Goal: Task Accomplishment & Management: Manage account settings

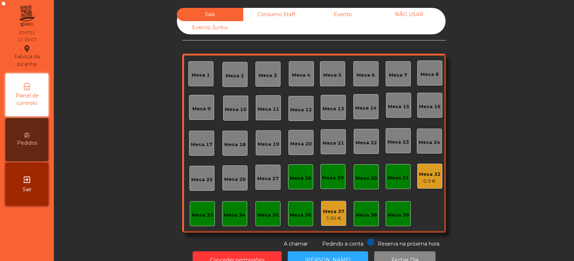
scroll to position [21, 0]
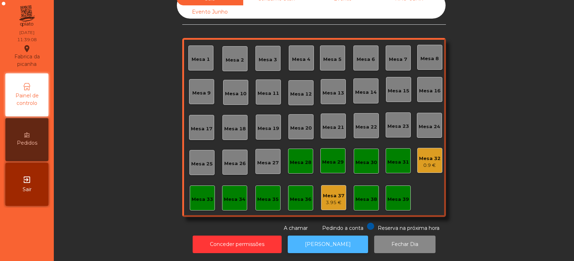
click at [328, 241] on button "[PERSON_NAME]" at bounding box center [328, 245] width 80 height 18
click at [388, 196] on div "Mesa 39" at bounding box center [398, 199] width 22 height 7
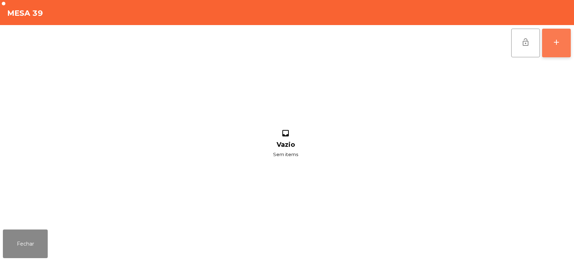
click at [559, 48] on button "add" at bounding box center [556, 43] width 29 height 29
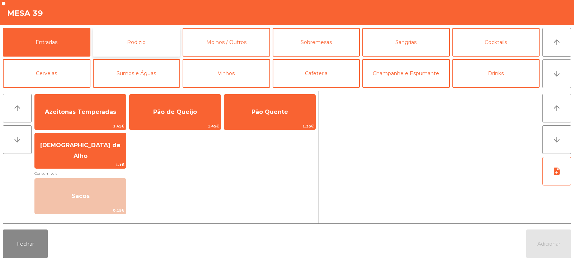
click at [141, 47] on button "Rodizio" at bounding box center [136, 42] width 87 height 29
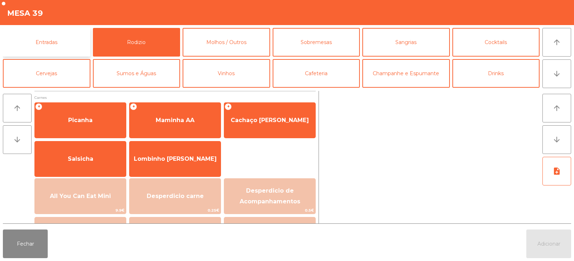
click at [66, 36] on button "Entradas" at bounding box center [46, 42] width 87 height 29
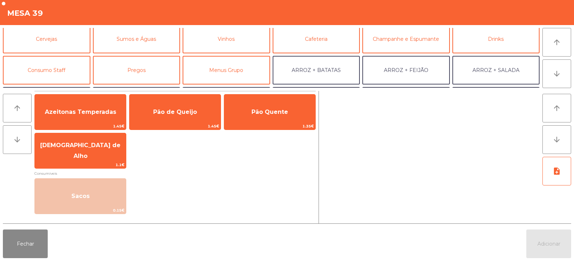
scroll to position [36, 0]
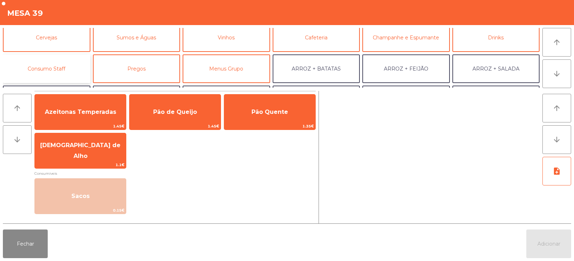
click at [67, 70] on button "Consumo Staff" at bounding box center [46, 68] width 87 height 29
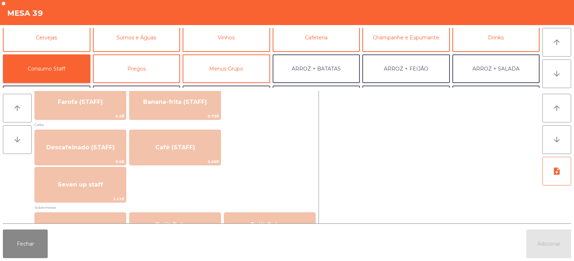
scroll to position [390, 0]
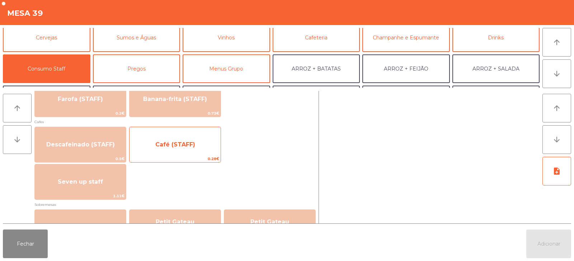
click at [184, 146] on span "Café (STAFF)" at bounding box center [175, 144] width 40 height 7
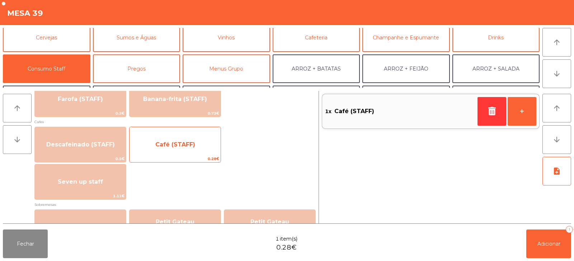
click at [189, 145] on span "Café (STAFF)" at bounding box center [175, 144] width 40 height 7
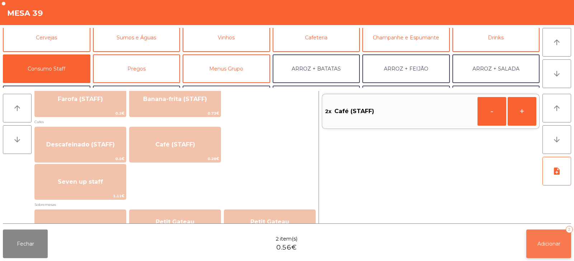
click at [544, 241] on span "Adicionar" at bounding box center [548, 244] width 23 height 6
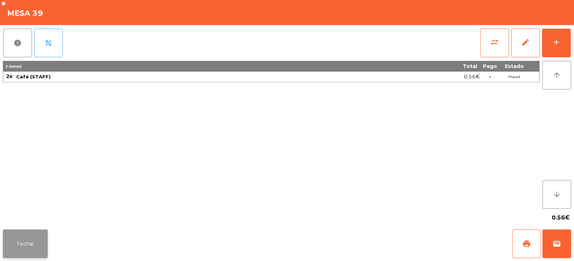
click at [37, 232] on button "Fechar" at bounding box center [25, 244] width 45 height 29
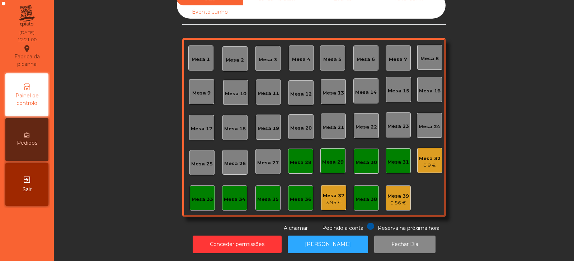
click at [395, 200] on div "0.56 €" at bounding box center [398, 203] width 22 height 7
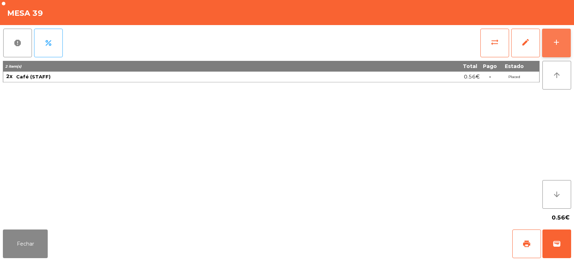
click at [559, 53] on button "add" at bounding box center [556, 43] width 29 height 29
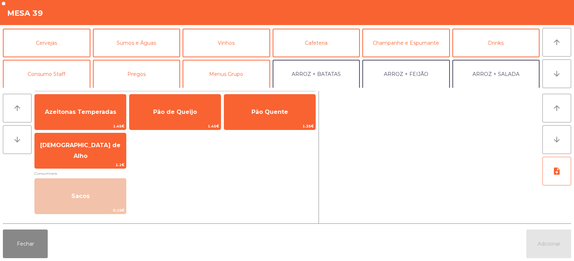
scroll to position [38, 0]
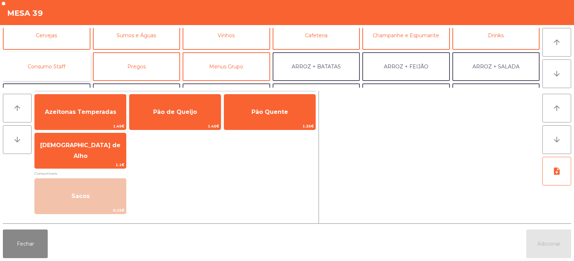
click at [54, 72] on button "Consumo Staff" at bounding box center [46, 66] width 87 height 29
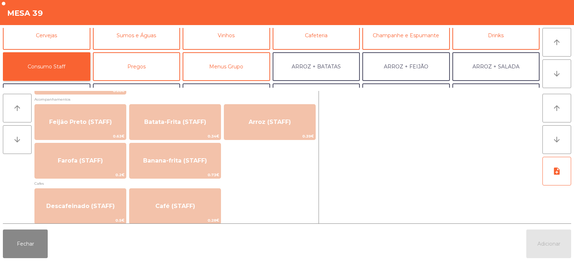
scroll to position [334, 0]
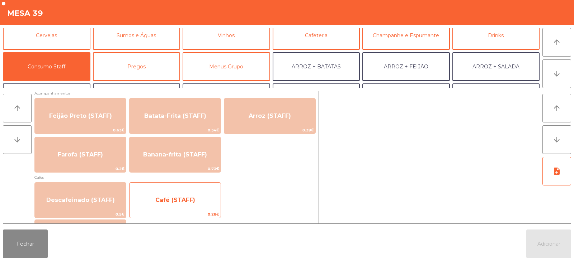
click at [160, 198] on span "Café (STAFF)" at bounding box center [175, 200] width 40 height 7
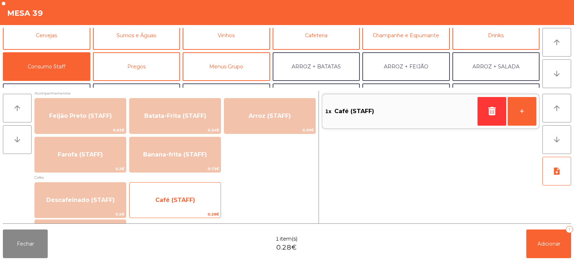
click at [150, 203] on span "Café (STAFF)" at bounding box center [174, 200] width 91 height 19
click at [167, 197] on span "Café (STAFF)" at bounding box center [175, 200] width 40 height 7
click at [163, 198] on span "Café (STAFF)" at bounding box center [175, 200] width 40 height 7
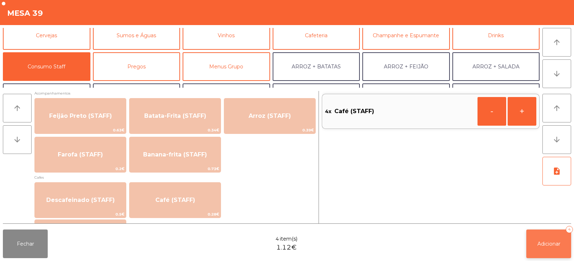
click at [541, 246] on span "Adicionar" at bounding box center [548, 244] width 23 height 6
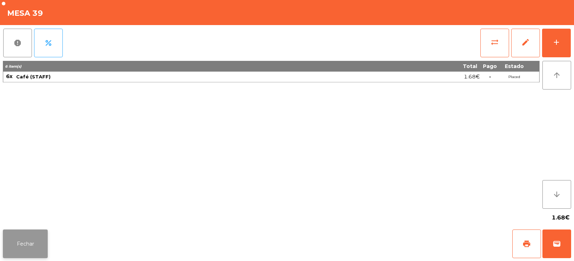
click at [30, 237] on button "Fechar" at bounding box center [25, 244] width 45 height 29
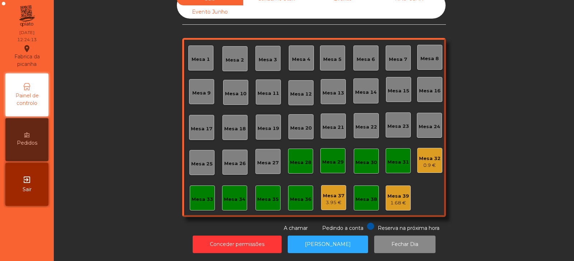
scroll to position [0, 0]
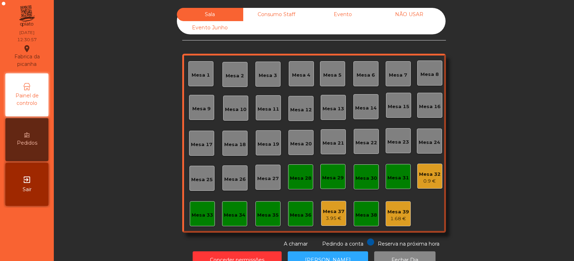
click at [360, 112] on div "Mesa 14" at bounding box center [365, 106] width 25 height 25
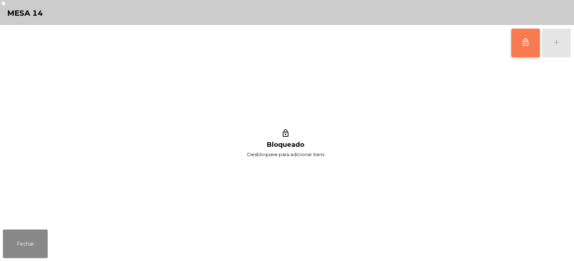
click at [522, 47] on button "lock_outline" at bounding box center [525, 43] width 29 height 29
click at [555, 46] on div "add" at bounding box center [556, 42] width 9 height 9
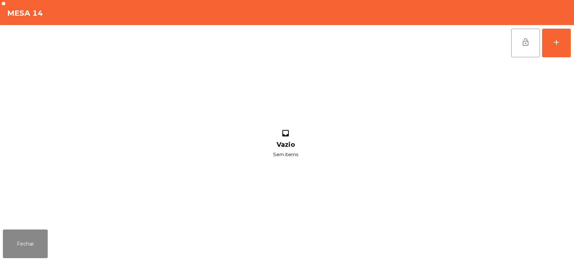
click at [130, 47] on div "lock_open add" at bounding box center [287, 43] width 568 height 36
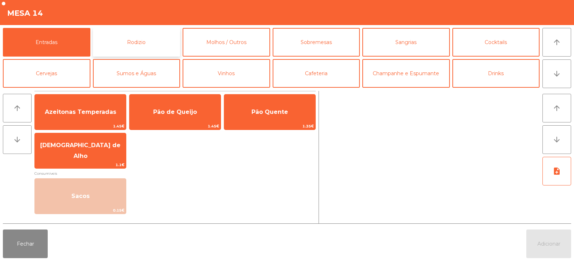
click at [127, 43] on button "Rodizio" at bounding box center [136, 42] width 87 height 29
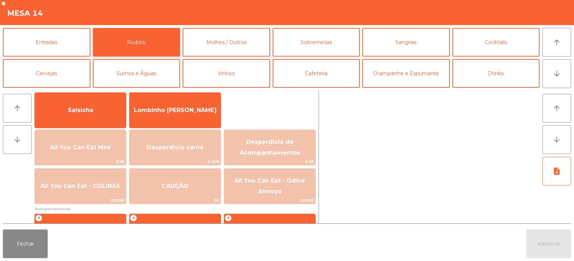
scroll to position [68, 0]
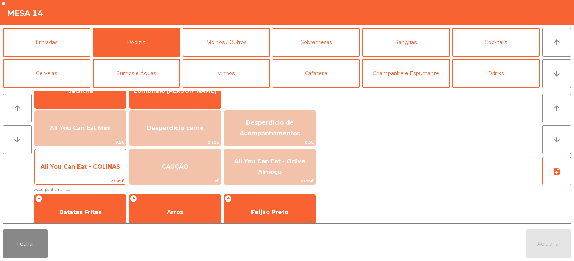
click at [90, 174] on span "All You Can Eat - COLINAS" at bounding box center [80, 166] width 91 height 19
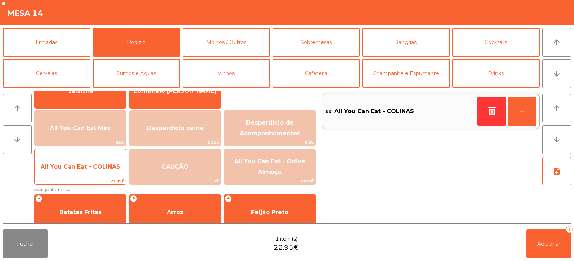
click at [93, 175] on span "All You Can Eat - COLINAS" at bounding box center [80, 166] width 91 height 19
click at [96, 175] on span "All You Can Eat - COLINAS" at bounding box center [80, 166] width 91 height 19
click at [109, 169] on span "All You Can Eat - COLINAS" at bounding box center [81, 166] width 80 height 7
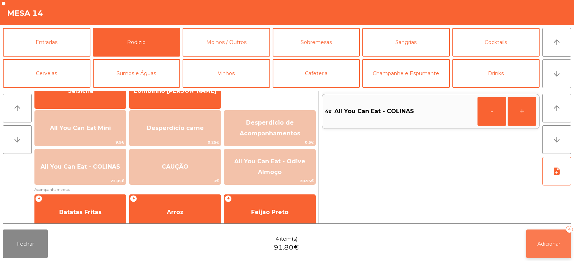
click at [537, 251] on button "Adicionar 4" at bounding box center [548, 244] width 45 height 29
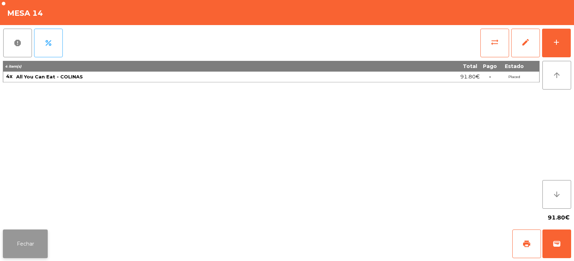
click at [38, 244] on button "Fechar" at bounding box center [25, 244] width 45 height 29
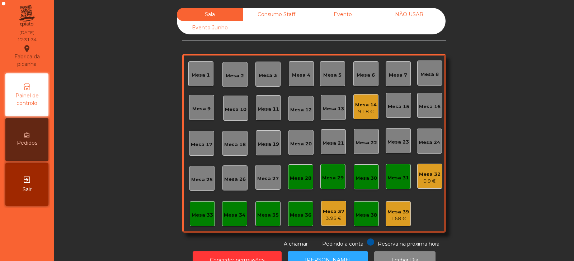
click at [270, 66] on div "Mesa 3" at bounding box center [267, 74] width 25 height 25
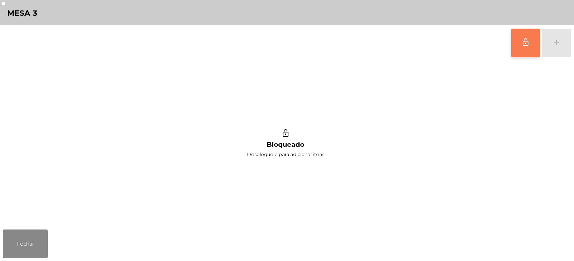
click at [522, 47] on button "lock_outline" at bounding box center [525, 43] width 29 height 29
click at [554, 45] on div "lock_outline add" at bounding box center [541, 43] width 60 height 36
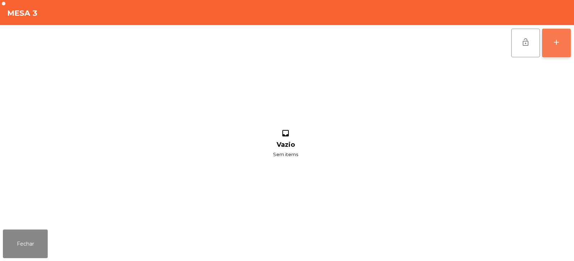
click at [556, 45] on div "add" at bounding box center [556, 42] width 9 height 9
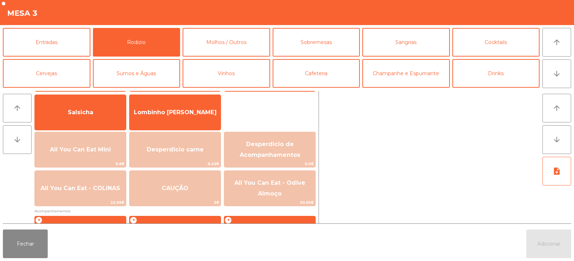
scroll to position [56, 0]
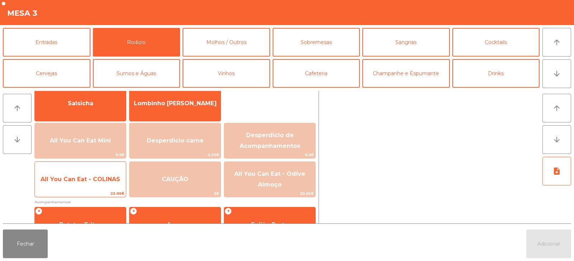
click at [90, 184] on span "All You Can Eat - COLINAS" at bounding box center [80, 179] width 91 height 19
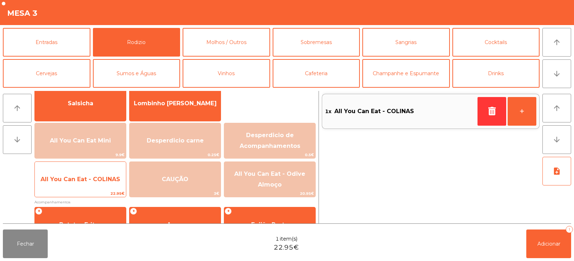
click at [92, 183] on span "All You Can Eat - COLINAS" at bounding box center [80, 179] width 91 height 19
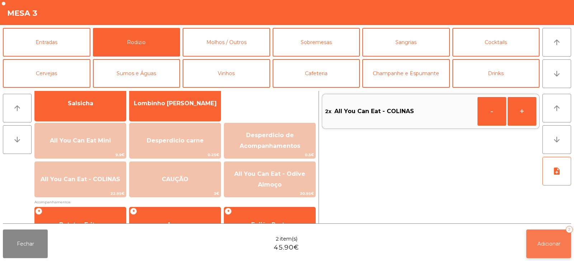
click at [542, 248] on button "Adicionar 2" at bounding box center [548, 244] width 45 height 29
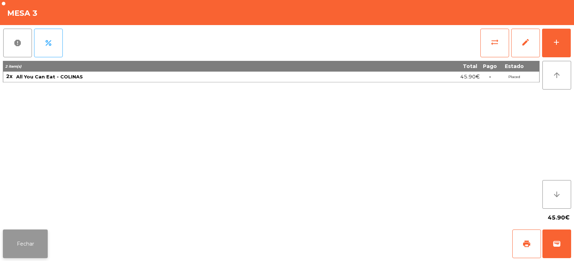
click at [25, 256] on button "Fechar" at bounding box center [25, 244] width 45 height 29
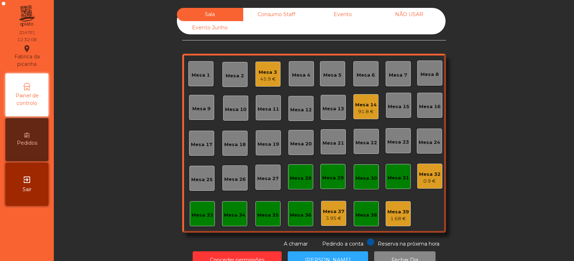
click at [326, 77] on div "Mesa 5" at bounding box center [332, 75] width 18 height 7
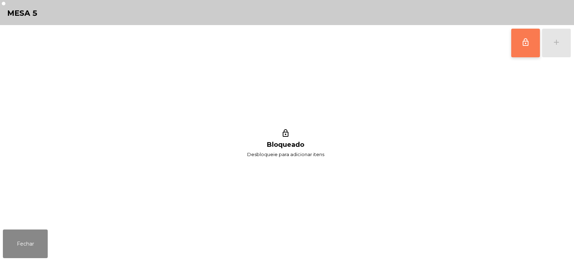
click at [521, 45] on span "lock_outline" at bounding box center [525, 42] width 9 height 9
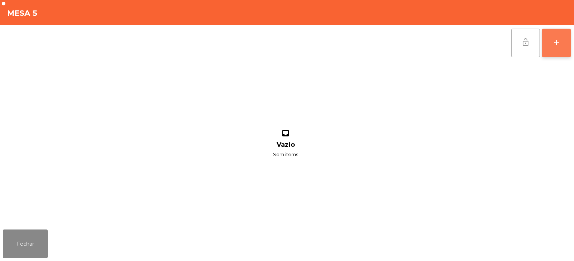
click at [553, 47] on button "add" at bounding box center [556, 43] width 29 height 29
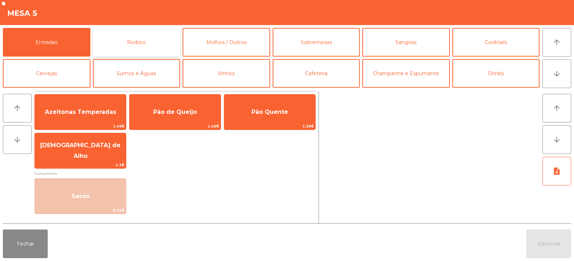
click at [155, 38] on button "Rodizio" at bounding box center [136, 42] width 87 height 29
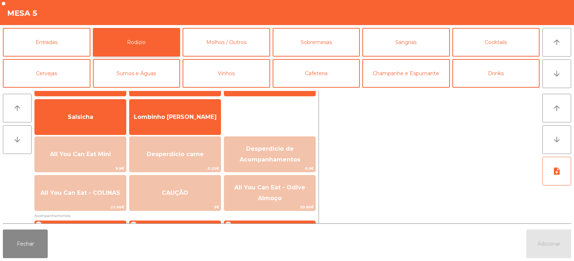
scroll to position [43, 0]
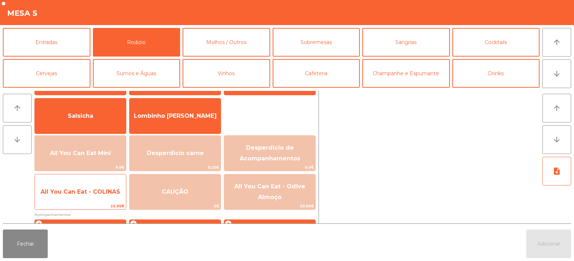
click at [96, 195] on span "All You Can Eat - COLINAS" at bounding box center [80, 191] width 91 height 19
click at [98, 193] on span "All You Can Eat - COLINAS" at bounding box center [81, 192] width 80 height 7
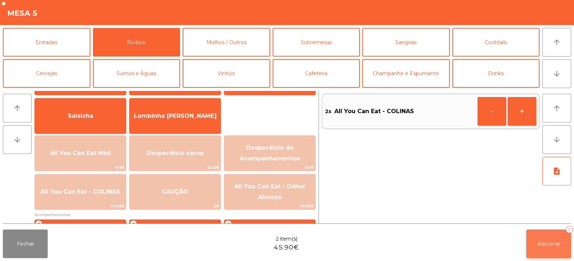
click at [541, 250] on button "Adicionar 2" at bounding box center [548, 244] width 45 height 29
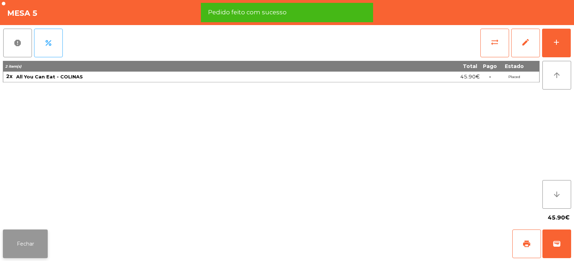
click at [33, 243] on button "Fechar" at bounding box center [25, 244] width 45 height 29
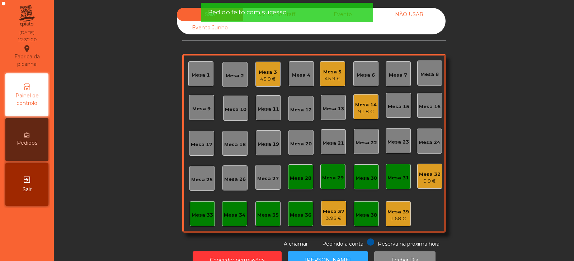
click at [232, 145] on div "Mesa 18" at bounding box center [235, 144] width 22 height 7
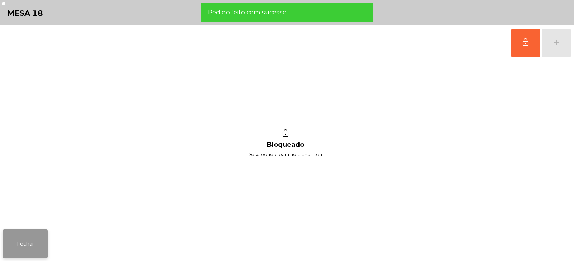
click at [38, 239] on button "Fechar" at bounding box center [25, 244] width 45 height 29
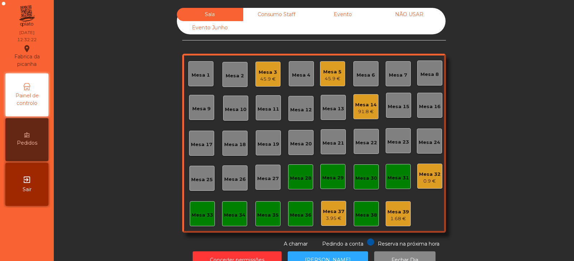
click at [228, 149] on div "Mesa 18" at bounding box center [234, 143] width 25 height 25
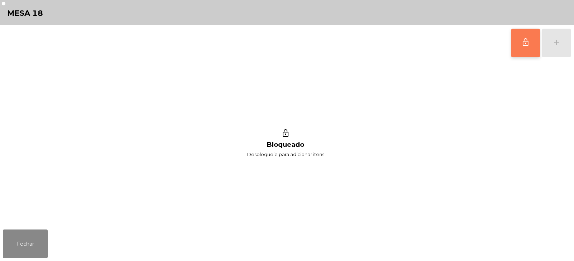
click at [527, 44] on span "lock_outline" at bounding box center [525, 42] width 9 height 9
click at [38, 242] on button "Fechar" at bounding box center [25, 244] width 45 height 29
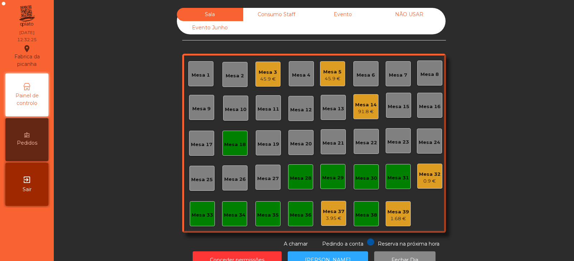
click at [270, 78] on div "45.9 €" at bounding box center [267, 79] width 18 height 7
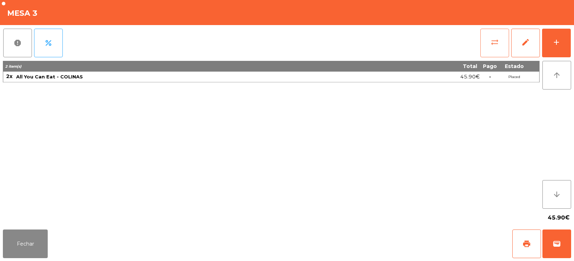
click at [492, 48] on button "sync_alt" at bounding box center [494, 43] width 29 height 29
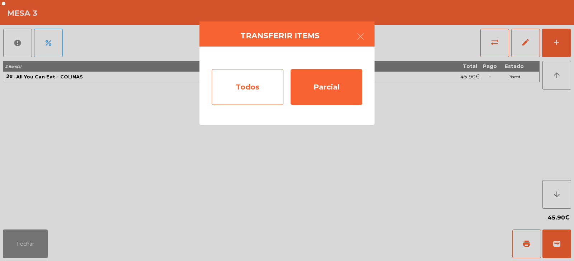
click at [257, 83] on div "Todos" at bounding box center [248, 87] width 72 height 36
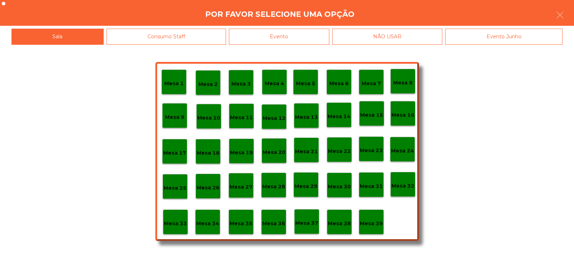
click at [207, 154] on p "Mesa 18" at bounding box center [207, 153] width 23 height 8
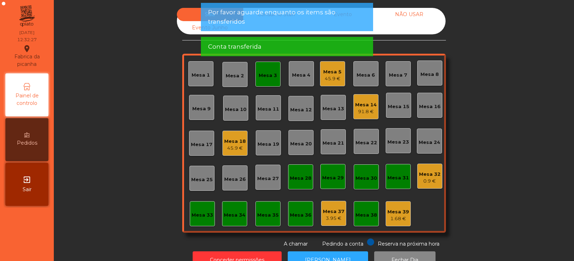
click at [273, 80] on div "Mesa 3" at bounding box center [267, 74] width 25 height 25
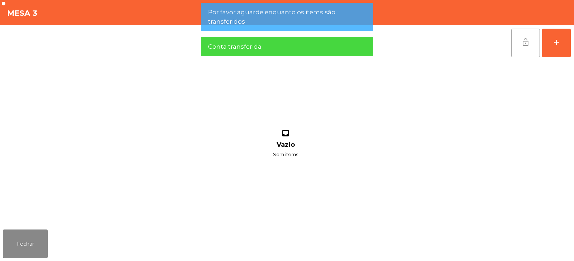
click at [518, 43] on button "lock_open" at bounding box center [525, 43] width 29 height 29
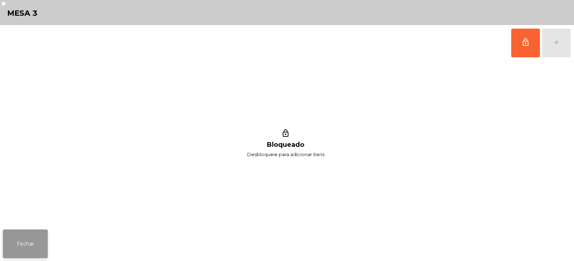
click at [28, 249] on button "Fechar" at bounding box center [25, 244] width 45 height 29
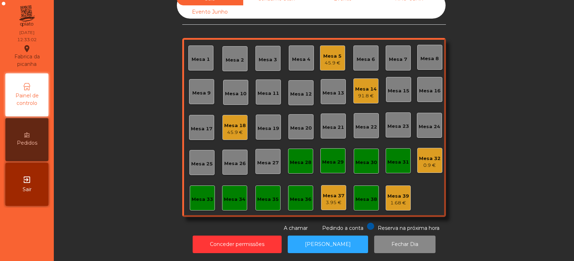
scroll to position [0, 0]
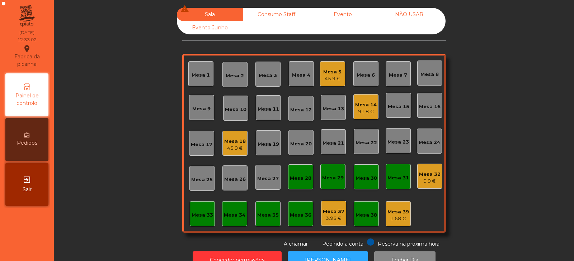
click at [364, 106] on div "Mesa 14" at bounding box center [366, 104] width 22 height 7
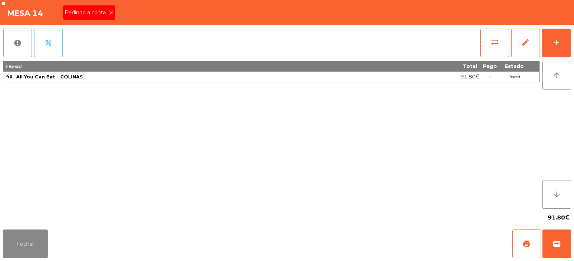
click at [110, 13] on icon at bounding box center [111, 12] width 5 height 5
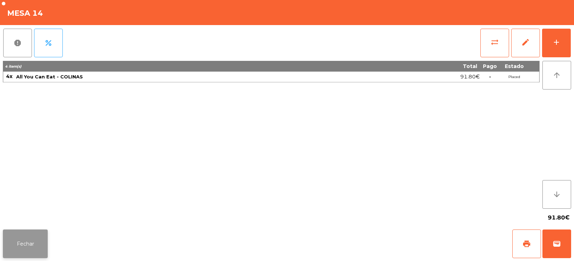
click at [28, 255] on button "Fechar" at bounding box center [25, 244] width 45 height 29
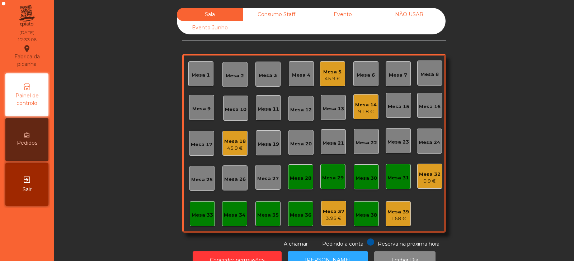
click at [419, 175] on div "Mesa 32" at bounding box center [430, 174] width 22 height 7
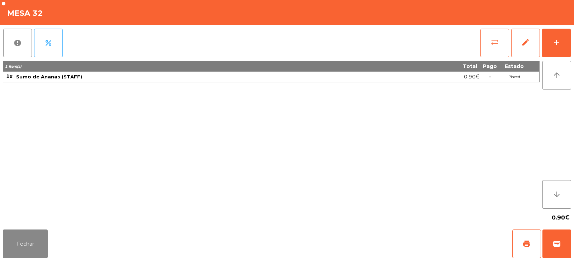
click at [495, 45] on span "sync_alt" at bounding box center [494, 42] width 9 height 9
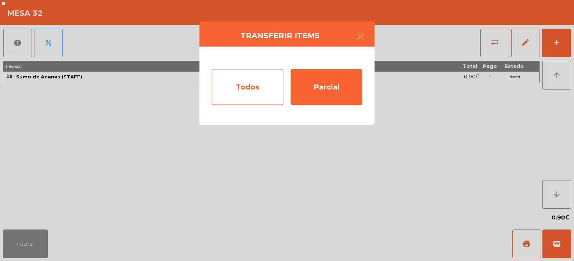
click at [238, 90] on div "Todos" at bounding box center [248, 87] width 72 height 36
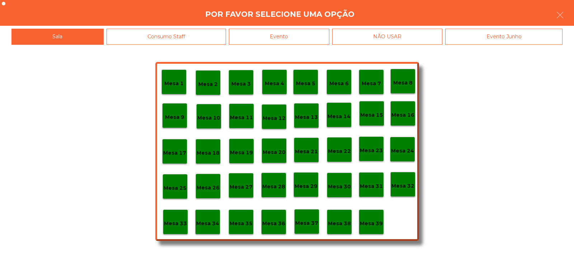
click at [363, 223] on p "Mesa 39" at bounding box center [371, 224] width 23 height 8
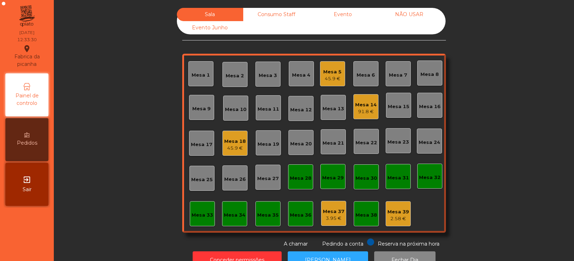
click at [364, 80] on div "Mesa 6" at bounding box center [365, 73] width 25 height 25
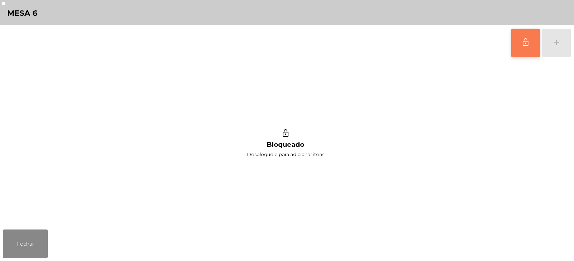
click at [524, 47] on button "lock_outline" at bounding box center [525, 43] width 29 height 29
click at [554, 49] on button "add" at bounding box center [556, 43] width 29 height 29
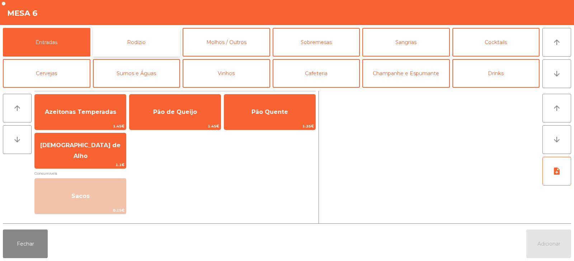
click at [129, 45] on button "Rodizio" at bounding box center [136, 42] width 87 height 29
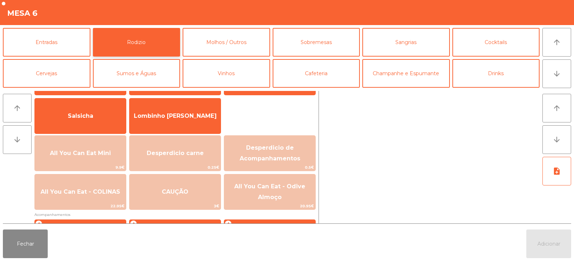
scroll to position [53, 0]
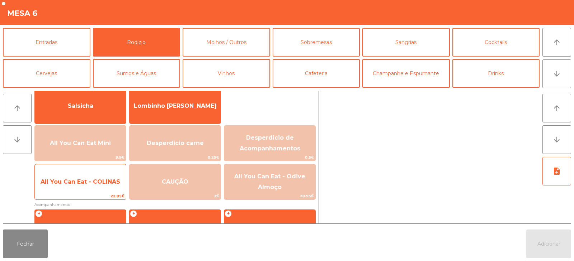
click at [103, 182] on span "All You Can Eat - COLINAS" at bounding box center [81, 182] width 80 height 7
click at [108, 180] on span "All You Can Eat - COLINAS" at bounding box center [81, 182] width 80 height 7
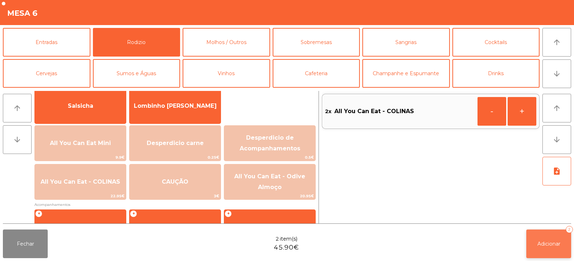
click at [537, 249] on button "Adicionar 2" at bounding box center [548, 244] width 45 height 29
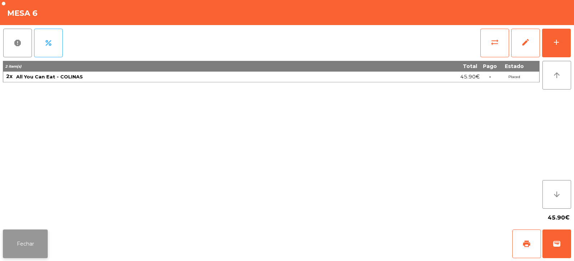
click at [30, 248] on button "Fechar" at bounding box center [25, 244] width 45 height 29
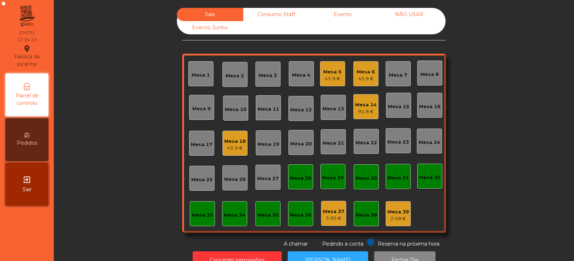
click at [333, 114] on div "Mesa 13" at bounding box center [333, 107] width 25 height 25
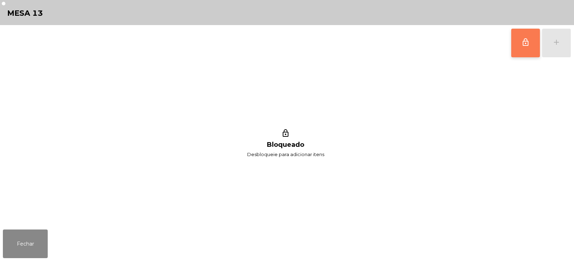
click at [525, 51] on button "lock_outline" at bounding box center [525, 43] width 29 height 29
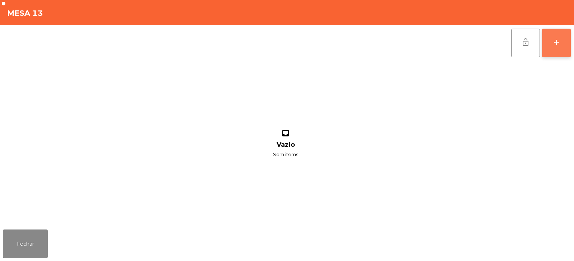
click at [561, 49] on button "add" at bounding box center [556, 43] width 29 height 29
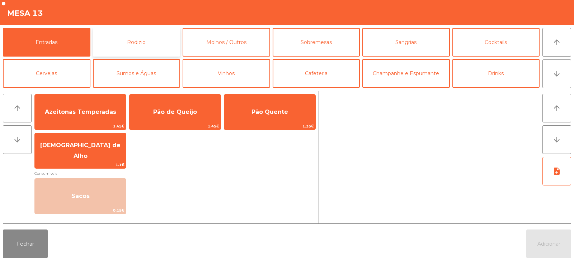
click at [123, 49] on button "Rodizio" at bounding box center [136, 42] width 87 height 29
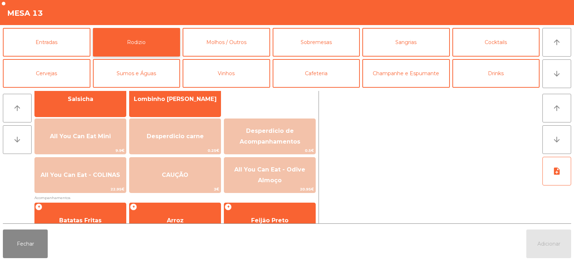
scroll to position [60, 0]
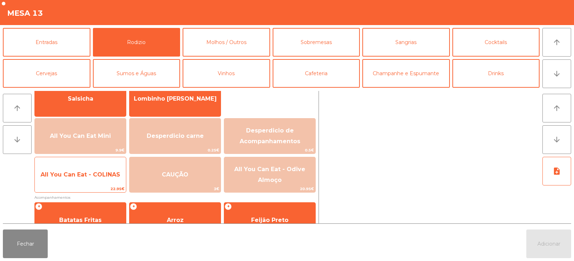
click at [96, 179] on span "All You Can Eat - COLINAS" at bounding box center [80, 174] width 91 height 19
click at [99, 179] on span "All You Can Eat - COLINAS" at bounding box center [80, 174] width 91 height 19
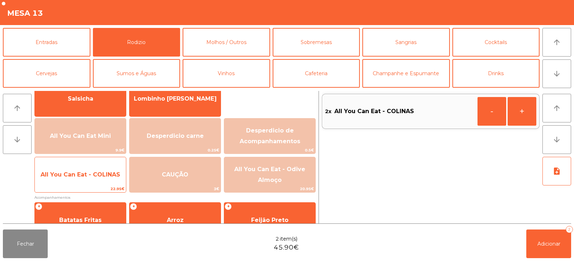
click at [96, 175] on span "All You Can Eat - COLINAS" at bounding box center [81, 174] width 80 height 7
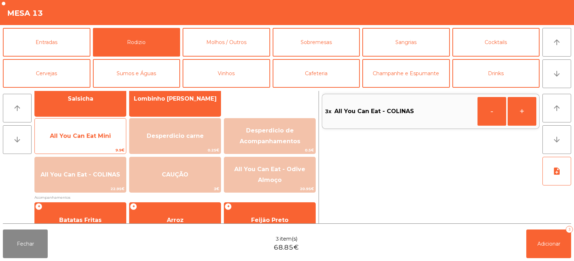
click at [95, 133] on span "All You Can Eat Mini" at bounding box center [80, 136] width 61 height 7
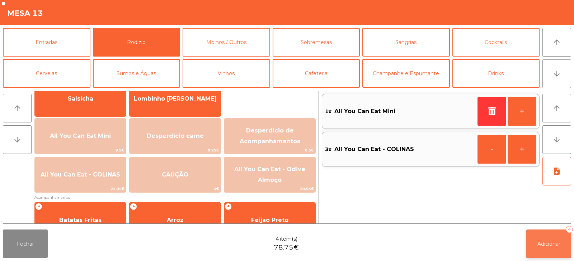
click at [548, 250] on button "Adicionar 4" at bounding box center [548, 244] width 45 height 29
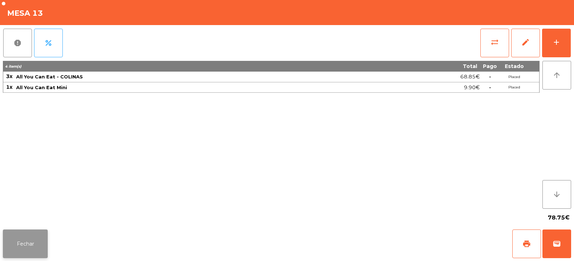
click at [19, 243] on button "Fechar" at bounding box center [25, 244] width 45 height 29
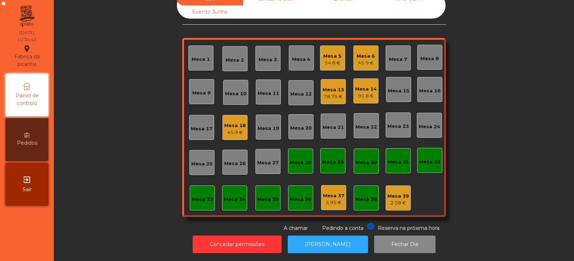
scroll to position [0, 0]
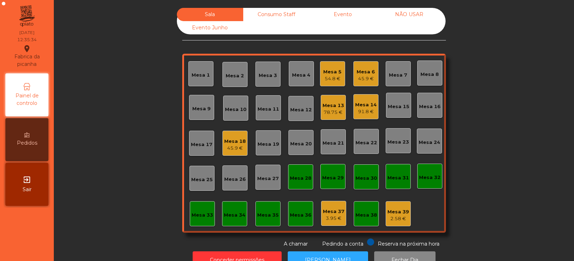
click at [203, 156] on div "Mesa 17" at bounding box center [201, 143] width 25 height 25
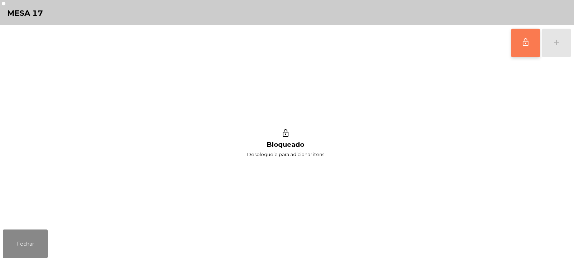
click at [521, 51] on button "lock_outline" at bounding box center [525, 43] width 29 height 29
click at [564, 47] on button "add" at bounding box center [556, 43] width 29 height 29
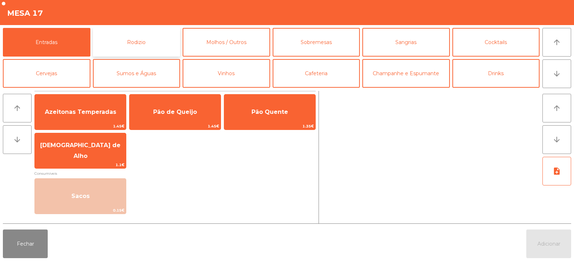
click at [127, 48] on button "Rodizio" at bounding box center [136, 42] width 87 height 29
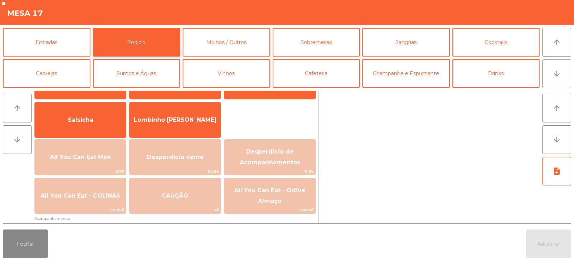
scroll to position [58, 0]
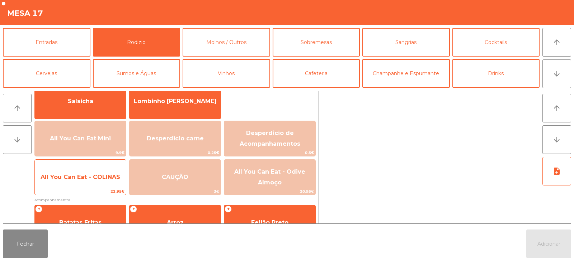
click at [82, 186] on span "All You Can Eat - COLINAS" at bounding box center [80, 177] width 91 height 19
click at [85, 183] on span "All You Can Eat - COLINAS" at bounding box center [80, 177] width 91 height 19
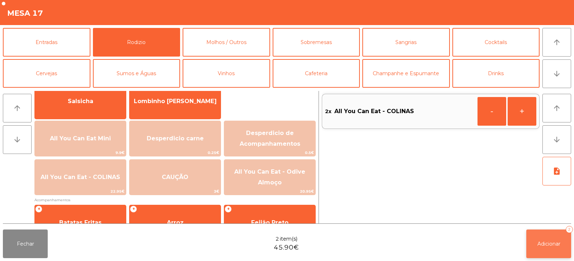
click at [531, 241] on button "Adicionar 2" at bounding box center [548, 244] width 45 height 29
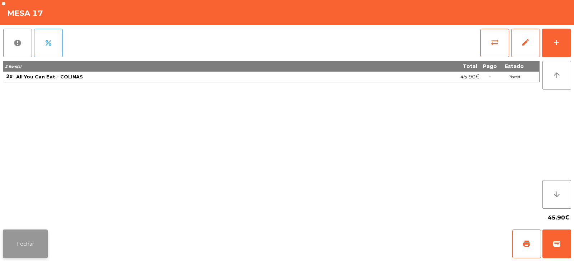
click at [30, 240] on button "Fechar" at bounding box center [25, 244] width 45 height 29
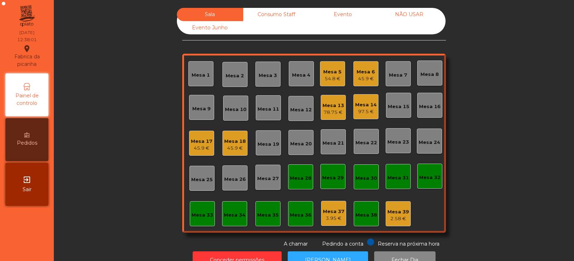
click at [236, 113] on div "Mesa 10" at bounding box center [236, 109] width 22 height 7
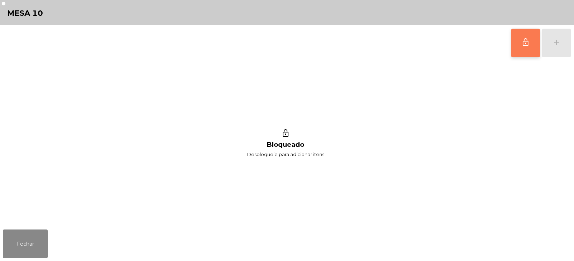
click at [528, 47] on button "lock_outline" at bounding box center [525, 43] width 29 height 29
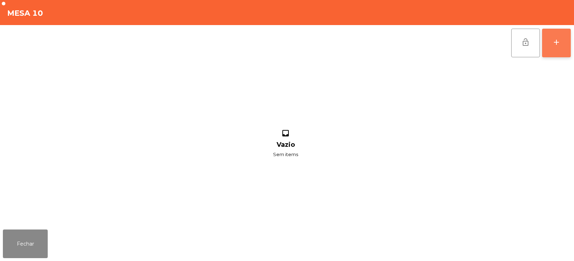
click at [555, 47] on button "add" at bounding box center [556, 43] width 29 height 29
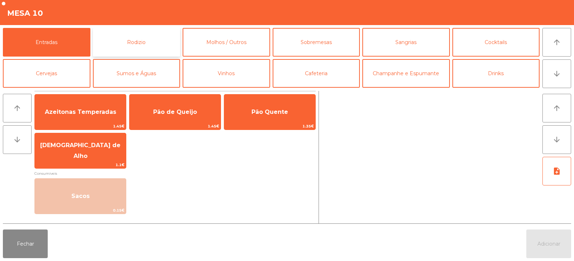
click at [130, 46] on button "Rodizio" at bounding box center [136, 42] width 87 height 29
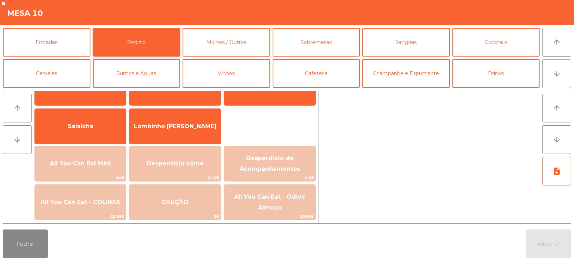
scroll to position [34, 0]
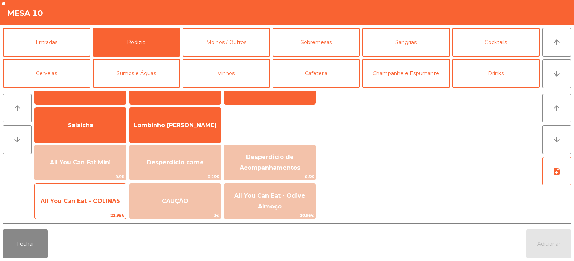
click at [92, 204] on span "All You Can Eat - COLINAS" at bounding box center [81, 201] width 80 height 7
click at [91, 204] on span "All You Can Eat - COLINAS" at bounding box center [81, 201] width 80 height 7
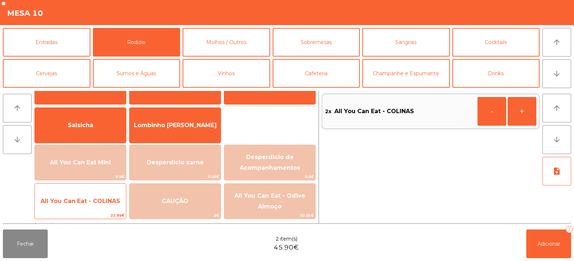
click at [93, 206] on span "All You Can Eat - COLINAS" at bounding box center [80, 201] width 91 height 19
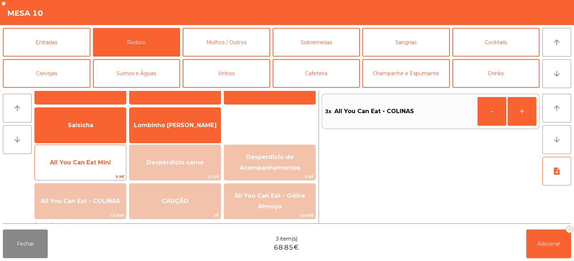
click at [101, 169] on span "All You Can Eat Mini" at bounding box center [80, 162] width 91 height 19
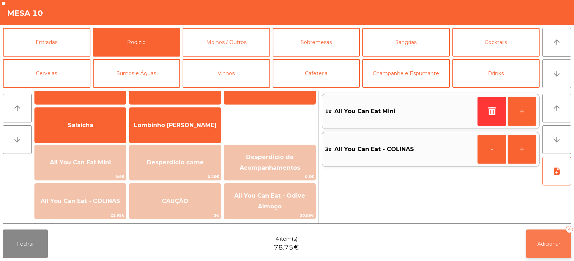
click at [534, 247] on button "Adicionar 4" at bounding box center [548, 244] width 45 height 29
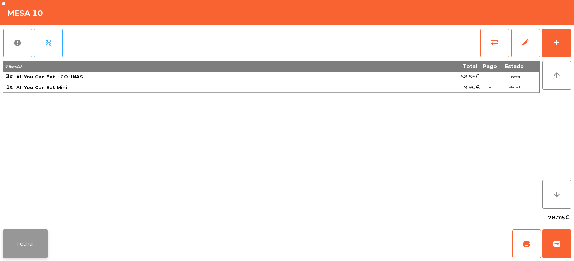
click at [21, 243] on button "Fechar" at bounding box center [25, 244] width 45 height 29
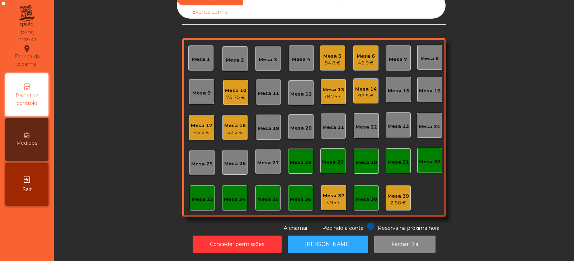
scroll to position [0, 0]
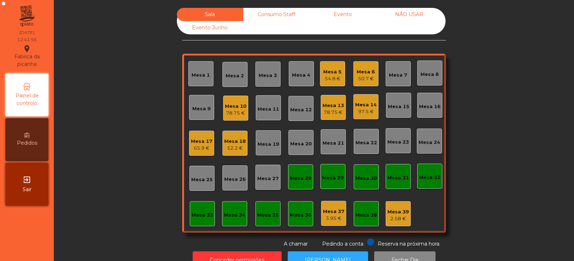
click at [428, 77] on div "Mesa 8" at bounding box center [429, 74] width 18 height 7
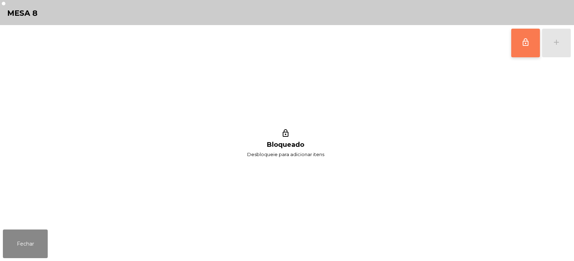
click at [528, 48] on button "lock_outline" at bounding box center [525, 43] width 29 height 29
click at [559, 46] on div "add" at bounding box center [556, 42] width 9 height 9
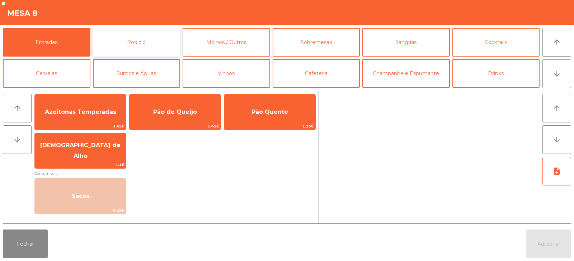
click at [128, 43] on button "Rodizio" at bounding box center [136, 42] width 87 height 29
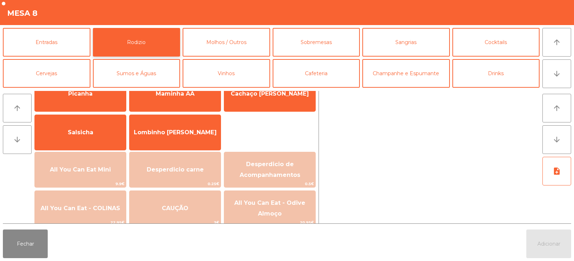
scroll to position [53, 0]
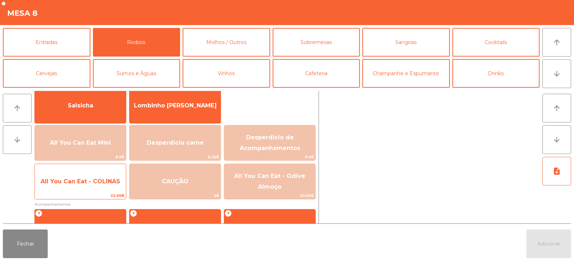
click at [94, 186] on span "All You Can Eat - COLINAS" at bounding box center [80, 181] width 91 height 19
click at [96, 184] on span "All You Can Eat - COLINAS" at bounding box center [81, 181] width 80 height 7
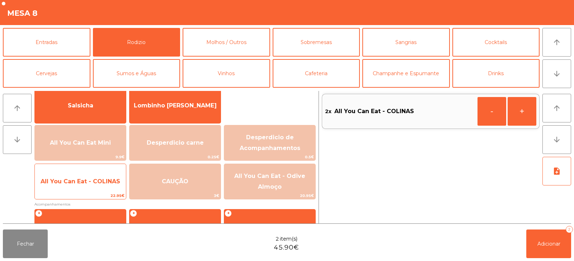
click at [104, 185] on span "All You Can Eat - COLINAS" at bounding box center [81, 181] width 80 height 7
click at [109, 183] on span "All You Can Eat - COLINAS" at bounding box center [81, 181] width 80 height 7
click at [108, 181] on span "All You Can Eat - COLINAS" at bounding box center [81, 181] width 80 height 7
click at [103, 185] on span "All You Can Eat - COLINAS" at bounding box center [80, 181] width 91 height 19
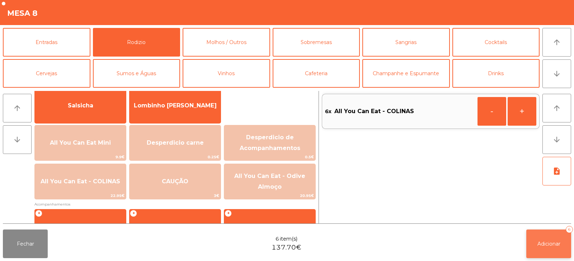
click at [546, 248] on button "Adicionar 6" at bounding box center [548, 244] width 45 height 29
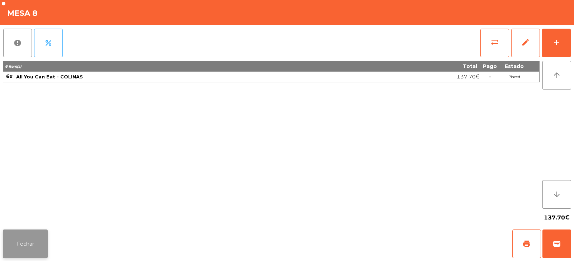
click at [30, 250] on button "Fechar" at bounding box center [25, 244] width 45 height 29
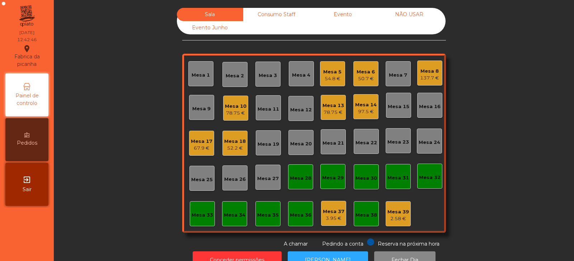
click at [420, 81] on div "137.7 €" at bounding box center [429, 78] width 19 height 7
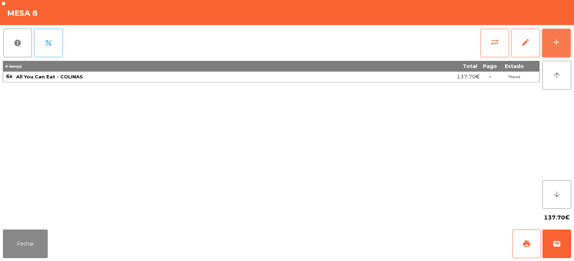
click at [554, 48] on button "add" at bounding box center [556, 43] width 29 height 29
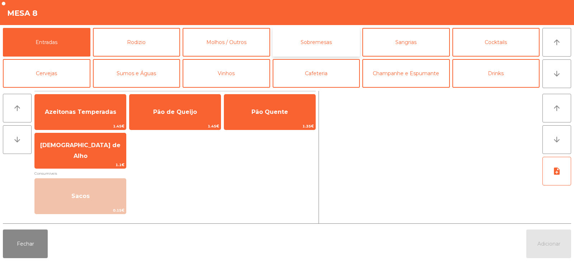
click at [317, 45] on button "Sobremesas" at bounding box center [315, 42] width 87 height 29
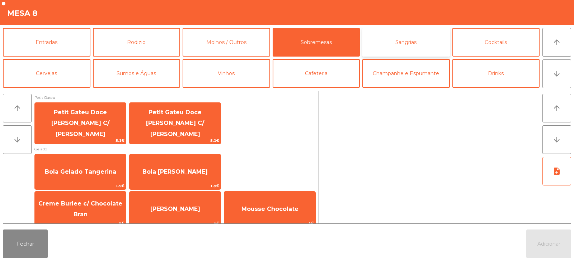
click at [403, 47] on button "Sangrias" at bounding box center [405, 42] width 87 height 29
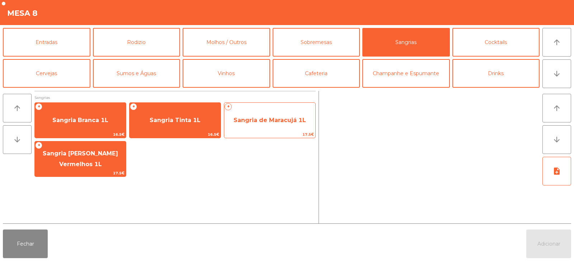
click at [264, 121] on span "Sangria de Maracujá 1L" at bounding box center [269, 120] width 72 height 7
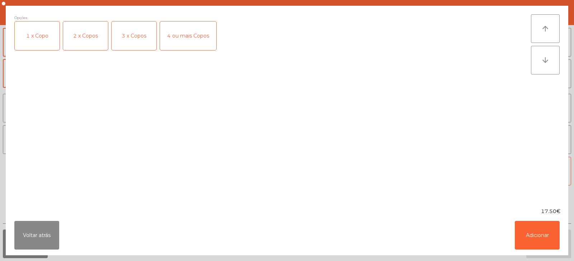
click at [140, 39] on div "3 x Copos" at bounding box center [133, 36] width 45 height 29
click at [535, 233] on button "Adicionar" at bounding box center [536, 235] width 45 height 29
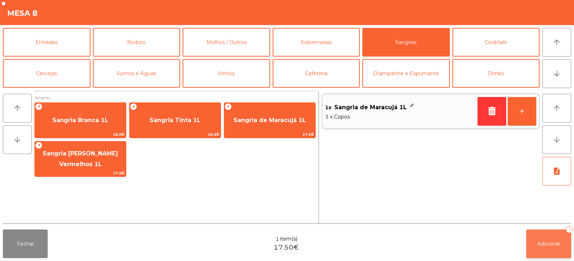
click at [552, 245] on span "Adicionar" at bounding box center [548, 244] width 23 height 6
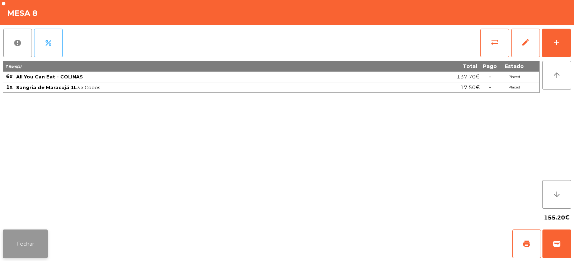
click at [47, 241] on button "Fechar" at bounding box center [25, 244] width 45 height 29
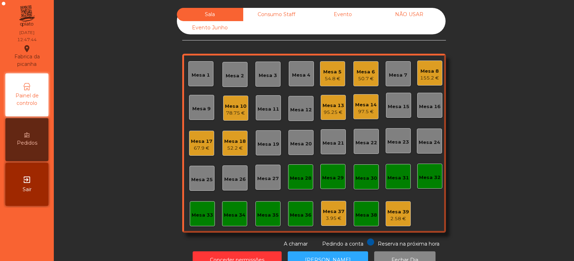
click at [331, 112] on div "95.25 €" at bounding box center [333, 112] width 22 height 7
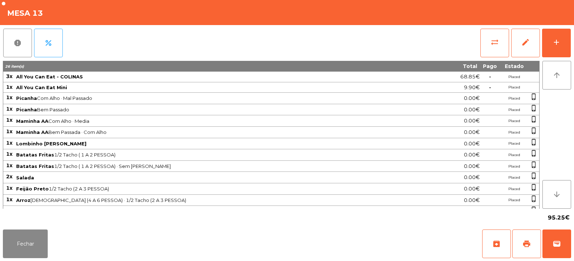
scroll to position [99, 0]
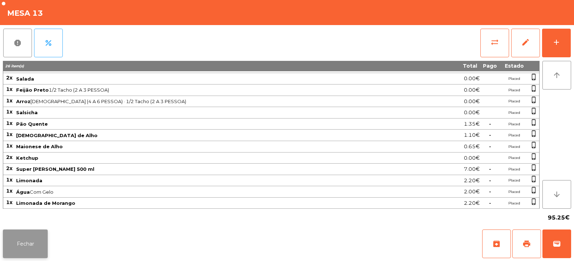
click at [36, 246] on button "Fechar" at bounding box center [25, 244] width 45 height 29
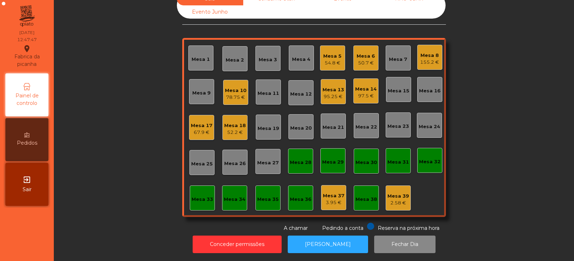
scroll to position [0, 0]
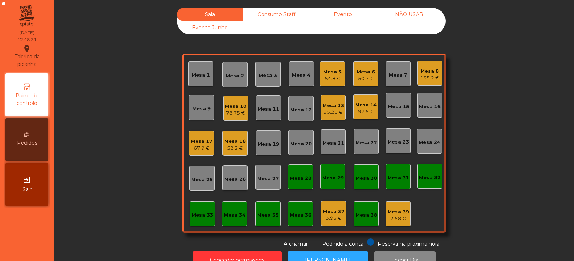
click at [392, 142] on div "Mesa 23" at bounding box center [398, 142] width 22 height 7
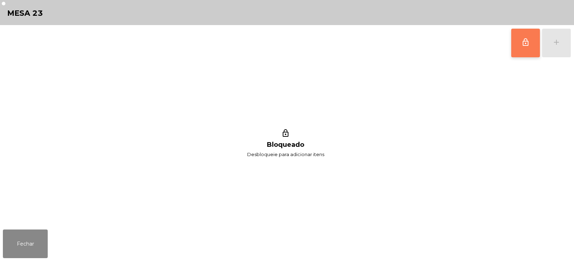
click at [525, 49] on button "lock_outline" at bounding box center [525, 43] width 29 height 29
click at [561, 44] on button "add" at bounding box center [556, 43] width 29 height 29
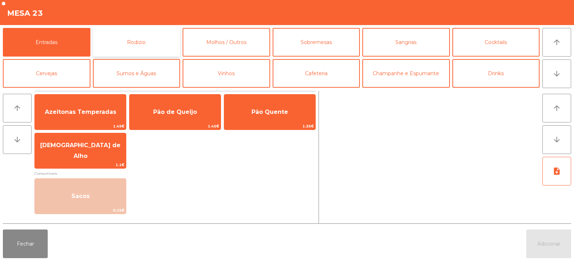
click at [100, 46] on button "Rodizio" at bounding box center [136, 42] width 87 height 29
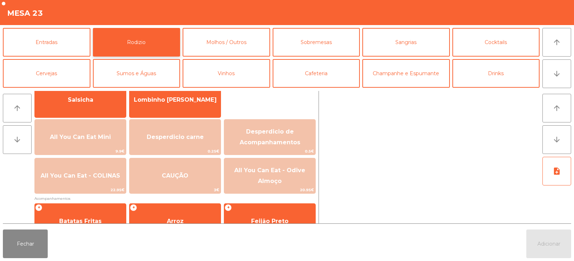
scroll to position [61, 0]
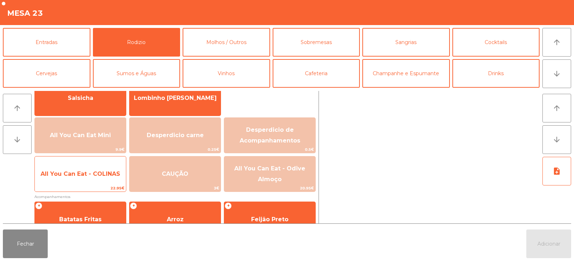
click at [92, 177] on span "All You Can Eat - COLINAS" at bounding box center [81, 174] width 80 height 7
click at [91, 177] on span "All You Can Eat - COLINAS" at bounding box center [81, 174] width 80 height 7
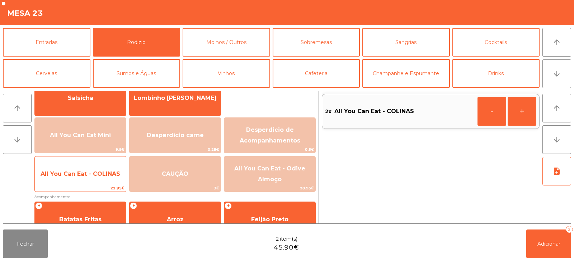
click at [90, 175] on span "All You Can Eat - COLINAS" at bounding box center [81, 174] width 80 height 7
click at [90, 176] on span "All You Can Eat - COLINAS" at bounding box center [81, 174] width 80 height 7
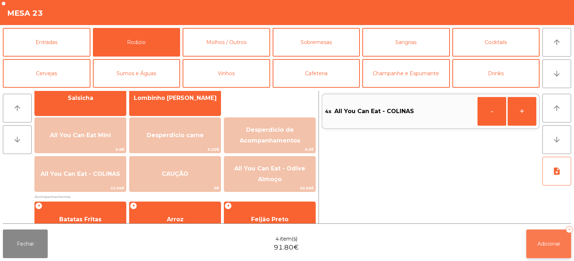
click at [543, 238] on button "Adicionar 4" at bounding box center [548, 244] width 45 height 29
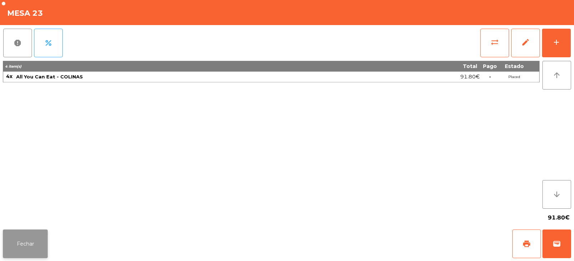
click at [45, 253] on button "Fechar" at bounding box center [25, 244] width 45 height 29
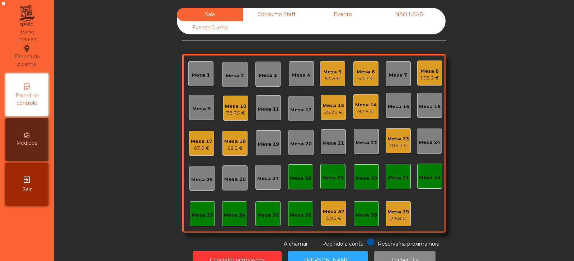
click at [237, 77] on div "Mesa 2" at bounding box center [235, 75] width 18 height 7
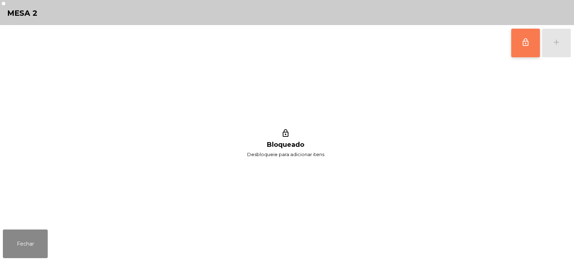
click at [532, 49] on button "lock_outline" at bounding box center [525, 43] width 29 height 29
click at [553, 46] on div "add" at bounding box center [556, 42] width 9 height 9
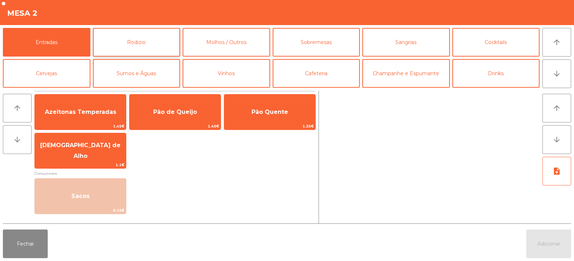
click at [158, 41] on button "Rodizio" at bounding box center [136, 42] width 87 height 29
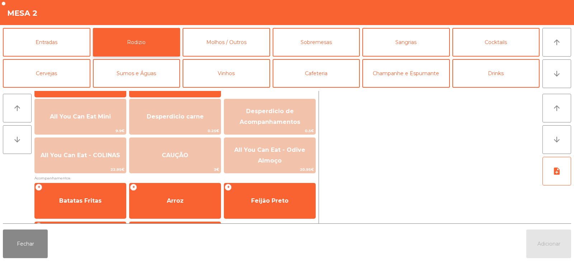
scroll to position [85, 0]
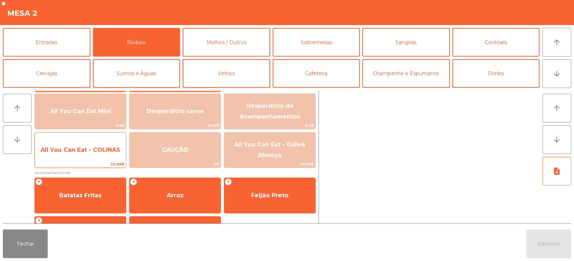
click at [83, 161] on span "22.95€" at bounding box center [80, 164] width 91 height 7
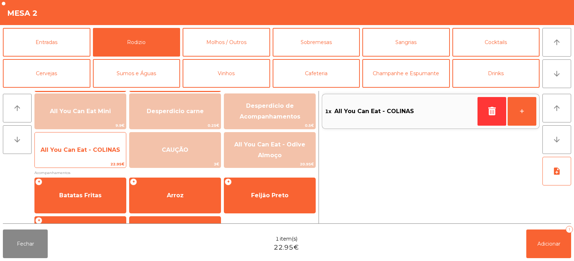
click at [86, 158] on span "All You Can Eat - COLINAS" at bounding box center [80, 150] width 91 height 19
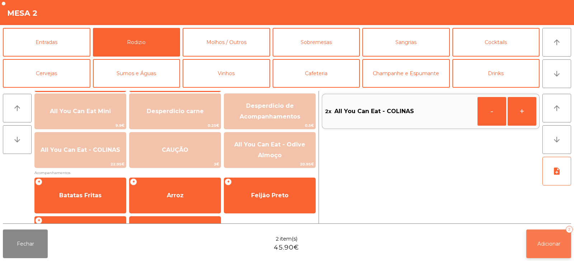
click at [545, 252] on button "Adicionar 2" at bounding box center [548, 244] width 45 height 29
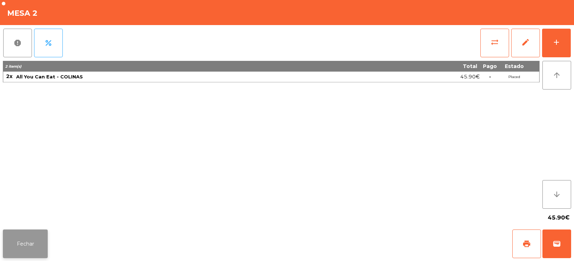
click at [21, 241] on button "Fechar" at bounding box center [25, 244] width 45 height 29
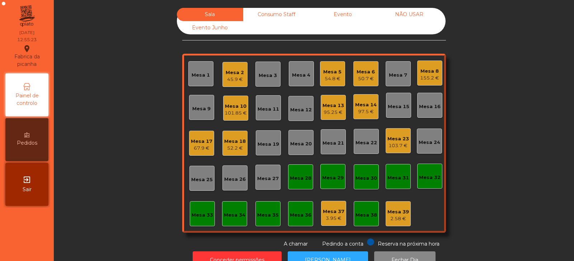
click at [296, 145] on div "Mesa 20" at bounding box center [301, 144] width 22 height 7
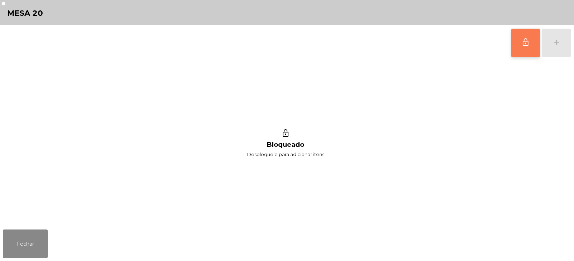
click at [514, 47] on button "lock_outline" at bounding box center [525, 43] width 29 height 29
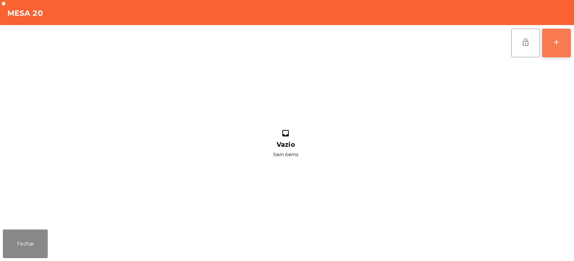
click at [555, 46] on div "add" at bounding box center [556, 42] width 9 height 9
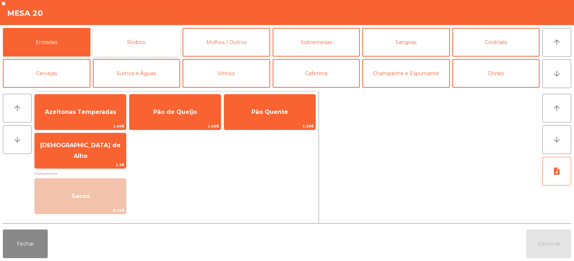
click at [163, 49] on button "Rodizio" at bounding box center [136, 42] width 87 height 29
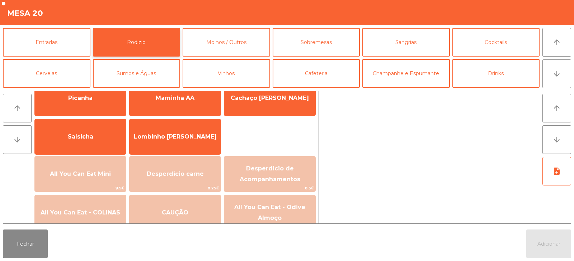
scroll to position [37, 0]
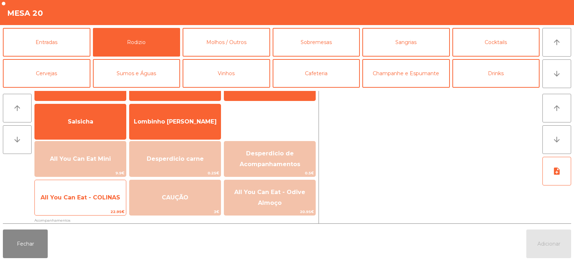
click at [99, 204] on span "All You Can Eat - COLINAS" at bounding box center [80, 197] width 91 height 19
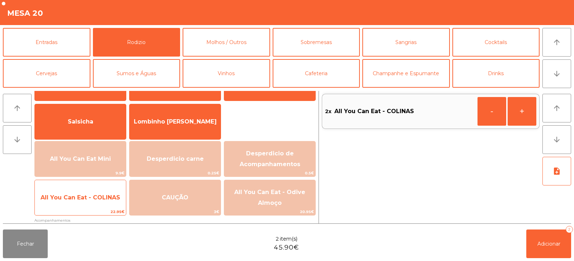
click at [101, 203] on span "All You Can Eat - COLINAS" at bounding box center [80, 197] width 91 height 19
click at [94, 203] on span "All You Can Eat - COLINAS" at bounding box center [80, 197] width 91 height 19
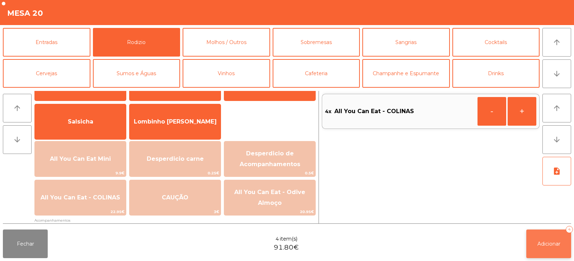
click at [541, 244] on span "Adicionar" at bounding box center [548, 244] width 23 height 6
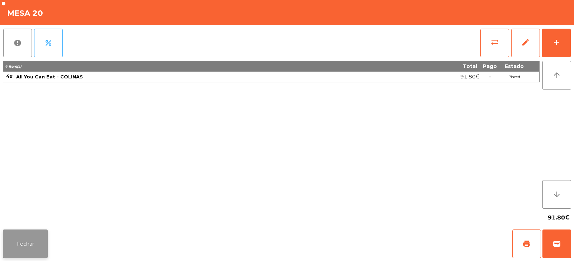
click at [18, 248] on button "Fechar" at bounding box center [25, 244] width 45 height 29
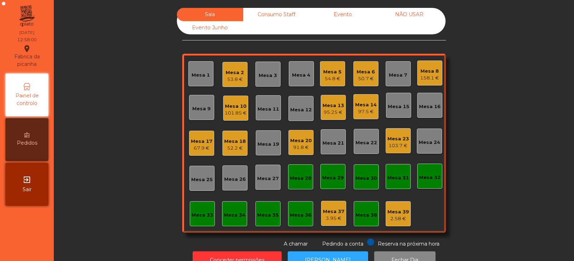
click at [426, 181] on div "Mesa 32" at bounding box center [430, 177] width 22 height 7
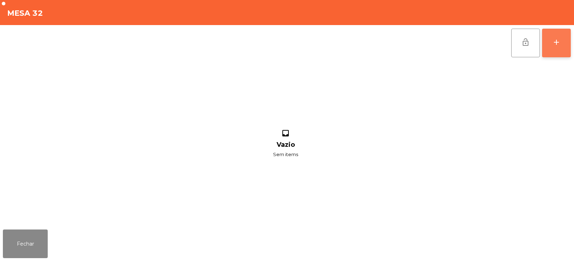
click at [557, 40] on div "add" at bounding box center [556, 42] width 9 height 9
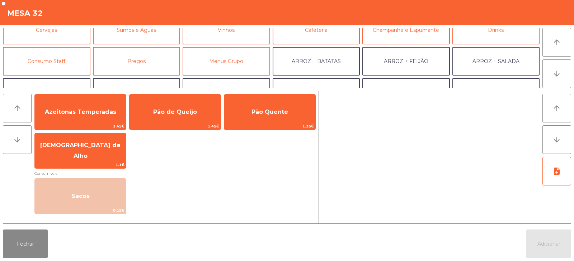
scroll to position [47, 0]
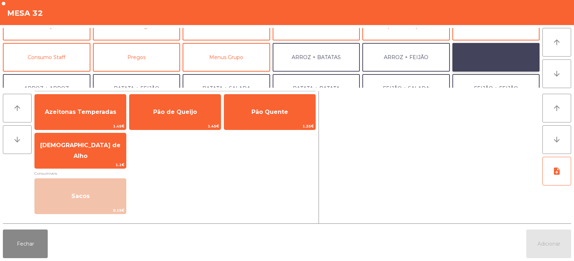
click at [495, 58] on button "ARROZ + SALADA" at bounding box center [495, 57] width 87 height 29
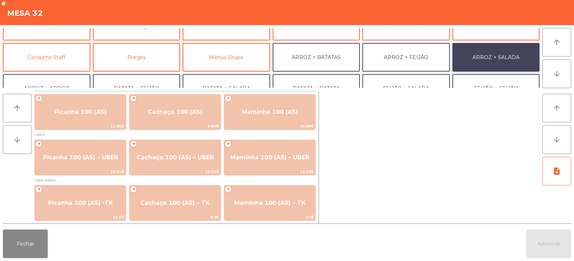
scroll to position [0, 0]
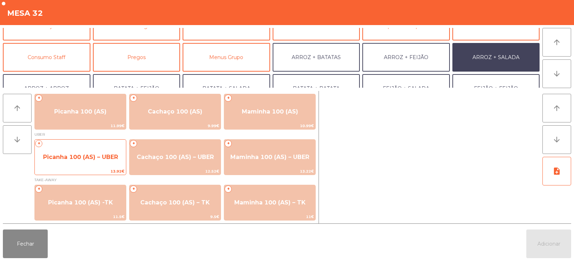
click at [71, 159] on span "Picanha 100 (AS) – UBER" at bounding box center [80, 157] width 75 height 7
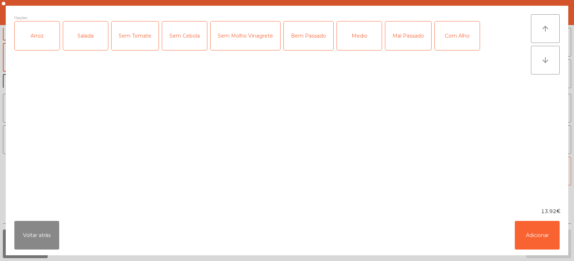
click at [38, 39] on div "Arroz" at bounding box center [37, 36] width 45 height 29
click at [86, 43] on div "Salada" at bounding box center [85, 36] width 45 height 29
click at [304, 42] on div "Bem Passado" at bounding box center [308, 36] width 49 height 29
click at [538, 238] on button "Adicionar" at bounding box center [536, 235] width 45 height 29
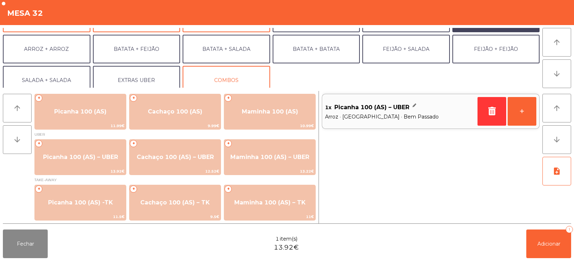
scroll to position [94, 0]
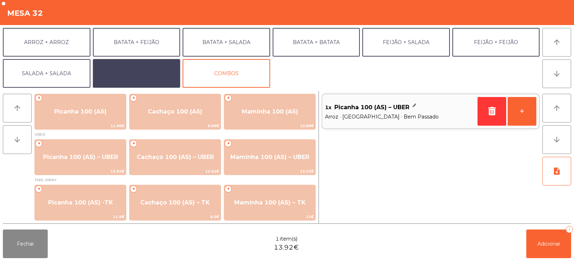
click at [133, 72] on button "EXTRAS UBER" at bounding box center [136, 73] width 87 height 29
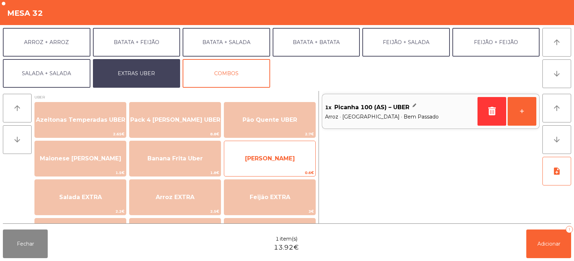
click at [251, 159] on span "[PERSON_NAME]" at bounding box center [269, 158] width 91 height 19
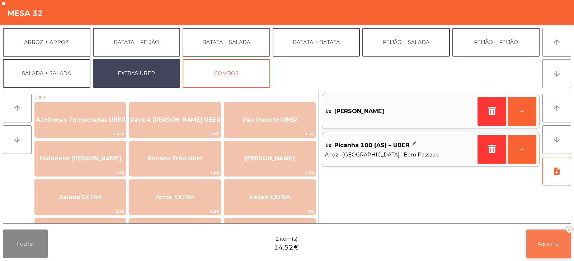
click at [546, 245] on span "Adicionar" at bounding box center [548, 244] width 23 height 6
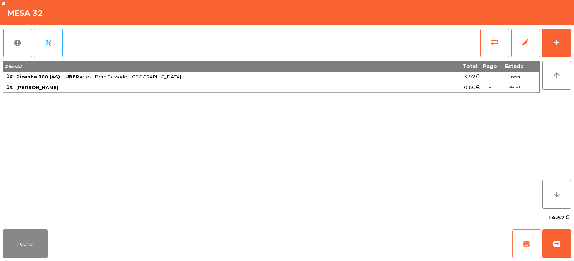
click at [528, 242] on span "print" at bounding box center [526, 244] width 9 height 9
click at [558, 242] on span "wallet" at bounding box center [556, 244] width 9 height 9
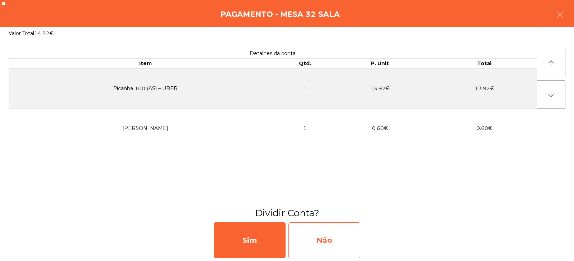
click at [338, 244] on div "Não" at bounding box center [324, 241] width 72 height 36
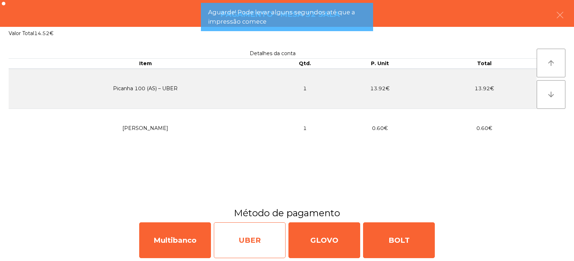
click at [258, 240] on div "UBER" at bounding box center [250, 241] width 72 height 36
select select "**"
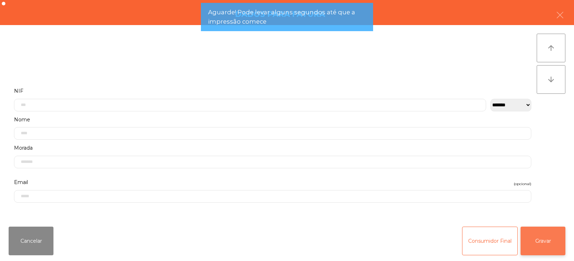
click at [538, 241] on button "Gravar" at bounding box center [542, 241] width 45 height 29
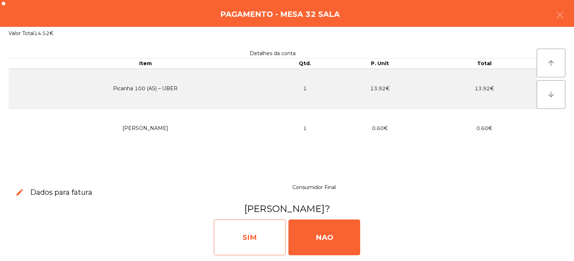
click at [266, 241] on div "SIM" at bounding box center [250, 238] width 72 height 36
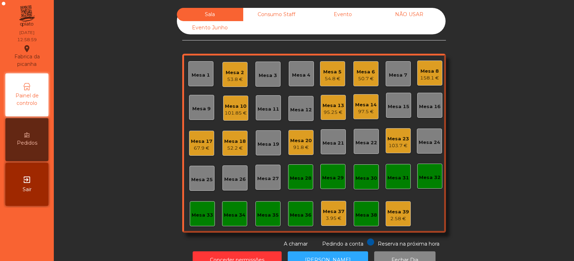
scroll to position [21, 0]
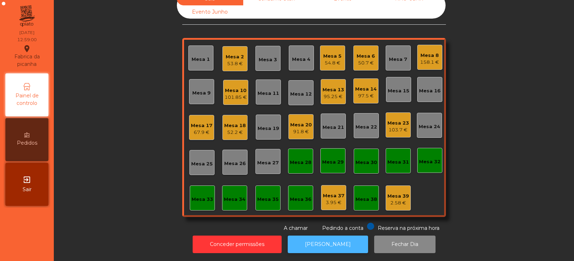
click at [338, 240] on button "[PERSON_NAME]" at bounding box center [328, 245] width 80 height 18
click at [426, 158] on div "Mesa 32" at bounding box center [430, 161] width 22 height 7
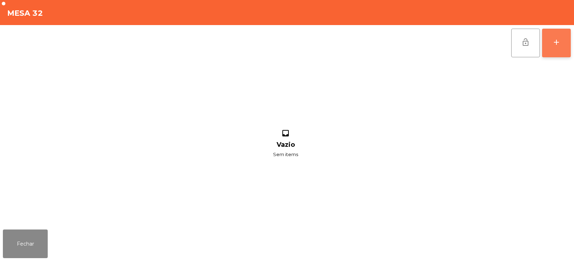
click at [557, 42] on div "add" at bounding box center [556, 42] width 9 height 9
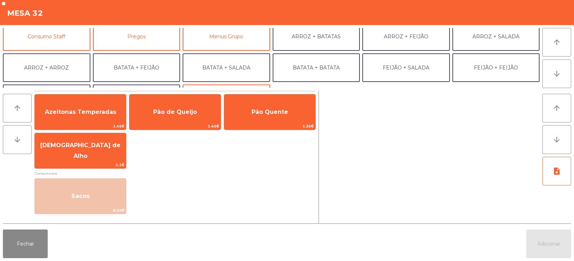
scroll to position [68, 0]
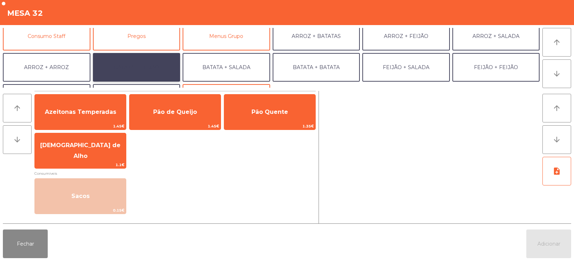
click at [157, 63] on button "BATATA + FEIJÃO" at bounding box center [136, 67] width 87 height 29
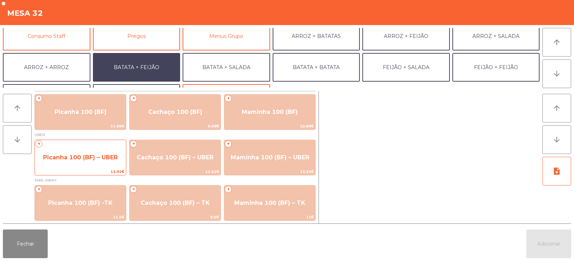
click at [66, 158] on span "Picanha 100 (BF) – UBER" at bounding box center [80, 157] width 75 height 7
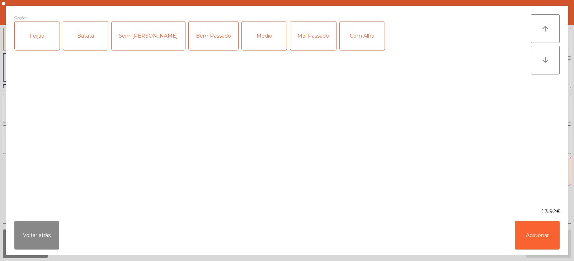
click at [46, 42] on div "Feijão" at bounding box center [37, 36] width 45 height 29
click at [83, 42] on div "Batata" at bounding box center [85, 36] width 45 height 29
click at [189, 39] on div "Bem Passado" at bounding box center [213, 36] width 49 height 29
click at [536, 226] on button "Adicionar" at bounding box center [536, 235] width 45 height 29
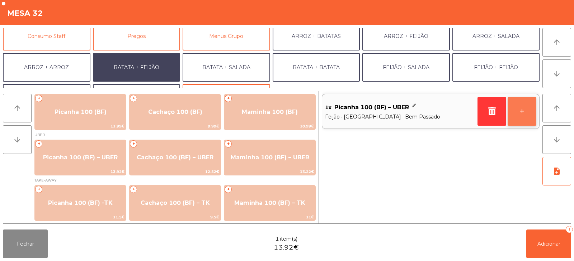
click at [520, 112] on button "+" at bounding box center [521, 111] width 29 height 29
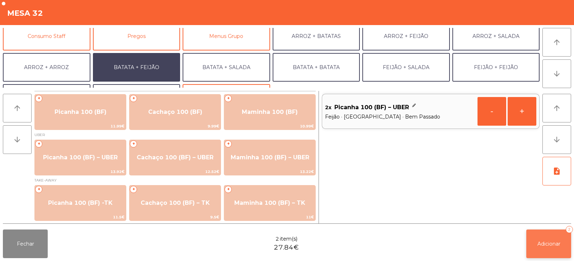
click at [556, 248] on button "Adicionar 2" at bounding box center [548, 244] width 45 height 29
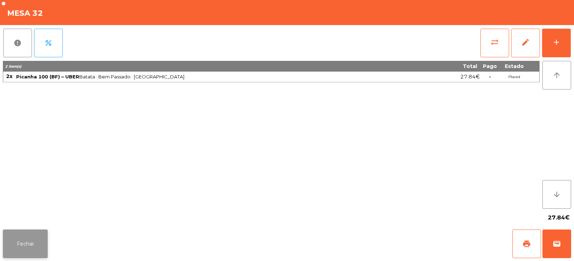
click at [23, 237] on button "Fechar" at bounding box center [25, 244] width 45 height 29
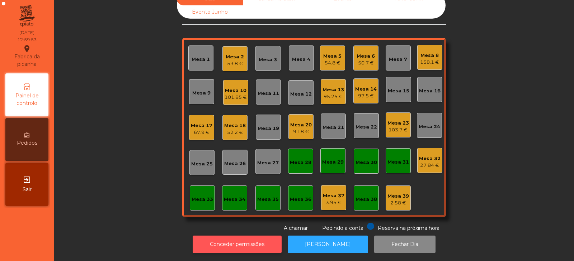
click at [273, 236] on button "Conceder permissões" at bounding box center [237, 245] width 89 height 18
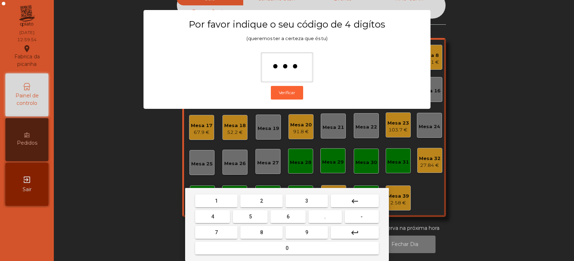
type input "****"
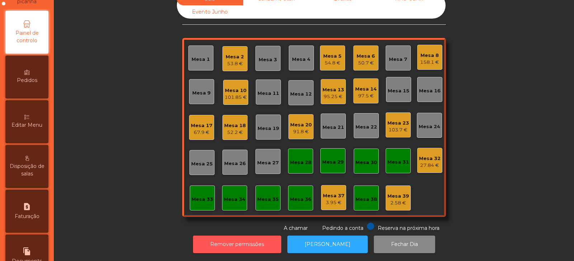
scroll to position [63, 0]
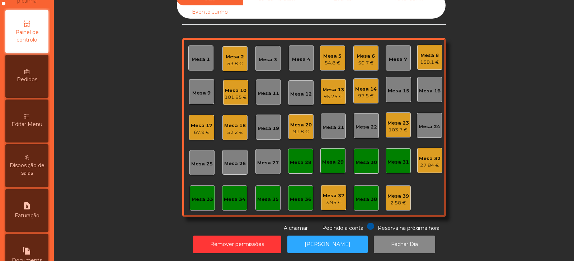
click at [25, 125] on span "Editar Menu" at bounding box center [26, 125] width 31 height 8
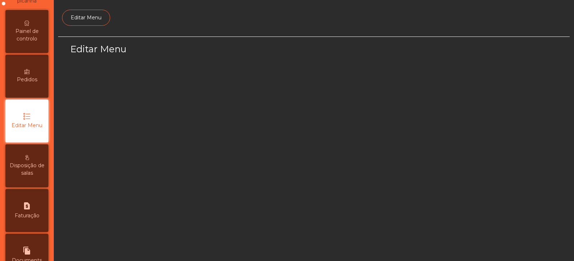
scroll to position [54, 0]
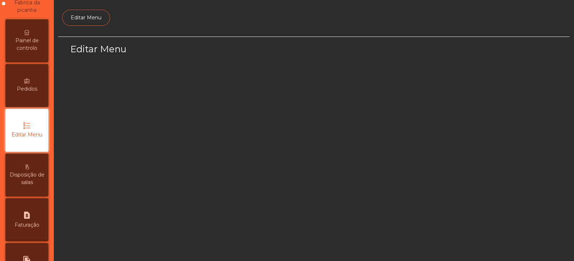
select select "*"
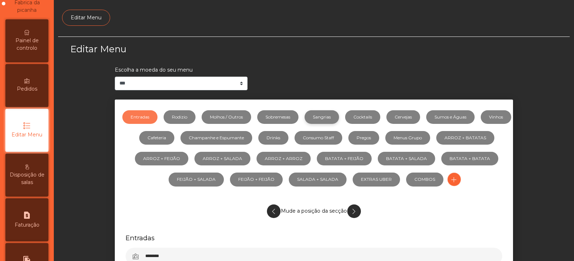
click at [339, 115] on link "Sangrias" at bounding box center [321, 117] width 34 height 14
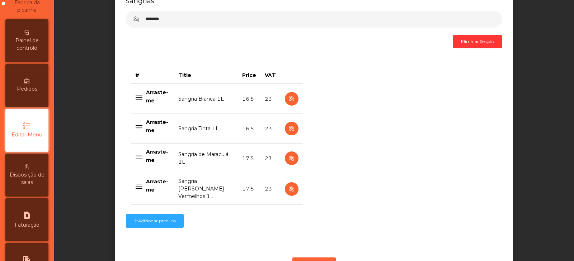
scroll to position [238, 0]
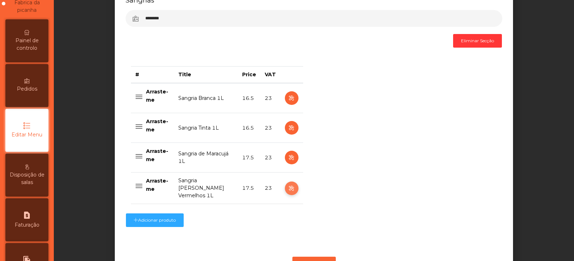
click at [288, 191] on icon "button" at bounding box center [291, 188] width 8 height 9
select select "***"
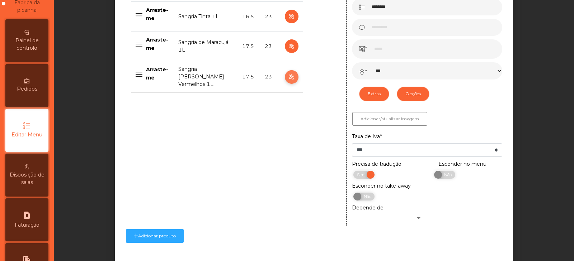
scroll to position [379, 0]
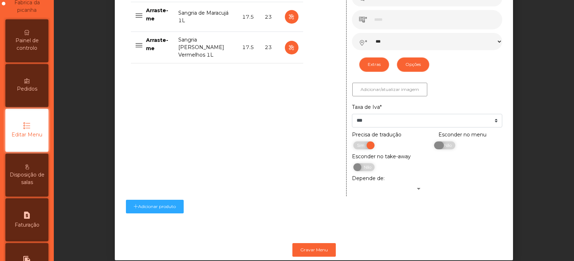
click at [445, 148] on span "Não" at bounding box center [447, 146] width 18 height 8
click at [327, 248] on button "Gravar Menu" at bounding box center [313, 250] width 43 height 14
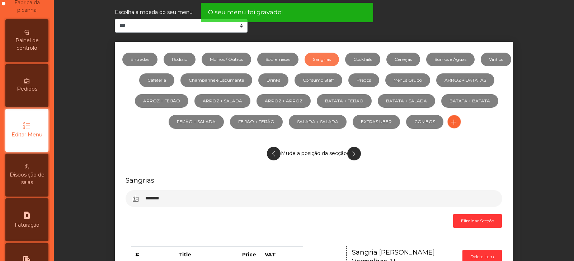
scroll to position [0, 0]
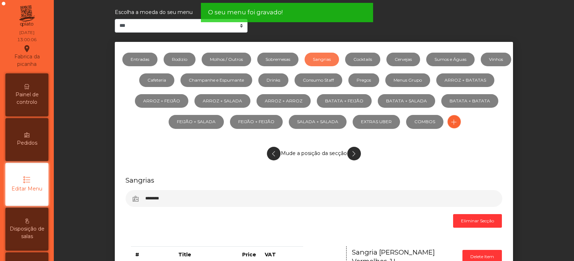
click at [33, 114] on div "Painel de controlo" at bounding box center [26, 94] width 43 height 43
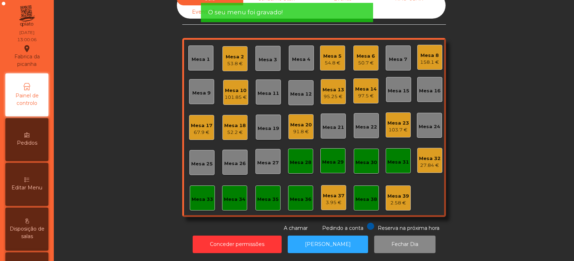
scroll to position [21, 0]
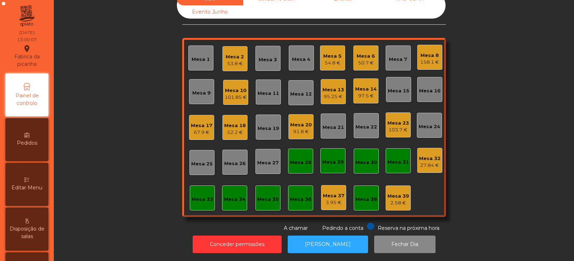
click at [434, 162] on div "27.84 €" at bounding box center [430, 165] width 22 height 7
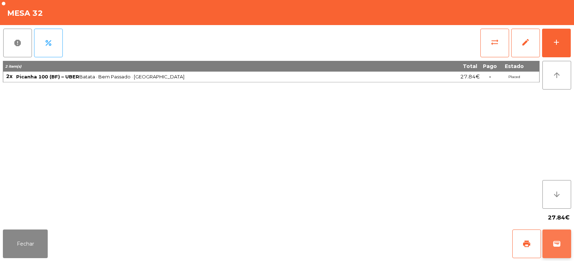
click at [560, 244] on span "wallet" at bounding box center [556, 244] width 9 height 9
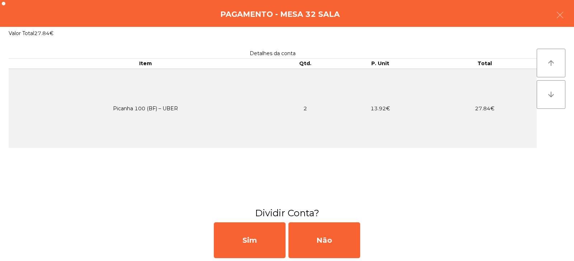
click at [387, 194] on div "Detalhes da conta Item Qtd. P. Unit Total Picanha 100 (BF) – UBER 2 13.92€ 27.8…" at bounding box center [287, 123] width 574 height 167
click at [556, 15] on icon "button" at bounding box center [559, 15] width 9 height 9
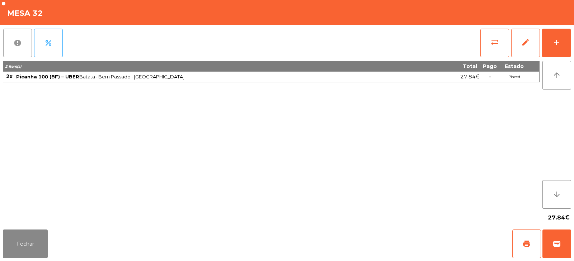
click at [20, 46] on span "report" at bounding box center [17, 43] width 9 height 9
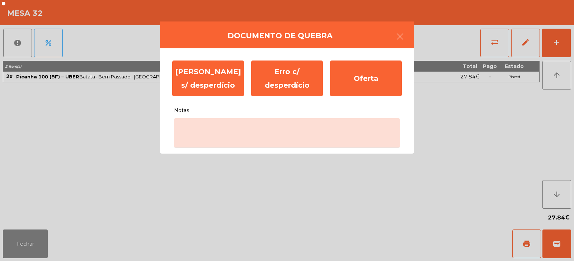
click at [77, 134] on ngb-modal-window "Documento de quebra Erro s/ desperdício Erro c/ desperdício Oferta Notas" at bounding box center [287, 130] width 574 height 261
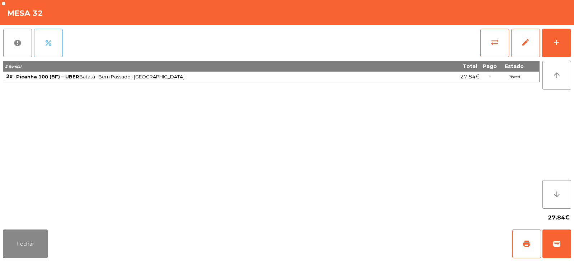
click at [52, 51] on button "percent" at bounding box center [48, 43] width 29 height 29
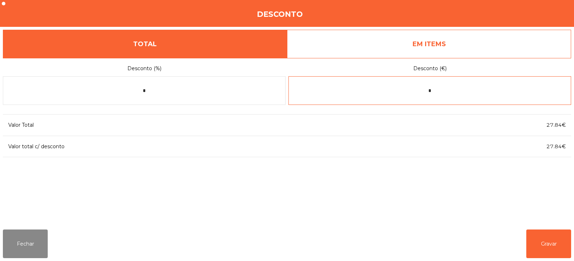
click at [465, 91] on input "*" at bounding box center [429, 90] width 283 height 29
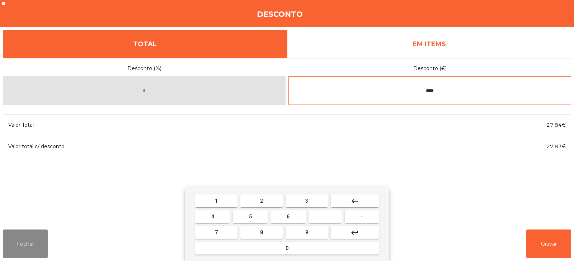
type input "****"
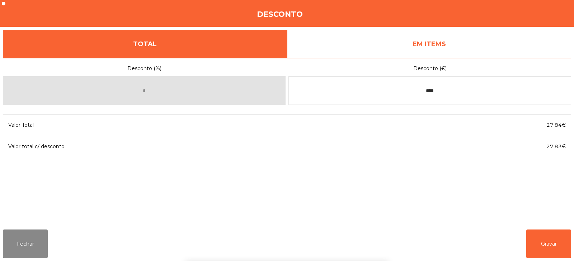
click at [543, 250] on div "1 2 3 keyboard_backspace 4 5 6 . - 7 8 9 keyboard_return 0" at bounding box center [287, 224] width 574 height 73
click at [549, 245] on button "Gravar" at bounding box center [548, 244] width 45 height 29
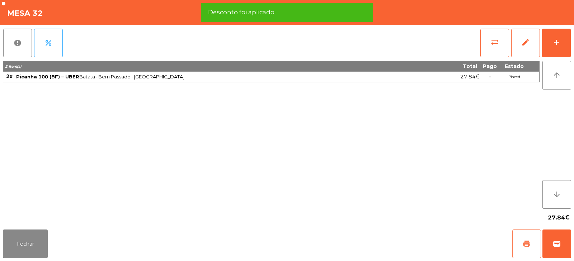
click at [527, 240] on span "print" at bounding box center [526, 244] width 9 height 9
click at [557, 243] on span "wallet" at bounding box center [556, 244] width 9 height 9
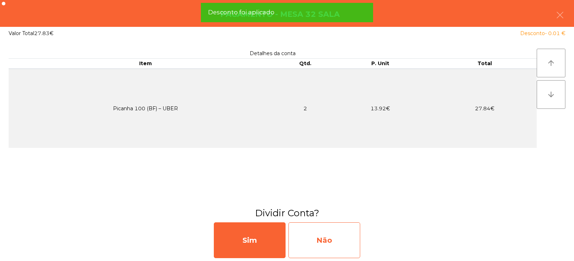
click at [353, 242] on div "Não" at bounding box center [324, 241] width 72 height 36
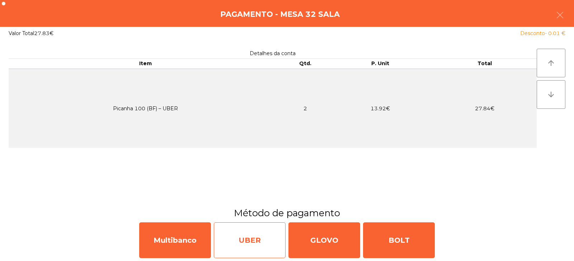
click at [274, 235] on div "UBER" at bounding box center [250, 241] width 72 height 36
select select "**"
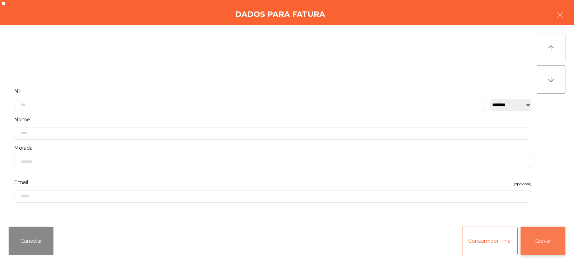
click at [540, 243] on button "Gravar" at bounding box center [542, 241] width 45 height 29
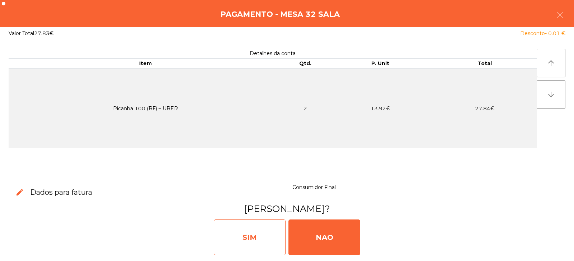
click at [273, 241] on div "SIM" at bounding box center [250, 238] width 72 height 36
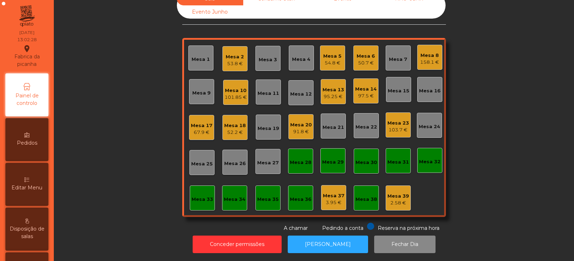
click at [203, 162] on div "Mesa 25" at bounding box center [202, 164] width 22 height 7
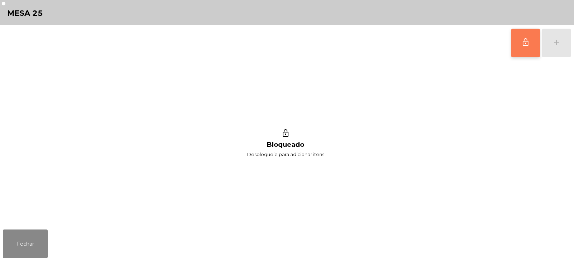
click at [516, 51] on button "lock_outline" at bounding box center [525, 43] width 29 height 29
click at [556, 49] on button "add" at bounding box center [556, 43] width 29 height 29
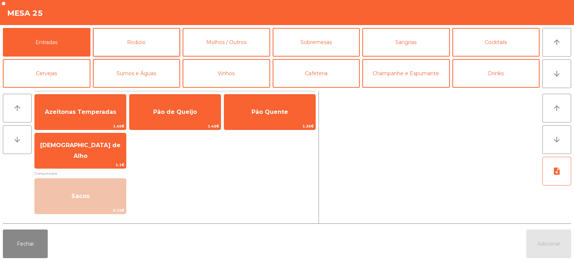
click at [134, 39] on button "Rodizio" at bounding box center [136, 42] width 87 height 29
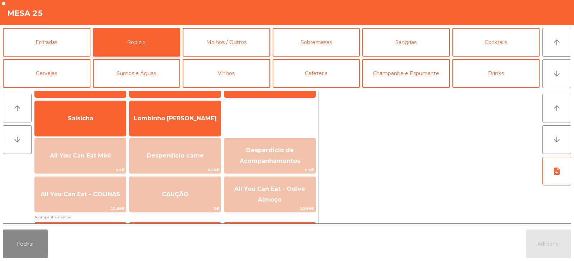
scroll to position [57, 0]
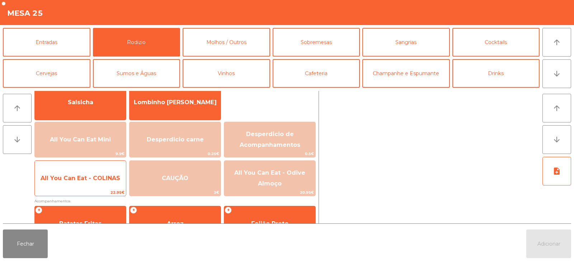
click at [99, 190] on span "22.95€" at bounding box center [80, 192] width 91 height 7
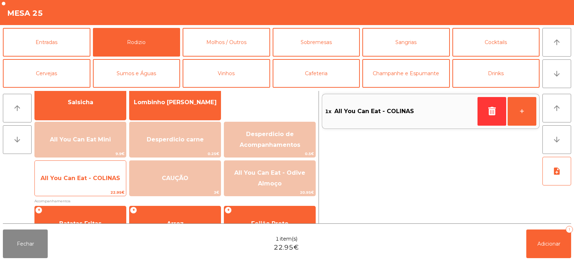
click at [96, 183] on span "All You Can Eat - COLINAS" at bounding box center [80, 178] width 91 height 19
click at [99, 183] on span "All You Can Eat - COLINAS" at bounding box center [80, 178] width 91 height 19
click at [102, 182] on span "All You Can Eat - COLINAS" at bounding box center [80, 178] width 91 height 19
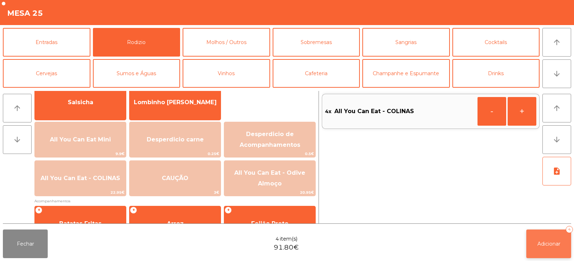
click at [538, 245] on span "Adicionar" at bounding box center [548, 244] width 23 height 6
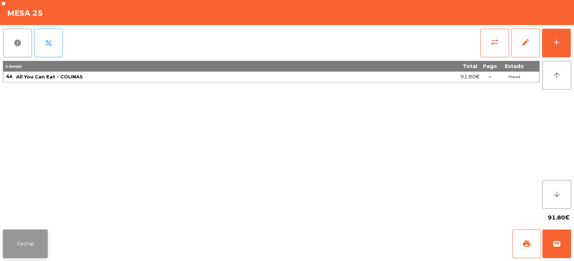
click at [35, 243] on button "Fechar" at bounding box center [25, 244] width 45 height 29
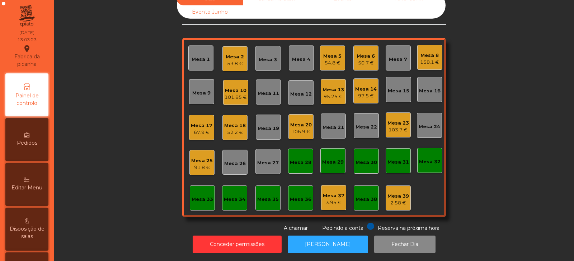
click at [234, 87] on div "Mesa 10" at bounding box center [235, 90] width 22 height 7
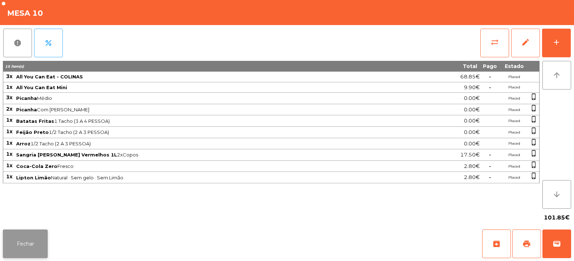
click at [33, 245] on button "Fechar" at bounding box center [25, 244] width 45 height 29
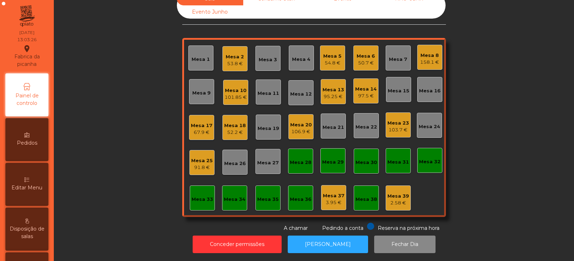
scroll to position [0, 0]
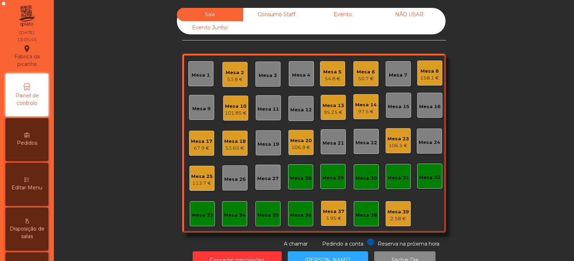
click at [235, 181] on div "Mesa 26" at bounding box center [235, 179] width 22 height 7
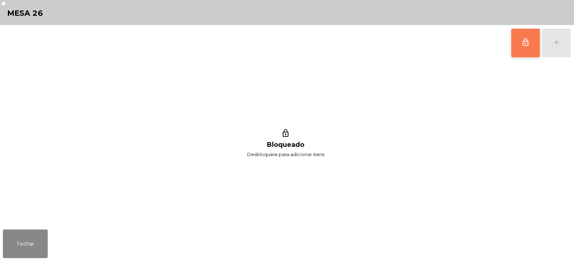
click at [527, 47] on button "lock_outline" at bounding box center [525, 43] width 29 height 29
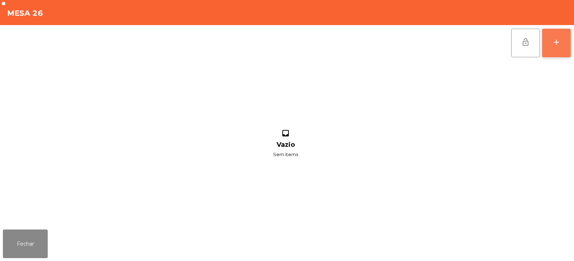
click at [558, 44] on div "add" at bounding box center [556, 42] width 9 height 9
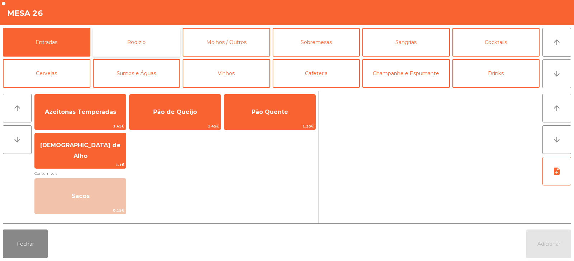
click at [141, 38] on button "Rodizio" at bounding box center [136, 42] width 87 height 29
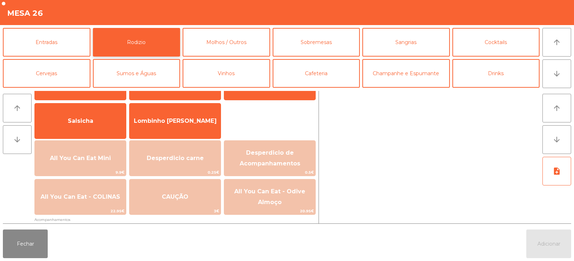
scroll to position [65, 0]
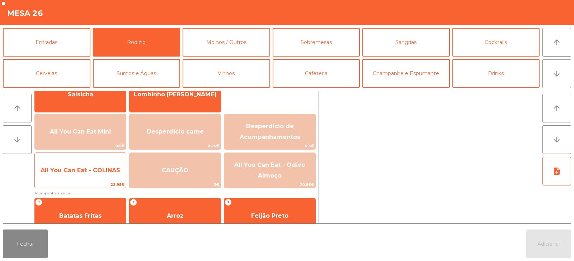
click at [88, 180] on span "All You Can Eat - COLINAS" at bounding box center [80, 170] width 91 height 19
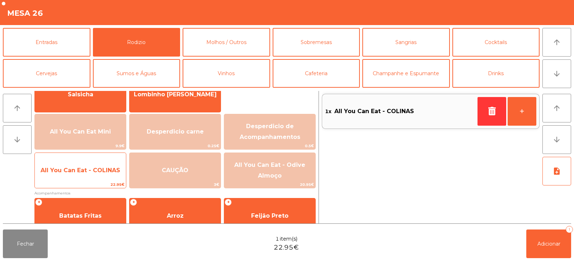
click at [91, 179] on span "All You Can Eat - COLINAS" at bounding box center [80, 170] width 91 height 19
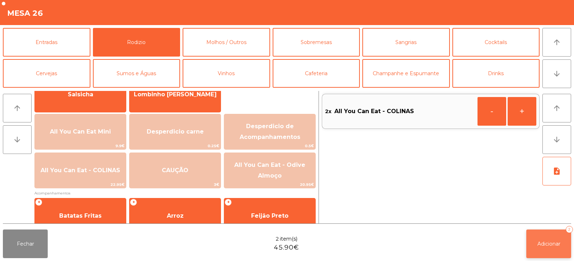
click at [544, 242] on span "Adicionar" at bounding box center [548, 244] width 23 height 6
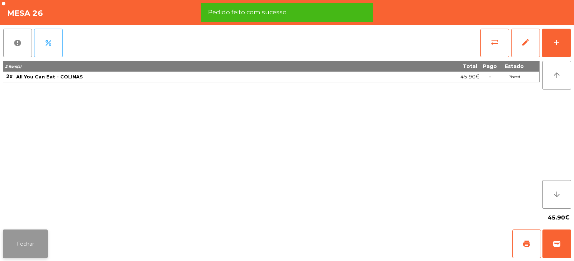
click at [28, 252] on button "Fechar" at bounding box center [25, 244] width 45 height 29
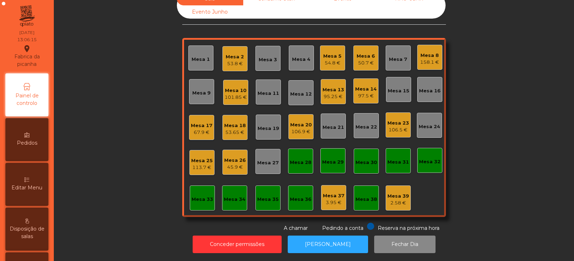
scroll to position [0, 0]
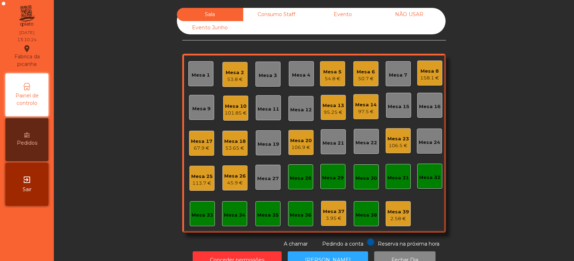
click at [329, 142] on div "Mesa 21" at bounding box center [333, 143] width 22 height 7
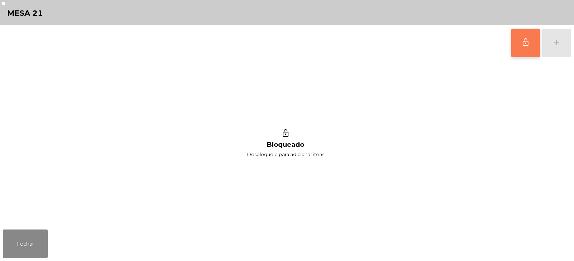
click at [522, 40] on span "lock_outline" at bounding box center [525, 42] width 9 height 9
click at [554, 48] on div "lock_outline add" at bounding box center [541, 43] width 60 height 36
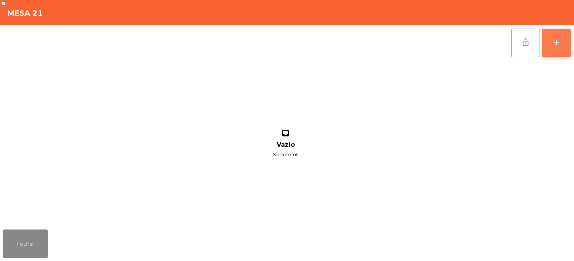
click at [562, 44] on button "add" at bounding box center [556, 43] width 29 height 29
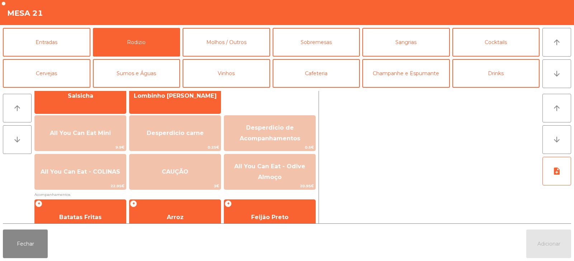
scroll to position [65, 0]
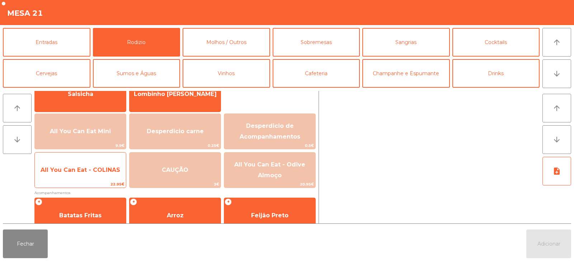
click at [92, 173] on span "All You Can Eat - COLINAS" at bounding box center [81, 170] width 80 height 7
click at [98, 174] on span "All You Can Eat - COLINAS" at bounding box center [80, 170] width 91 height 19
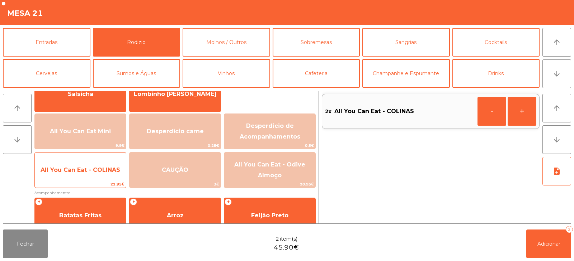
click at [101, 173] on span "All You Can Eat - COLINAS" at bounding box center [81, 170] width 80 height 7
click at [100, 169] on span "All You Can Eat - COLINAS" at bounding box center [81, 170] width 80 height 7
click at [91, 175] on span "All You Can Eat - COLINAS" at bounding box center [80, 170] width 91 height 19
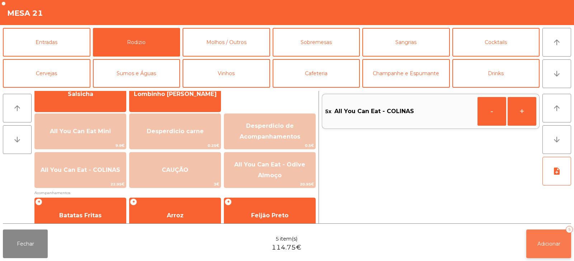
click at [541, 246] on span "Adicionar" at bounding box center [548, 244] width 23 height 6
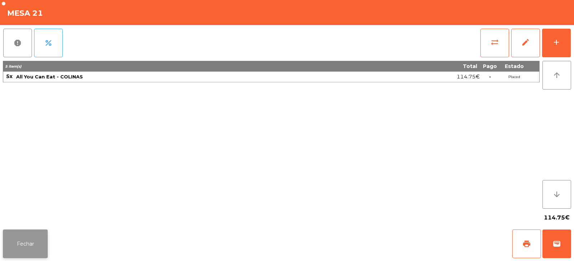
click at [22, 247] on button "Fechar" at bounding box center [25, 244] width 45 height 29
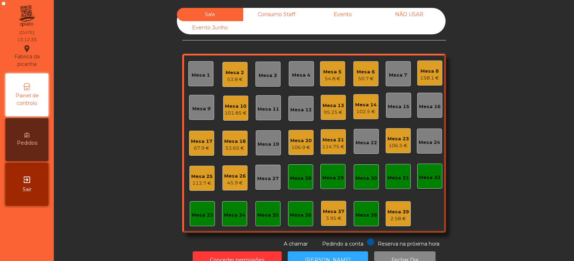
click at [199, 75] on div "Mesa 1" at bounding box center [200, 75] width 18 height 7
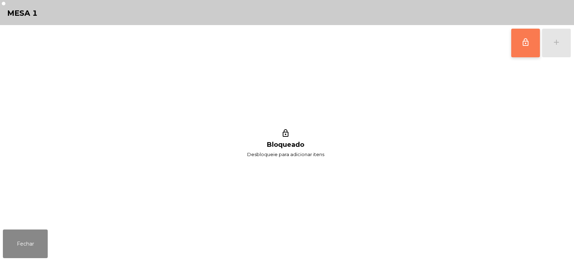
click at [527, 48] on button "lock_outline" at bounding box center [525, 43] width 29 height 29
click at [560, 44] on button "add" at bounding box center [556, 43] width 29 height 29
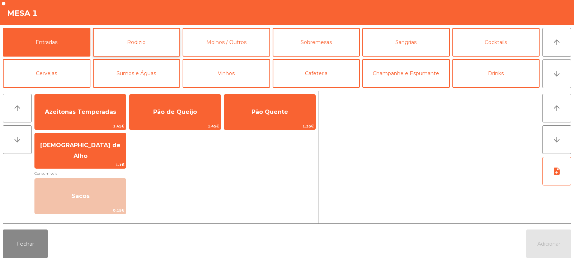
click at [142, 41] on button "Rodizio" at bounding box center [136, 42] width 87 height 29
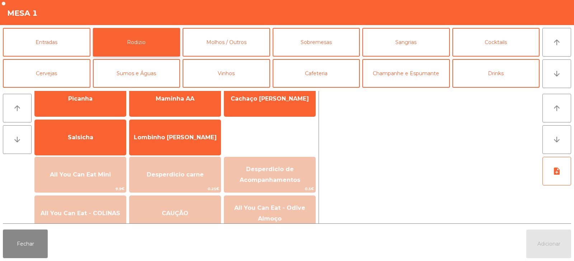
scroll to position [34, 0]
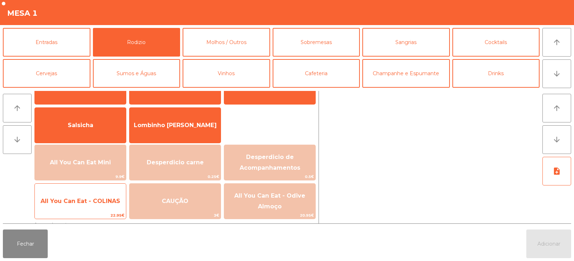
click at [90, 207] on span "All You Can Eat - COLINAS" at bounding box center [80, 201] width 91 height 19
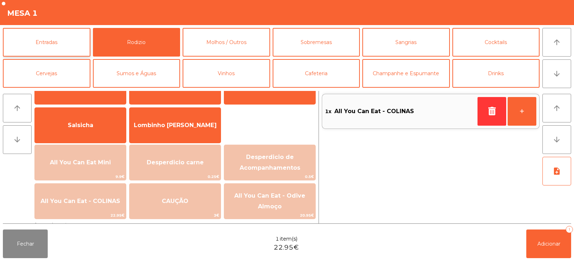
click at [71, 44] on button "Entradas" at bounding box center [46, 42] width 87 height 29
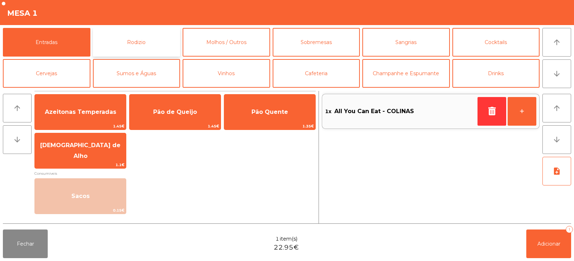
click at [174, 43] on button "Rodizio" at bounding box center [136, 42] width 87 height 29
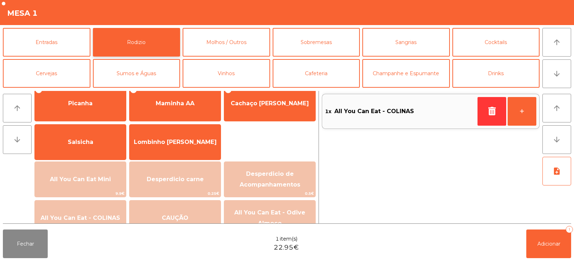
scroll to position [15, 0]
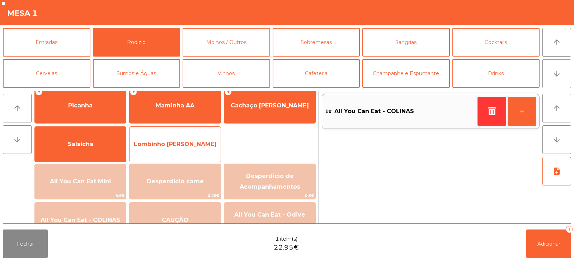
click at [167, 143] on span "Lombinho [PERSON_NAME]" at bounding box center [175, 144] width 83 height 7
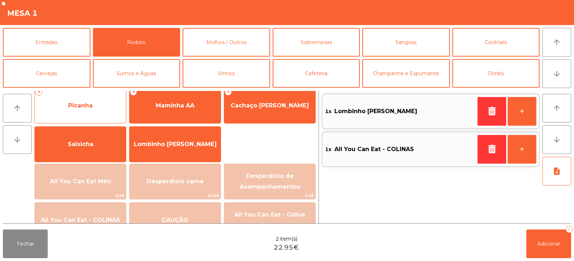
click at [100, 117] on div "+ Picanha" at bounding box center [80, 106] width 92 height 36
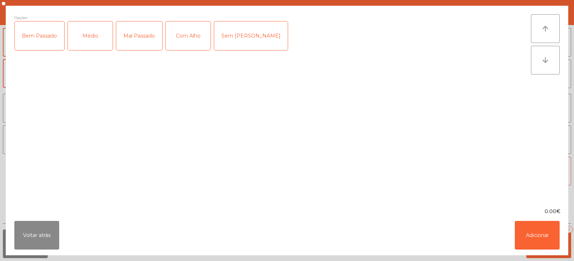
click at [92, 44] on div "Médio" at bounding box center [90, 36] width 45 height 29
click at [177, 39] on div "Com Alho" at bounding box center [188, 36] width 45 height 29
click at [520, 227] on button "Adicionar" at bounding box center [536, 235] width 45 height 29
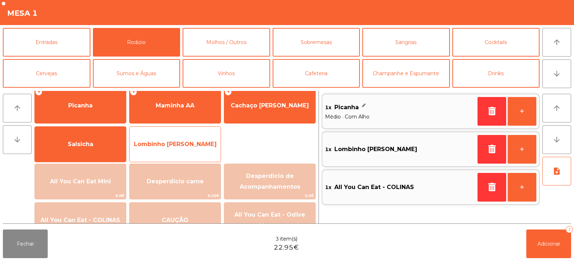
click at [177, 150] on span "Lombinho [PERSON_NAME]" at bounding box center [174, 144] width 91 height 19
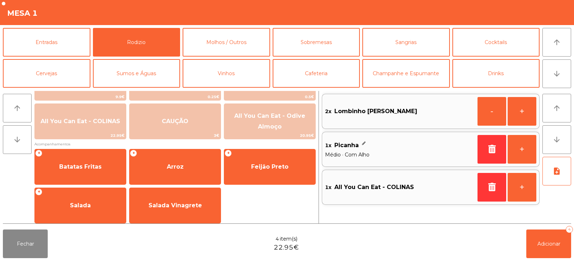
scroll to position [117, 0]
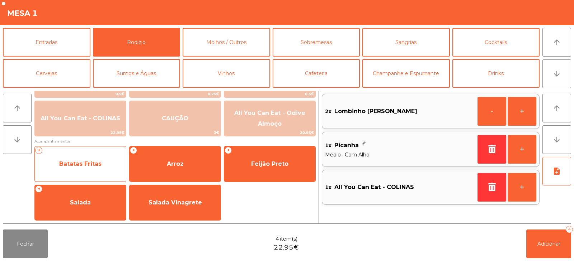
click at [90, 171] on span "Batatas Fritas" at bounding box center [80, 164] width 91 height 19
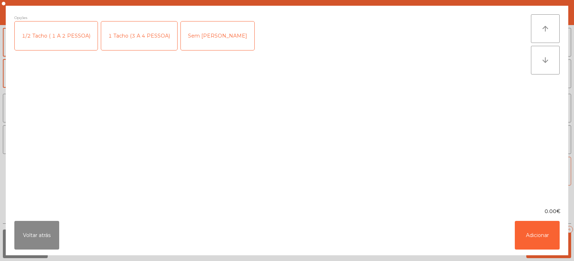
click at [90, 169] on div "Opções 1/2 Tacho ( 1 A 2 PESSOA) 1 Tacho (3 A 4 PESSOA) Sem Sal" at bounding box center [272, 106] width 516 height 185
click at [527, 229] on button "Adicionar" at bounding box center [536, 235] width 45 height 29
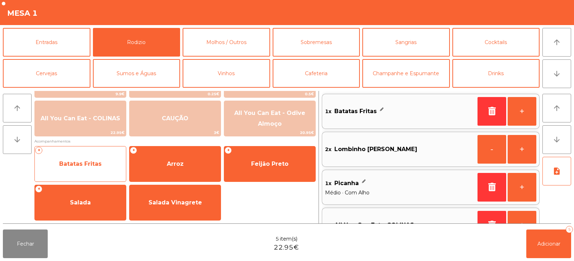
click at [101, 170] on span "Batatas Fritas" at bounding box center [80, 164] width 91 height 19
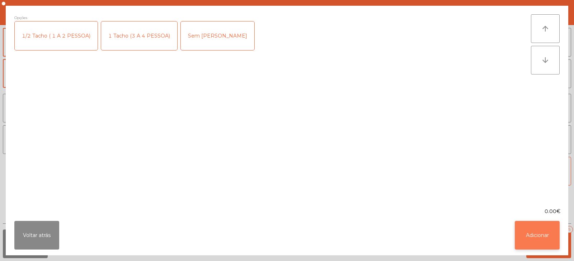
click at [524, 225] on button "Adicionar" at bounding box center [536, 235] width 45 height 29
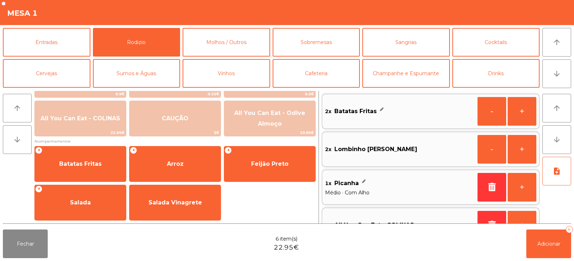
scroll to position [3, 0]
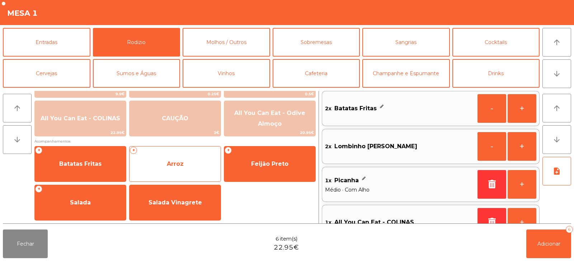
click at [176, 161] on span "Arroz" at bounding box center [175, 164] width 17 height 7
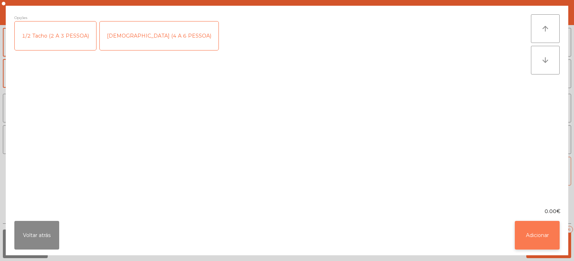
click at [556, 243] on button "Adicionar" at bounding box center [536, 235] width 45 height 29
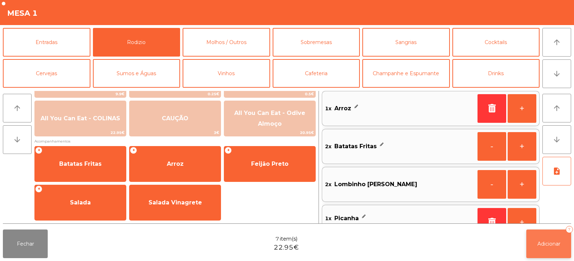
click at [547, 246] on span "Adicionar" at bounding box center [548, 244] width 23 height 6
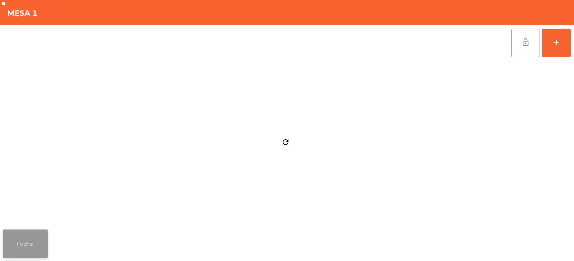
click at [35, 257] on button "Fechar" at bounding box center [25, 244] width 45 height 29
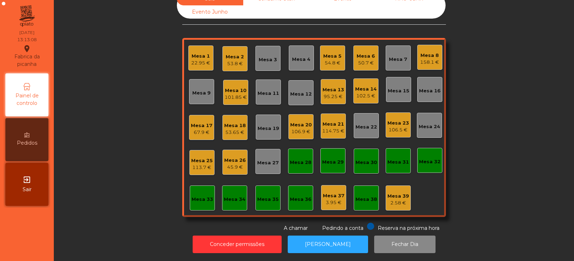
scroll to position [0, 0]
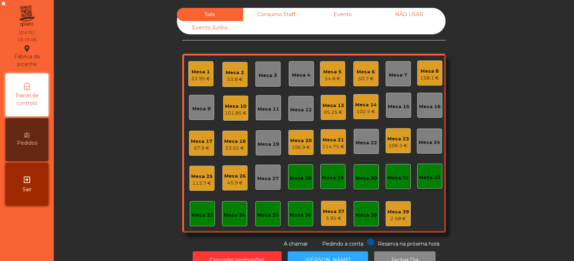
click at [237, 77] on div "53.8 €" at bounding box center [235, 79] width 18 height 7
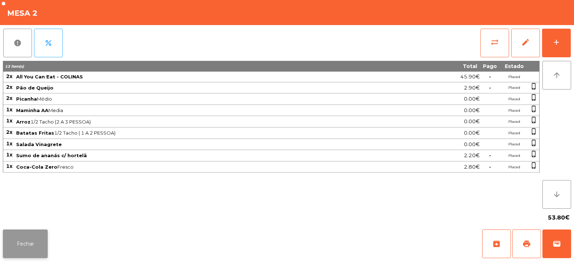
click at [31, 245] on button "Fechar" at bounding box center [25, 244] width 45 height 29
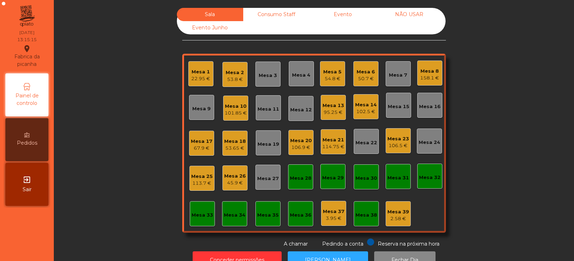
scroll to position [21, 0]
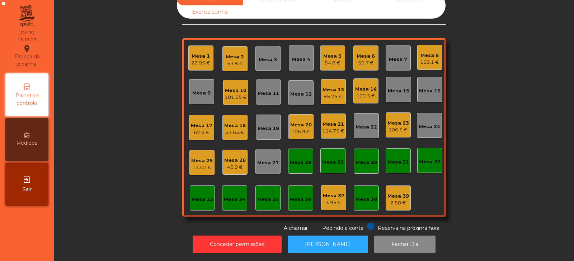
click at [269, 56] on div "Mesa 3" at bounding box center [267, 59] width 18 height 7
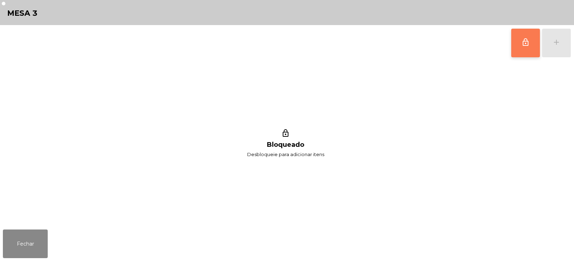
click at [524, 38] on span "lock_outline" at bounding box center [525, 42] width 9 height 9
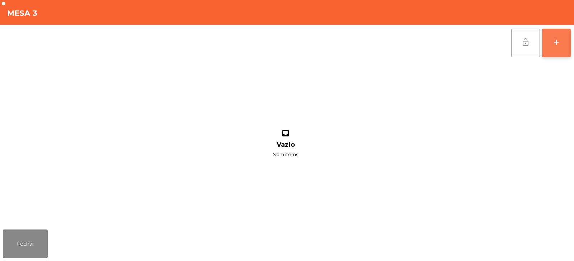
click at [558, 46] on div "add" at bounding box center [556, 42] width 9 height 9
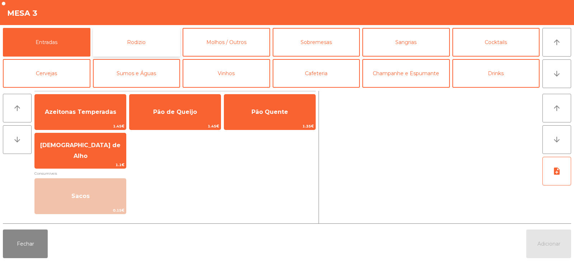
click at [166, 34] on button "Rodizio" at bounding box center [136, 42] width 87 height 29
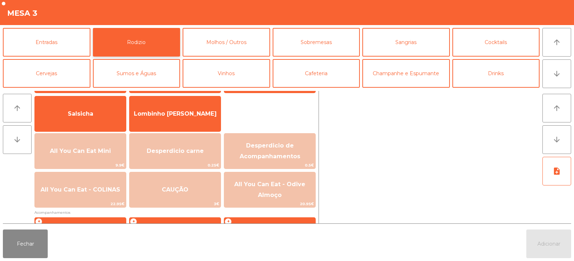
scroll to position [54, 0]
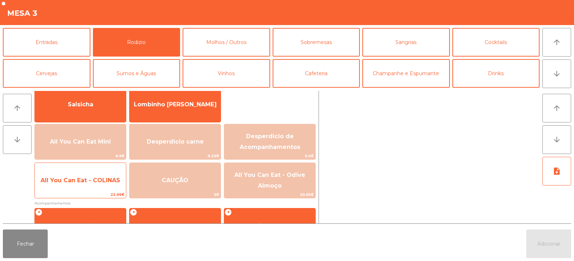
click at [109, 177] on span "All You Can Eat - COLINAS" at bounding box center [81, 180] width 80 height 7
click at [108, 182] on span "All You Can Eat - COLINAS" at bounding box center [81, 180] width 80 height 7
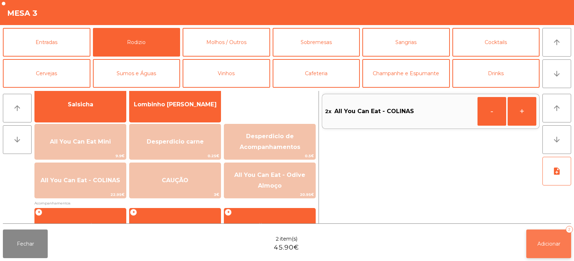
click at [547, 237] on button "Adicionar 2" at bounding box center [548, 244] width 45 height 29
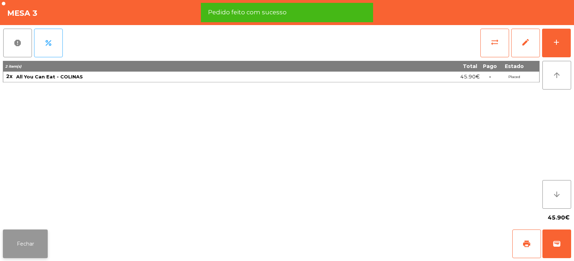
click at [34, 245] on button "Fechar" at bounding box center [25, 244] width 45 height 29
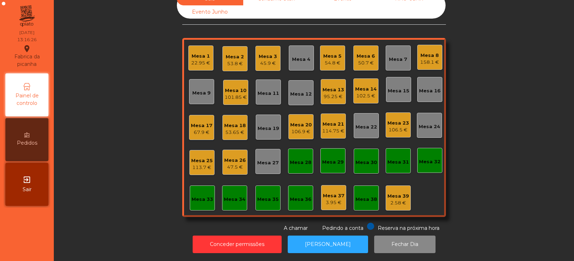
scroll to position [0, 0]
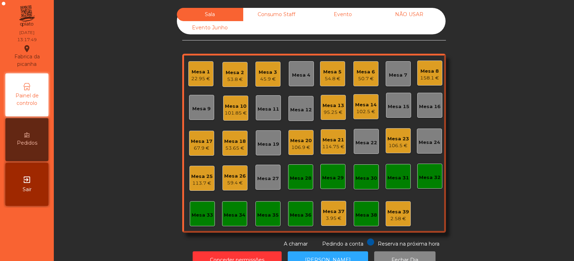
click at [302, 113] on div "Mesa 12" at bounding box center [301, 109] width 22 height 7
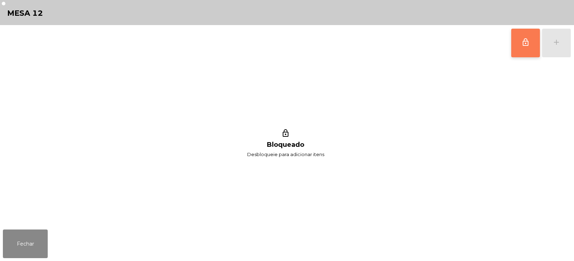
click at [521, 42] on span "lock_outline" at bounding box center [525, 42] width 9 height 9
click at [43, 239] on button "Fechar" at bounding box center [25, 244] width 45 height 29
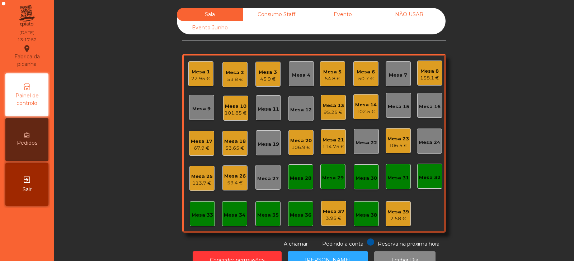
click at [269, 79] on div "45.9 €" at bounding box center [267, 79] width 18 height 7
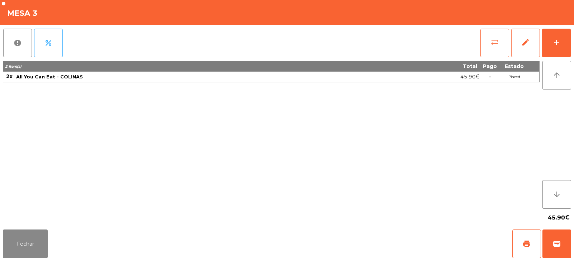
click at [497, 47] on button "sync_alt" at bounding box center [494, 43] width 29 height 29
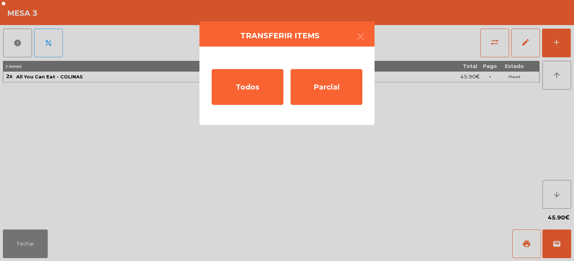
click at [49, 242] on ngb-modal-window "Transferir items Todos Parcial" at bounding box center [287, 130] width 574 height 261
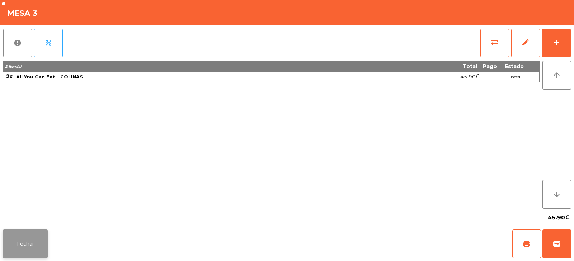
click at [41, 238] on button "Fechar" at bounding box center [25, 244] width 45 height 29
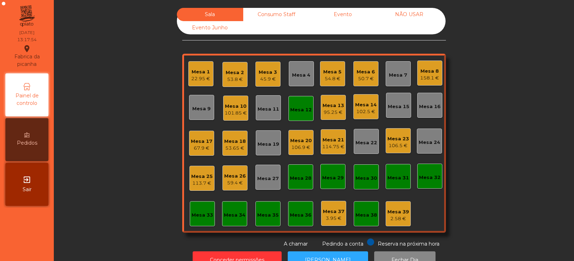
click at [269, 79] on div "45.9 €" at bounding box center [267, 79] width 18 height 7
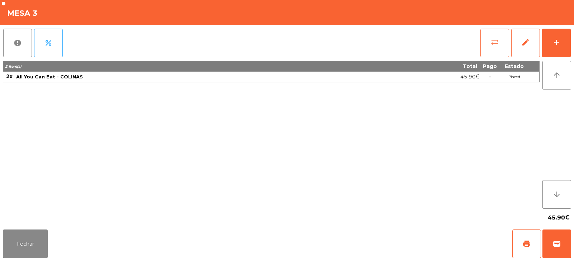
click at [495, 42] on span "sync_alt" at bounding box center [494, 42] width 9 height 9
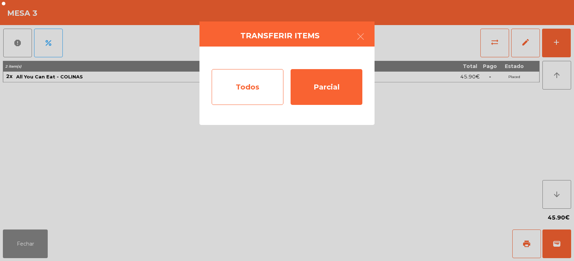
click at [251, 83] on div "Todos" at bounding box center [248, 87] width 72 height 36
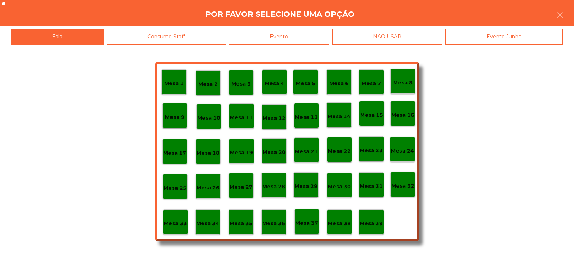
click at [283, 118] on p "Mesa 12" at bounding box center [273, 118] width 23 height 8
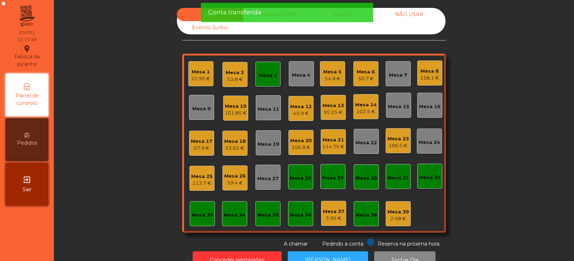
click at [271, 79] on div "Mesa 3" at bounding box center [267, 74] width 25 height 25
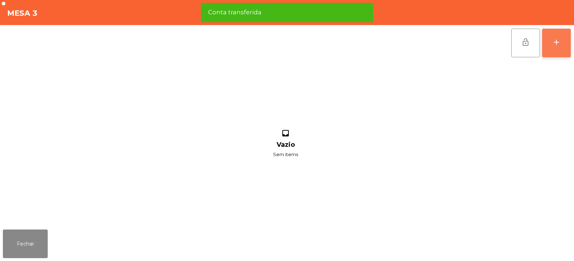
click at [554, 45] on div "add" at bounding box center [556, 42] width 9 height 9
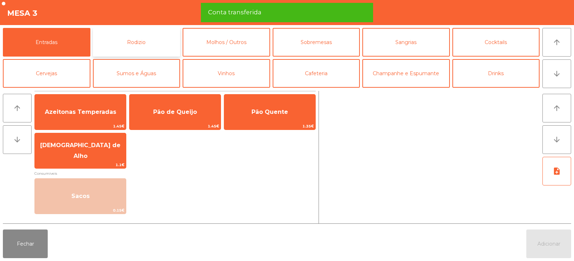
click at [148, 48] on button "Rodizio" at bounding box center [136, 42] width 87 height 29
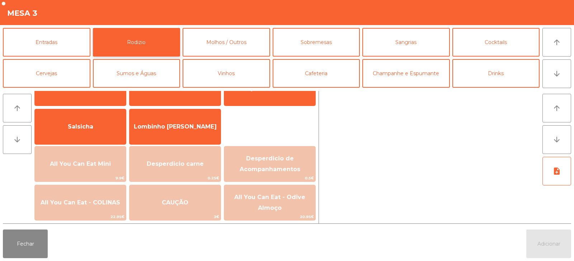
scroll to position [38, 0]
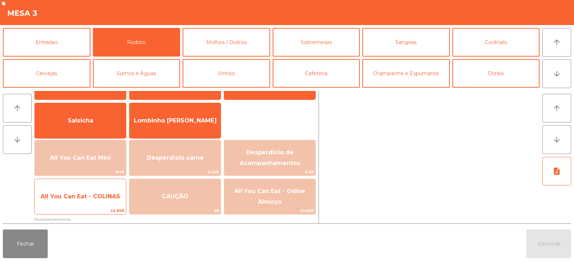
click at [108, 196] on span "All You Can Eat - COLINAS" at bounding box center [81, 196] width 80 height 7
click at [108, 197] on span "All You Can Eat - COLINAS" at bounding box center [81, 196] width 80 height 7
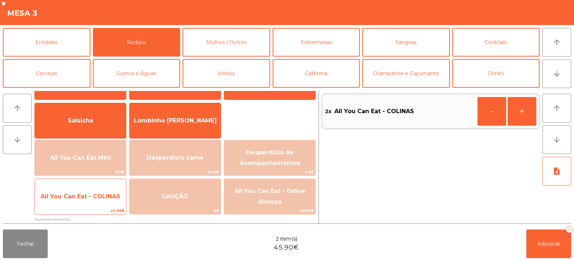
click at [110, 200] on span "All You Can Eat - COLINAS" at bounding box center [80, 196] width 91 height 19
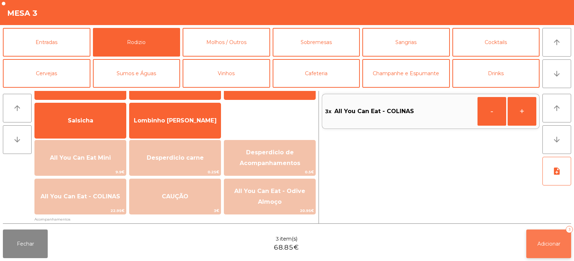
click at [547, 247] on span "Adicionar" at bounding box center [548, 244] width 23 height 6
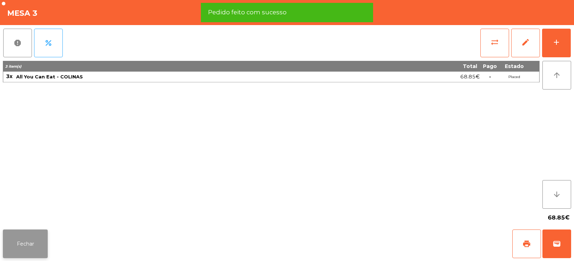
click at [37, 243] on button "Fechar" at bounding box center [25, 244] width 45 height 29
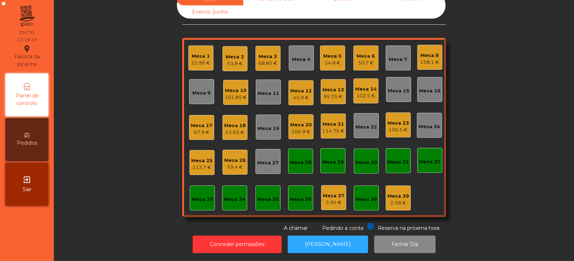
scroll to position [0, 0]
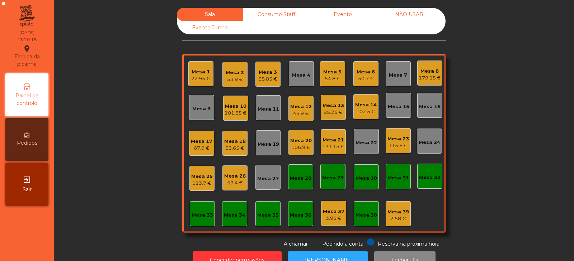
click at [370, 146] on div "Mesa 22" at bounding box center [366, 142] width 22 height 7
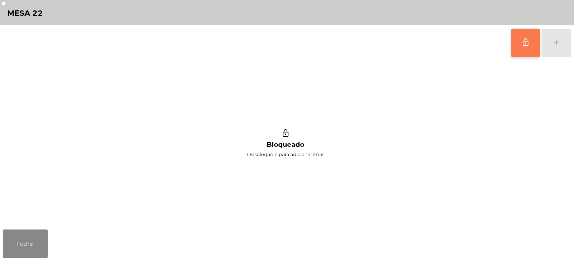
click at [521, 45] on button "lock_outline" at bounding box center [525, 43] width 29 height 29
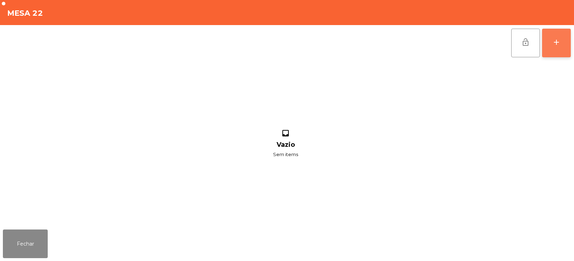
click at [555, 42] on div "add" at bounding box center [556, 42] width 9 height 9
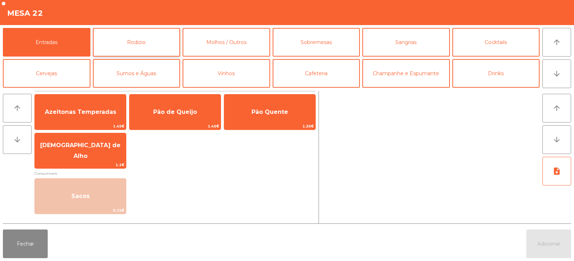
click at [160, 45] on button "Rodizio" at bounding box center [136, 42] width 87 height 29
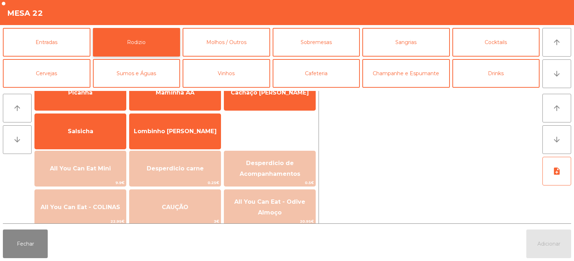
scroll to position [48, 0]
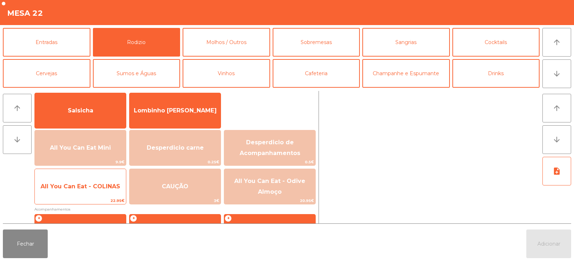
click at [103, 193] on span "All You Can Eat - COLINAS" at bounding box center [80, 186] width 91 height 19
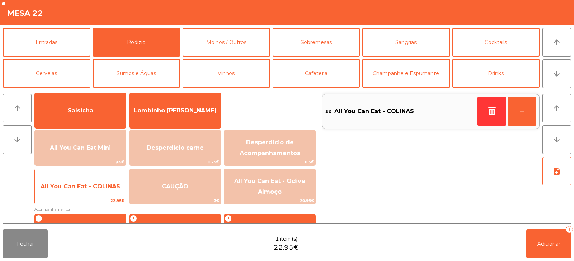
click at [104, 192] on span "All You Can Eat - COLINAS" at bounding box center [80, 186] width 91 height 19
click at [105, 191] on span "All You Can Eat - COLINAS" at bounding box center [80, 186] width 91 height 19
click at [103, 191] on span "All You Can Eat - COLINAS" at bounding box center [80, 186] width 91 height 19
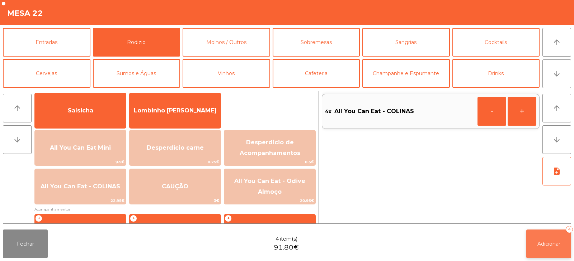
click at [542, 246] on span "Adicionar" at bounding box center [548, 244] width 23 height 6
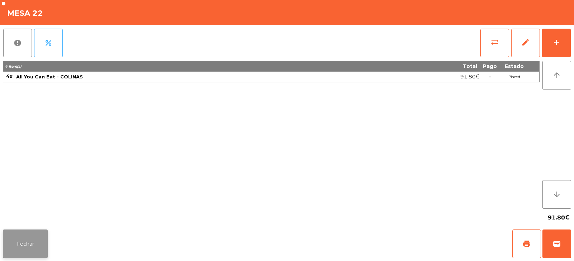
click at [26, 245] on button "Fechar" at bounding box center [25, 244] width 45 height 29
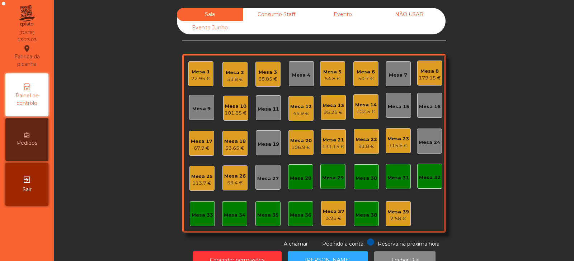
scroll to position [21, 0]
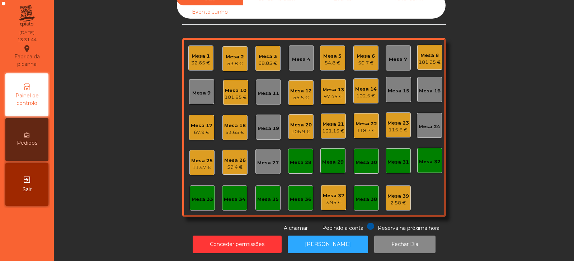
click at [365, 60] on div "50.7 €" at bounding box center [365, 63] width 18 height 7
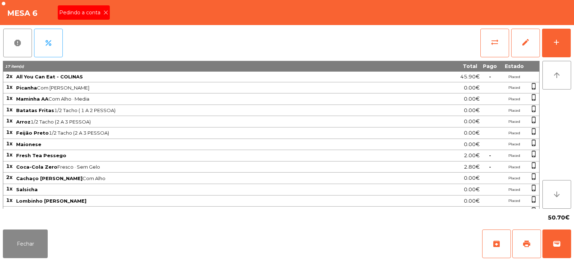
click at [102, 6] on div "Pedindo a conta" at bounding box center [84, 12] width 52 height 14
click at [528, 244] on span "print" at bounding box center [526, 244] width 9 height 9
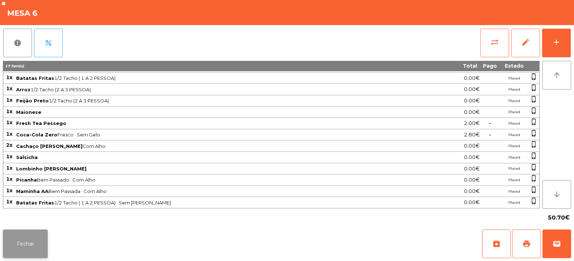
click at [29, 245] on button "Fechar" at bounding box center [25, 244] width 45 height 29
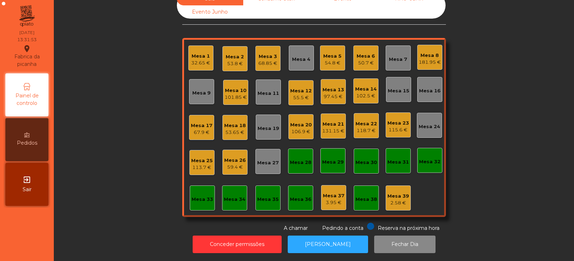
click at [423, 158] on div "Mesa 32" at bounding box center [430, 161] width 22 height 7
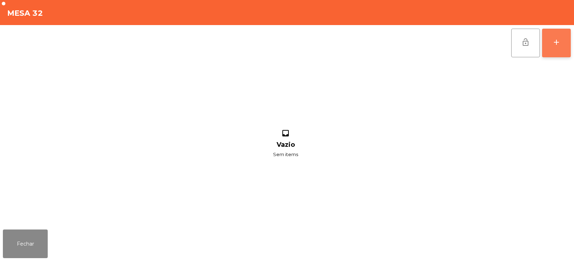
click at [566, 51] on button "add" at bounding box center [556, 43] width 29 height 29
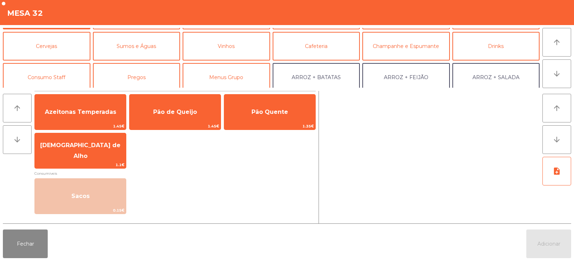
scroll to position [43, 0]
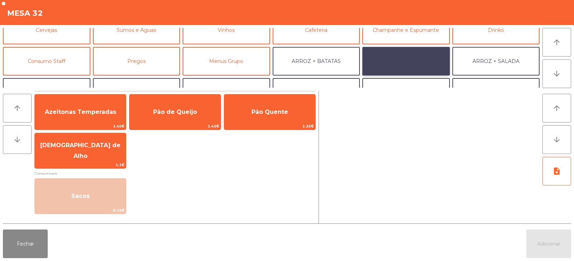
click at [404, 60] on button "ARROZ + FEIJÃO" at bounding box center [405, 61] width 87 height 29
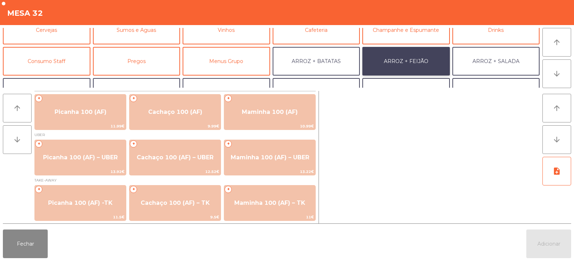
scroll to position [0, 0]
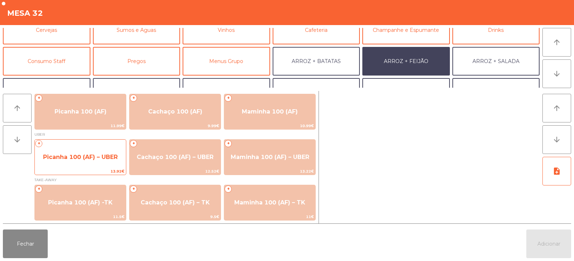
click at [78, 154] on span "Picanha 100 (AF) – UBER" at bounding box center [80, 157] width 75 height 7
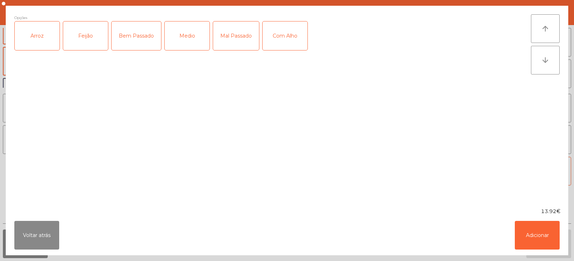
click at [34, 40] on div "Arroz" at bounding box center [37, 36] width 45 height 29
click at [77, 37] on div "Feijão" at bounding box center [85, 36] width 45 height 29
click at [191, 28] on div "Medio" at bounding box center [187, 36] width 45 height 29
click at [508, 231] on div "Voltar atrás Adicionar" at bounding box center [287, 235] width 562 height 40
click at [517, 235] on button "Adicionar" at bounding box center [536, 235] width 45 height 29
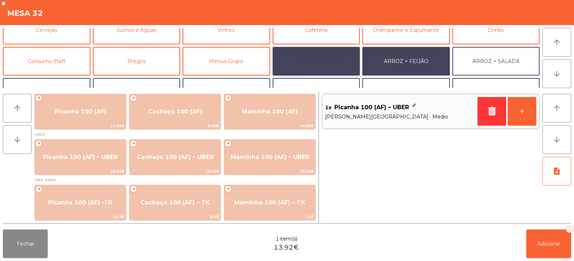
click at [334, 62] on button "ARROZ + BATATAS" at bounding box center [315, 61] width 87 height 29
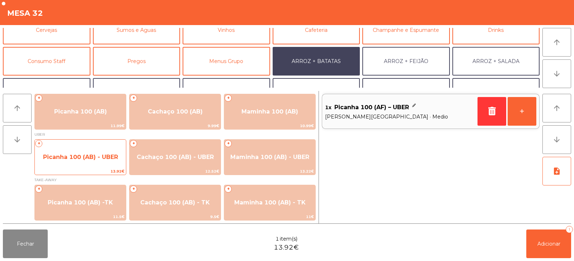
click at [67, 162] on span "Picanha 100 (AB) - UBER" at bounding box center [80, 157] width 91 height 19
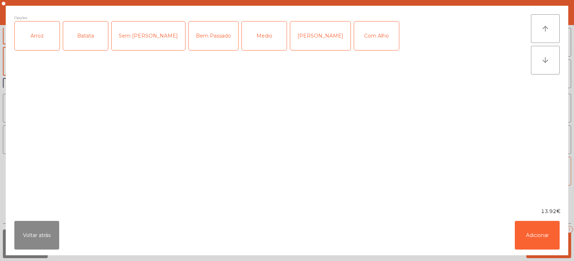
click at [42, 45] on div "Arroz" at bounding box center [37, 36] width 45 height 29
click at [74, 39] on div "Batata" at bounding box center [85, 36] width 45 height 29
click at [242, 34] on div "Medio" at bounding box center [264, 36] width 45 height 29
click at [545, 236] on button "Adicionar" at bounding box center [536, 235] width 45 height 29
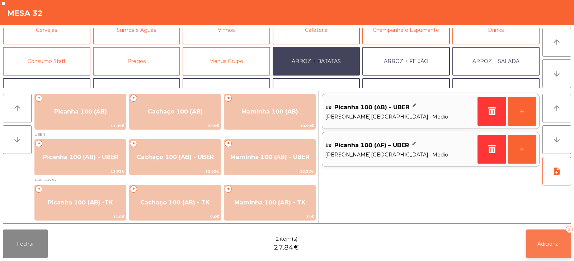
click at [545, 250] on button "Adicionar 2" at bounding box center [548, 244] width 45 height 29
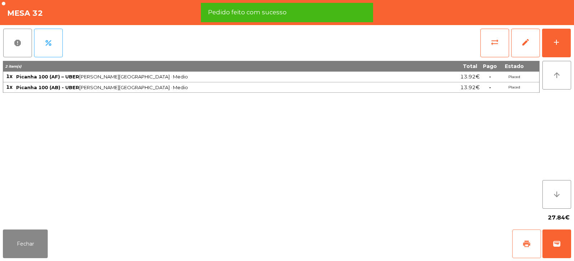
click at [525, 246] on span "print" at bounding box center [526, 244] width 9 height 9
click at [552, 251] on button "wallet" at bounding box center [556, 244] width 29 height 29
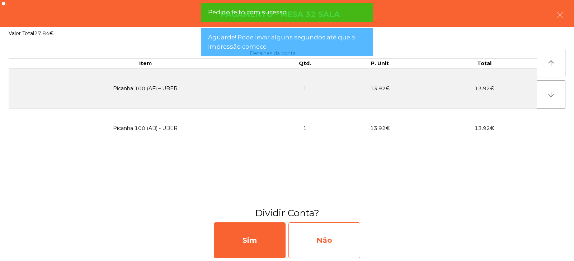
click at [345, 242] on div "Não" at bounding box center [324, 241] width 72 height 36
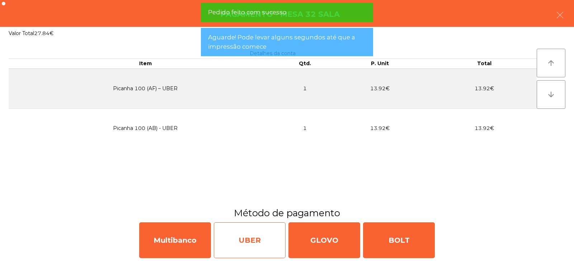
click at [256, 243] on div "UBER" at bounding box center [250, 241] width 72 height 36
select select "**"
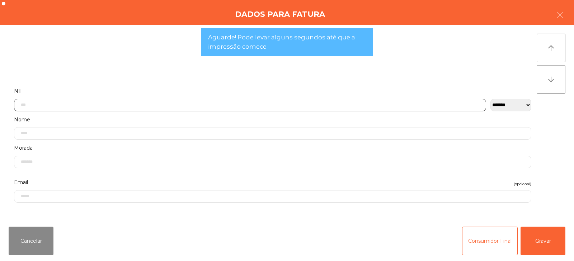
click at [311, 100] on input "text" at bounding box center [250, 105] width 472 height 13
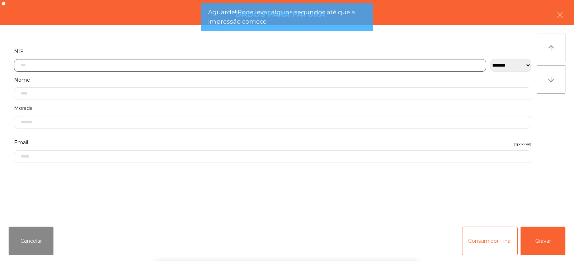
scroll to position [52, 0]
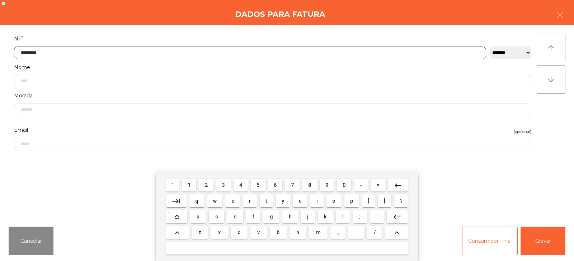
type input "*********"
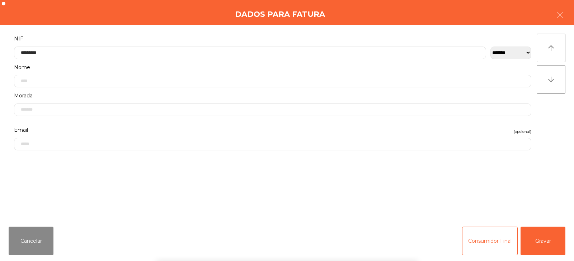
click at [543, 246] on div "` 1 2 3 4 5 6 7 8 9 0 - = keyboard_backspace keyboard_tab q w e r t y u i o p […" at bounding box center [287, 216] width 574 height 89
click at [548, 245] on button "Gravar" at bounding box center [542, 241] width 45 height 29
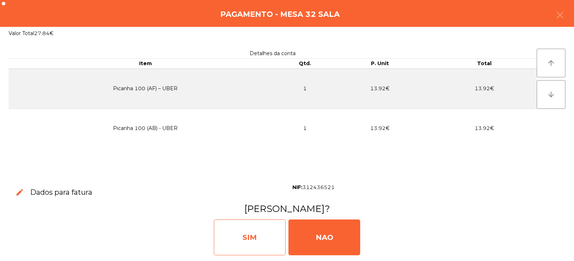
click at [256, 224] on div "SIM" at bounding box center [250, 238] width 72 height 36
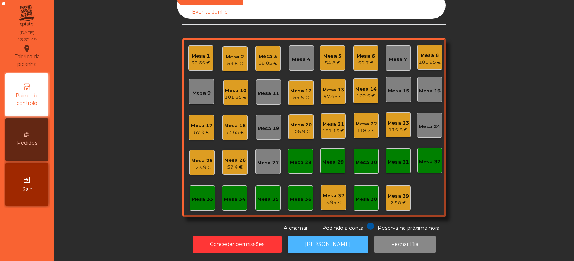
click at [343, 236] on button "[PERSON_NAME]" at bounding box center [328, 245] width 80 height 18
click at [363, 53] on div "Mesa 6" at bounding box center [365, 56] width 18 height 7
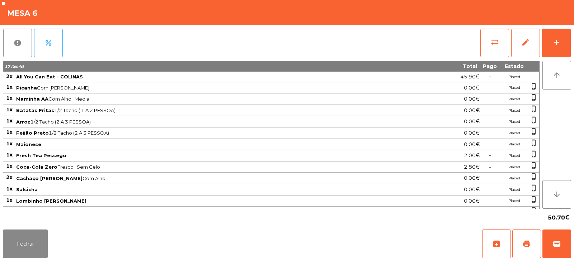
scroll to position [32, 0]
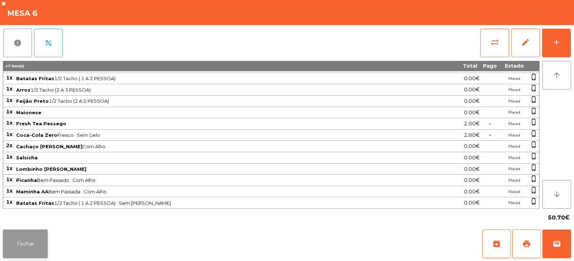
click at [37, 242] on button "Fechar" at bounding box center [25, 244] width 45 height 29
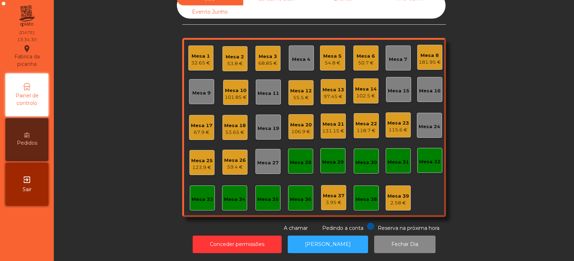
click at [360, 53] on div "Mesa 6" at bounding box center [365, 56] width 18 height 7
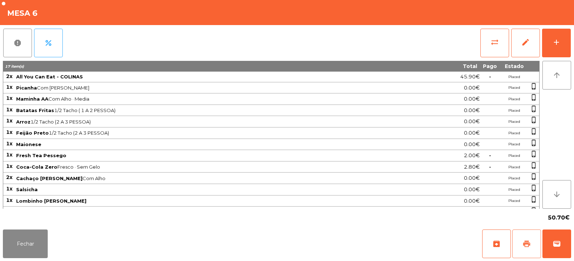
click at [527, 249] on button "print" at bounding box center [526, 244] width 29 height 29
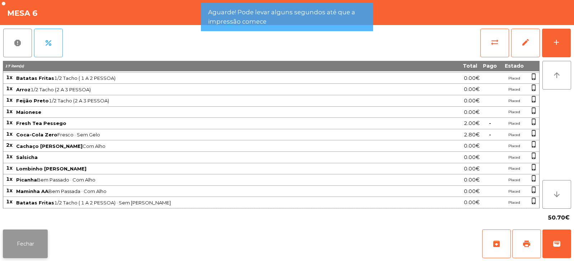
click at [24, 251] on button "Fechar" at bounding box center [25, 244] width 45 height 29
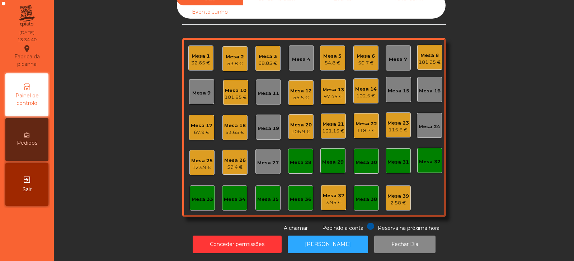
click at [362, 61] on div "Mesa 6 50.7 €" at bounding box center [365, 58] width 25 height 25
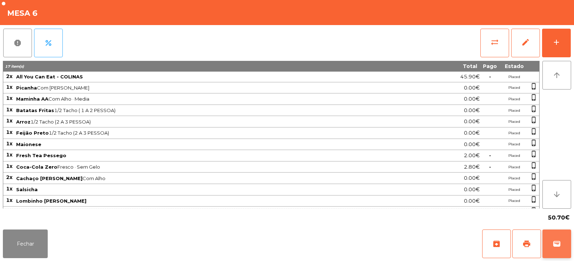
click at [561, 243] on button "wallet" at bounding box center [556, 244] width 29 height 29
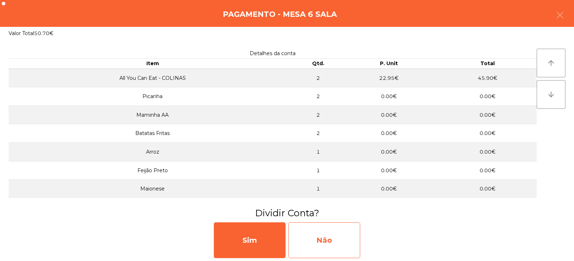
click at [345, 235] on div "Não" at bounding box center [324, 241] width 72 height 36
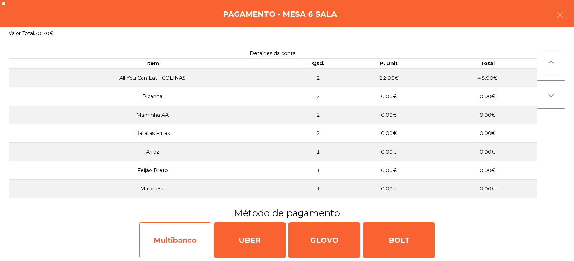
click at [195, 234] on div "Multibanco" at bounding box center [175, 241] width 72 height 36
select select "**"
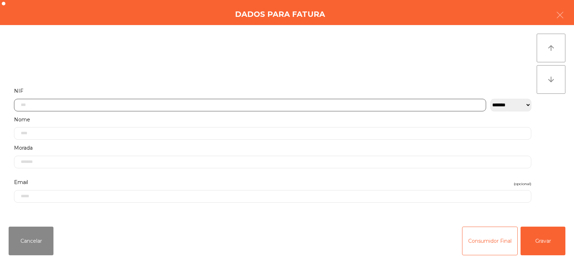
click at [311, 105] on input "text" at bounding box center [250, 105] width 472 height 13
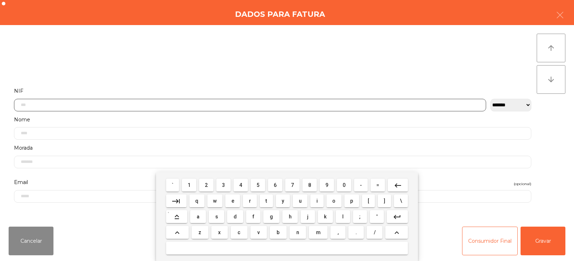
scroll to position [52, 0]
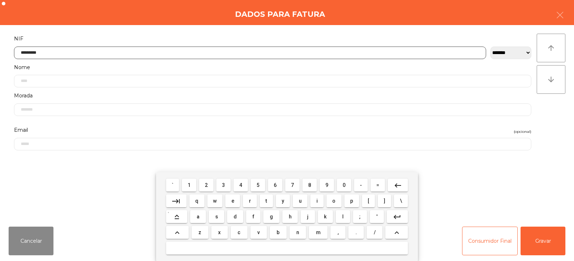
type input "*********"
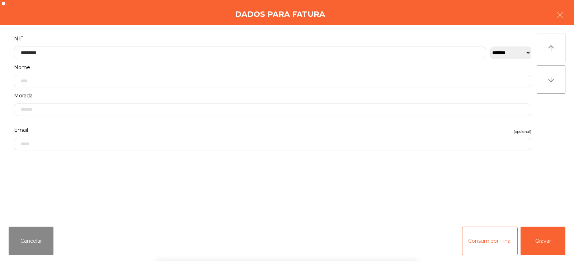
click at [535, 245] on div "` 1 2 3 4 5 6 7 8 9 0 - = keyboard_backspace keyboard_tab q w e r t y u i o p […" at bounding box center [287, 216] width 574 height 89
click at [544, 251] on button "Gravar" at bounding box center [542, 241] width 45 height 29
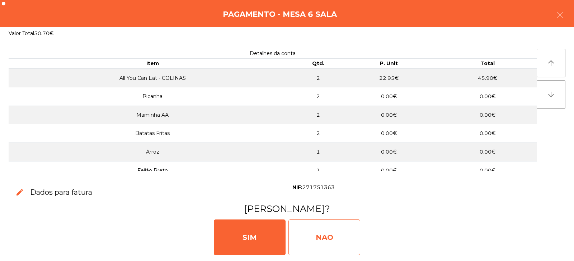
click at [328, 238] on div "NAO" at bounding box center [324, 238] width 72 height 36
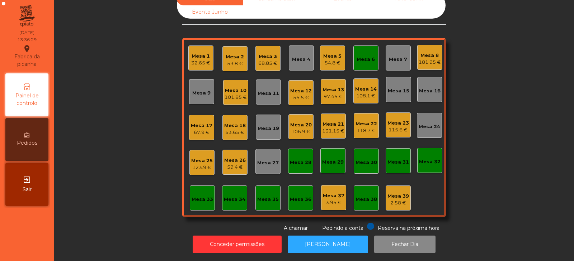
click at [236, 129] on div "53.65 €" at bounding box center [235, 132] width 22 height 7
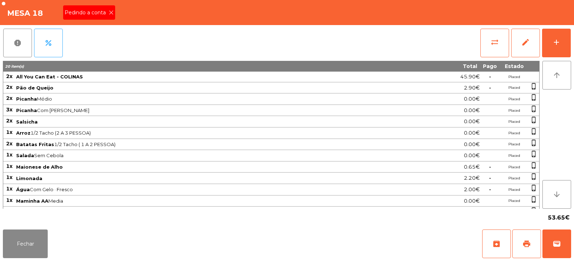
click at [111, 14] on icon at bounding box center [111, 12] width 5 height 5
click at [526, 243] on span "print" at bounding box center [526, 244] width 9 height 9
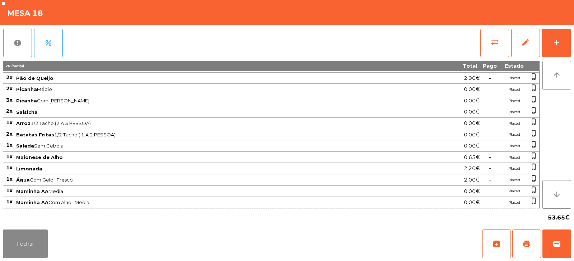
click at [297, 144] on span "Salada Sem Cebola" at bounding box center [209, 146] width 386 height 6
click at [39, 241] on button "Fechar" at bounding box center [25, 244] width 45 height 29
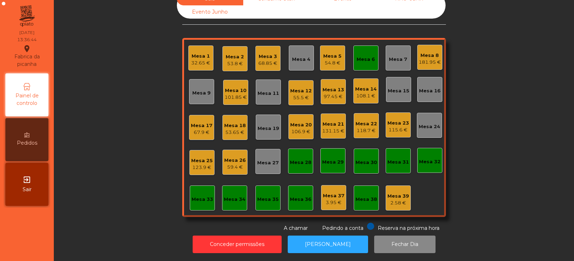
click at [269, 87] on div "Mesa 11" at bounding box center [268, 92] width 22 height 10
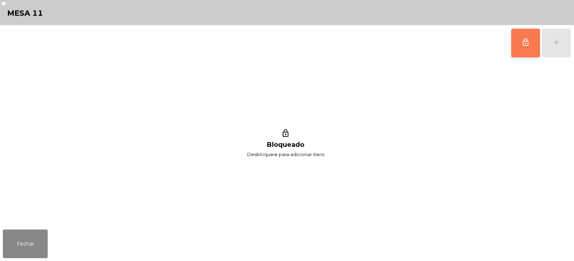
click at [530, 36] on button "lock_outline" at bounding box center [525, 43] width 29 height 29
click at [561, 46] on button "add" at bounding box center [556, 43] width 29 height 29
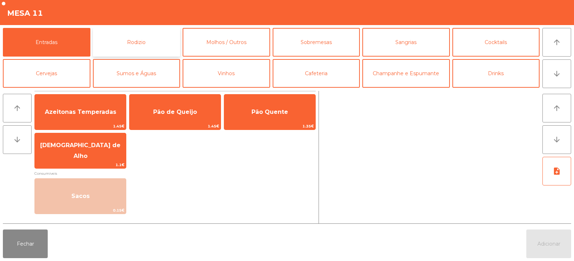
click at [122, 36] on button "Rodizio" at bounding box center [136, 42] width 87 height 29
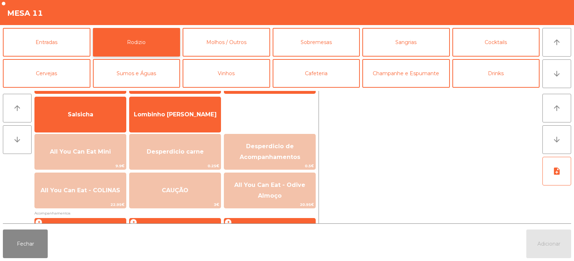
scroll to position [61, 0]
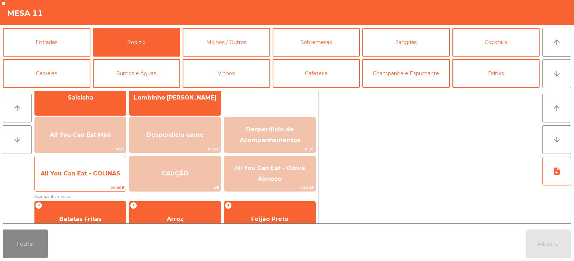
click at [111, 178] on span "All You Can Eat - COLINAS" at bounding box center [80, 173] width 91 height 19
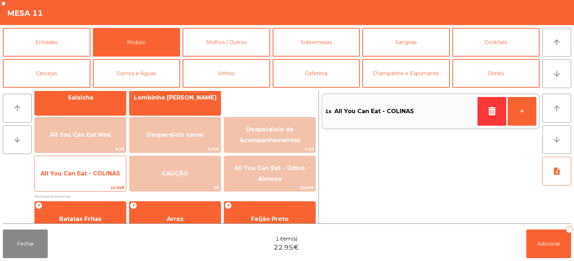
click at [106, 175] on span "All You Can Eat - COLINAS" at bounding box center [81, 173] width 80 height 7
click at [108, 178] on span "All You Can Eat - COLINAS" at bounding box center [80, 173] width 91 height 19
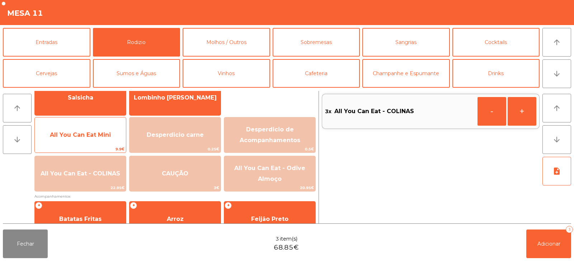
click at [106, 136] on span "All You Can Eat Mini" at bounding box center [80, 135] width 61 height 7
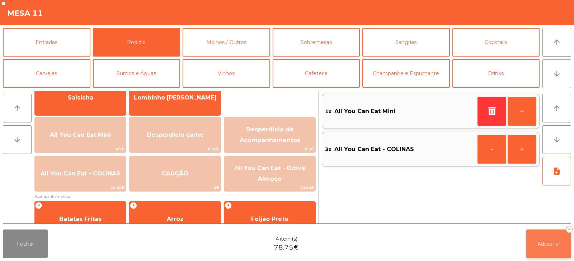
click at [548, 248] on button "Adicionar 4" at bounding box center [548, 244] width 45 height 29
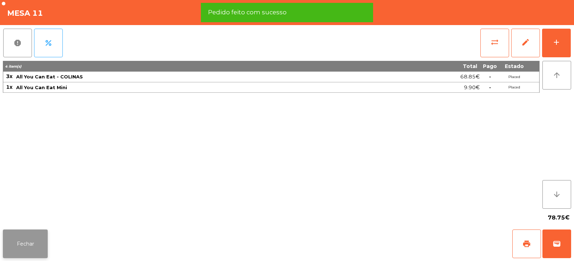
click at [34, 244] on button "Fechar" at bounding box center [25, 244] width 45 height 29
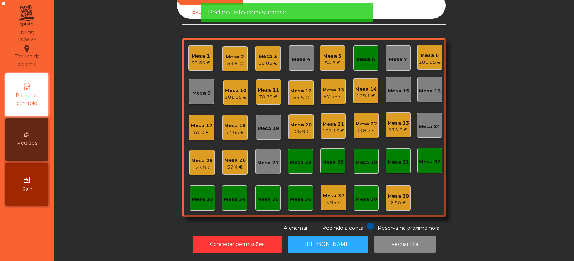
scroll to position [0, 0]
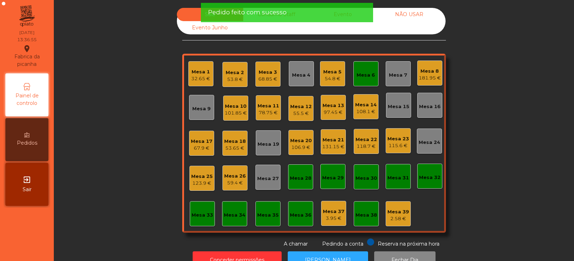
click at [362, 76] on div "Mesa 6" at bounding box center [365, 75] width 18 height 7
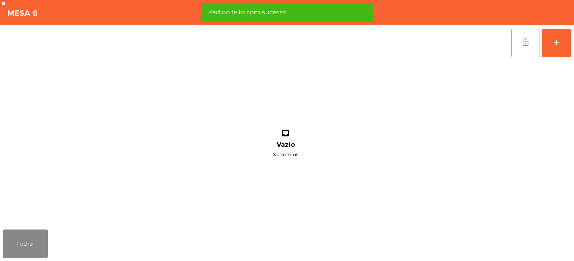
click at [532, 47] on button "lock_open" at bounding box center [525, 43] width 29 height 29
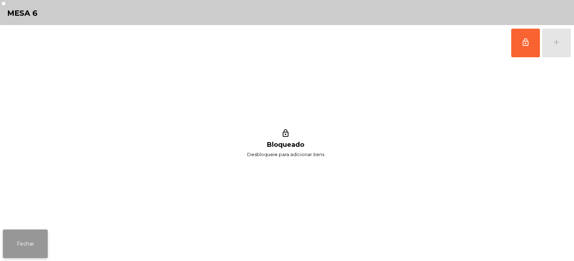
click at [27, 240] on button "Fechar" at bounding box center [25, 244] width 45 height 29
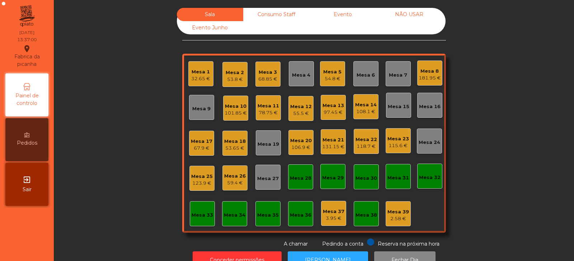
scroll to position [21, 0]
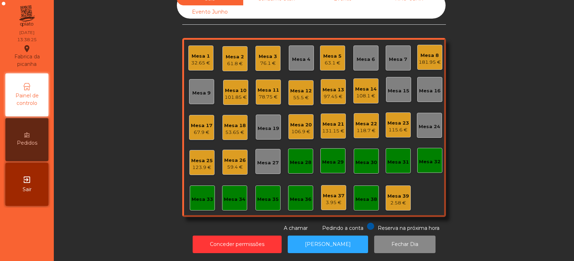
click at [234, 119] on div "Mesa 18 53.65 €" at bounding box center [235, 127] width 22 height 17
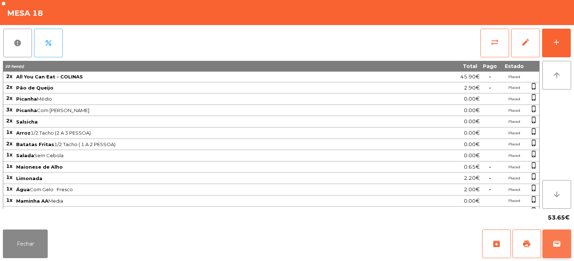
click at [564, 239] on button "wallet" at bounding box center [556, 244] width 29 height 29
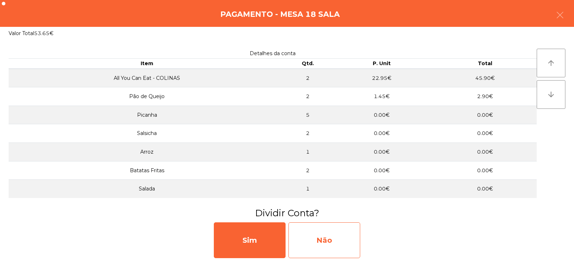
click at [318, 235] on div "Não" at bounding box center [324, 241] width 72 height 36
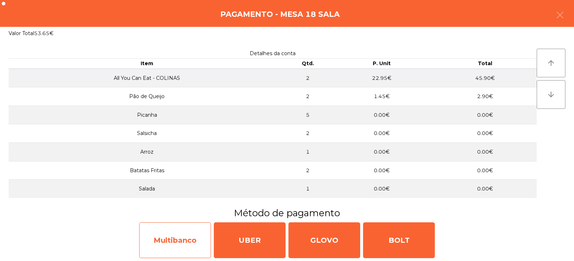
click at [205, 234] on div "Multibanco" at bounding box center [175, 241] width 72 height 36
select select "**"
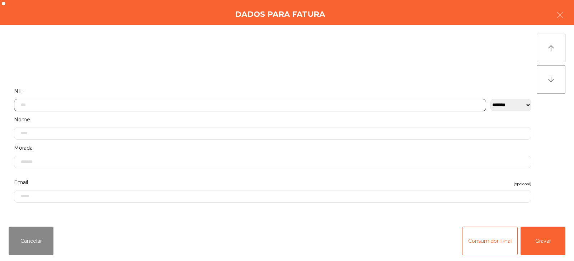
click at [256, 99] on input "text" at bounding box center [250, 105] width 472 height 13
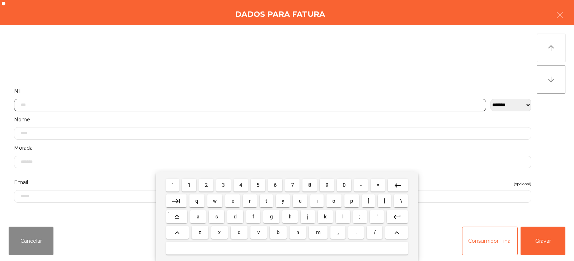
scroll to position [52, 0]
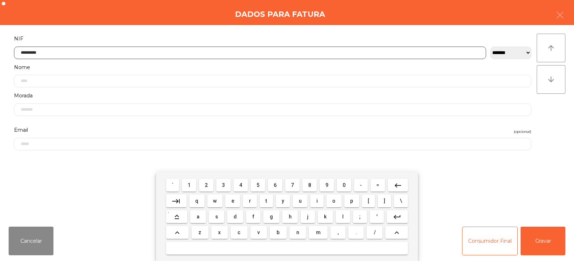
type input "*********"
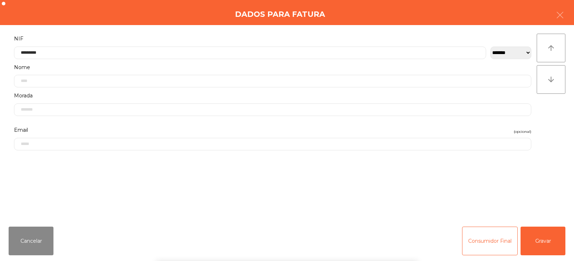
click at [549, 232] on div "` 1 2 3 4 5 6 7 8 9 0 - = keyboard_backspace keyboard_tab q w e r t y u i o p […" at bounding box center [287, 216] width 574 height 89
click at [550, 249] on button "Gravar" at bounding box center [542, 241] width 45 height 29
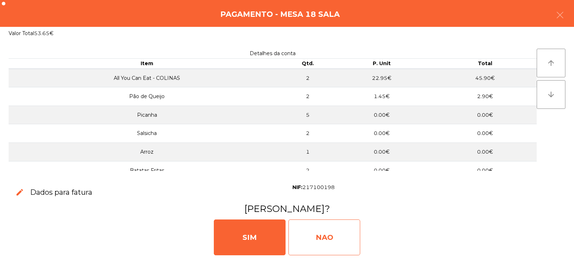
click at [337, 234] on div "NAO" at bounding box center [324, 238] width 72 height 36
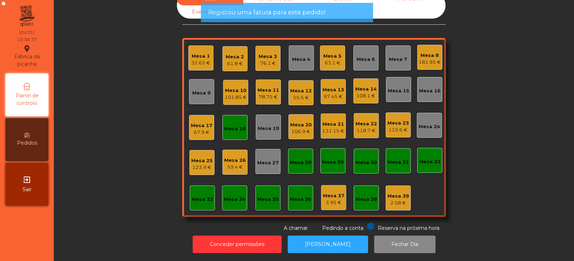
click at [234, 127] on div "Mesa 18" at bounding box center [235, 128] width 22 height 7
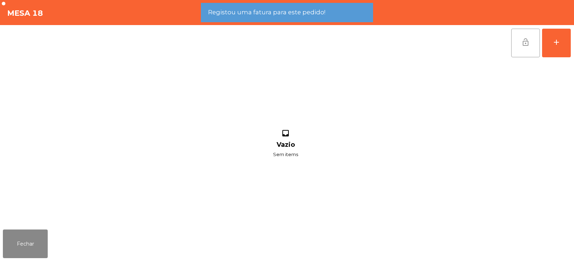
click at [515, 43] on button "lock_open" at bounding box center [525, 43] width 29 height 29
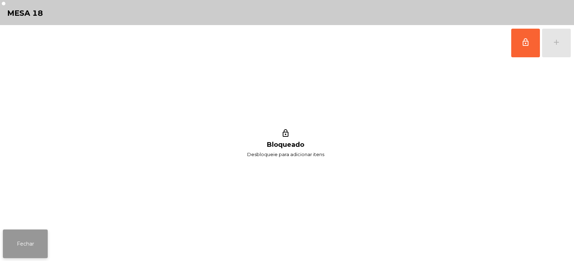
click at [30, 246] on button "Fechar" at bounding box center [25, 244] width 45 height 29
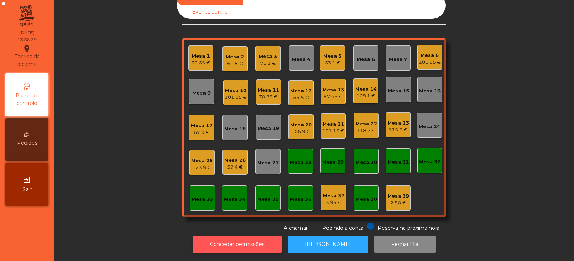
click at [247, 239] on button "Conceder permissões" at bounding box center [237, 245] width 89 height 18
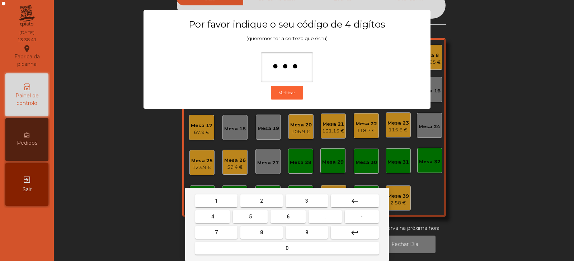
type input "****"
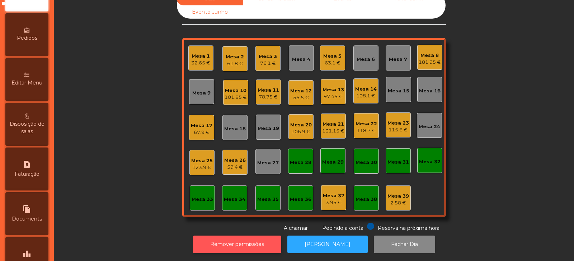
scroll to position [115, 0]
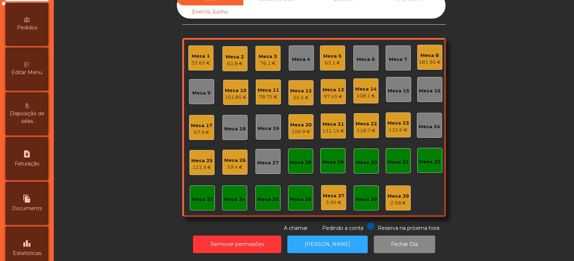
click at [31, 167] on span "Faturação" at bounding box center [27, 164] width 25 height 8
select select "*"
select select "****"
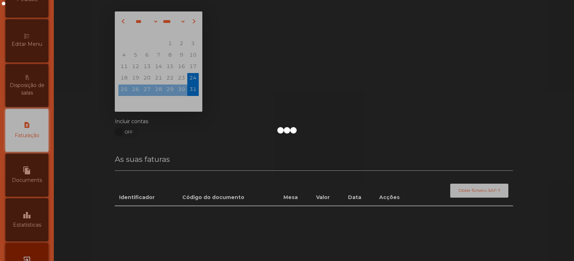
scroll to position [21, 0]
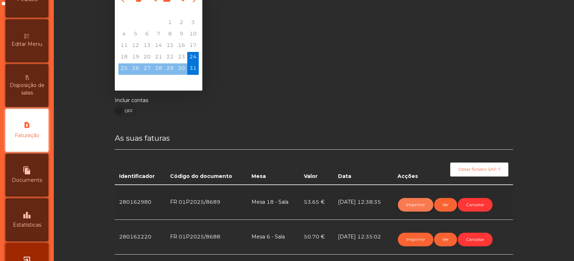
click at [416, 205] on button "Imprimir" at bounding box center [415, 205] width 35 height 14
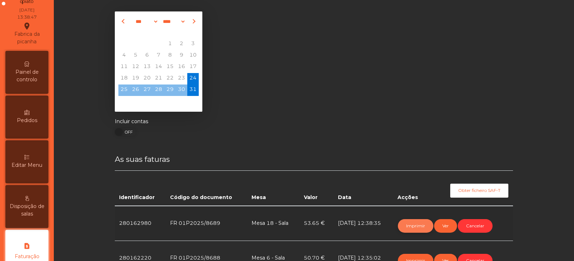
scroll to position [0, 0]
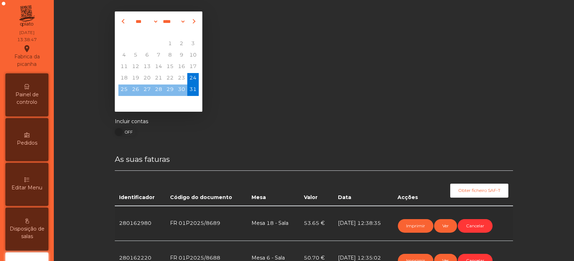
click at [29, 84] on icon at bounding box center [26, 86] width 5 height 5
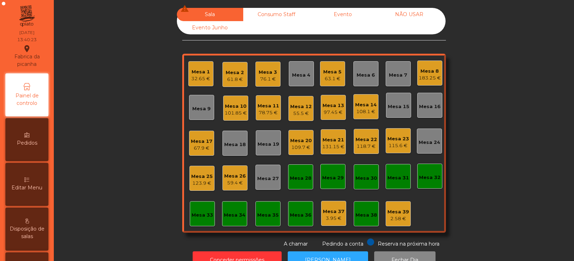
click at [330, 111] on div "97.45 €" at bounding box center [333, 112] width 22 height 7
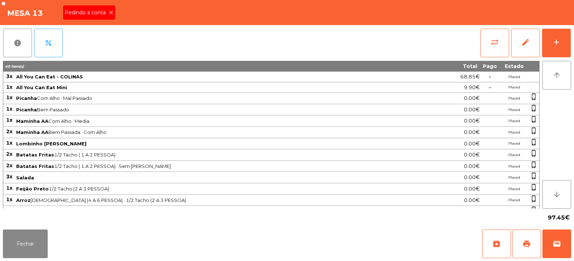
click at [110, 13] on icon at bounding box center [111, 12] width 5 height 5
click at [527, 244] on span "print" at bounding box center [526, 244] width 9 height 9
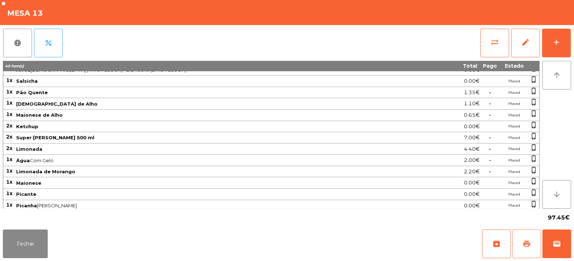
scroll to position [190, 0]
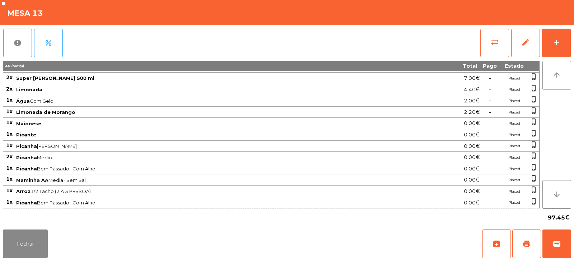
click at [54, 241] on div "Fechar archive print wallet" at bounding box center [287, 244] width 574 height 34
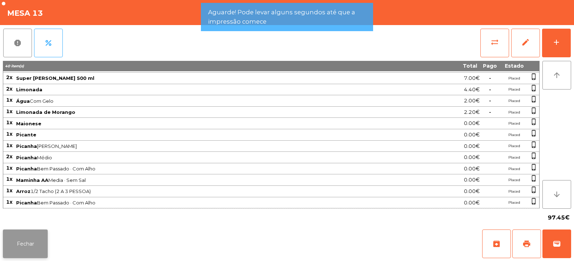
click at [38, 255] on button "Fechar" at bounding box center [25, 244] width 45 height 29
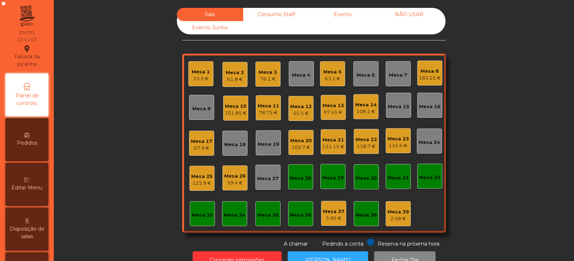
scroll to position [21, 0]
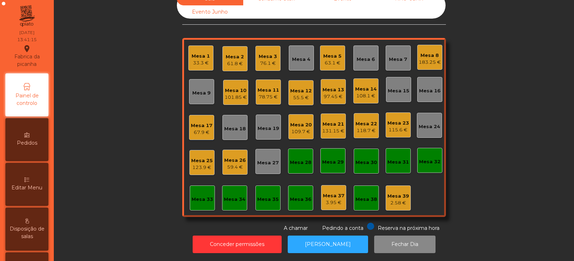
click at [266, 125] on div "Mesa 19" at bounding box center [268, 128] width 22 height 7
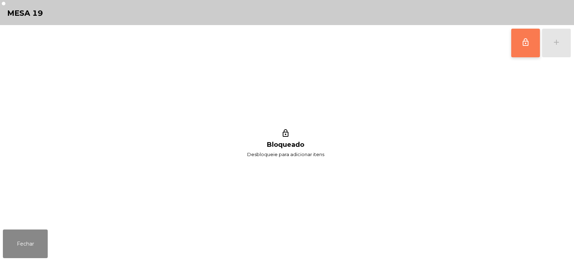
click at [521, 49] on button "lock_outline" at bounding box center [525, 43] width 29 height 29
click at [556, 48] on div "lock_outline add" at bounding box center [541, 43] width 60 height 36
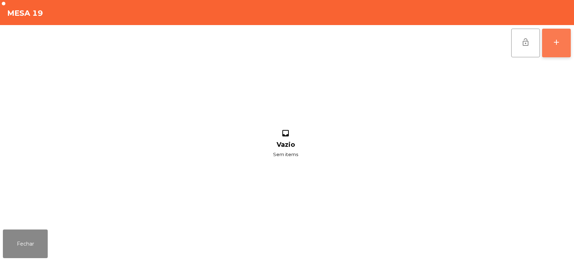
click at [556, 47] on button "add" at bounding box center [556, 43] width 29 height 29
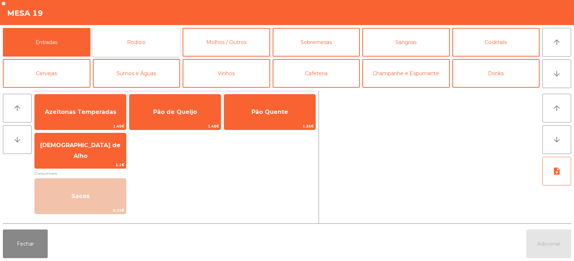
click at [148, 45] on button "Rodizio" at bounding box center [136, 42] width 87 height 29
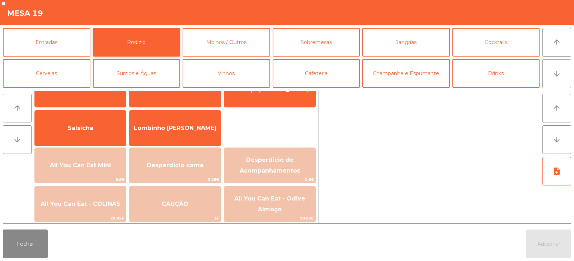
scroll to position [50, 0]
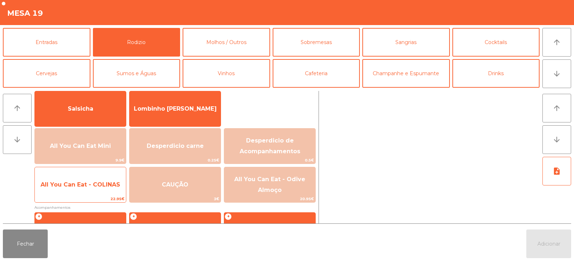
click at [91, 186] on span "All You Can Eat - COLINAS" at bounding box center [81, 184] width 80 height 7
click at [92, 184] on span "All You Can Eat - COLINAS" at bounding box center [81, 184] width 80 height 7
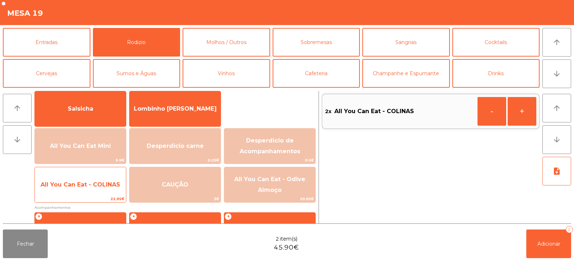
click at [94, 186] on span "All You Can Eat - COLINAS" at bounding box center [81, 184] width 80 height 7
click at [95, 186] on span "All You Can Eat - COLINAS" at bounding box center [81, 184] width 80 height 7
click at [92, 196] on span "22.95€" at bounding box center [80, 199] width 91 height 7
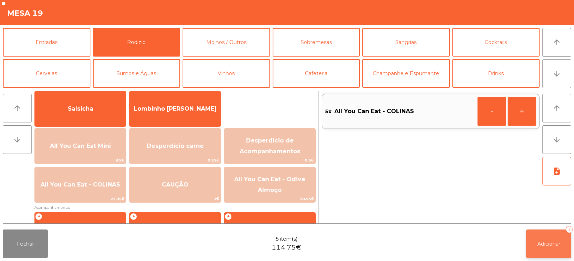
click at [535, 239] on button "Adicionar 5" at bounding box center [548, 244] width 45 height 29
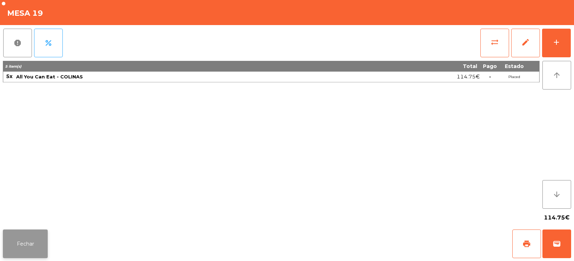
click at [32, 239] on button "Fechar" at bounding box center [25, 244] width 45 height 29
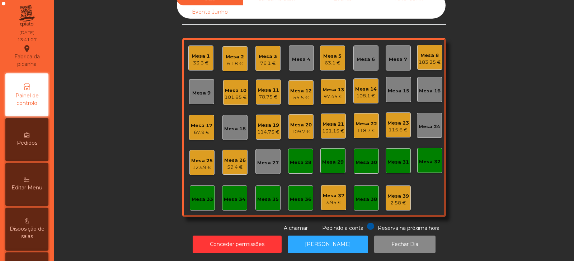
scroll to position [0, 0]
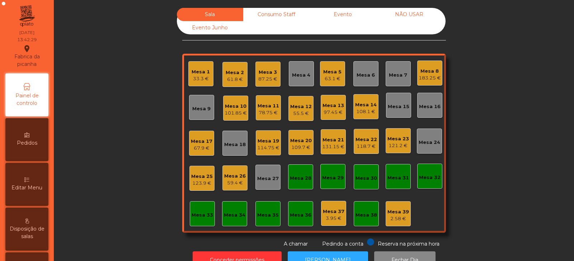
click at [333, 109] on div "Mesa 13" at bounding box center [333, 105] width 22 height 7
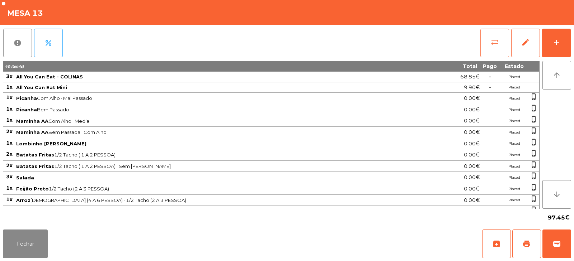
click at [499, 42] on button "sync_alt" at bounding box center [494, 43] width 29 height 29
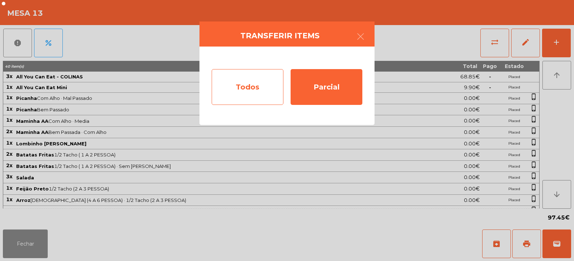
click at [258, 86] on div "Todos" at bounding box center [248, 87] width 72 height 36
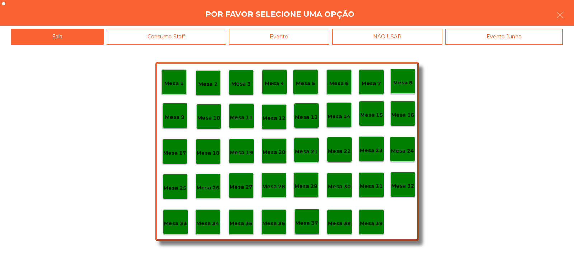
click at [307, 39] on div "Evento" at bounding box center [279, 37] width 100 height 16
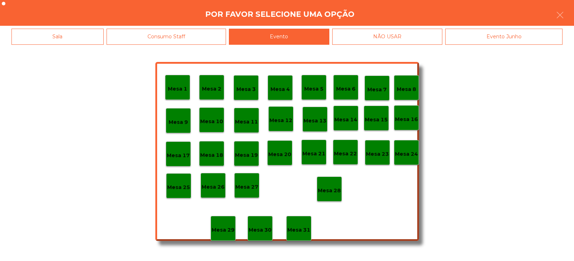
click at [332, 194] on p "Mesa 28" at bounding box center [329, 191] width 23 height 8
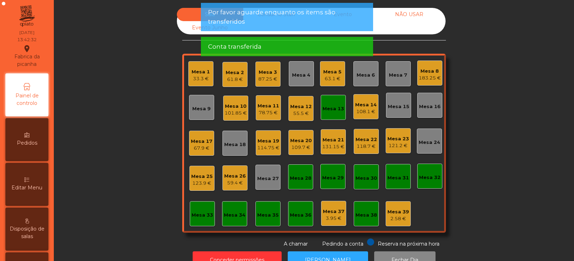
click at [330, 114] on div "Mesa 13" at bounding box center [333, 107] width 25 height 25
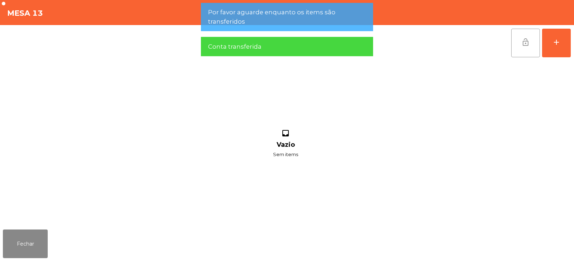
click at [522, 47] on button "lock_open" at bounding box center [525, 43] width 29 height 29
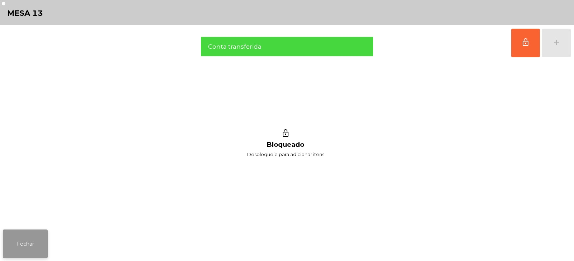
click at [33, 251] on button "Fechar" at bounding box center [25, 244] width 45 height 29
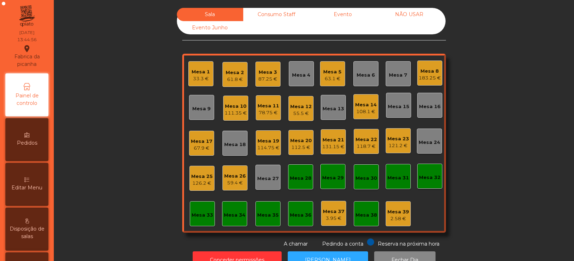
click at [369, 109] on div "108.1 €" at bounding box center [366, 111] width 22 height 7
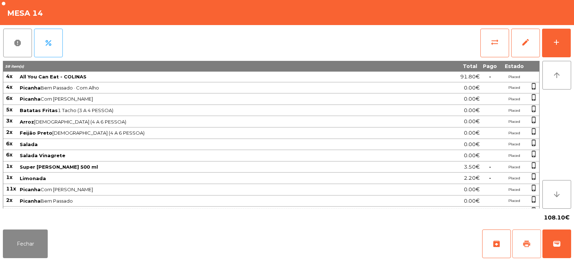
click at [521, 248] on button "print" at bounding box center [526, 244] width 29 height 29
click at [495, 50] on button "sync_alt" at bounding box center [494, 43] width 29 height 29
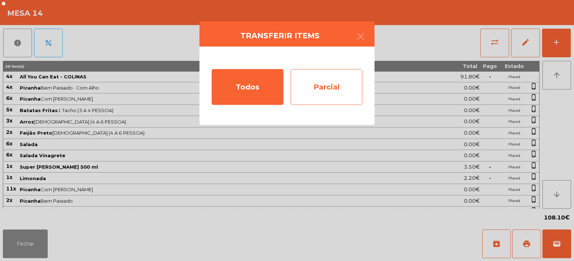
click at [331, 85] on div "Parcial" at bounding box center [326, 87] width 72 height 36
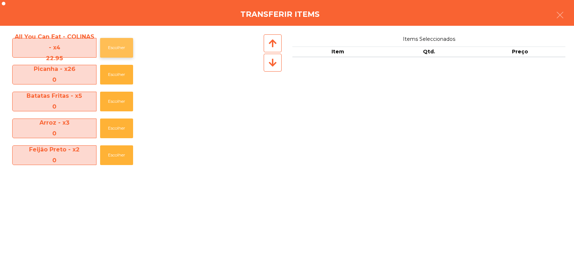
click at [118, 49] on button "Escolher" at bounding box center [116, 48] width 33 height 20
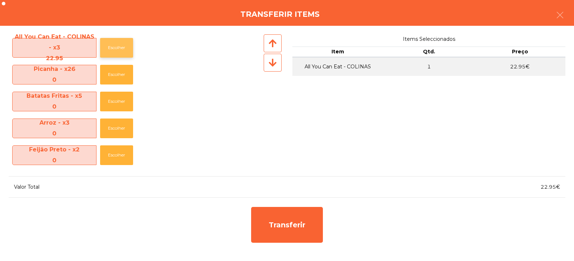
click at [118, 48] on button "Escolher" at bounding box center [116, 48] width 33 height 20
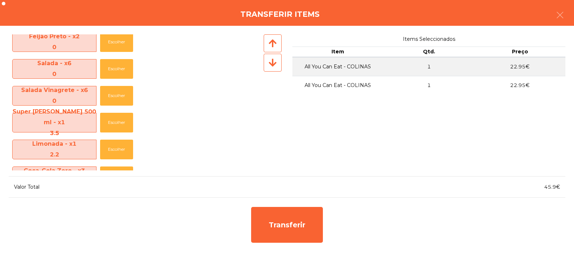
scroll to position [160, 0]
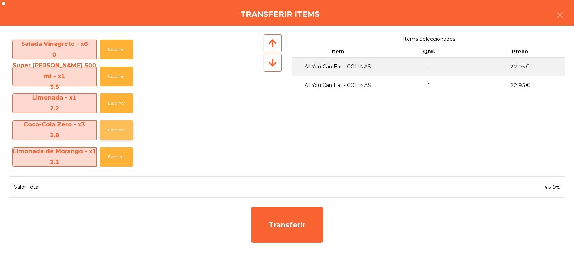
click at [120, 128] on button "Escolher" at bounding box center [116, 130] width 33 height 20
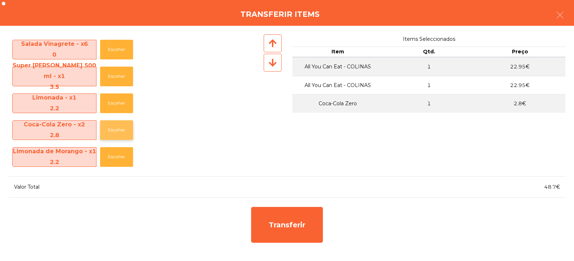
click at [118, 127] on button "Escolher" at bounding box center [116, 130] width 33 height 20
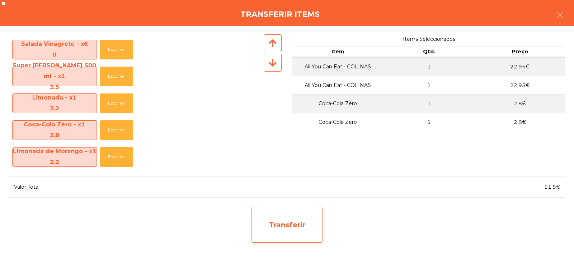
click at [252, 219] on div "Transferir" at bounding box center [287, 225] width 72 height 36
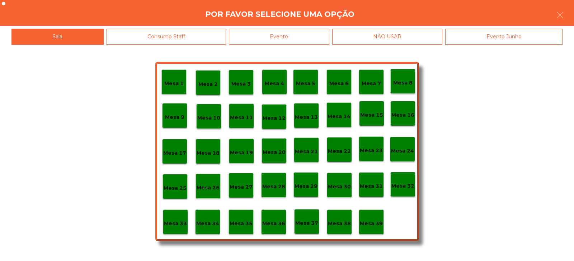
click at [176, 222] on p "Mesa 33" at bounding box center [175, 224] width 23 height 8
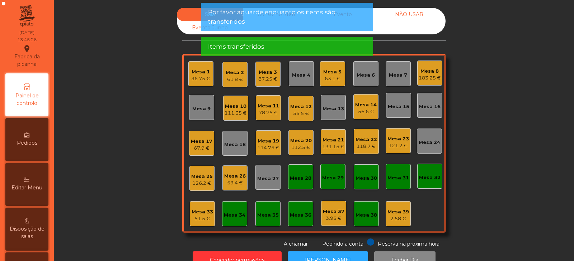
click at [204, 211] on div "Mesa 33" at bounding box center [202, 212] width 22 height 7
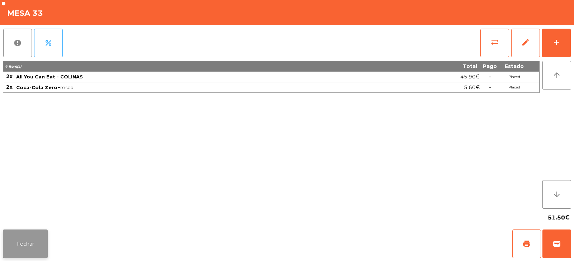
click at [28, 248] on button "Fechar" at bounding box center [25, 244] width 45 height 29
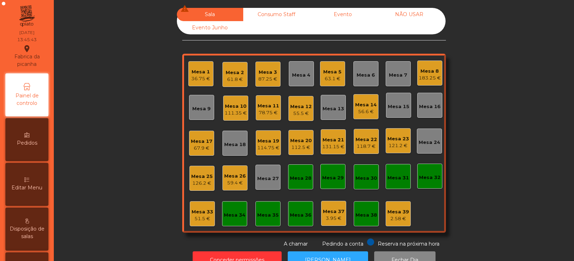
click at [363, 112] on div "56.6 €" at bounding box center [366, 111] width 22 height 7
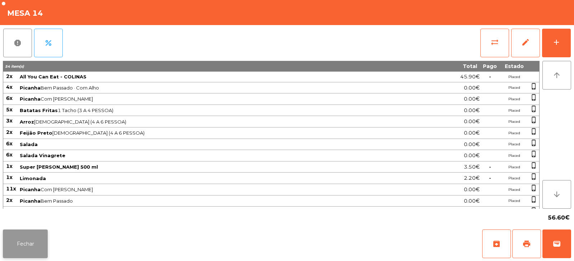
click at [38, 238] on button "Fechar" at bounding box center [25, 244] width 45 height 29
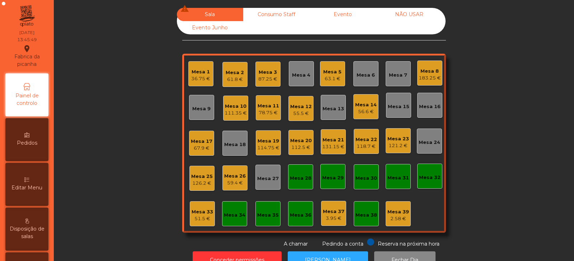
click at [236, 81] on div "61.8 €" at bounding box center [235, 79] width 18 height 7
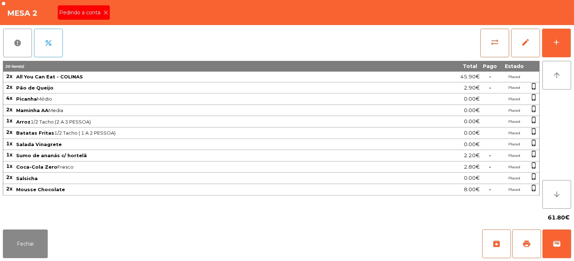
click at [106, 11] on icon at bounding box center [105, 12] width 5 height 5
click at [530, 245] on span "print" at bounding box center [526, 244] width 9 height 9
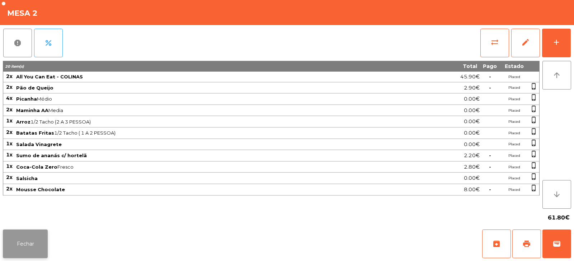
click at [34, 244] on button "Fechar" at bounding box center [25, 244] width 45 height 29
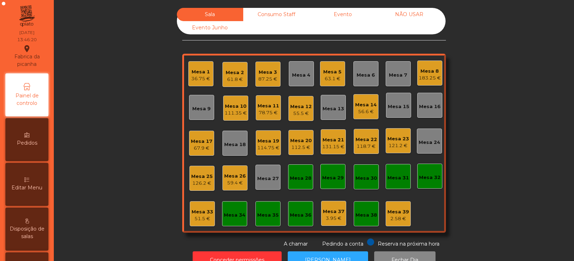
click at [203, 217] on div "51.5 €" at bounding box center [202, 218] width 22 height 7
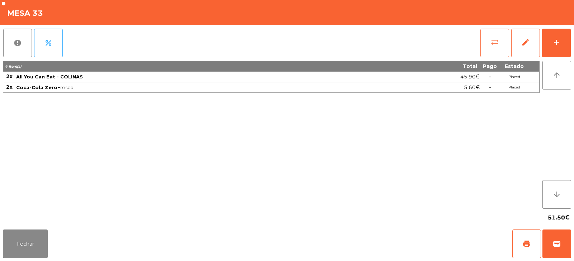
click at [491, 48] on button "sync_alt" at bounding box center [494, 43] width 29 height 29
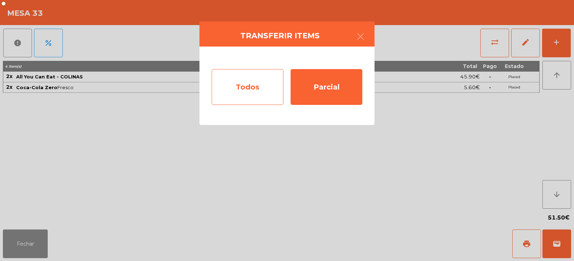
click at [243, 93] on div "Todos" at bounding box center [248, 87] width 72 height 36
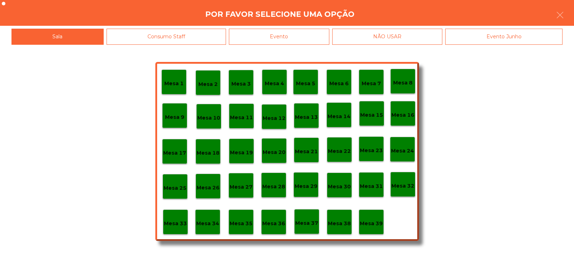
click at [346, 114] on p "Mesa 14" at bounding box center [338, 117] width 23 height 8
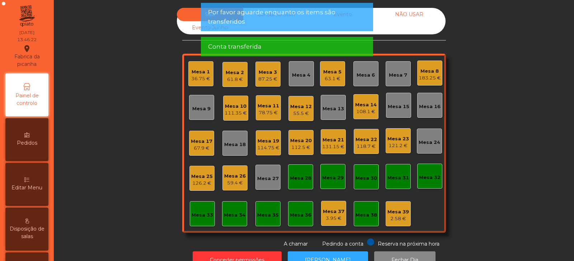
click at [365, 110] on div "108.1 €" at bounding box center [366, 111] width 22 height 7
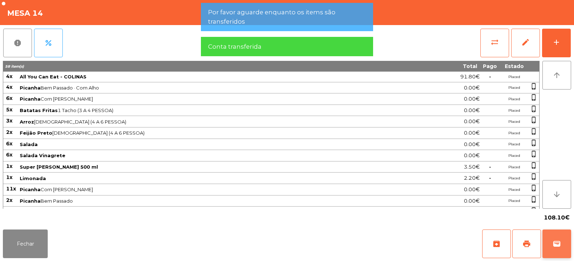
click at [557, 240] on span "wallet" at bounding box center [556, 244] width 9 height 9
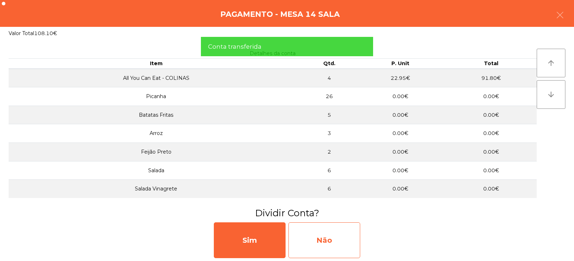
click at [323, 234] on div "Não" at bounding box center [324, 241] width 72 height 36
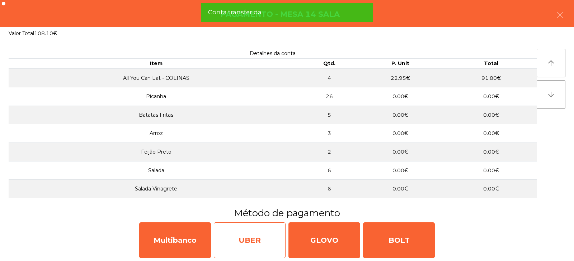
click at [238, 246] on div "UBER" at bounding box center [250, 241] width 72 height 36
select select "**"
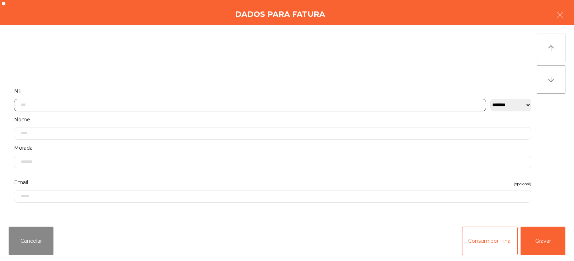
click at [315, 105] on input "text" at bounding box center [250, 105] width 472 height 13
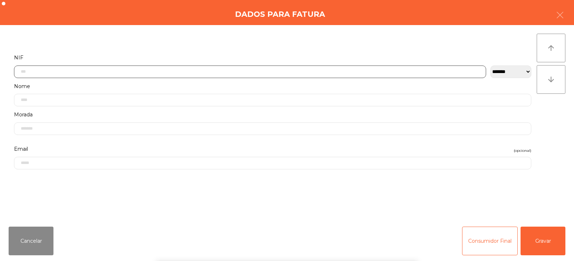
scroll to position [52, 0]
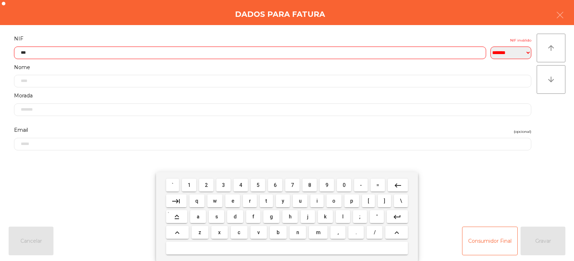
type input "***"
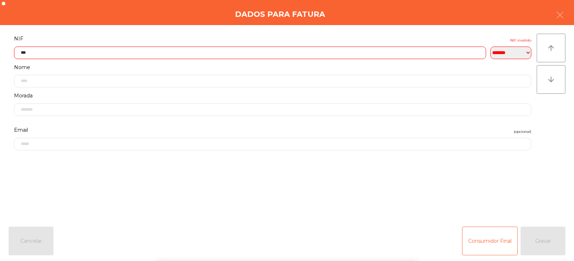
click at [440, 160] on form "**********" at bounding box center [273, 123] width 528 height 179
click at [564, 19] on icon "button" at bounding box center [559, 15] width 9 height 9
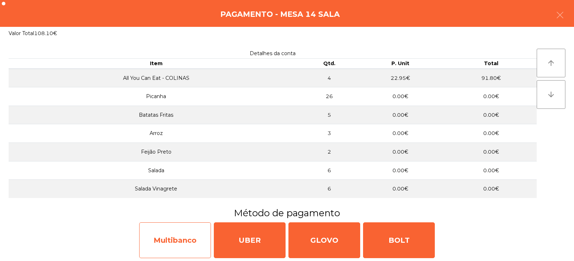
click at [186, 237] on div "Multibanco" at bounding box center [175, 241] width 72 height 36
select select "**"
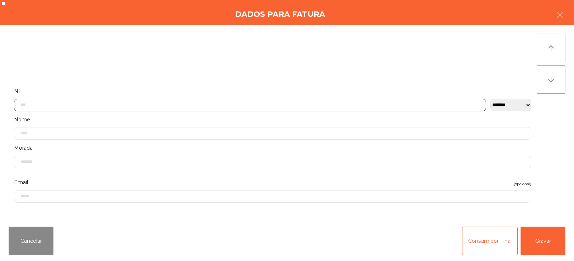
click at [302, 102] on input "text" at bounding box center [250, 105] width 472 height 13
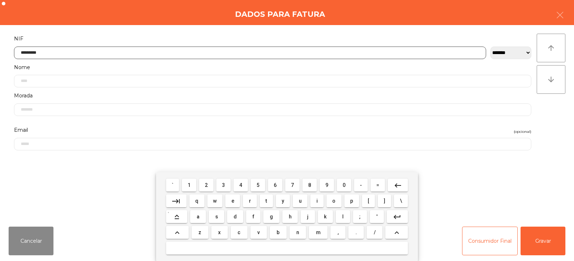
type input "*********"
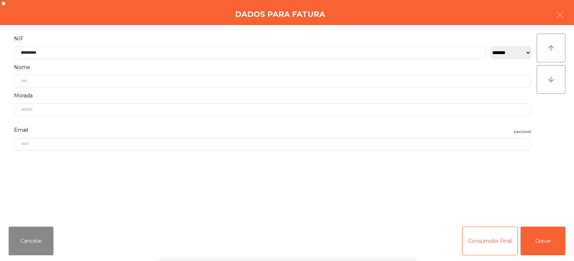
click at [534, 238] on div "` 1 2 3 4 5 6 7 8 9 0 - = keyboard_backspace keyboard_tab q w e r t y u i o p […" at bounding box center [287, 216] width 574 height 89
click at [545, 246] on button "Gravar" at bounding box center [542, 241] width 45 height 29
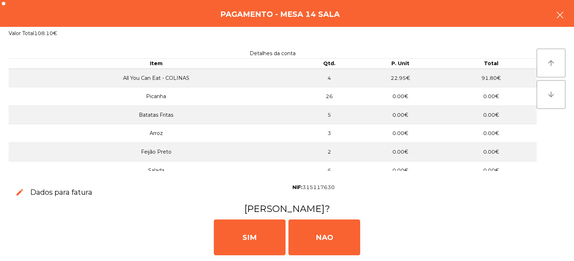
click at [557, 15] on icon "button" at bounding box center [559, 15] width 9 height 9
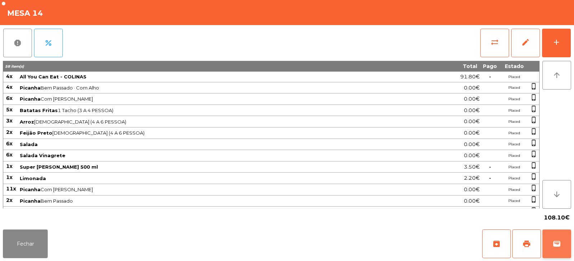
click at [544, 242] on button "wallet" at bounding box center [556, 244] width 29 height 29
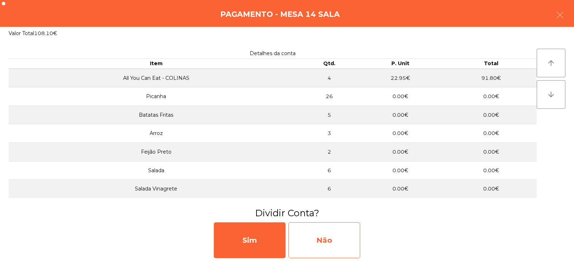
click at [328, 242] on div "Não" at bounding box center [324, 241] width 72 height 36
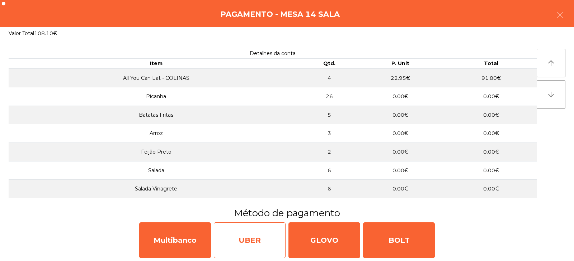
click at [249, 241] on div "UBER" at bounding box center [250, 241] width 72 height 36
select select "**"
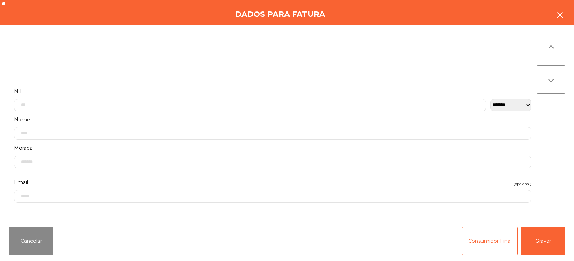
click at [562, 17] on icon "button" at bounding box center [559, 15] width 9 height 9
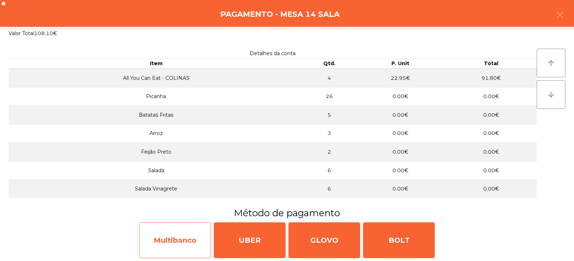
click at [183, 246] on div "Multibanco" at bounding box center [175, 241] width 72 height 36
select select "**"
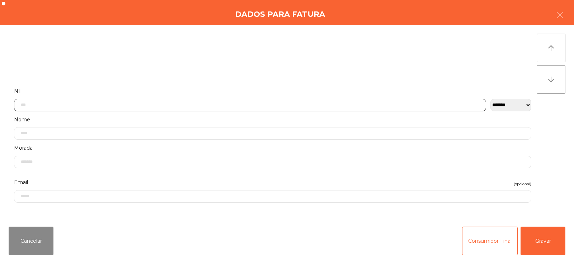
click at [284, 105] on input "text" at bounding box center [250, 105] width 472 height 13
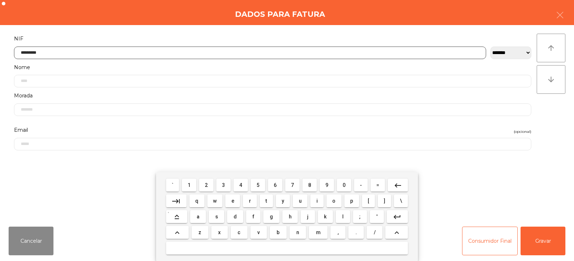
type input "*********"
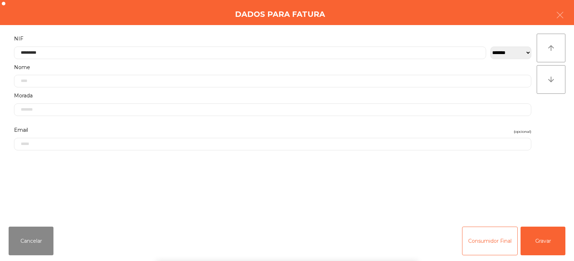
click at [546, 251] on div "` 1 2 3 4 5 6 7 8 9 0 - = keyboard_backspace keyboard_tab q w e r t y u i o p […" at bounding box center [287, 216] width 574 height 89
click at [551, 242] on button "Gravar" at bounding box center [542, 241] width 45 height 29
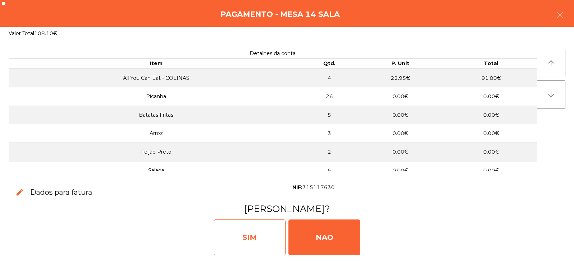
click at [257, 243] on div "SIM" at bounding box center [250, 238] width 72 height 36
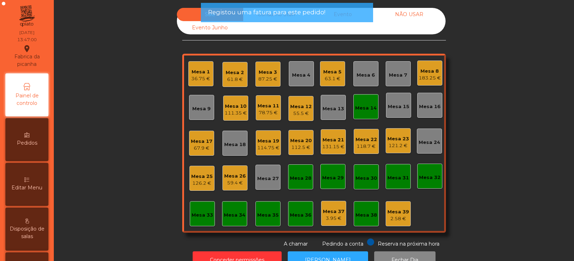
click at [368, 110] on div "Mesa 14" at bounding box center [366, 108] width 22 height 7
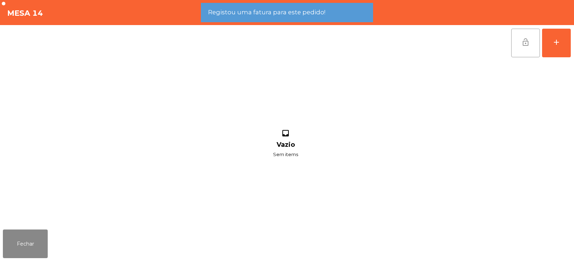
click at [530, 45] on button "lock_open" at bounding box center [525, 43] width 29 height 29
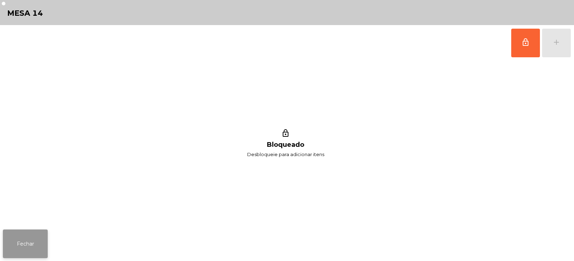
click at [28, 241] on button "Fechar" at bounding box center [25, 244] width 45 height 29
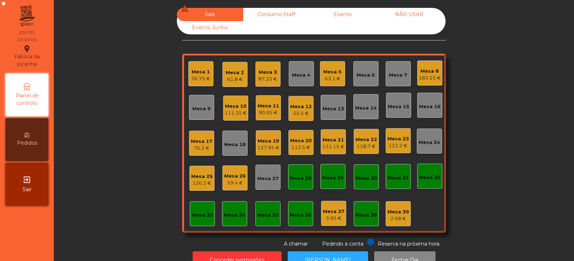
click at [332, 77] on div "63.1 €" at bounding box center [332, 78] width 18 height 7
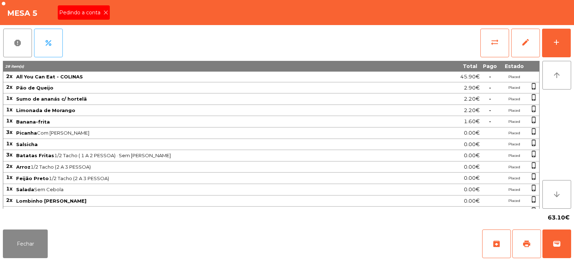
click at [101, 13] on span "Pedindo a conta" at bounding box center [81, 13] width 44 height 8
click at [527, 243] on span "print" at bounding box center [526, 244] width 9 height 9
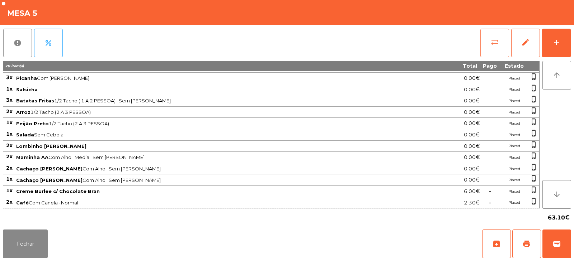
click at [493, 48] on button "sync_alt" at bounding box center [494, 43] width 29 height 29
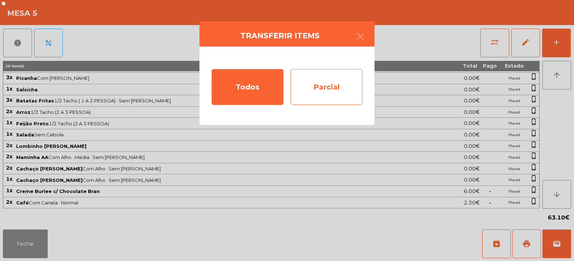
click at [326, 85] on div "Parcial" at bounding box center [326, 87] width 72 height 36
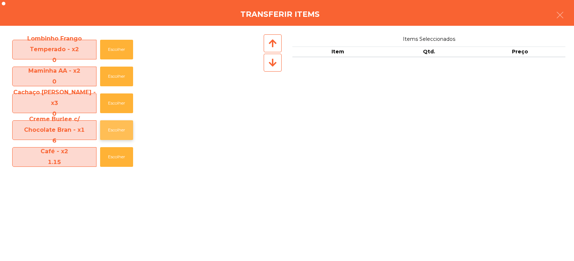
click at [119, 130] on button "Escolher" at bounding box center [116, 130] width 33 height 20
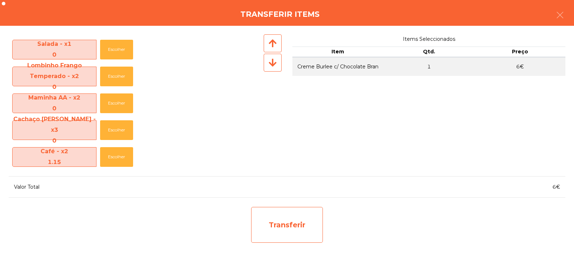
click at [291, 226] on div "Transferir" at bounding box center [287, 225] width 72 height 36
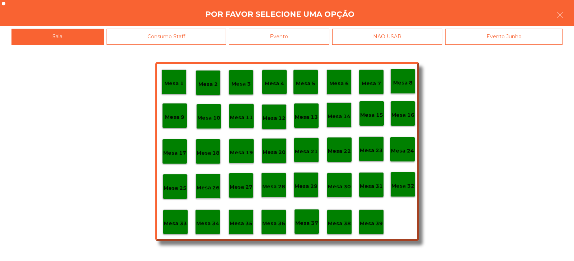
click at [376, 229] on div "Mesa 39" at bounding box center [371, 222] width 25 height 25
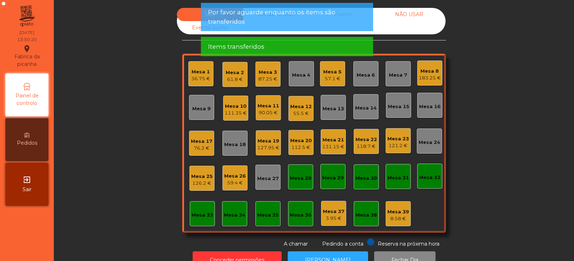
click at [333, 73] on div "Mesa 5" at bounding box center [332, 71] width 18 height 7
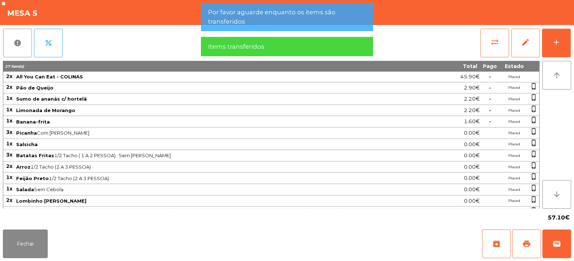
scroll to position [44, 0]
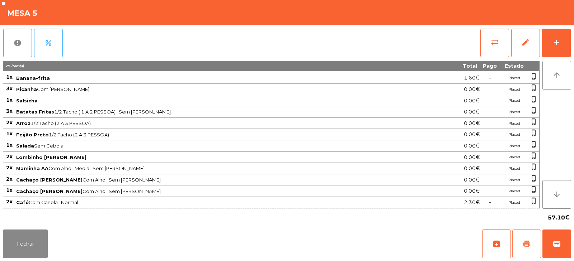
click at [526, 243] on span "print" at bounding box center [526, 244] width 9 height 9
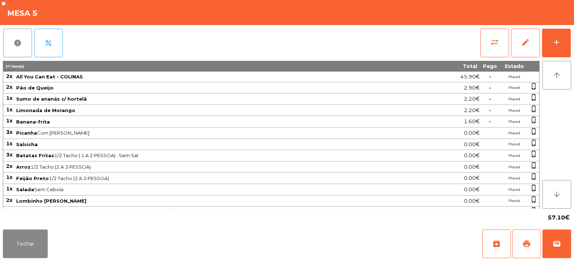
scroll to position [44, 0]
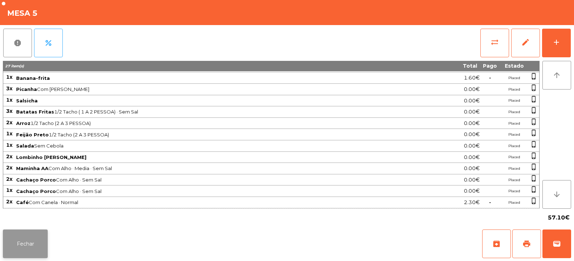
click at [39, 242] on button "Fechar" at bounding box center [25, 244] width 45 height 29
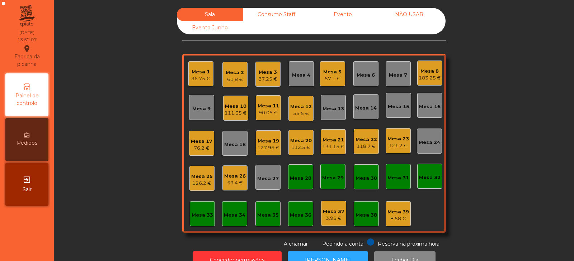
click at [328, 109] on div "Mesa 13" at bounding box center [333, 108] width 22 height 7
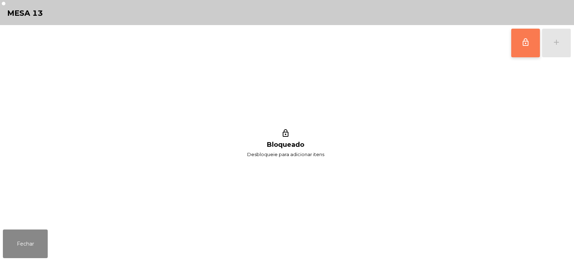
click at [526, 46] on span "lock_outline" at bounding box center [525, 42] width 9 height 9
click at [557, 48] on button "add" at bounding box center [556, 43] width 29 height 29
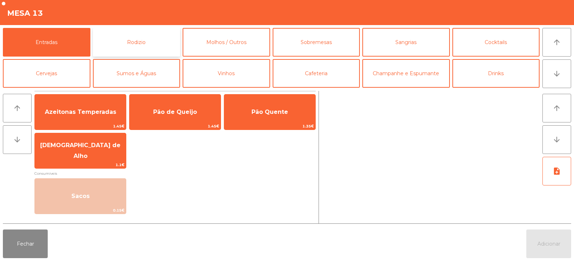
click at [156, 46] on button "Rodizio" at bounding box center [136, 42] width 87 height 29
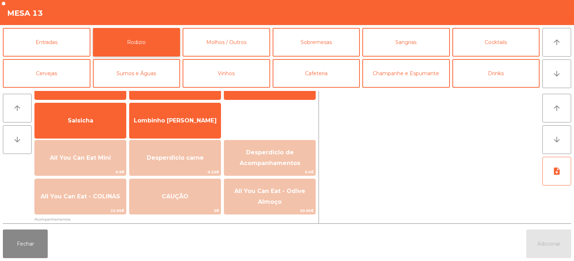
scroll to position [48, 0]
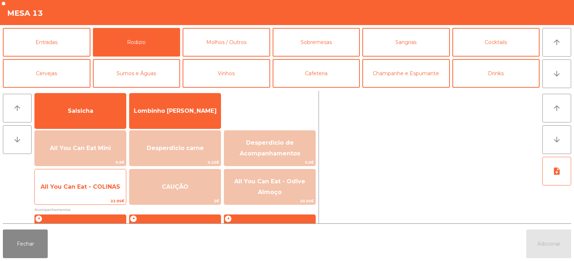
click at [111, 188] on span "All You Can Eat - COLINAS" at bounding box center [81, 187] width 80 height 7
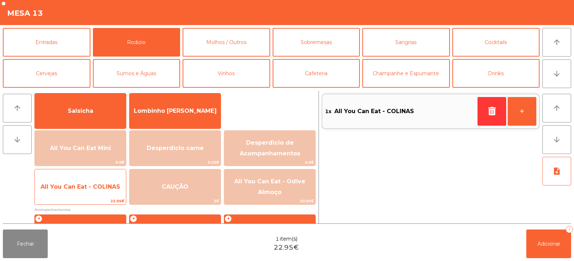
click at [109, 188] on span "All You Can Eat - COLINAS" at bounding box center [81, 187] width 80 height 7
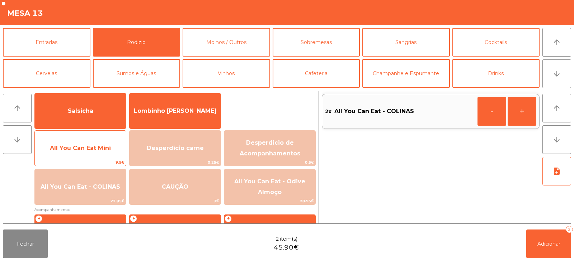
click at [105, 147] on span "All You Can Eat Mini" at bounding box center [80, 148] width 61 height 7
click at [103, 149] on span "All You Can Eat Mini" at bounding box center [80, 148] width 61 height 7
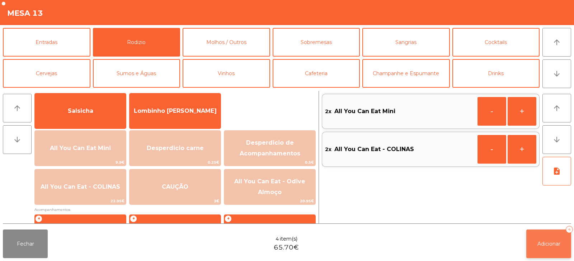
click at [543, 245] on span "Adicionar" at bounding box center [548, 244] width 23 height 6
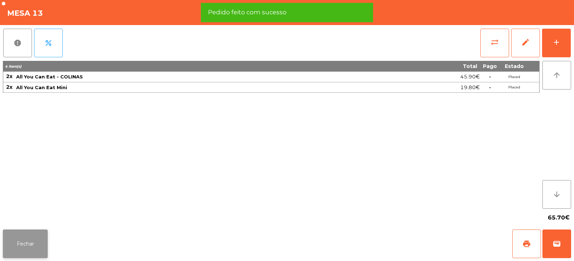
click at [41, 246] on button "Fechar" at bounding box center [25, 244] width 45 height 29
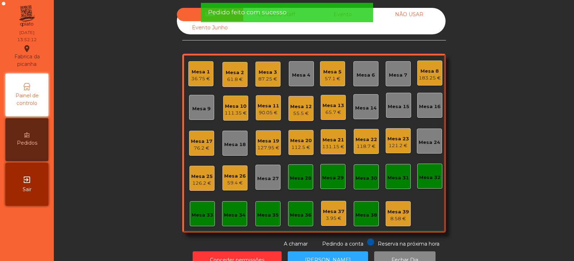
click at [80, 186] on div "Sala Consumo Staff Evento NÃO USAR Evento Junho Mesa 1 36.75 € Mesa 2 61.8 € Me…" at bounding box center [313, 128] width 500 height 240
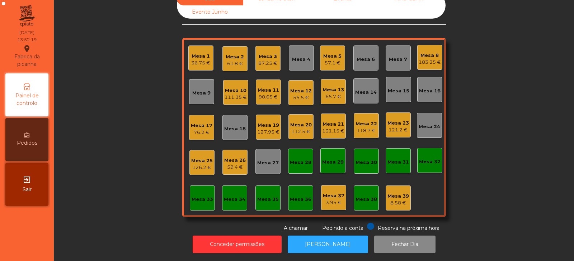
scroll to position [0, 0]
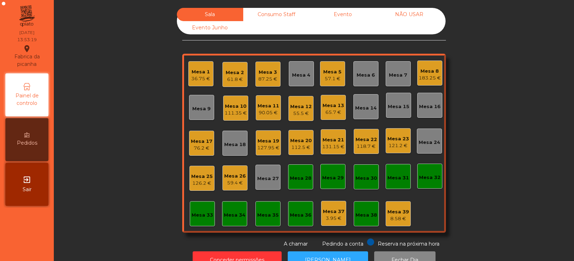
click at [333, 75] on div "57.1 €" at bounding box center [332, 78] width 18 height 7
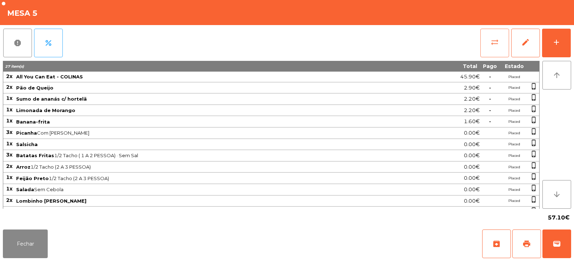
click at [500, 39] on button "sync_alt" at bounding box center [494, 43] width 29 height 29
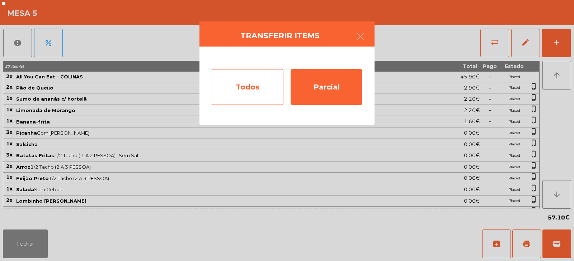
click at [256, 85] on div "Todos" at bounding box center [248, 87] width 72 height 36
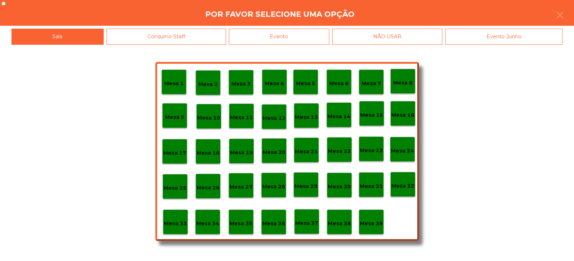
click at [319, 34] on div "Evento" at bounding box center [279, 37] width 100 height 16
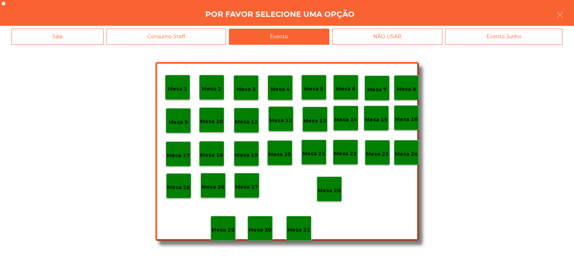
click at [334, 188] on p "Mesa 28" at bounding box center [329, 191] width 23 height 8
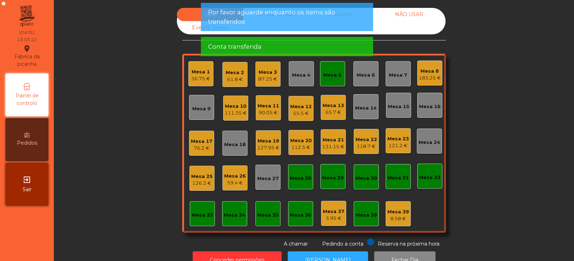
click at [333, 73] on div "Mesa 5" at bounding box center [332, 75] width 18 height 7
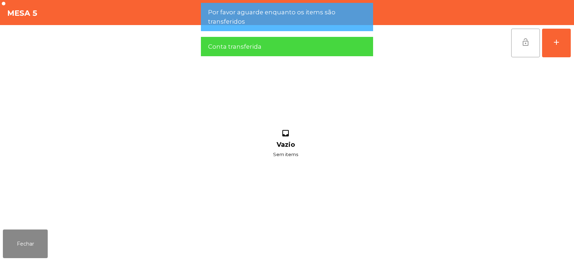
click at [531, 45] on button "lock_open" at bounding box center [525, 43] width 29 height 29
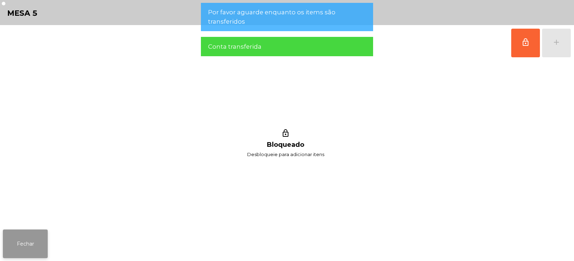
click at [34, 248] on button "Fechar" at bounding box center [25, 244] width 45 height 29
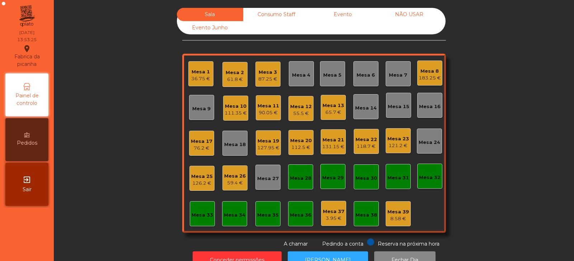
click at [138, 40] on div "Sala Consumo Staff Evento NÃO USAR Evento Junho Mesa 1 36.75 € Mesa 2 61.8 € Me…" at bounding box center [313, 128] width 500 height 240
click at [241, 78] on div "61.8 €" at bounding box center [235, 79] width 18 height 7
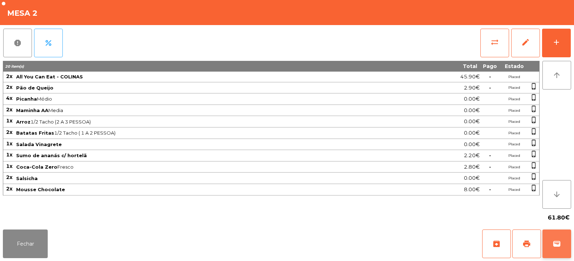
click at [559, 242] on span "wallet" at bounding box center [556, 244] width 9 height 9
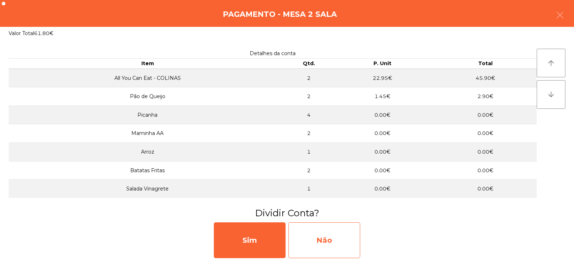
click at [343, 232] on div "Não" at bounding box center [324, 241] width 72 height 36
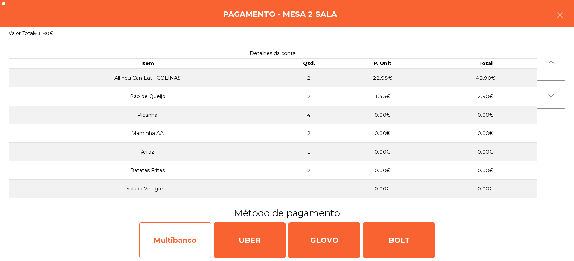
click at [179, 238] on div "Multibanco" at bounding box center [175, 241] width 72 height 36
select select "**"
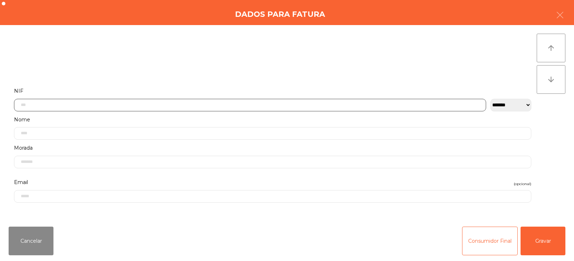
click at [283, 104] on input "text" at bounding box center [250, 105] width 472 height 13
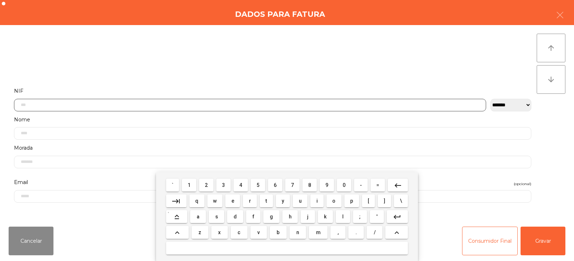
scroll to position [52, 0]
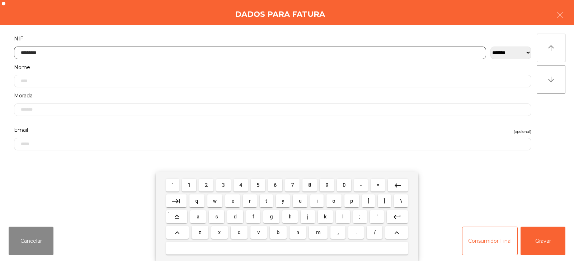
type input "*********"
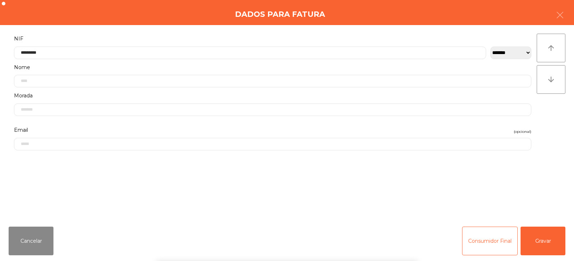
click at [538, 245] on div "` 1 2 3 4 5 6 7 8 9 0 - = keyboard_backspace keyboard_tab q w e r t y u i o p […" at bounding box center [287, 216] width 574 height 89
click at [545, 243] on button "Gravar" at bounding box center [542, 241] width 45 height 29
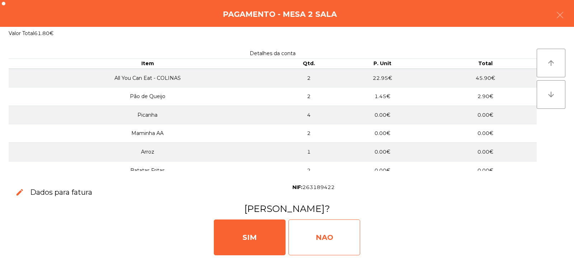
click at [337, 234] on div "NAO" at bounding box center [324, 238] width 72 height 36
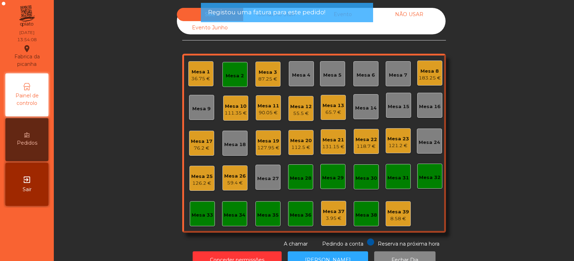
click at [427, 112] on div "Mesa 16" at bounding box center [429, 105] width 25 height 25
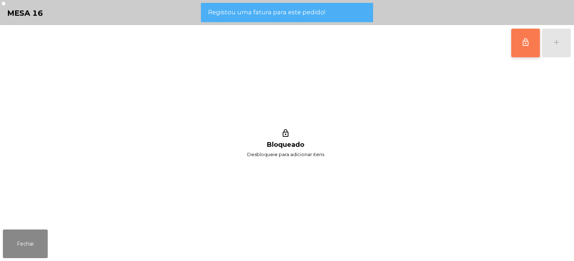
click at [529, 44] on span "lock_outline" at bounding box center [525, 42] width 9 height 9
click at [553, 44] on div "lock_outline add" at bounding box center [541, 43] width 60 height 36
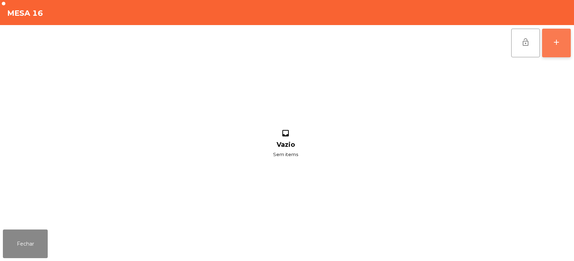
click at [562, 56] on button "add" at bounding box center [556, 43] width 29 height 29
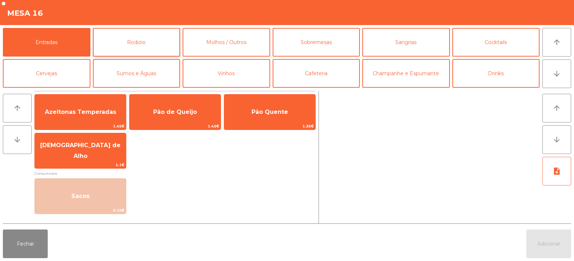
click at [148, 38] on button "Rodizio" at bounding box center [136, 42] width 87 height 29
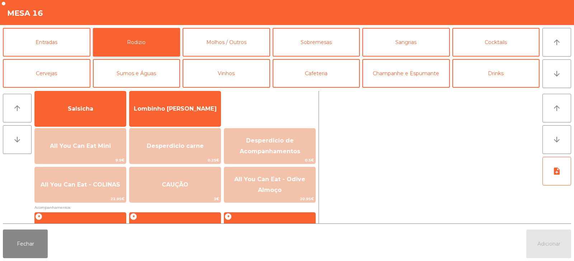
scroll to position [54, 0]
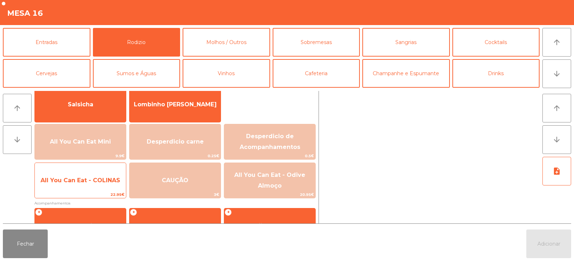
click at [105, 192] on span "22.95€" at bounding box center [80, 194] width 91 height 7
click at [106, 187] on span "All You Can Eat - COLINAS" at bounding box center [80, 180] width 91 height 19
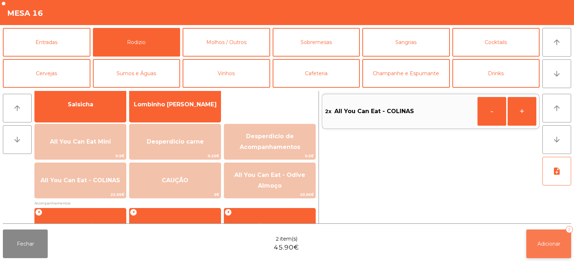
click at [545, 240] on button "Adicionar 2" at bounding box center [548, 244] width 45 height 29
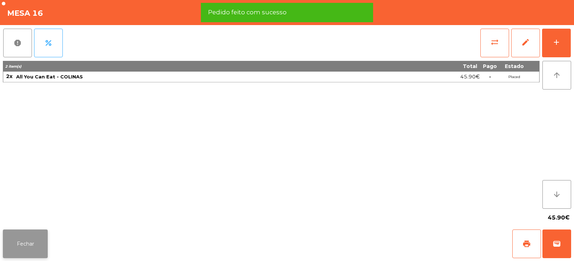
click at [43, 248] on button "Fechar" at bounding box center [25, 244] width 45 height 29
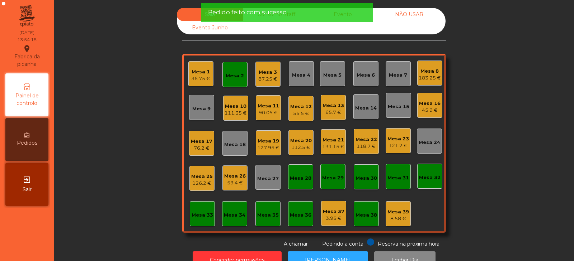
click at [235, 76] on div "Mesa 2" at bounding box center [235, 75] width 18 height 7
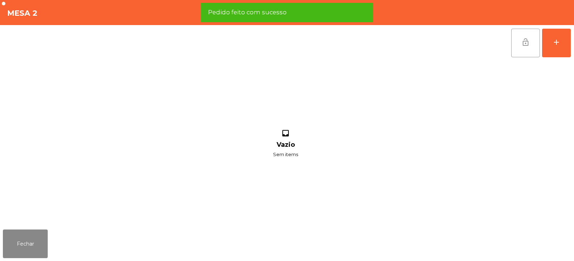
click at [533, 43] on button "lock_open" at bounding box center [525, 43] width 29 height 29
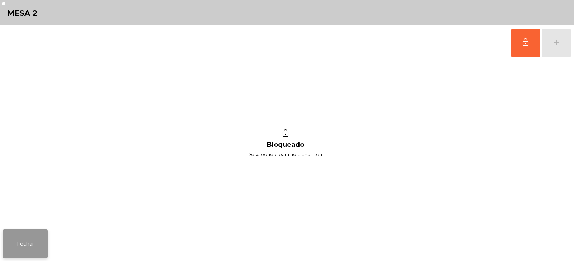
click at [20, 235] on button "Fechar" at bounding box center [25, 244] width 45 height 29
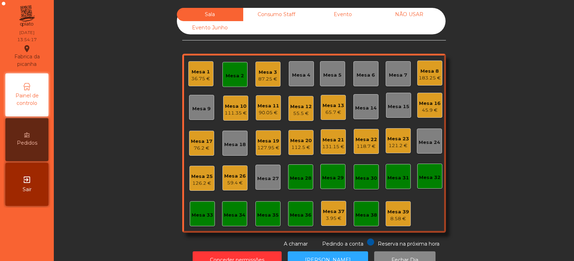
scroll to position [21, 0]
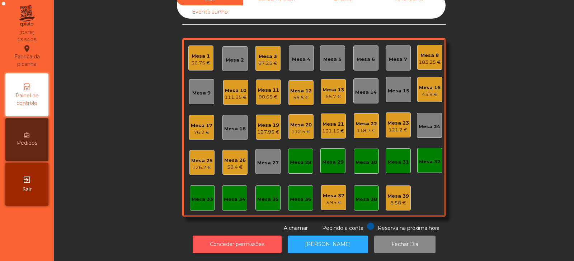
click at [262, 239] on button "Conceder permissões" at bounding box center [237, 245] width 89 height 18
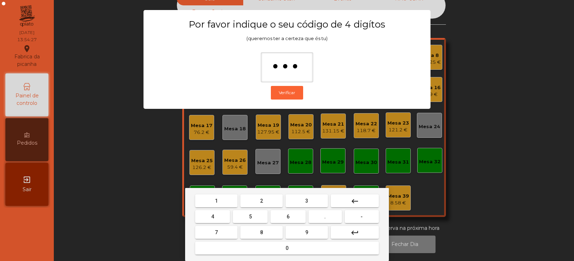
type input "****"
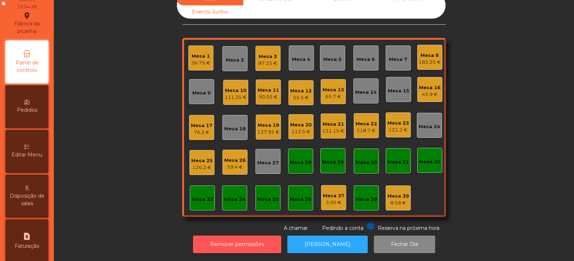
scroll to position [95, 0]
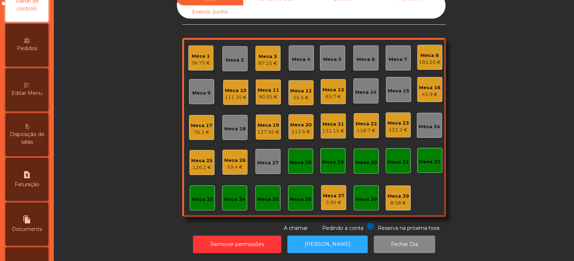
click at [34, 187] on span "Faturação" at bounding box center [27, 185] width 25 height 8
select select "*"
select select "****"
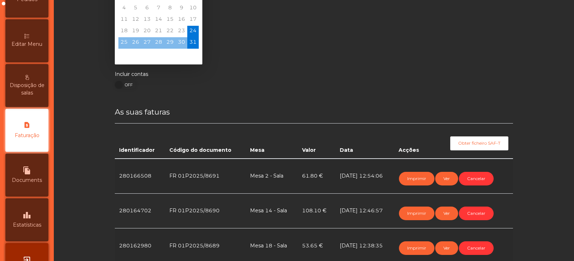
scroll to position [59, 0]
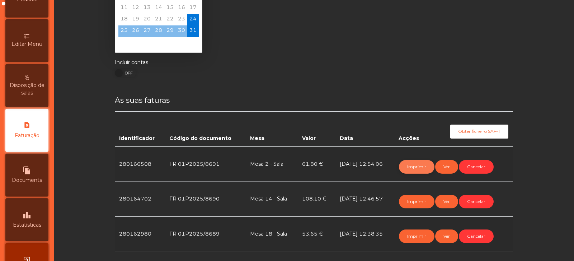
click at [413, 169] on button "Imprimir" at bounding box center [416, 167] width 35 height 14
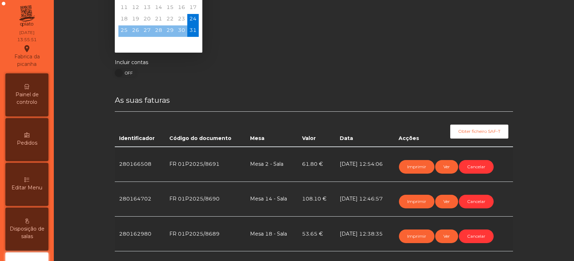
click at [23, 109] on div "Painel de controlo" at bounding box center [26, 94] width 43 height 43
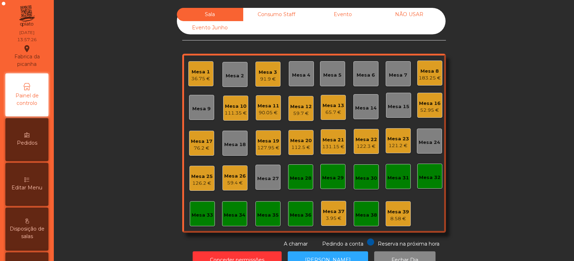
click at [233, 77] on div "Mesa 2" at bounding box center [235, 75] width 18 height 7
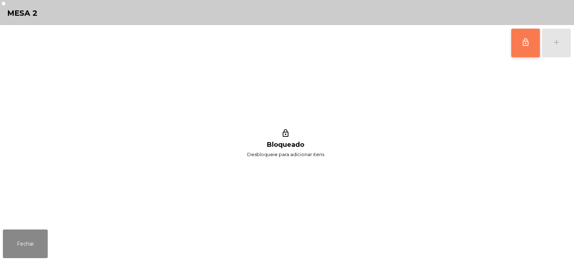
click at [525, 44] on span "lock_outline" at bounding box center [525, 42] width 9 height 9
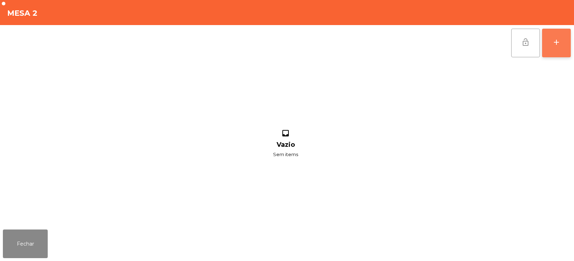
click at [557, 45] on div "add" at bounding box center [556, 42] width 9 height 9
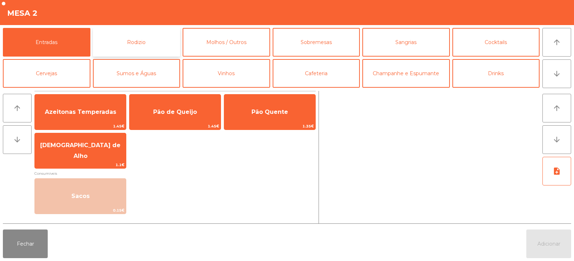
click at [149, 41] on button "Rodizio" at bounding box center [136, 42] width 87 height 29
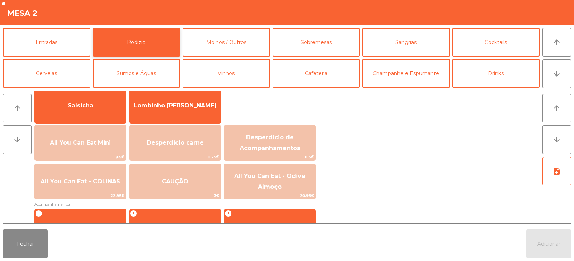
scroll to position [54, 0]
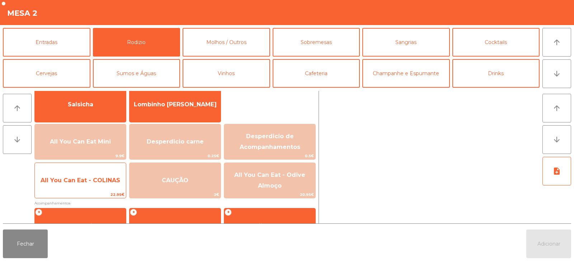
click at [89, 190] on span "All You Can Eat - COLINAS" at bounding box center [80, 180] width 91 height 19
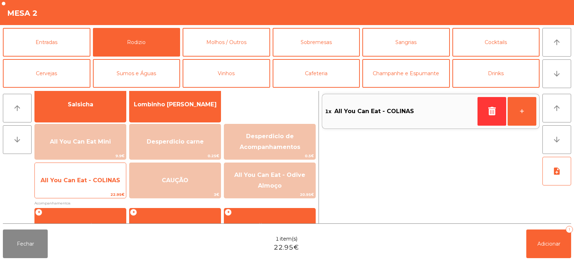
click at [94, 185] on span "All You Can Eat - COLINAS" at bounding box center [80, 180] width 91 height 19
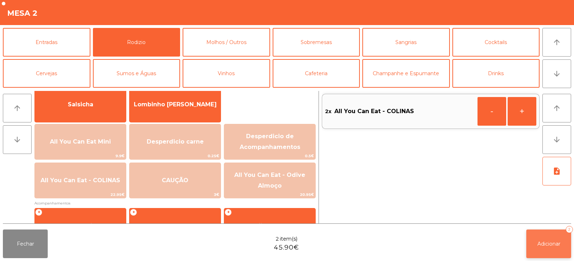
click at [549, 241] on span "Adicionar" at bounding box center [548, 244] width 23 height 6
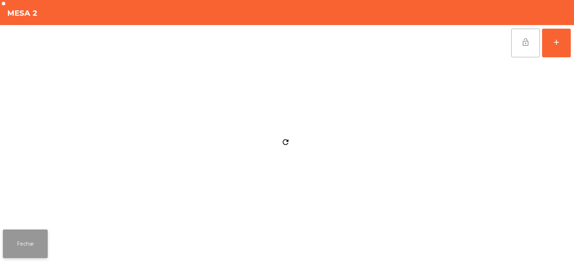
click at [21, 249] on button "Fechar" at bounding box center [25, 244] width 45 height 29
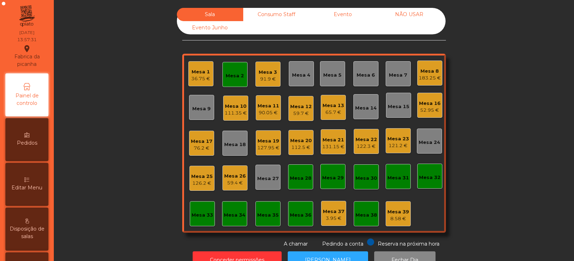
click at [148, 91] on div "Sala Consumo Staff Evento NÃO USAR Evento Junho Mesa 1 36.75 € Mesa 2 Mesa 3 91…" at bounding box center [313, 128] width 500 height 240
click at [152, 91] on div "Sala Consumo Staff Evento NÃO USAR Evento Junho Mesa 1 36.75 € Mesa 2 Mesa 3 91…" at bounding box center [313, 128] width 500 height 240
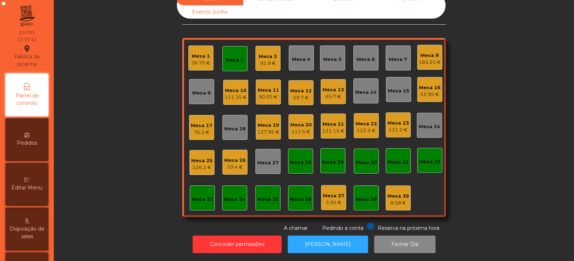
scroll to position [0, 0]
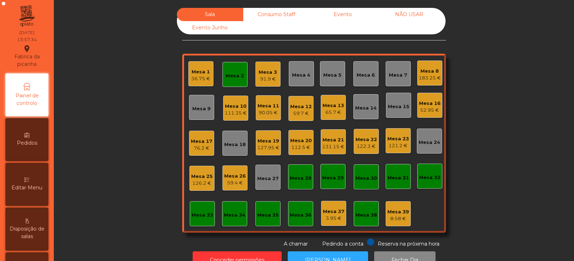
click at [138, 111] on div "Sala Consumo Staff Evento NÃO USAR Evento Junho Mesa 1 36.75 € Mesa 2 Mesa 3 91…" at bounding box center [313, 128] width 500 height 240
click at [138, 109] on div "Sala Consumo Staff Evento NÃO USAR Evento Junho Mesa 1 36.75 € Mesa 2 Mesa 3 91…" at bounding box center [313, 128] width 500 height 240
click at [229, 77] on div "45.9 €" at bounding box center [235, 79] width 18 height 7
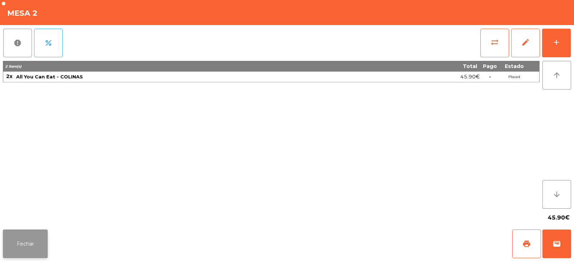
click at [22, 243] on button "Fechar" at bounding box center [25, 244] width 45 height 29
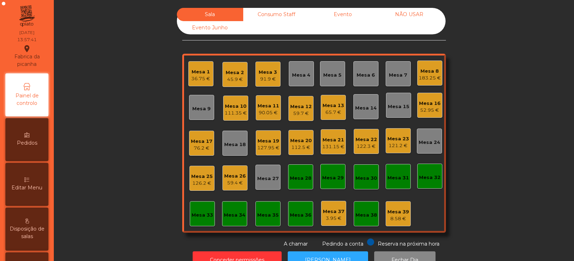
click at [197, 111] on div "Mesa 9" at bounding box center [201, 108] width 18 height 7
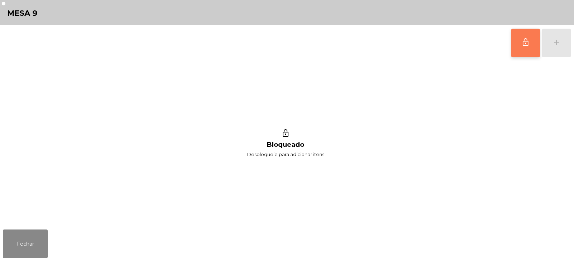
click at [526, 44] on span "lock_outline" at bounding box center [525, 42] width 9 height 9
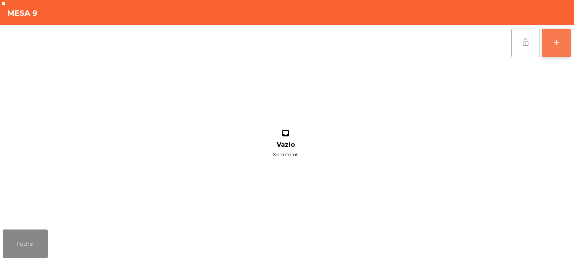
click at [556, 48] on button "add" at bounding box center [556, 43] width 29 height 29
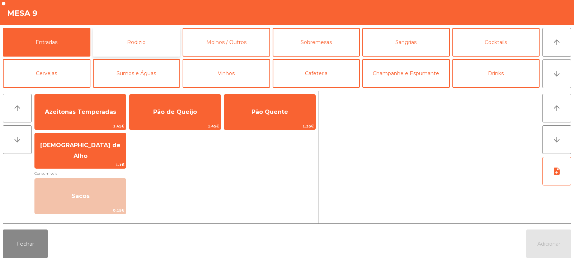
click at [111, 34] on button "Rodizio" at bounding box center [136, 42] width 87 height 29
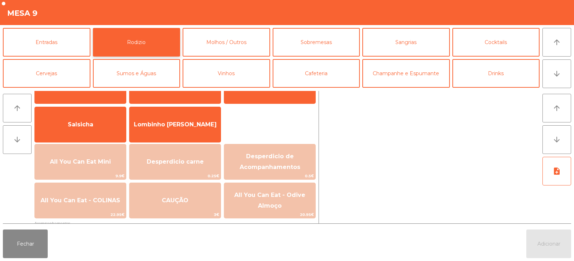
scroll to position [42, 0]
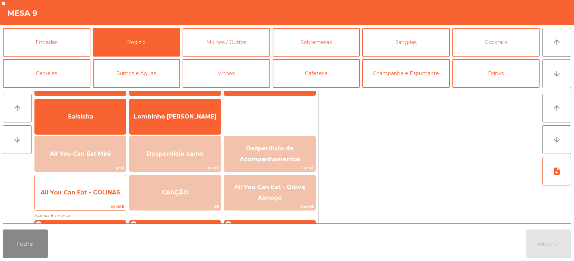
click at [89, 197] on span "All You Can Eat - COLINAS" at bounding box center [80, 192] width 91 height 19
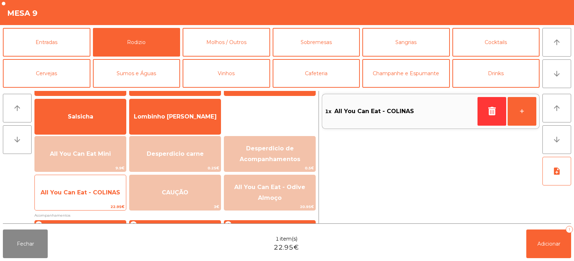
click at [90, 198] on span "All You Can Eat - COLINAS" at bounding box center [80, 192] width 91 height 19
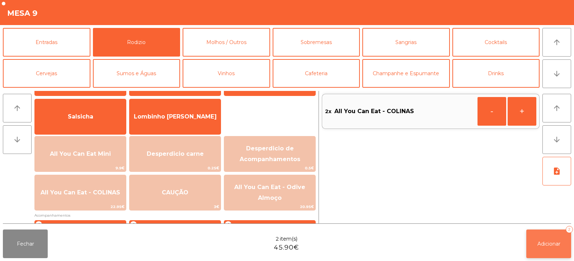
click at [542, 243] on span "Adicionar" at bounding box center [548, 244] width 23 height 6
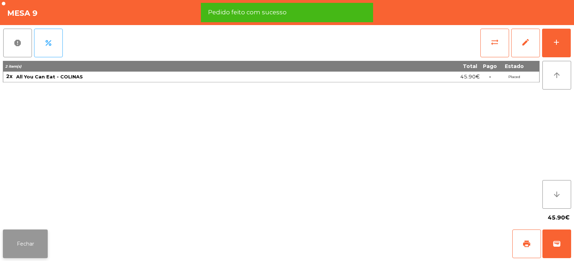
click at [46, 242] on button "Fechar" at bounding box center [25, 244] width 45 height 29
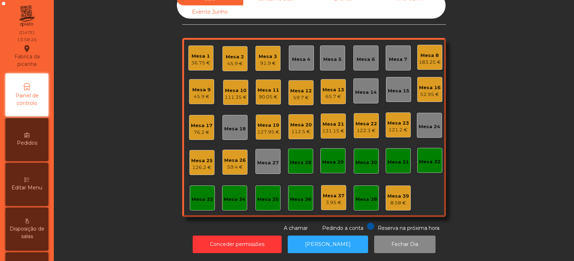
scroll to position [0, 0]
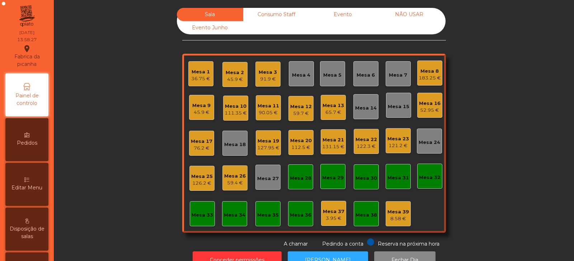
click at [200, 178] on div "Mesa 25" at bounding box center [202, 176] width 22 height 7
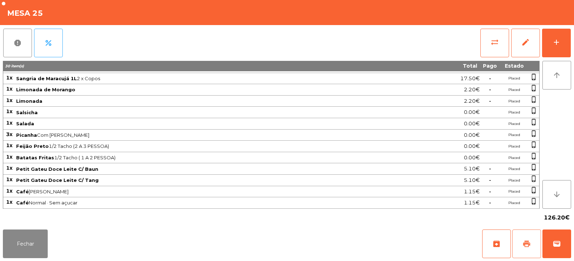
click at [523, 244] on span "print" at bounding box center [526, 244] width 9 height 9
click at [24, 246] on button "Fechar" at bounding box center [25, 244] width 45 height 29
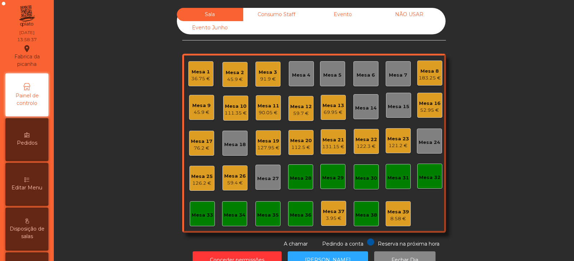
scroll to position [21, 0]
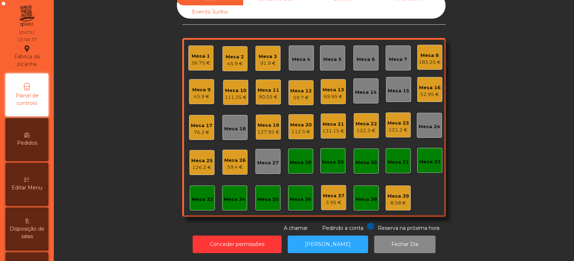
click at [196, 164] on div "126.2 €" at bounding box center [202, 167] width 22 height 7
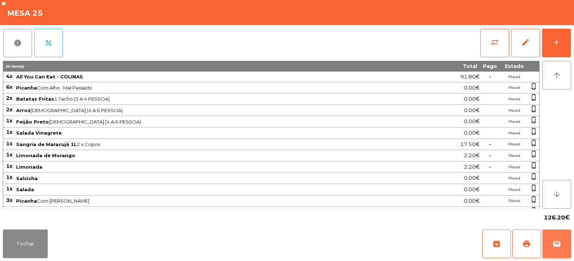
click at [565, 241] on button "wallet" at bounding box center [556, 244] width 29 height 29
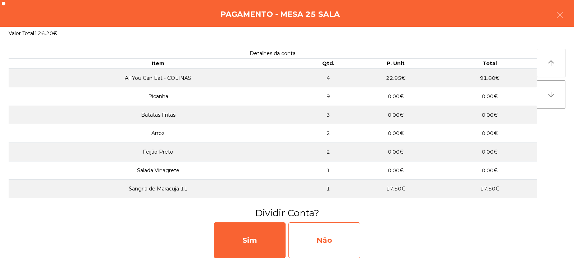
click at [317, 244] on div "Não" at bounding box center [324, 241] width 72 height 36
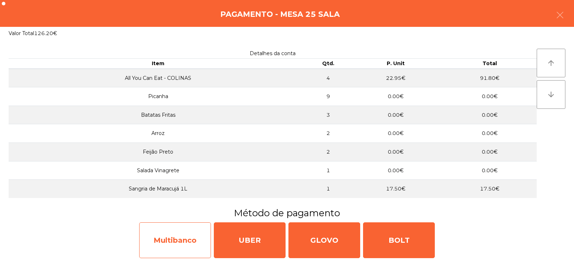
click at [160, 245] on div "Multibanco" at bounding box center [175, 241] width 72 height 36
select select "**"
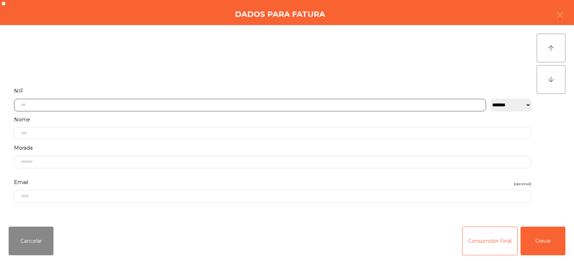
click at [332, 104] on input "text" at bounding box center [250, 105] width 472 height 13
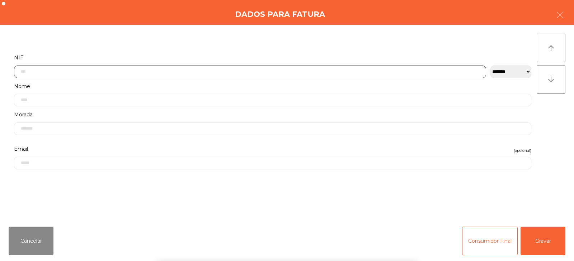
scroll to position [52, 0]
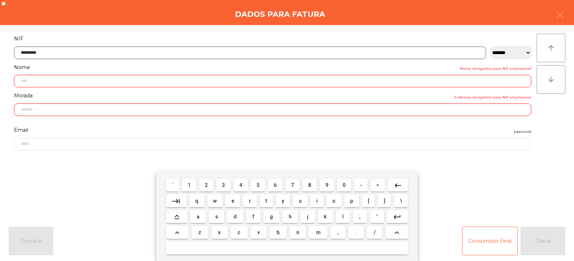
type input "*********"
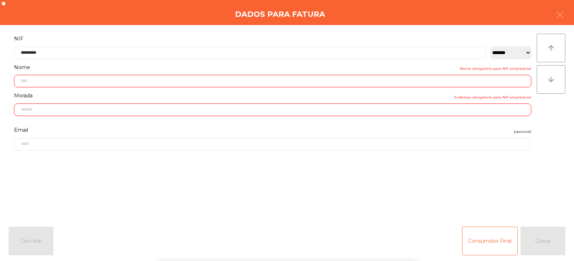
click at [549, 237] on div "` 1 2 3 4 5 6 7 8 9 0 - = keyboard_backspace keyboard_tab q w e r t y u i o p […" at bounding box center [287, 216] width 574 height 89
click at [545, 243] on button "Gravar" at bounding box center [542, 241] width 45 height 29
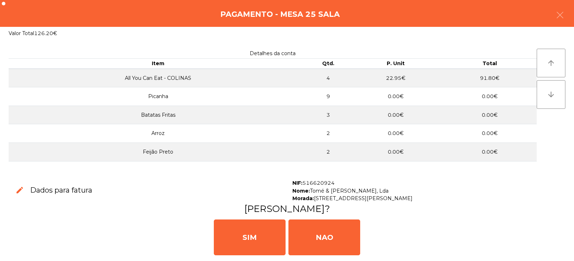
click at [549, 247] on div "[PERSON_NAME]" at bounding box center [287, 236] width 568 height 43
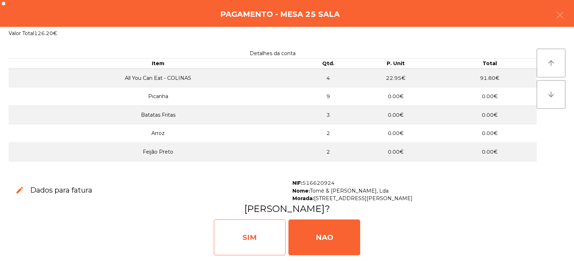
click at [249, 236] on div "SIM" at bounding box center [250, 238] width 72 height 36
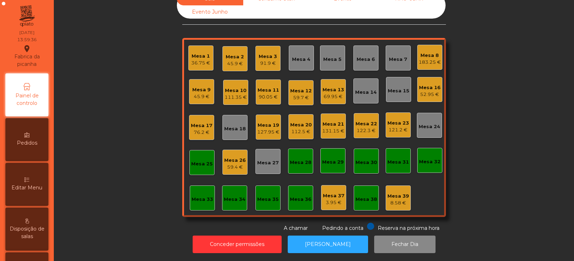
click at [201, 162] on div "Mesa 25" at bounding box center [202, 164] width 22 height 7
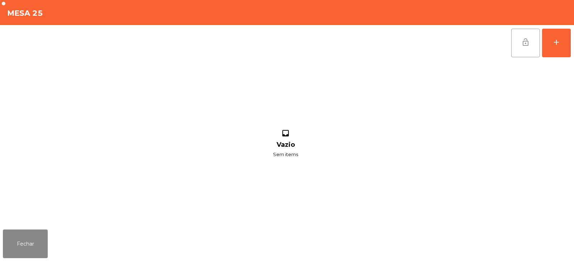
click at [521, 42] on button "lock_open" at bounding box center [525, 43] width 29 height 29
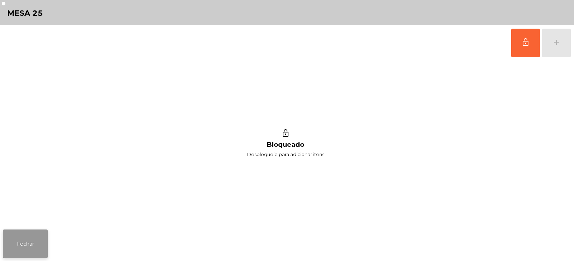
click at [31, 248] on button "Fechar" at bounding box center [25, 244] width 45 height 29
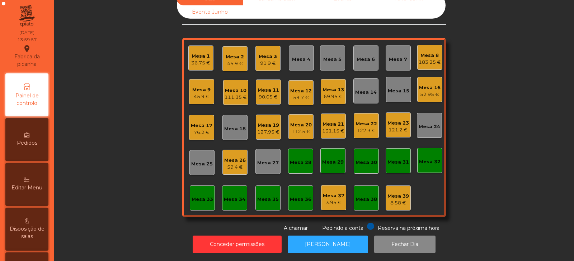
click at [371, 56] on div "Mesa 6" at bounding box center [365, 59] width 18 height 7
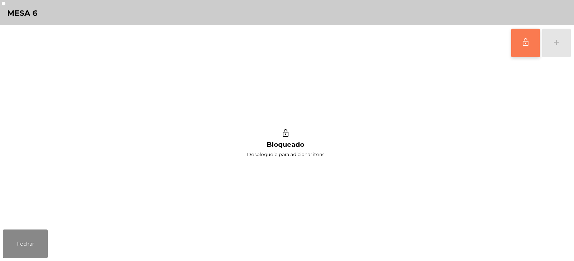
click at [522, 43] on span "lock_outline" at bounding box center [525, 42] width 9 height 9
click at [556, 49] on div "lock_outline add" at bounding box center [541, 43] width 60 height 36
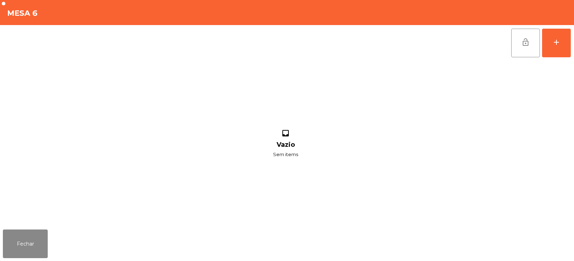
click at [138, 45] on div "lock_open add" at bounding box center [287, 43] width 568 height 36
click at [557, 49] on button "add" at bounding box center [556, 43] width 29 height 29
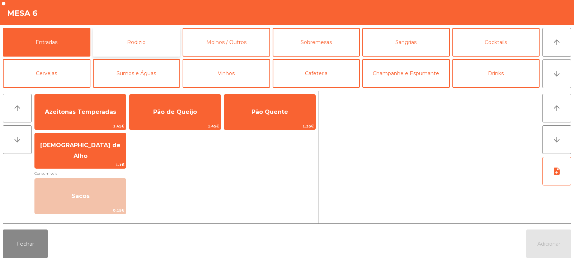
click at [134, 40] on button "Rodizio" at bounding box center [136, 42] width 87 height 29
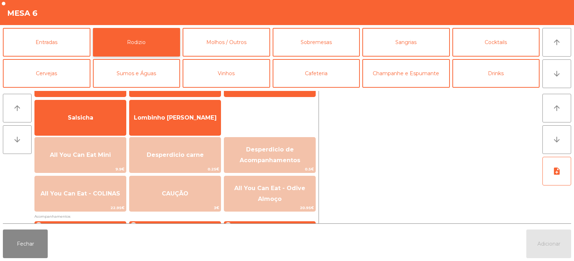
scroll to position [48, 0]
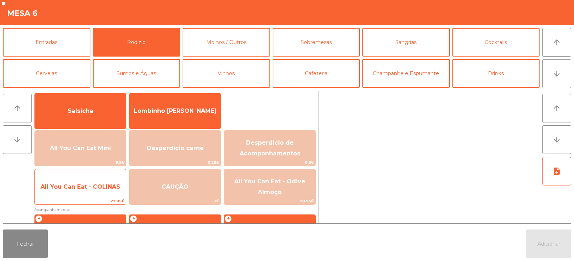
click at [90, 192] on span "All You Can Eat - COLINAS" at bounding box center [80, 186] width 91 height 19
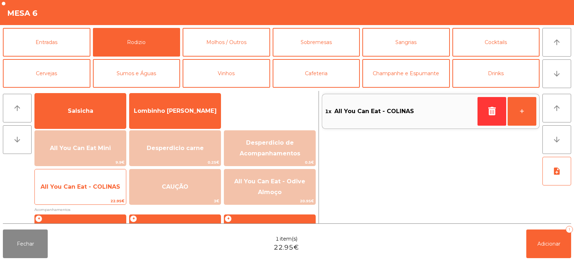
click at [96, 191] on span "All You Can Eat - COLINAS" at bounding box center [80, 186] width 91 height 19
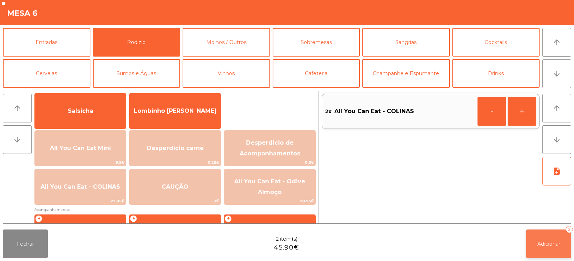
click at [544, 239] on button "Adicionar 2" at bounding box center [548, 244] width 45 height 29
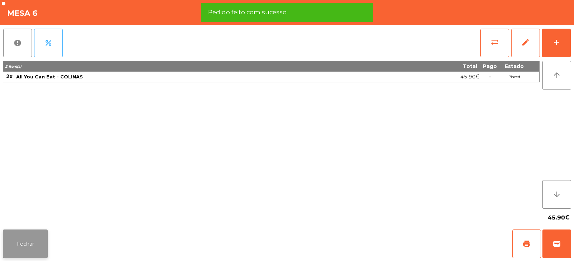
click at [24, 242] on button "Fechar" at bounding box center [25, 244] width 45 height 29
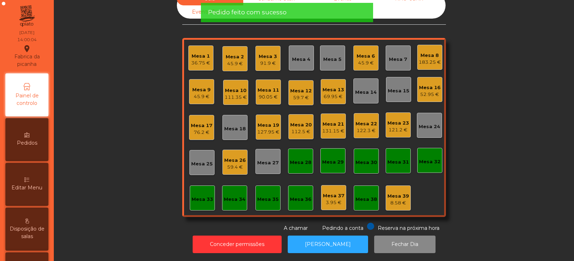
scroll to position [0, 0]
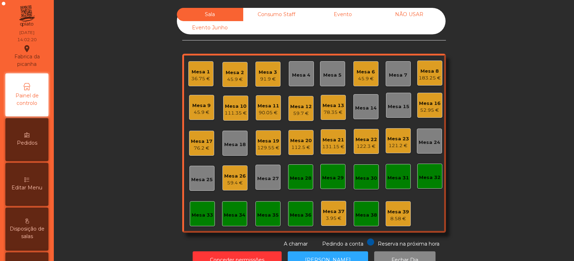
click at [189, 184] on div "Mesa 25" at bounding box center [201, 178] width 25 height 25
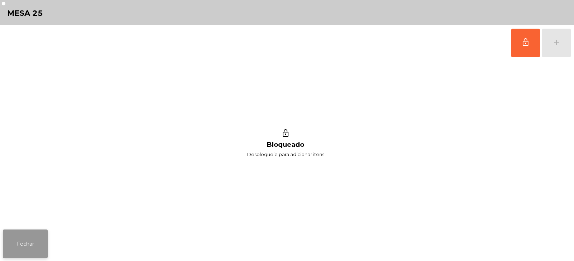
click at [24, 239] on button "Fechar" at bounding box center [25, 244] width 45 height 29
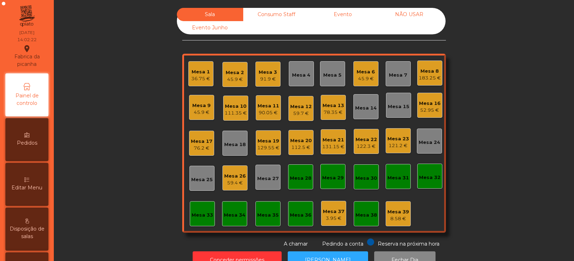
click at [431, 146] on div "Mesa 24" at bounding box center [429, 142] width 22 height 7
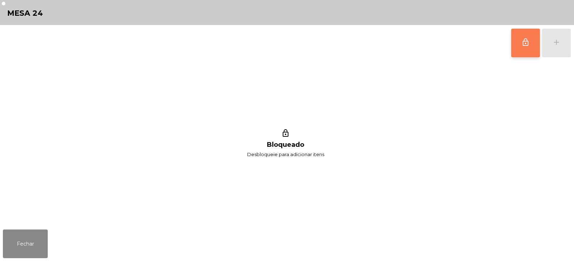
click at [529, 45] on span "lock_outline" at bounding box center [525, 42] width 9 height 9
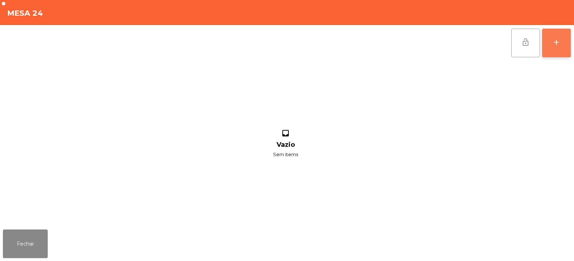
click at [559, 46] on div "add" at bounding box center [556, 42] width 9 height 9
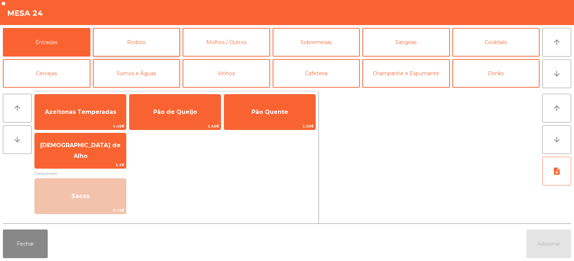
click at [122, 51] on button "Rodizio" at bounding box center [136, 42] width 87 height 29
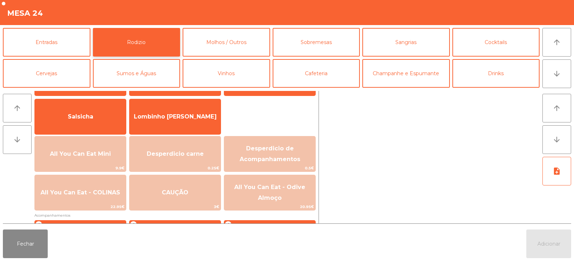
scroll to position [57, 0]
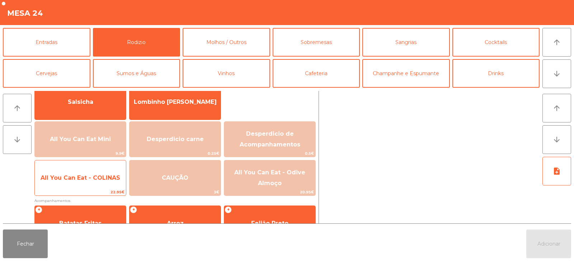
click at [90, 189] on span "22.95€" at bounding box center [80, 192] width 91 height 7
click at [93, 188] on div "All You Can Eat - COLINAS 22.95€" at bounding box center [80, 178] width 92 height 36
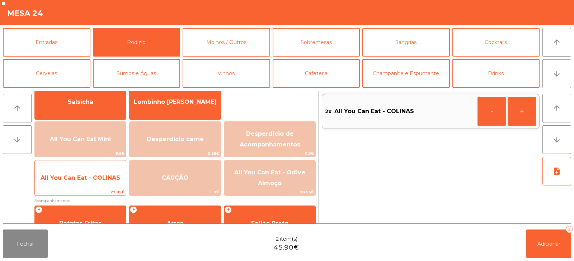
click at [94, 185] on span "All You Can Eat - COLINAS" at bounding box center [80, 178] width 91 height 19
click at [94, 184] on span "All You Can Eat - COLINAS" at bounding box center [80, 178] width 91 height 19
click at [95, 183] on span "All You Can Eat - COLINAS" at bounding box center [80, 178] width 91 height 19
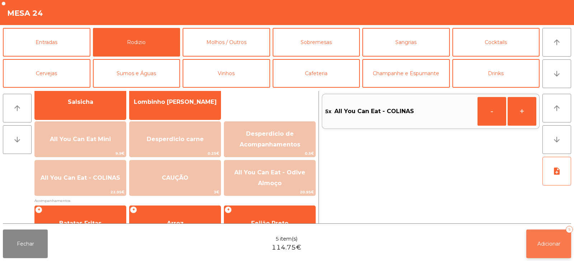
click at [538, 246] on span "Adicionar" at bounding box center [548, 244] width 23 height 6
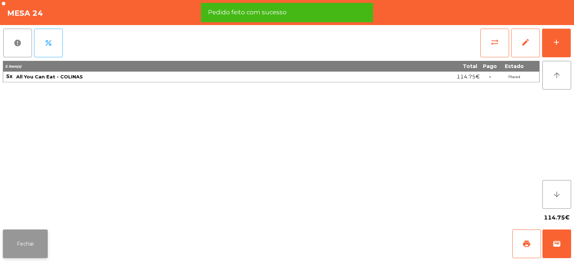
click at [30, 248] on button "Fechar" at bounding box center [25, 244] width 45 height 29
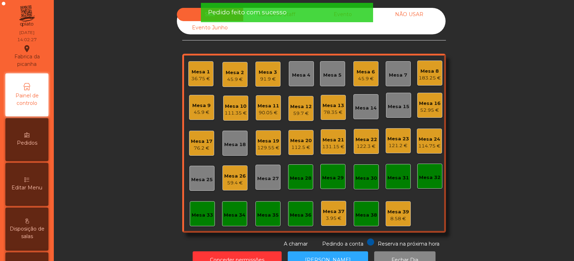
click at [111, 205] on div "Sala Consumo Staff Evento NÃO USAR Evento Junho Mesa 1 36.75 € Mesa 2 45.9 € Me…" at bounding box center [313, 128] width 500 height 240
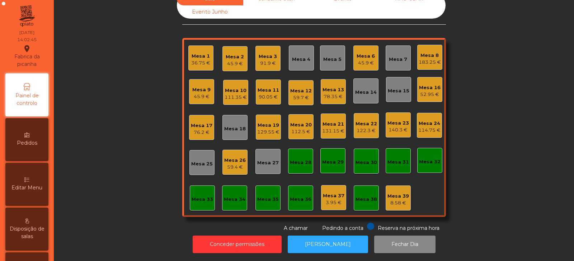
scroll to position [0, 0]
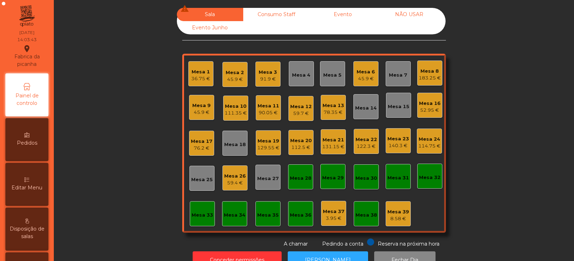
click at [203, 145] on div "76.2 €" at bounding box center [202, 148] width 22 height 7
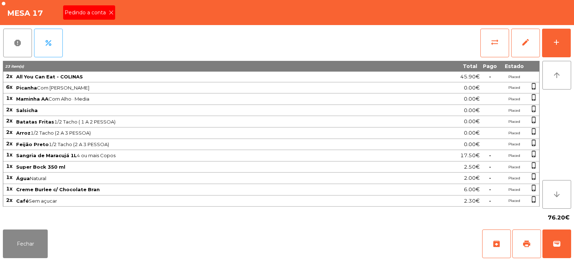
click at [110, 12] on icon at bounding box center [111, 12] width 5 height 5
click at [530, 242] on span "print" at bounding box center [526, 244] width 9 height 9
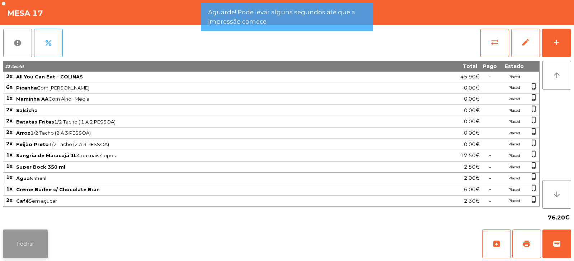
click at [36, 232] on button "Fechar" at bounding box center [25, 244] width 45 height 29
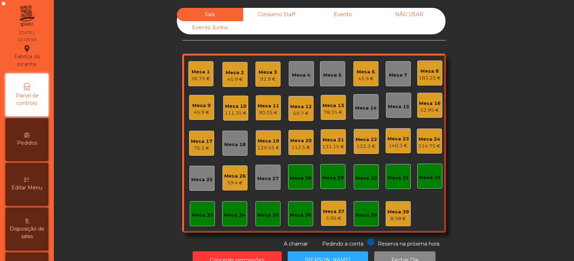
click at [234, 184] on div "59.4 €" at bounding box center [235, 183] width 22 height 7
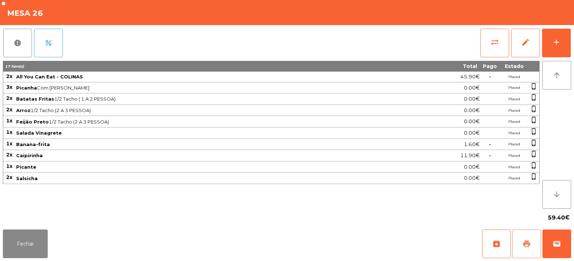
click at [526, 248] on span "print" at bounding box center [526, 244] width 9 height 9
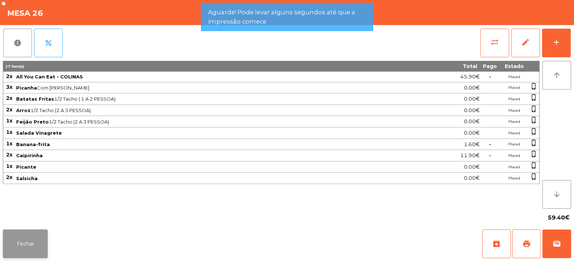
click at [35, 245] on button "Fechar" at bounding box center [25, 244] width 45 height 29
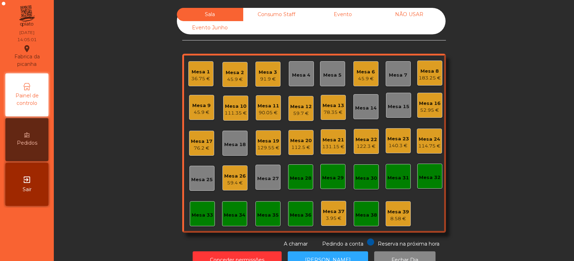
click at [237, 185] on div "59.4 €" at bounding box center [235, 183] width 22 height 7
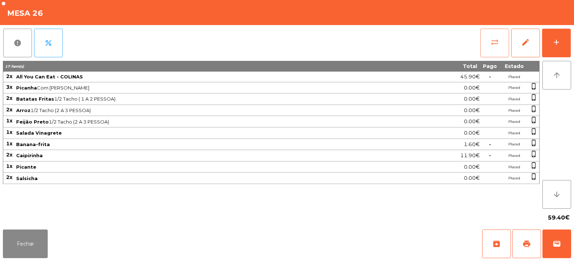
click at [498, 50] on button "sync_alt" at bounding box center [494, 43] width 29 height 29
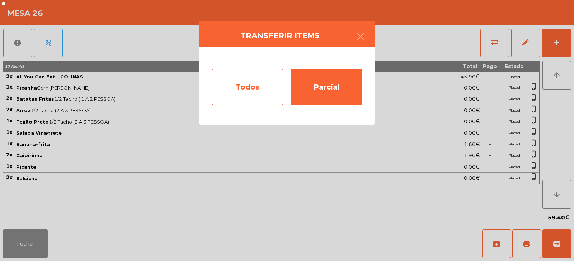
click at [251, 92] on div "Todos" at bounding box center [248, 87] width 72 height 36
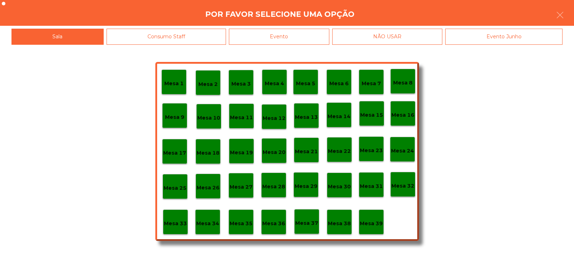
click at [303, 34] on div "Evento" at bounding box center [279, 37] width 100 height 16
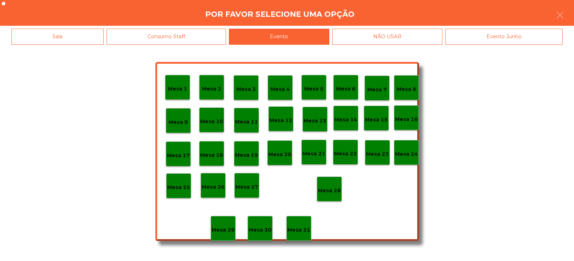
click at [332, 188] on p "Mesa 28" at bounding box center [329, 191] width 23 height 8
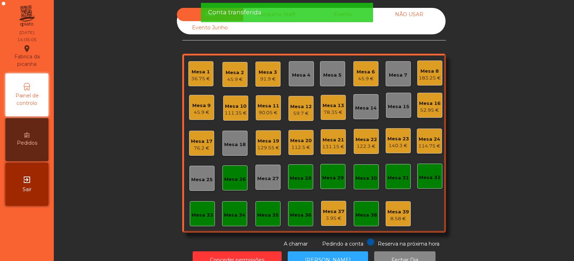
click at [238, 186] on div "Mesa 26" at bounding box center [234, 178] width 25 height 25
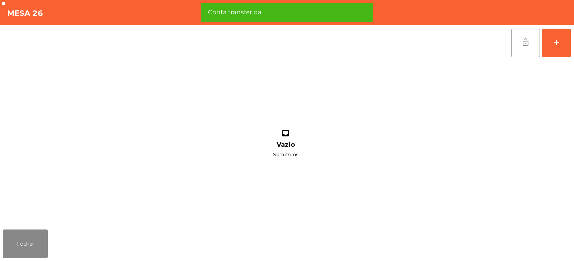
click at [527, 47] on button "lock_open" at bounding box center [525, 43] width 29 height 29
click at [25, 248] on button "Fechar" at bounding box center [25, 244] width 45 height 29
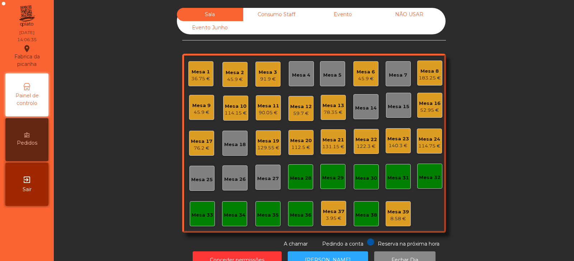
scroll to position [21, 0]
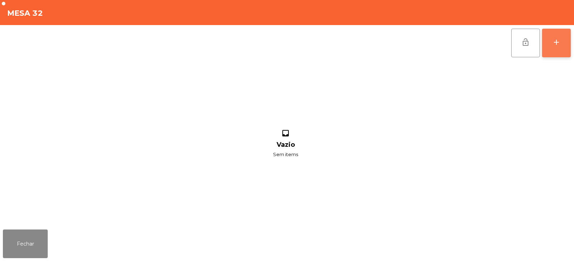
click at [557, 46] on div "add" at bounding box center [556, 42] width 9 height 9
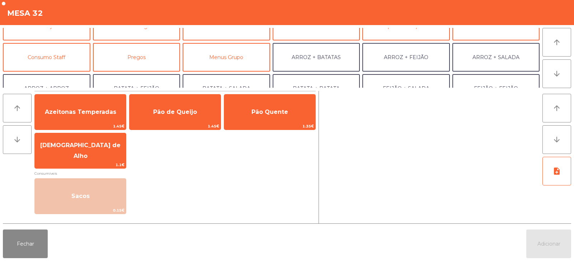
scroll to position [48, 0]
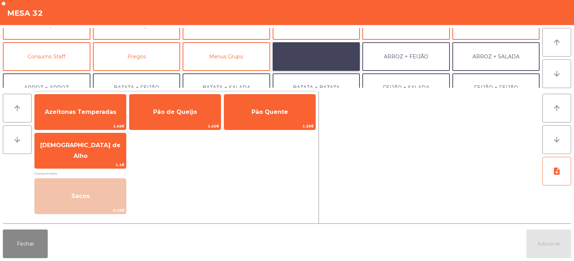
click at [340, 56] on button "ARROZ + BATATAS" at bounding box center [315, 56] width 87 height 29
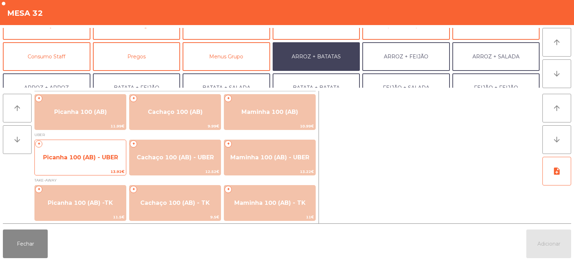
click at [75, 161] on span "Picanha 100 (AB) - UBER" at bounding box center [80, 157] width 91 height 19
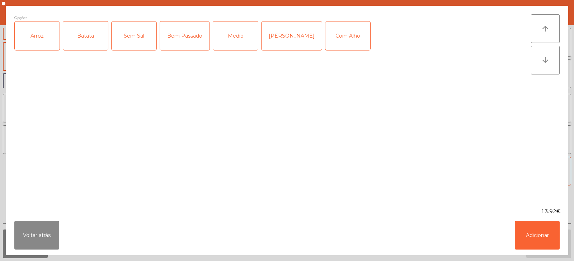
click at [33, 44] on div "Arroz" at bounding box center [37, 36] width 45 height 29
click at [84, 46] on div "Batata" at bounding box center [85, 36] width 45 height 29
click at [192, 44] on div "Bem Passado" at bounding box center [184, 36] width 49 height 29
click at [531, 241] on button "Adicionar" at bounding box center [536, 235] width 45 height 29
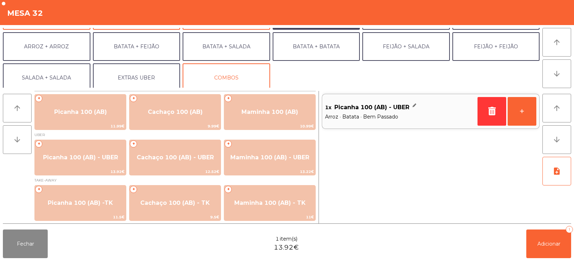
scroll to position [94, 0]
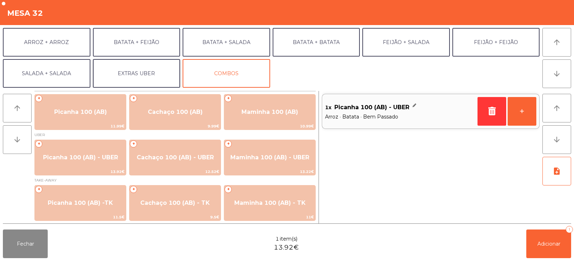
click at [134, 80] on button "EXTRAS UBER" at bounding box center [136, 73] width 87 height 29
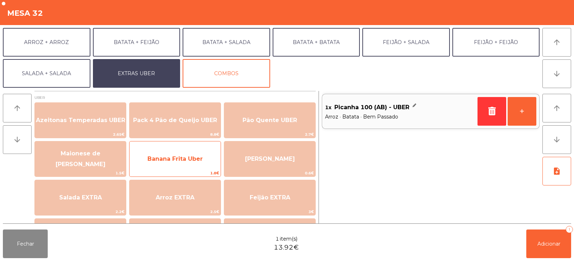
click at [158, 157] on span "Banana Frita Uber" at bounding box center [174, 159] width 55 height 7
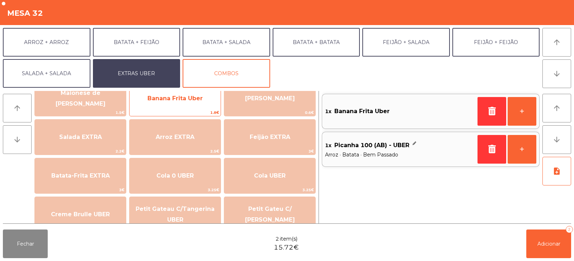
scroll to position [0, 0]
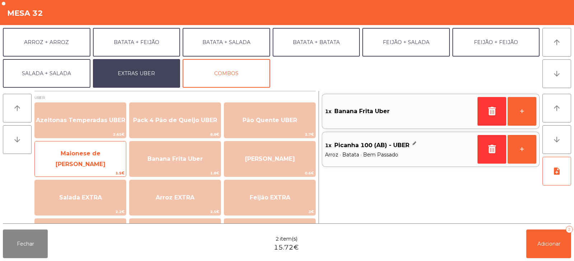
click at [71, 158] on span "Maionese de [PERSON_NAME]" at bounding box center [81, 159] width 50 height 18
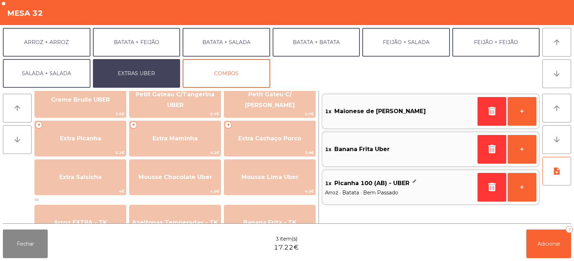
scroll to position [175, 0]
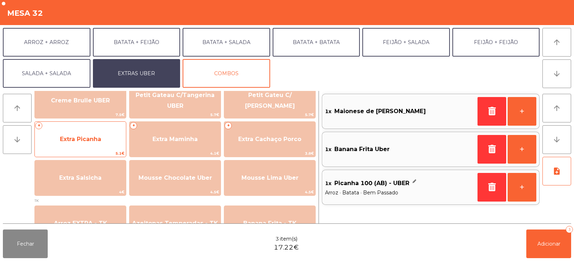
click at [74, 142] on span "Extra Picanha" at bounding box center [80, 139] width 41 height 7
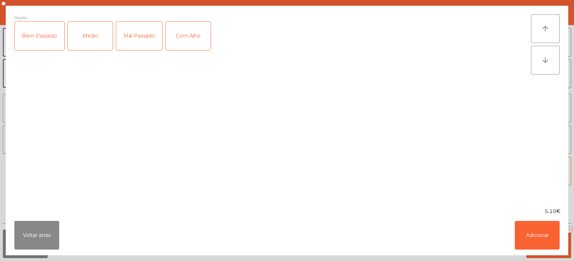
click at [42, 42] on div "Bem Passado" at bounding box center [39, 36] width 49 height 29
click at [539, 244] on button "Adicionar" at bounding box center [536, 235] width 45 height 29
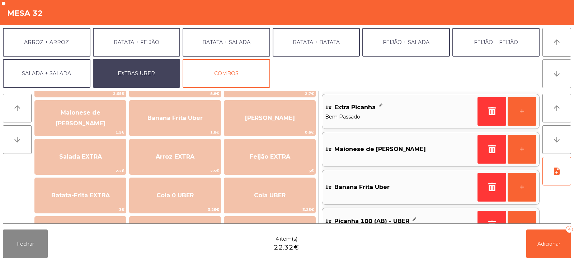
scroll to position [38, 0]
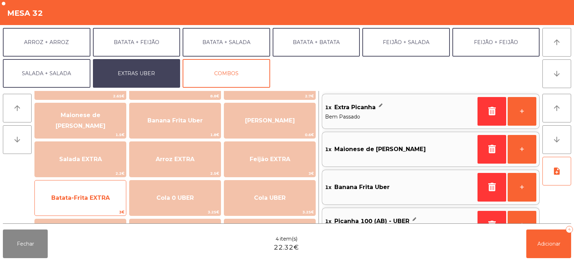
click at [66, 199] on span "Batata-Frita EXTRA" at bounding box center [80, 198] width 58 height 7
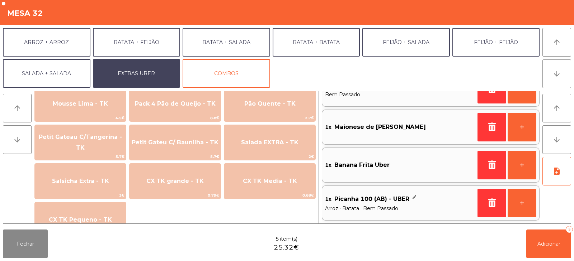
scroll to position [466, 0]
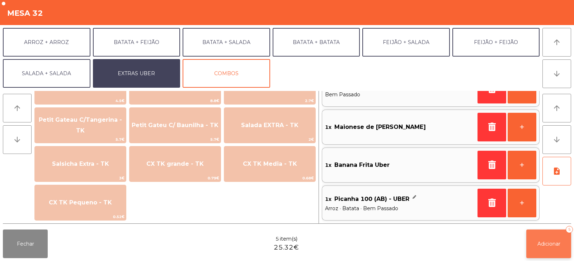
click at [549, 246] on span "Adicionar" at bounding box center [548, 244] width 23 height 6
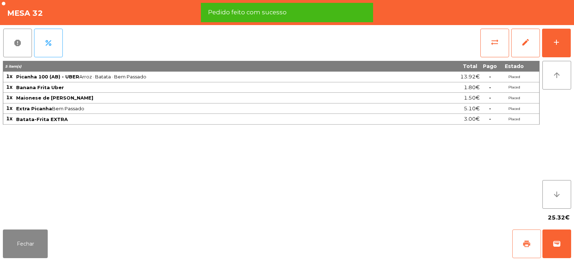
click at [522, 243] on span "print" at bounding box center [526, 244] width 9 height 9
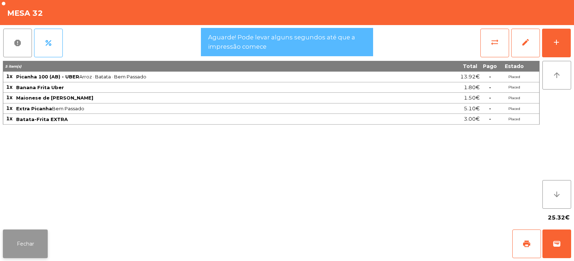
click at [45, 244] on button "Fechar" at bounding box center [25, 244] width 45 height 29
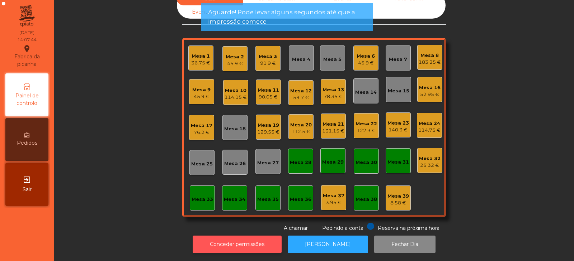
click at [264, 236] on button "Conceder permissões" at bounding box center [237, 245] width 89 height 18
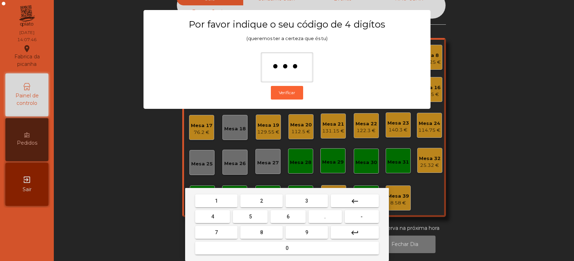
type input "****"
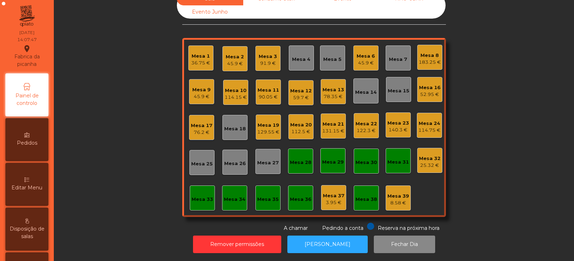
click at [236, 94] on div "114.15 €" at bounding box center [235, 97] width 22 height 7
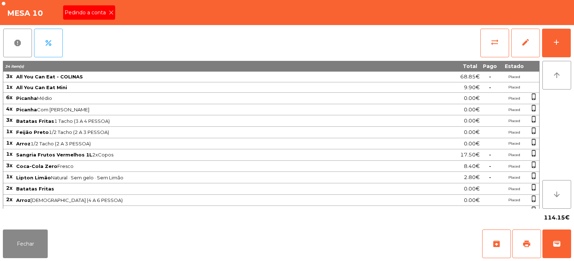
click at [109, 11] on icon at bounding box center [111, 12] width 5 height 5
click at [525, 245] on span "print" at bounding box center [526, 244] width 9 height 9
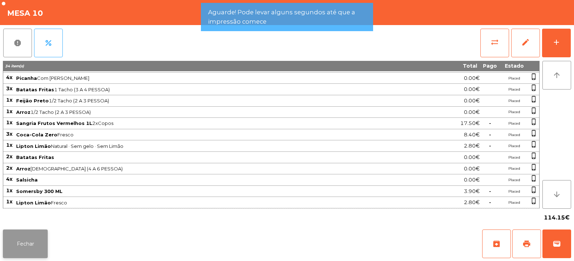
click at [45, 247] on button "Fechar" at bounding box center [25, 244] width 45 height 29
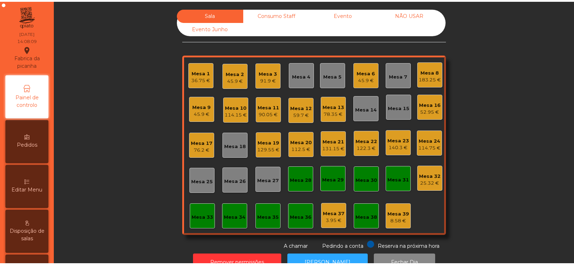
scroll to position [21, 0]
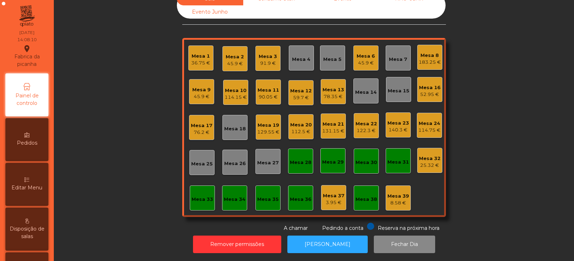
click at [432, 162] on div "25.32 €" at bounding box center [430, 165] width 22 height 7
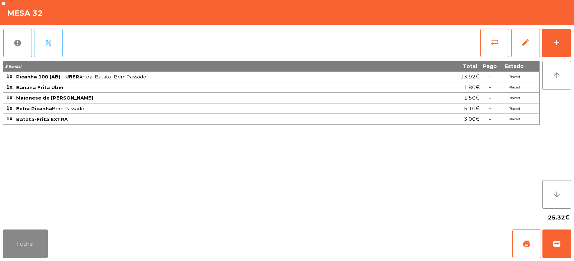
click at [53, 46] on button "percent" at bounding box center [48, 43] width 29 height 29
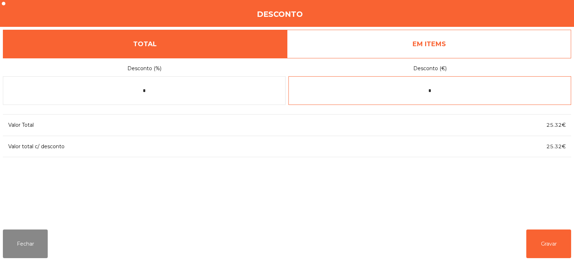
click at [458, 89] on input "*" at bounding box center [429, 90] width 283 height 29
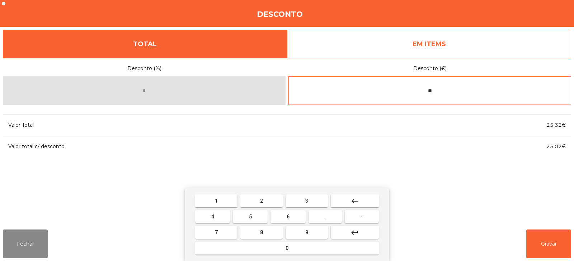
type input "*"
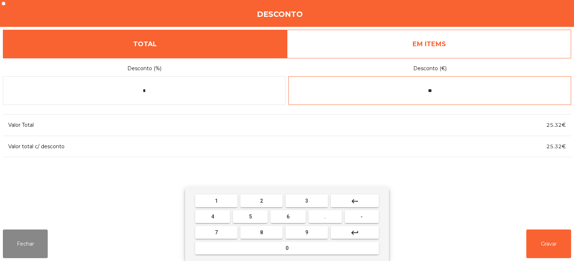
type input "*"
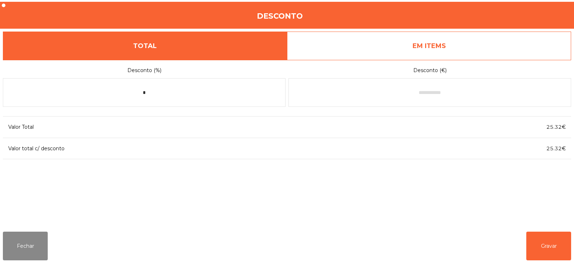
scroll to position [18, 0]
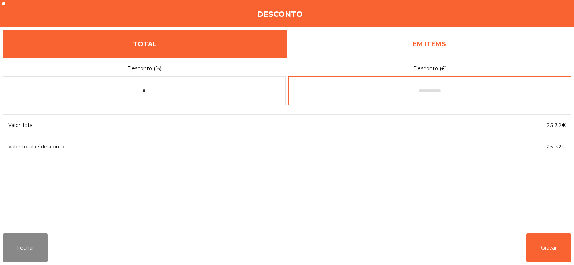
click at [435, 94] on input "text" at bounding box center [429, 90] width 283 height 29
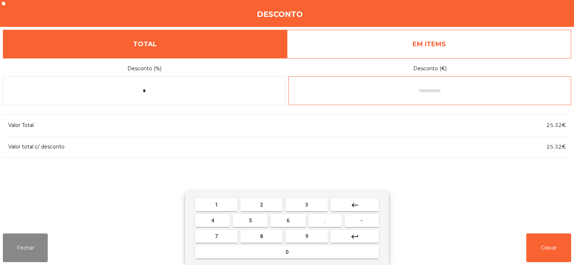
click at [359, 220] on button "-" at bounding box center [362, 220] width 34 height 13
click at [321, 255] on button "0" at bounding box center [287, 252] width 184 height 13
click at [332, 218] on button "." at bounding box center [324, 220] width 33 height 13
click at [319, 203] on button "3" at bounding box center [306, 204] width 42 height 13
type input "****"
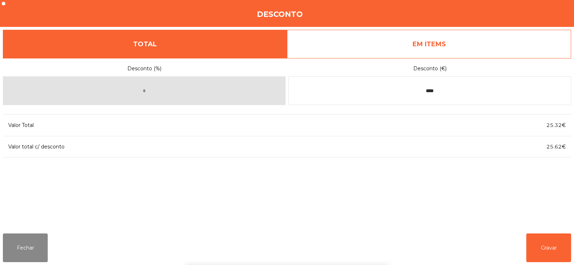
click at [573, 255] on div "1 2 3 keyboard_backspace 4 5 6 . - 7 8 9 keyboard_return 0" at bounding box center [287, 228] width 574 height 73
click at [557, 249] on button "Gravar" at bounding box center [548, 247] width 45 height 29
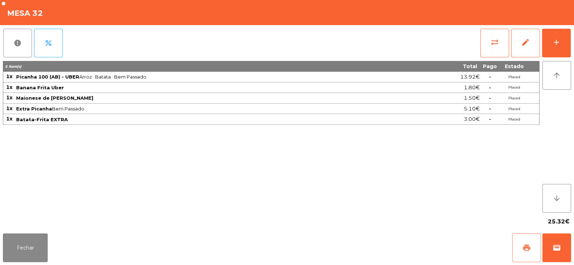
click at [528, 249] on span "print" at bounding box center [526, 247] width 9 height 9
click at [551, 247] on button "wallet" at bounding box center [556, 247] width 29 height 29
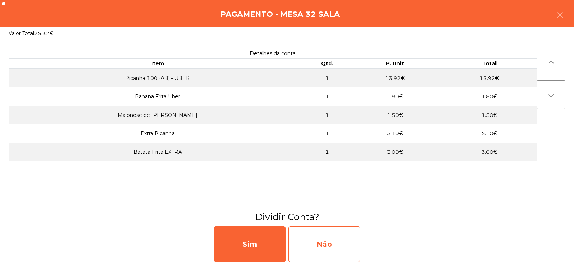
click at [327, 244] on div "Não" at bounding box center [324, 244] width 72 height 36
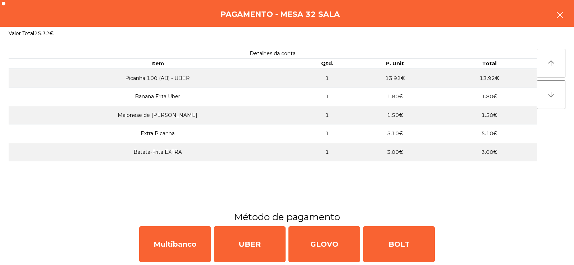
click at [558, 16] on icon "button" at bounding box center [559, 15] width 9 height 9
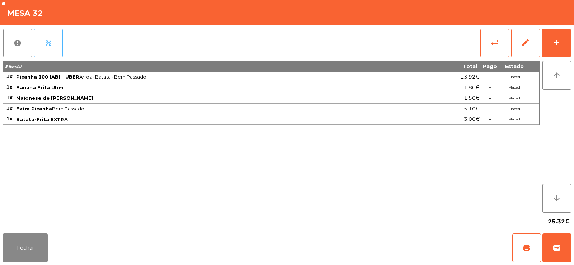
click at [55, 45] on button "percent" at bounding box center [48, 43] width 29 height 29
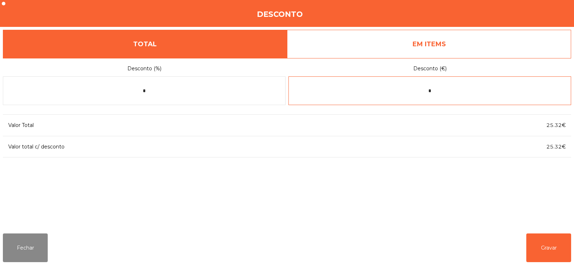
click at [464, 92] on input "*" at bounding box center [429, 90] width 283 height 29
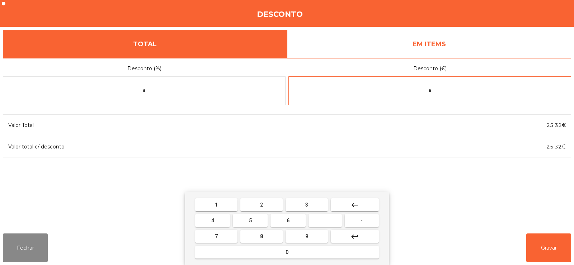
click at [367, 199] on button "keyboard_backspace" at bounding box center [355, 204] width 48 height 13
click at [366, 201] on button "keyboard_backspace" at bounding box center [355, 204] width 48 height 13
click at [357, 223] on button "-" at bounding box center [362, 220] width 34 height 13
click at [324, 252] on button "0" at bounding box center [287, 252] width 184 height 13
click at [329, 224] on button "." at bounding box center [324, 220] width 33 height 13
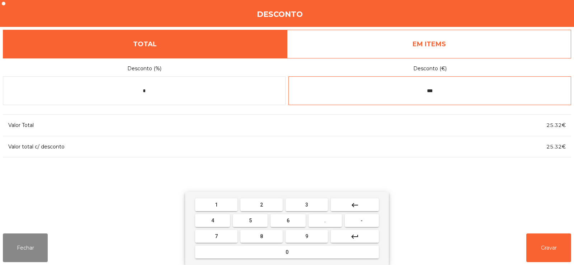
click at [307, 204] on span "3" at bounding box center [306, 205] width 3 height 6
type input "****"
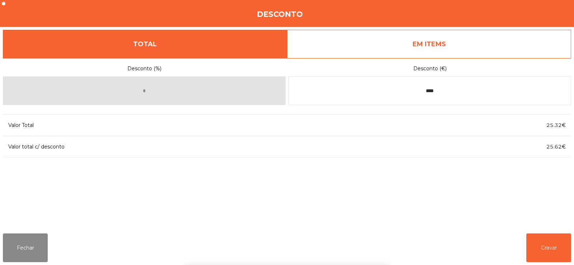
click at [548, 247] on div "1 2 3 keyboard_backspace 4 5 6 . - 7 8 9 keyboard_return 0" at bounding box center [287, 228] width 574 height 73
click at [549, 250] on button "Gravar" at bounding box center [548, 247] width 45 height 29
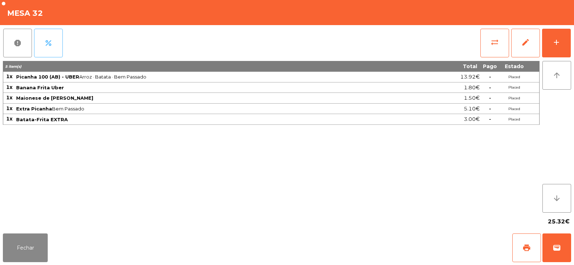
click at [48, 48] on button "percent" at bounding box center [48, 43] width 29 height 29
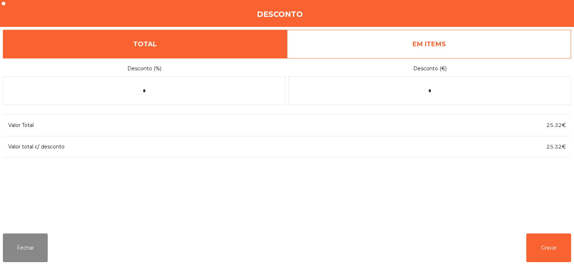
click at [474, 49] on link "EM ITEMS" at bounding box center [429, 44] width 284 height 29
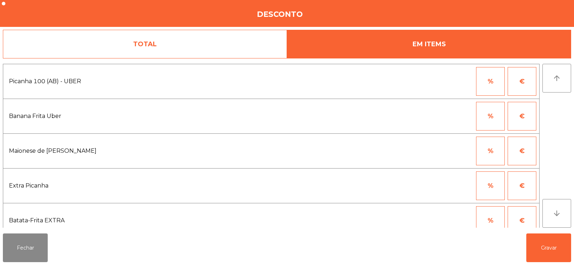
click at [530, 85] on button "€" at bounding box center [521, 81] width 29 height 29
click at [466, 84] on input "*" at bounding box center [455, 81] width 36 height 29
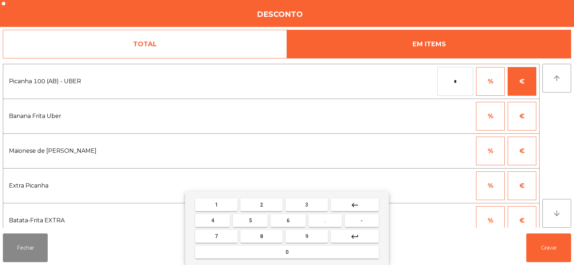
click at [363, 205] on button "keyboard_backspace" at bounding box center [355, 204] width 48 height 13
click at [364, 204] on button "keyboard_backspace" at bounding box center [355, 204] width 48 height 13
click at [362, 220] on span "-" at bounding box center [361, 221] width 2 height 6
click at [317, 248] on button "0" at bounding box center [287, 252] width 184 height 13
click at [325, 220] on span "." at bounding box center [324, 221] width 1 height 6
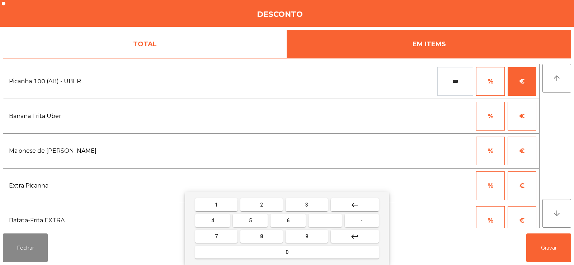
click at [297, 226] on button "6" at bounding box center [287, 220] width 35 height 13
click at [252, 206] on button "2" at bounding box center [261, 204] width 42 height 13
type input "*****"
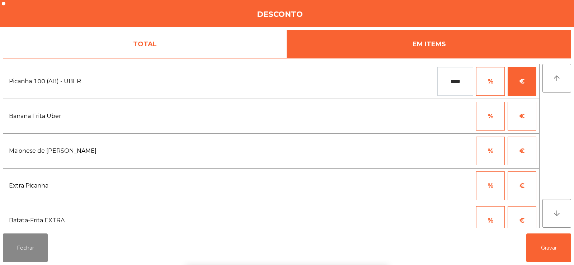
click at [544, 245] on div "1 2 3 keyboard_backspace 4 5 6 . - 7 8 9 keyboard_return 0" at bounding box center [287, 228] width 574 height 73
click at [552, 250] on button "Gravar" at bounding box center [548, 247] width 45 height 29
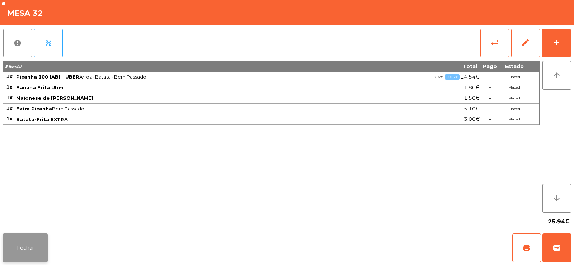
click at [27, 242] on button "Fechar" at bounding box center [25, 247] width 45 height 29
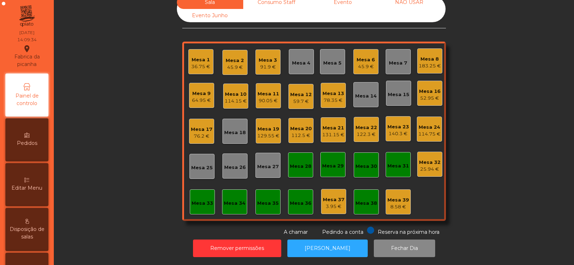
click at [429, 166] on div "25.94 €" at bounding box center [430, 169] width 22 height 7
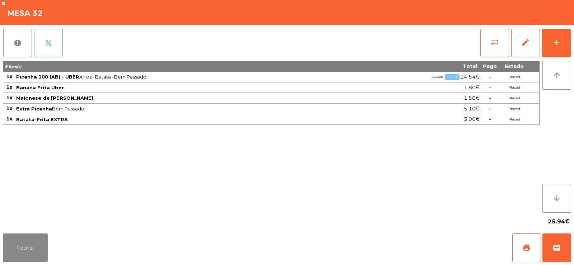
click at [48, 44] on span "percent" at bounding box center [48, 43] width 9 height 9
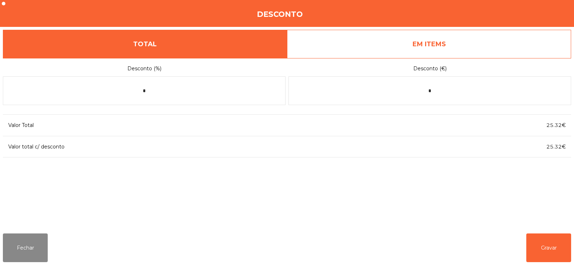
click at [479, 38] on link "EM ITEMS" at bounding box center [429, 44] width 284 height 29
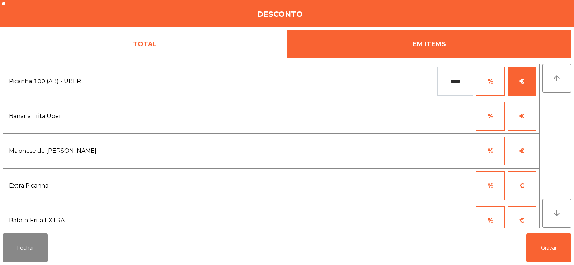
click at [467, 80] on input "*****" at bounding box center [455, 81] width 36 height 29
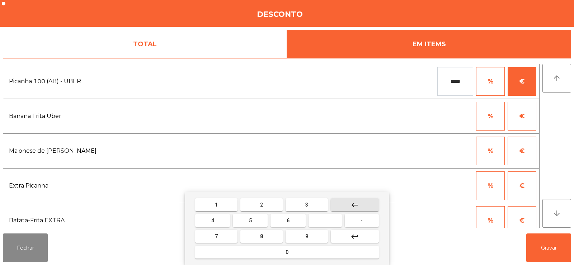
click at [369, 204] on button "keyboard_backspace" at bounding box center [355, 204] width 48 height 13
click at [367, 203] on button "keyboard_backspace" at bounding box center [355, 204] width 48 height 13
click at [318, 204] on button "3" at bounding box center [306, 204] width 42 height 13
type input "****"
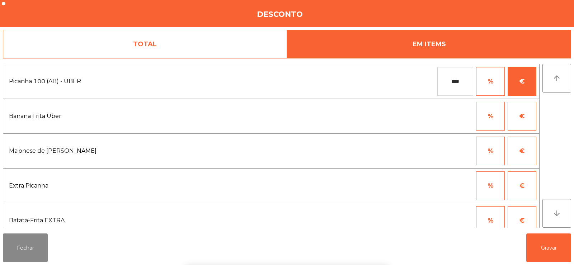
click at [551, 247] on div "1 2 3 keyboard_backspace 4 5 6 . - 7 8 9 keyboard_return 0" at bounding box center [287, 228] width 574 height 73
click at [551, 249] on button "Gravar" at bounding box center [548, 247] width 45 height 29
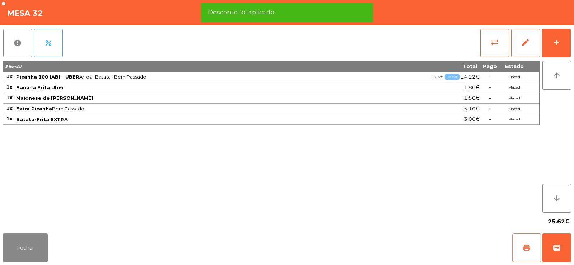
click at [524, 246] on span "print" at bounding box center [526, 247] width 9 height 9
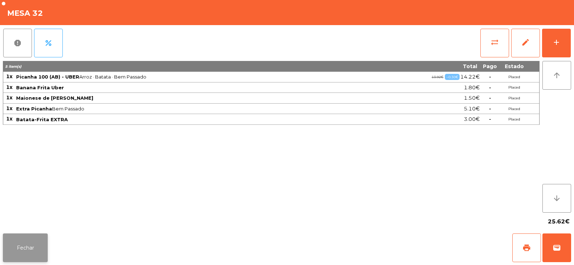
click at [38, 239] on button "Fechar" at bounding box center [25, 247] width 45 height 29
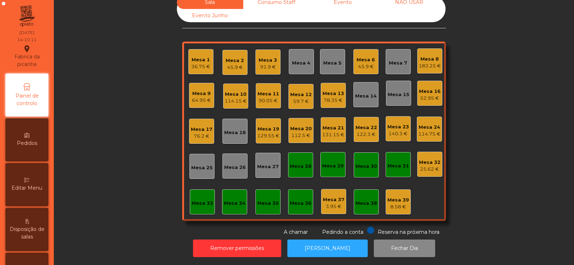
click at [202, 133] on div "76.2 €" at bounding box center [202, 136] width 22 height 7
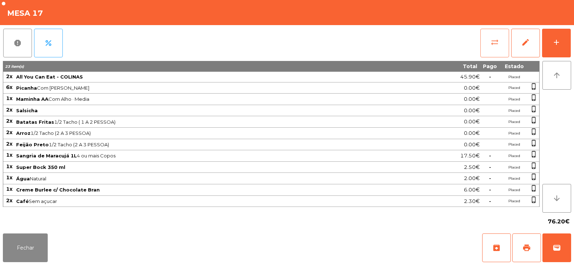
click at [498, 47] on button "sync_alt" at bounding box center [494, 43] width 29 height 29
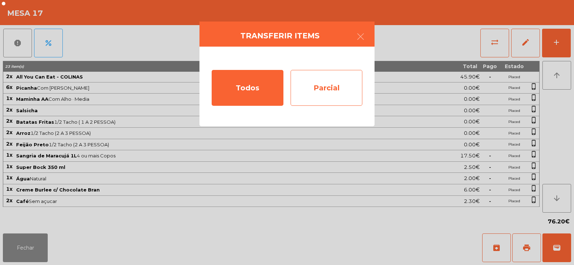
click at [350, 92] on div "Parcial" at bounding box center [326, 88] width 72 height 36
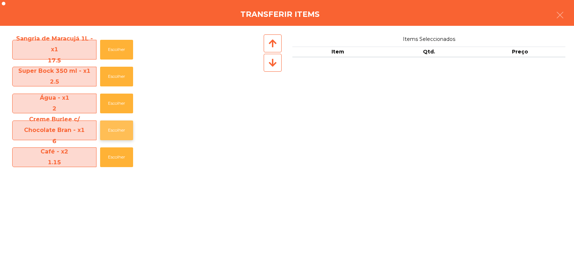
click at [120, 130] on button "Escolher" at bounding box center [116, 130] width 33 height 20
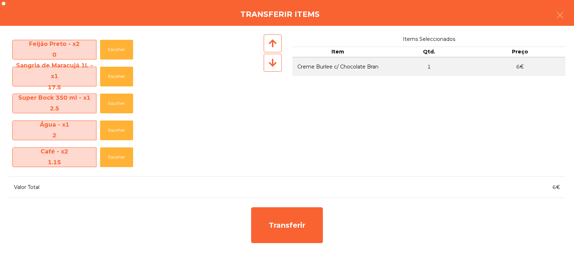
scroll to position [160, 0]
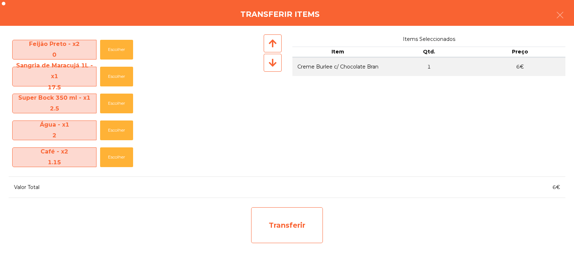
click at [286, 228] on div "Transferir" at bounding box center [287, 225] width 72 height 36
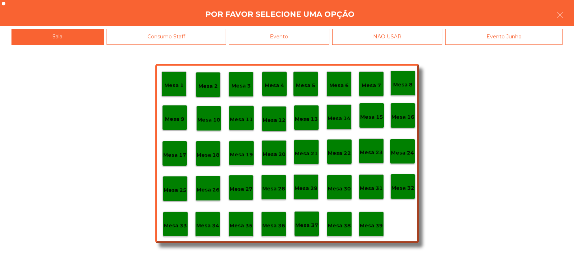
click at [372, 224] on p "Mesa 39" at bounding box center [371, 226] width 23 height 8
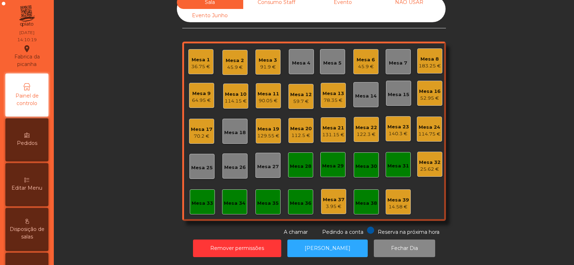
click at [196, 133] on div "70.2 €" at bounding box center [202, 136] width 22 height 7
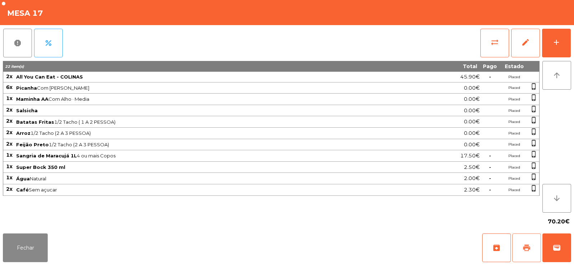
click at [526, 252] on span "print" at bounding box center [526, 247] width 9 height 9
click at [548, 238] on button "wallet" at bounding box center [556, 247] width 29 height 29
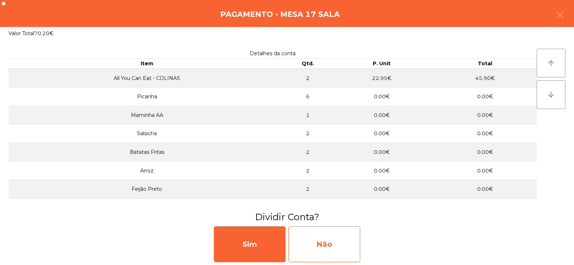
click at [345, 243] on div "Não" at bounding box center [324, 244] width 72 height 36
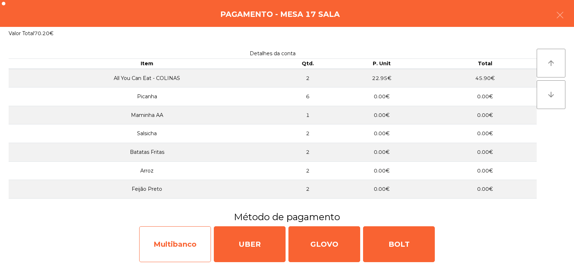
click at [166, 246] on div "Multibanco" at bounding box center [175, 244] width 72 height 36
select select "**"
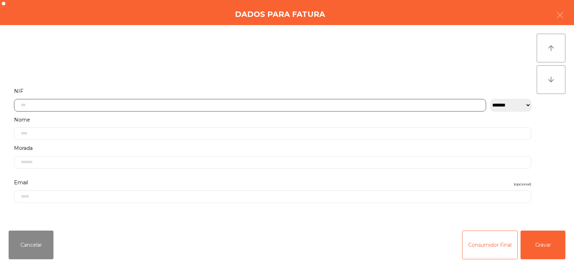
click at [174, 105] on input "text" at bounding box center [250, 105] width 472 height 13
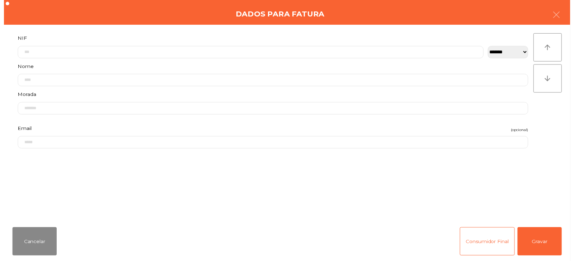
scroll to position [21, 0]
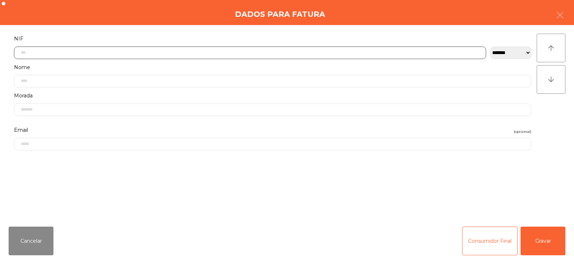
click at [169, 54] on input "text" at bounding box center [250, 53] width 472 height 13
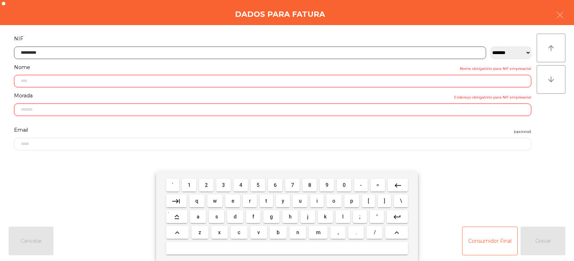
type input "*********"
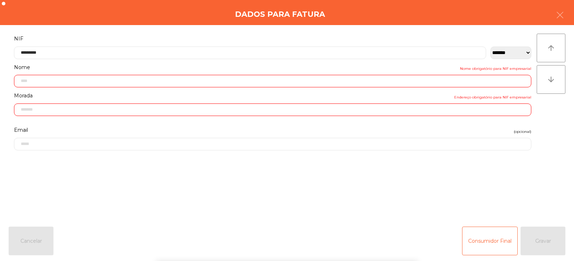
click at [540, 250] on div "` 1 2 3 4 5 6 7 8 9 0 - = keyboard_backspace keyboard_tab q w e r t y u i o p […" at bounding box center [287, 216] width 574 height 89
type input "**********"
click at [534, 242] on button "Gravar" at bounding box center [542, 241] width 45 height 29
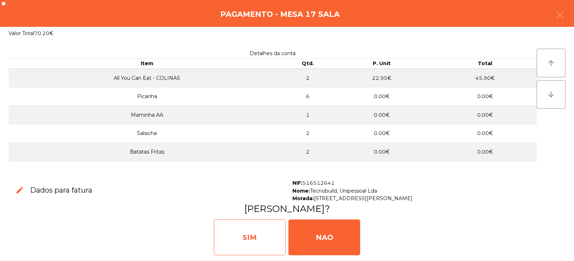
click at [255, 235] on div "SIM" at bounding box center [250, 238] width 72 height 36
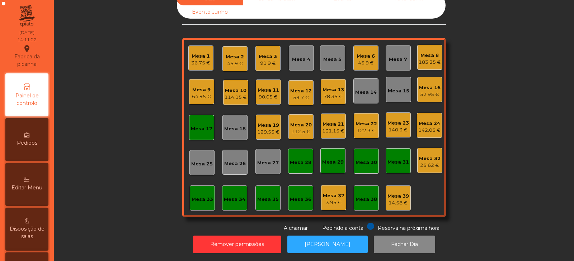
click at [203, 125] on div "Mesa 17" at bounding box center [202, 128] width 22 height 7
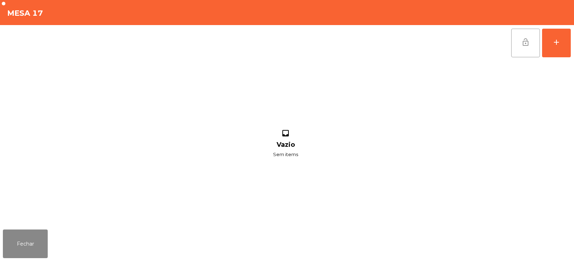
click at [516, 44] on button "lock_open" at bounding box center [525, 43] width 29 height 29
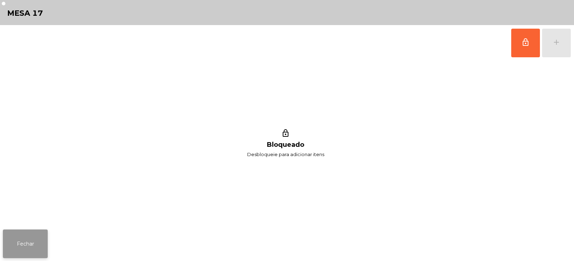
click at [25, 241] on button "Fechar" at bounding box center [25, 244] width 45 height 29
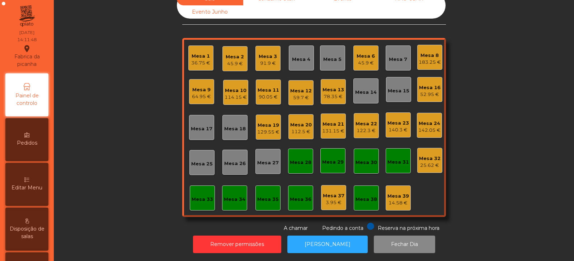
scroll to position [0, 0]
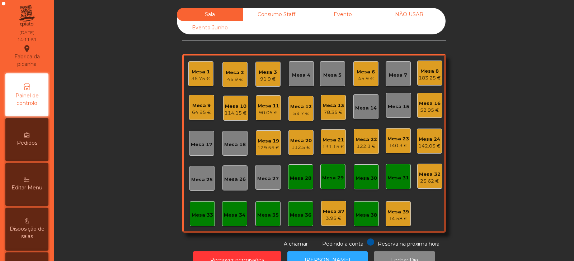
click at [419, 176] on div "Mesa 32" at bounding box center [430, 174] width 22 height 7
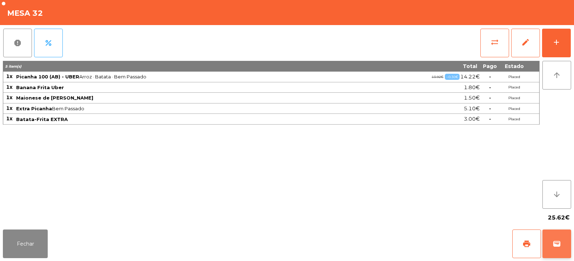
click at [560, 247] on span "wallet" at bounding box center [556, 244] width 9 height 9
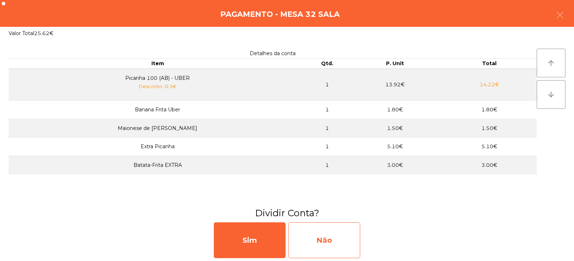
click at [341, 235] on div "Não" at bounding box center [324, 241] width 72 height 36
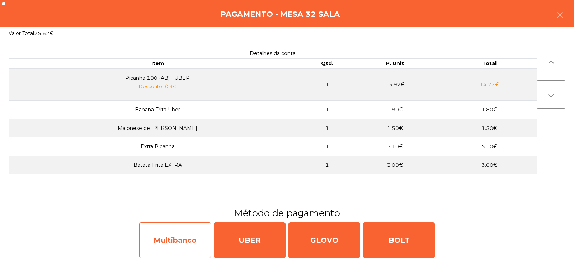
click at [198, 237] on div "Multibanco" at bounding box center [175, 241] width 72 height 36
select select "**"
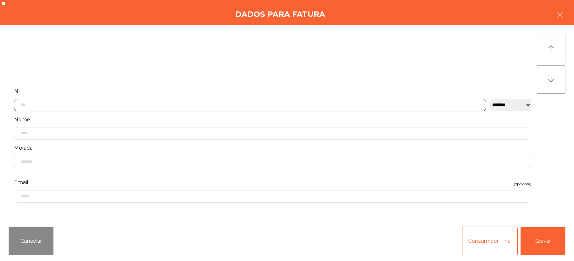
click at [300, 102] on input "text" at bounding box center [250, 105] width 472 height 13
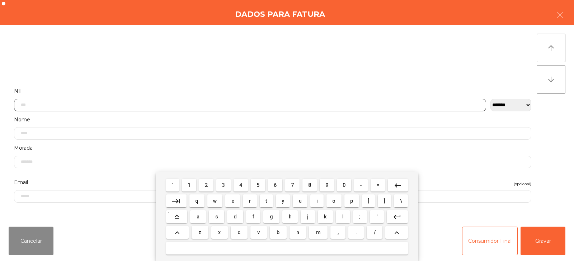
scroll to position [52, 0]
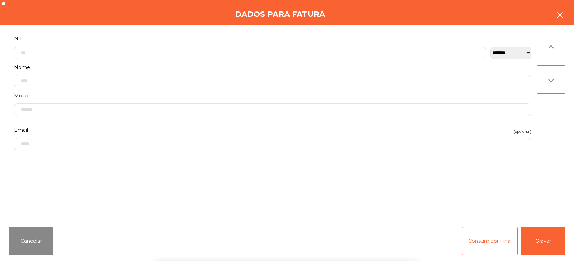
click at [554, 14] on button "button" at bounding box center [560, 16] width 20 height 22
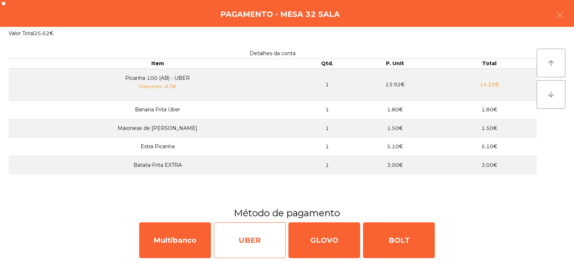
click at [266, 238] on div "UBER" at bounding box center [250, 241] width 72 height 36
select select "**"
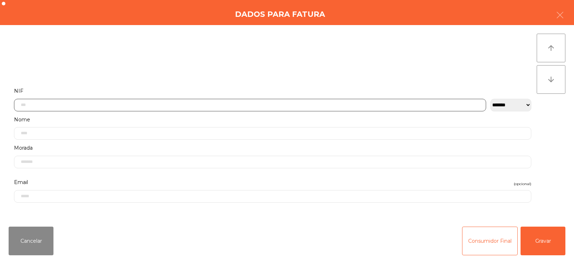
click at [293, 103] on input "text" at bounding box center [250, 105] width 472 height 13
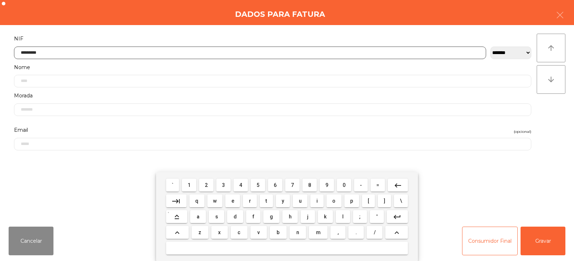
type input "*********"
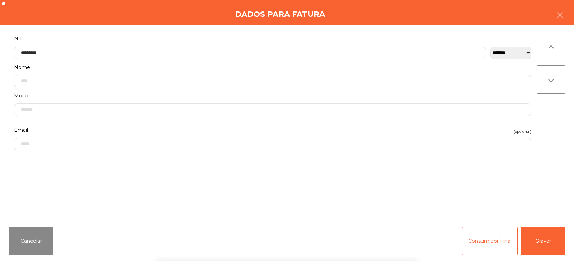
click at [549, 243] on div "` 1 2 3 4 5 6 7 8 9 0 - = keyboard_backspace keyboard_tab q w e r t y u i o p […" at bounding box center [287, 216] width 574 height 89
click at [544, 243] on button "Gravar" at bounding box center [542, 241] width 45 height 29
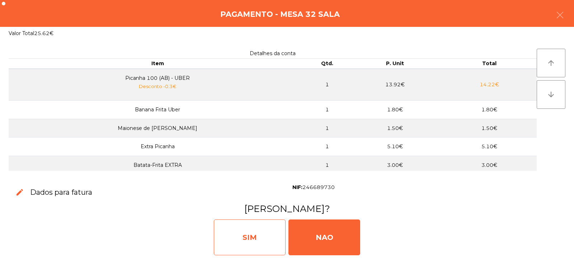
click at [256, 236] on div "SIM" at bounding box center [250, 238] width 72 height 36
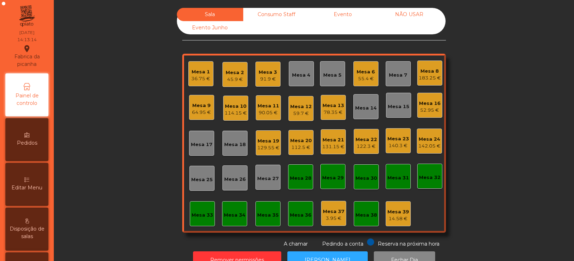
click at [235, 77] on div "45.9 €" at bounding box center [235, 79] width 18 height 7
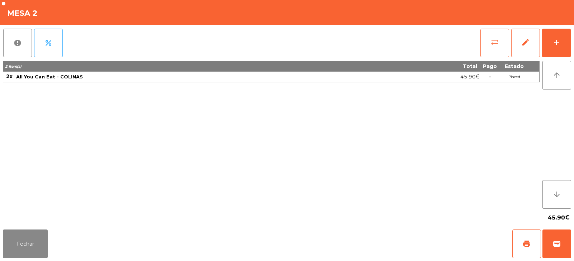
click at [494, 43] on span "sync_alt" at bounding box center [494, 42] width 9 height 9
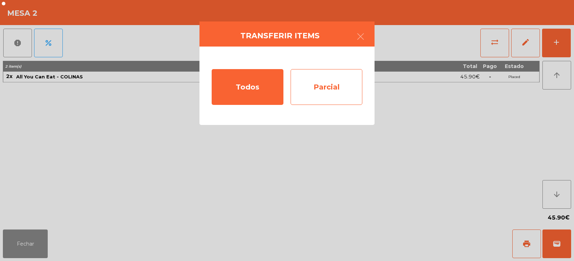
click at [333, 86] on div "Parcial" at bounding box center [326, 87] width 72 height 36
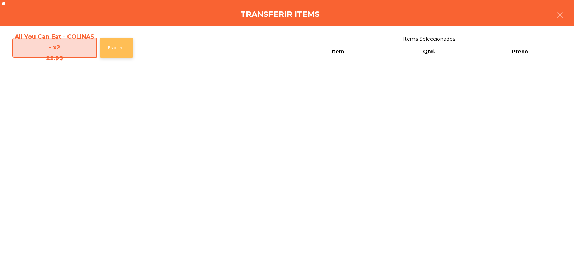
click at [125, 50] on button "Escolher" at bounding box center [116, 48] width 33 height 20
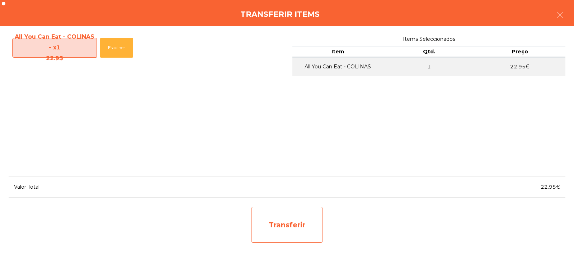
click at [309, 222] on div "Transferir" at bounding box center [287, 225] width 72 height 36
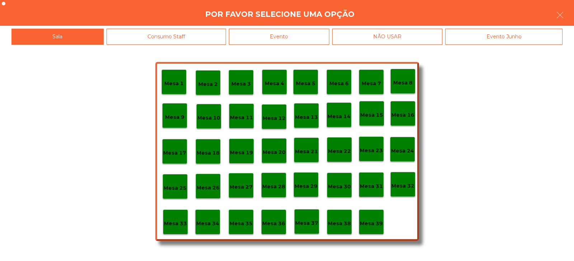
click at [307, 223] on p "Mesa 37" at bounding box center [306, 223] width 23 height 8
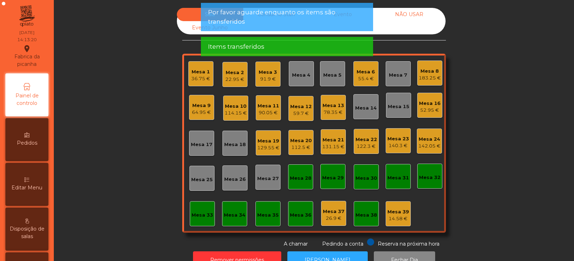
click at [234, 76] on div "Mesa 2" at bounding box center [234, 72] width 19 height 7
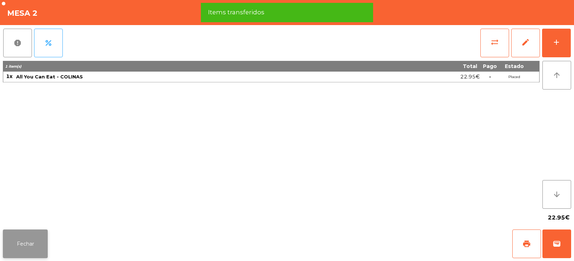
click at [39, 235] on button "Fechar" at bounding box center [25, 244] width 45 height 29
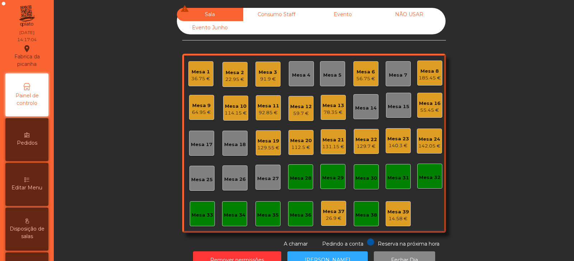
click at [298, 110] on div "59.7 €" at bounding box center [301, 113] width 22 height 7
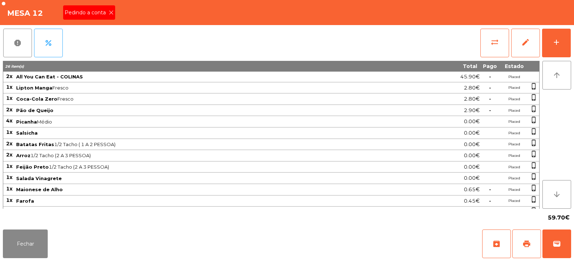
click at [106, 11] on span "Pedindo a conta" at bounding box center [87, 13] width 44 height 8
click at [530, 246] on span "print" at bounding box center [526, 244] width 9 height 9
click at [484, 184] on td "-" at bounding box center [490, 189] width 20 height 11
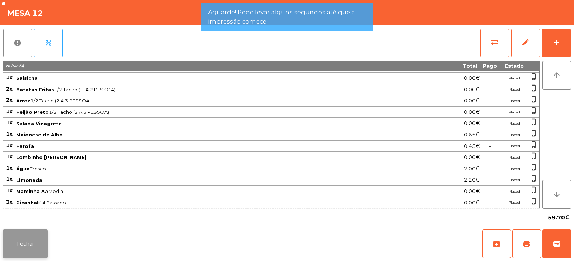
click at [29, 255] on button "Fechar" at bounding box center [25, 244] width 45 height 29
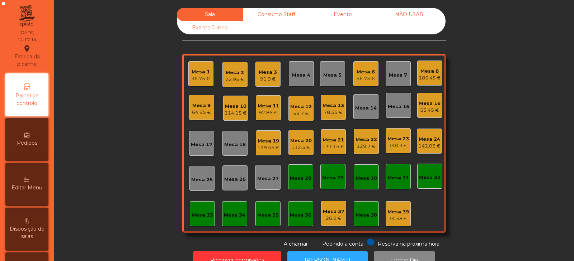
scroll to position [0, 0]
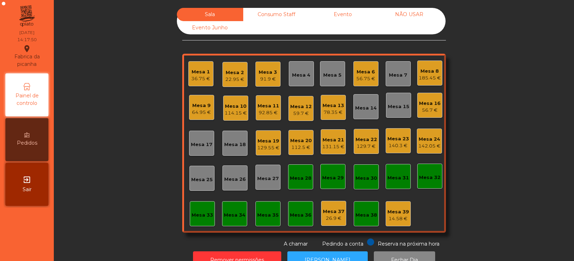
click at [303, 109] on div "Mesa 12" at bounding box center [301, 106] width 22 height 7
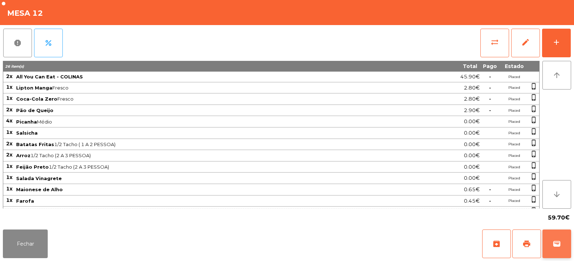
click at [552, 251] on button "wallet" at bounding box center [556, 244] width 29 height 29
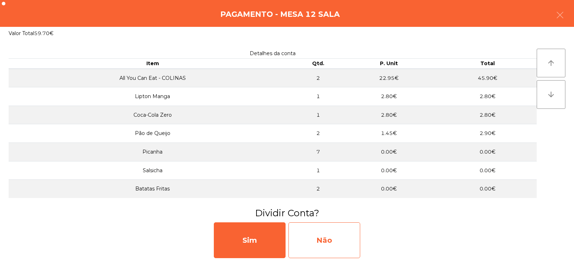
click at [330, 232] on div "Não" at bounding box center [324, 241] width 72 height 36
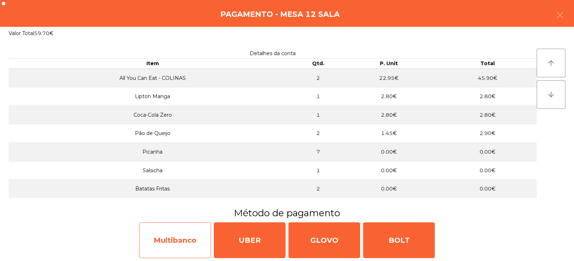
click at [208, 245] on div "Multibanco" at bounding box center [175, 241] width 72 height 36
select select "**"
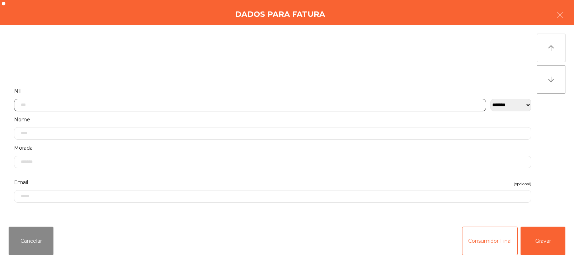
click at [301, 103] on input "text" at bounding box center [250, 105] width 472 height 13
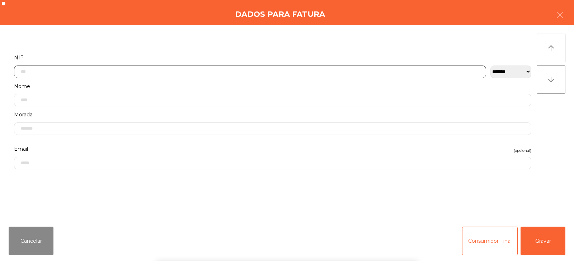
scroll to position [52, 0]
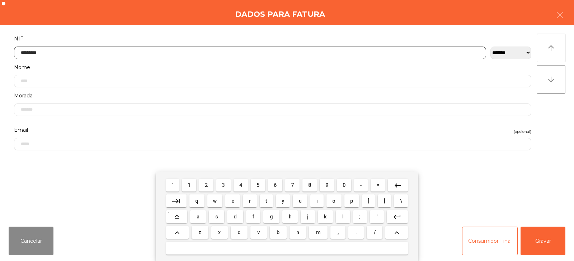
type input "*********"
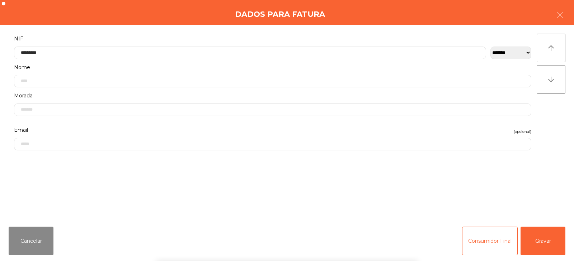
click at [542, 245] on div "` 1 2 3 4 5 6 7 8 9 0 - = keyboard_backspace keyboard_tab q w e r t y u i o p […" at bounding box center [287, 216] width 574 height 89
click at [543, 245] on button "Gravar" at bounding box center [542, 241] width 45 height 29
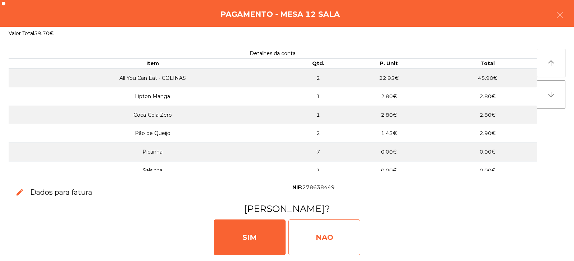
click at [330, 232] on div "NAO" at bounding box center [324, 238] width 72 height 36
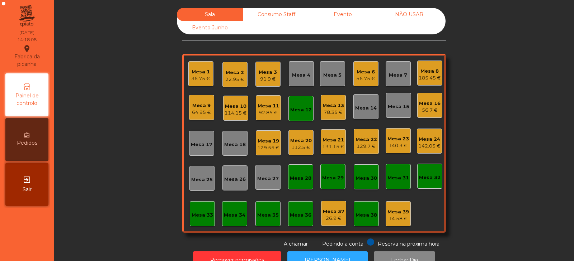
click at [302, 108] on div "Mesa 12" at bounding box center [301, 109] width 22 height 7
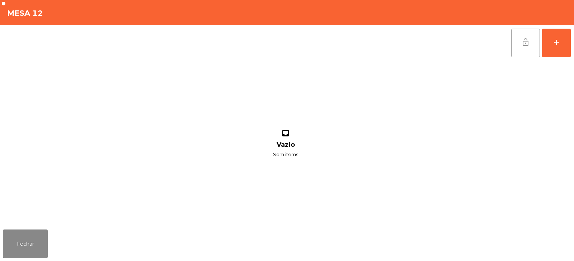
click at [527, 41] on span "lock_open" at bounding box center [525, 42] width 9 height 9
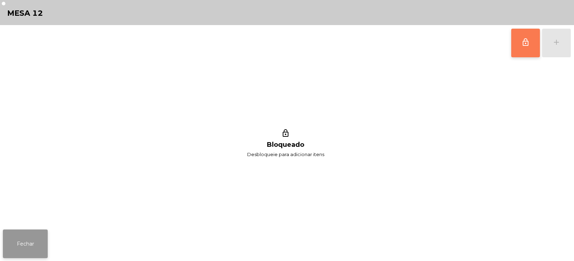
click at [26, 247] on button "Fechar" at bounding box center [25, 244] width 45 height 29
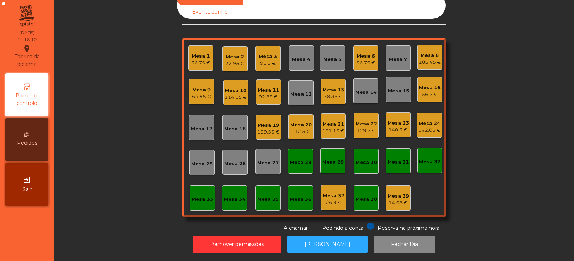
scroll to position [0, 0]
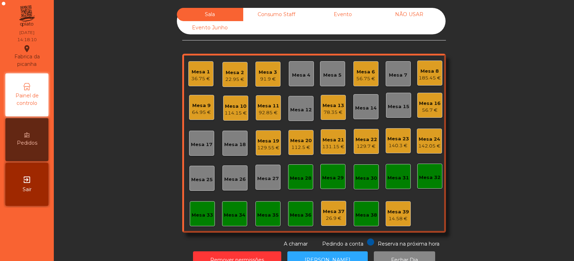
click at [233, 113] on div "114.15 €" at bounding box center [235, 113] width 22 height 7
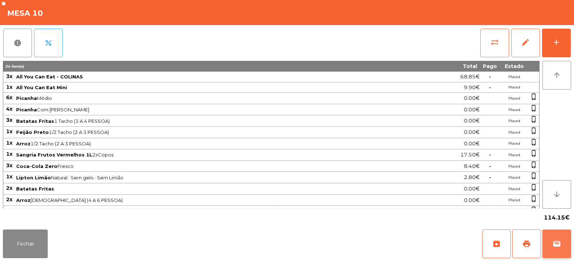
click at [565, 246] on button "wallet" at bounding box center [556, 244] width 29 height 29
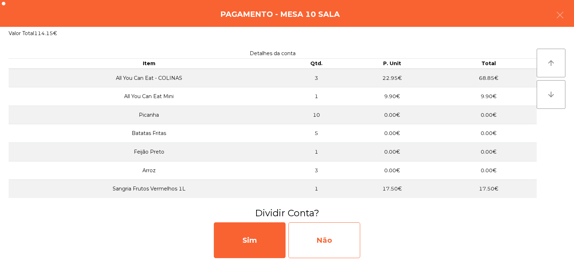
click at [342, 239] on div "Não" at bounding box center [324, 241] width 72 height 36
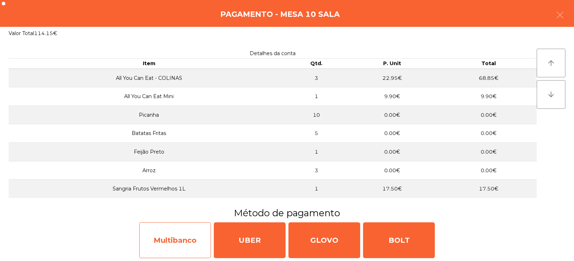
click at [186, 234] on div "Multibanco" at bounding box center [175, 241] width 72 height 36
select select "**"
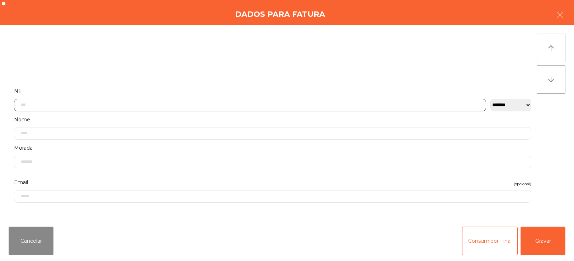
click at [265, 105] on input "text" at bounding box center [250, 105] width 472 height 13
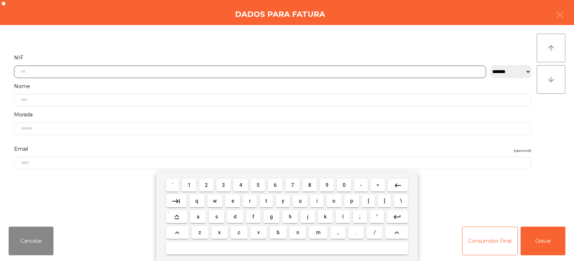
scroll to position [52, 0]
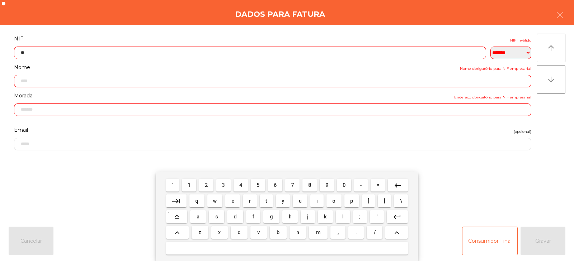
type input "*"
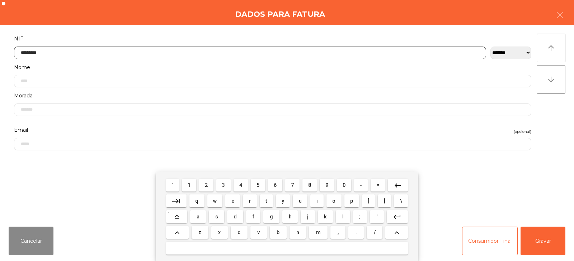
type input "*********"
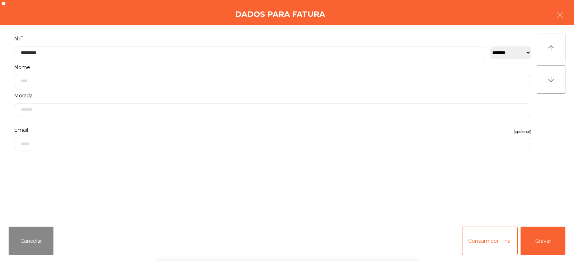
click at [545, 245] on div "` 1 2 3 4 5 6 7 8 9 0 - = keyboard_backspace keyboard_tab q w e r t y u i o p […" at bounding box center [287, 216] width 574 height 89
click at [541, 243] on button "Gravar" at bounding box center [542, 241] width 45 height 29
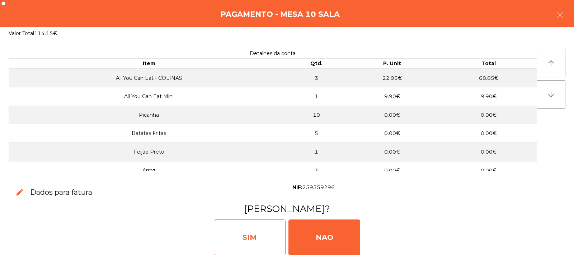
click at [261, 243] on div "SIM" at bounding box center [250, 238] width 72 height 36
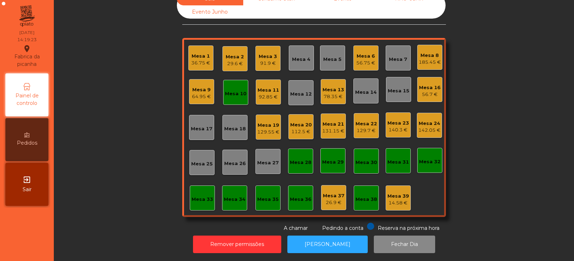
scroll to position [0, 0]
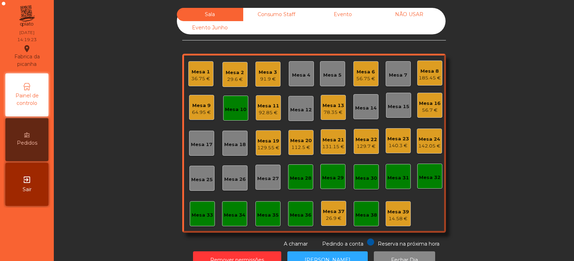
click at [230, 112] on div "Mesa 10" at bounding box center [236, 109] width 22 height 7
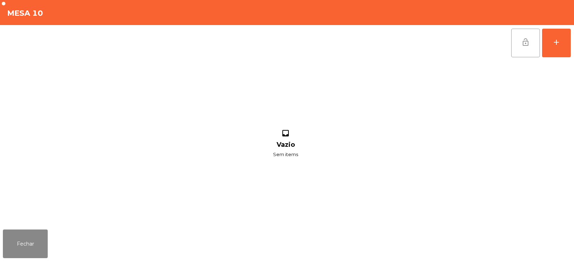
click at [526, 47] on button "lock_open" at bounding box center [525, 43] width 29 height 29
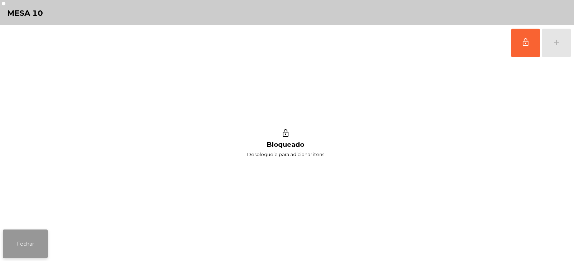
click at [27, 234] on button "Fechar" at bounding box center [25, 244] width 45 height 29
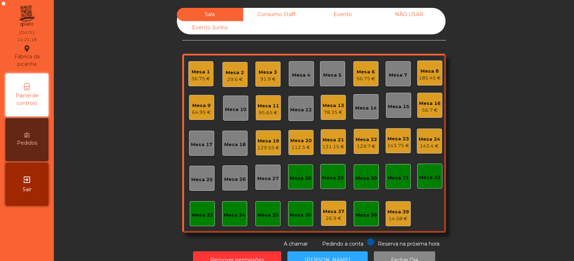
click at [193, 142] on div "Mesa 17" at bounding box center [202, 144] width 22 height 7
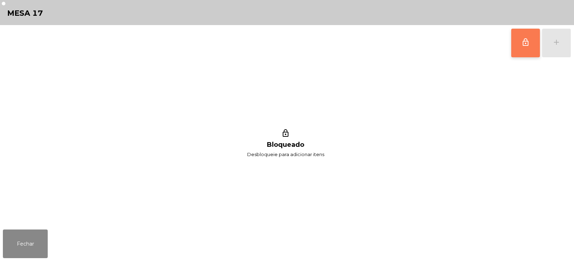
click at [526, 46] on span "lock_outline" at bounding box center [525, 42] width 9 height 9
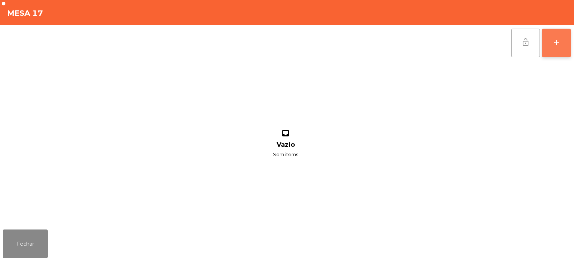
click at [556, 44] on div "add" at bounding box center [556, 42] width 9 height 9
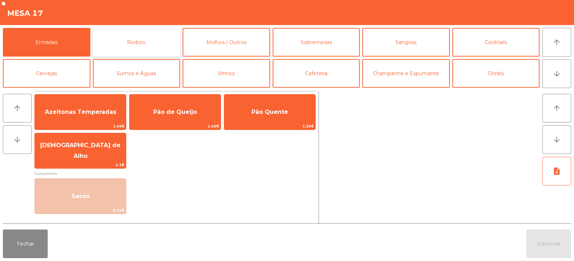
click at [119, 42] on button "Rodizio" at bounding box center [136, 42] width 87 height 29
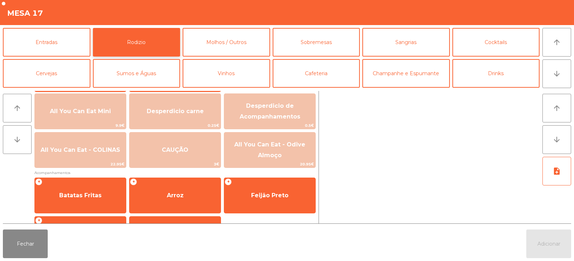
scroll to position [84, 0]
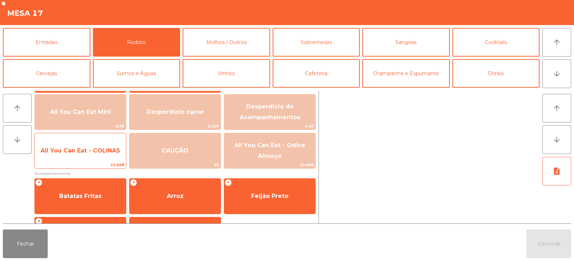
click at [92, 162] on span "22.95€" at bounding box center [80, 165] width 91 height 7
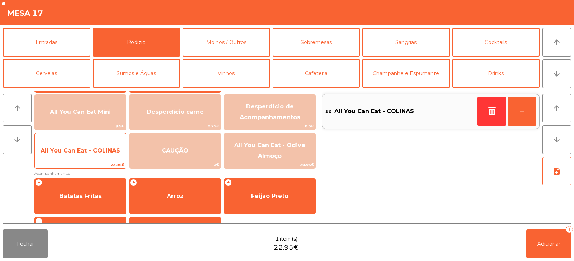
click at [97, 159] on span "All You Can Eat - COLINAS" at bounding box center [80, 150] width 91 height 19
click at [103, 157] on span "All You Can Eat - COLINAS" at bounding box center [80, 150] width 91 height 19
click at [104, 154] on span "All You Can Eat - COLINAS" at bounding box center [80, 150] width 91 height 19
click at [101, 153] on span "All You Can Eat - COLINAS" at bounding box center [81, 150] width 80 height 7
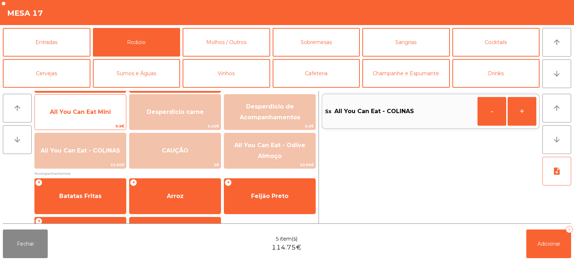
click at [84, 119] on span "All You Can Eat Mini" at bounding box center [80, 112] width 91 height 19
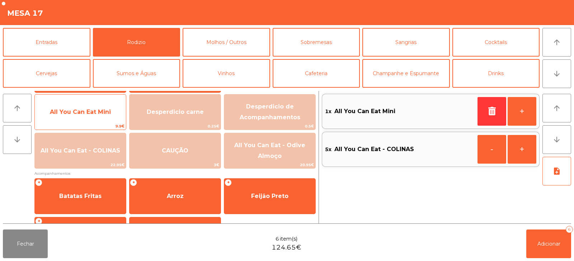
click at [84, 116] on span "All You Can Eat Mini" at bounding box center [80, 112] width 91 height 19
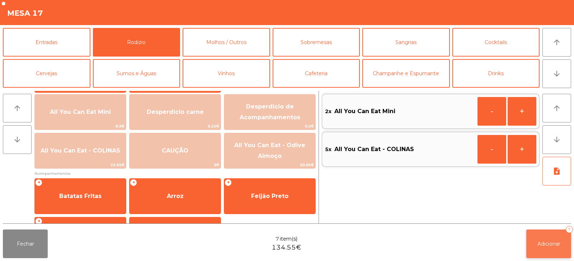
click at [544, 247] on span "Adicionar" at bounding box center [548, 244] width 23 height 6
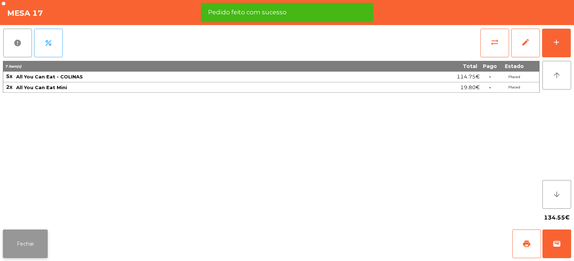
click at [19, 243] on button "Fechar" at bounding box center [25, 244] width 45 height 29
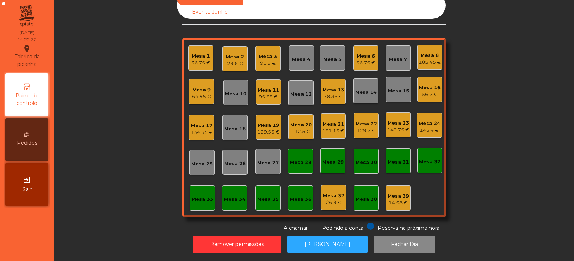
scroll to position [0, 0]
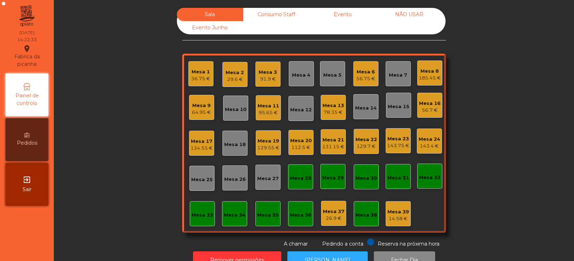
click at [426, 179] on div "Mesa 32" at bounding box center [430, 177] width 22 height 7
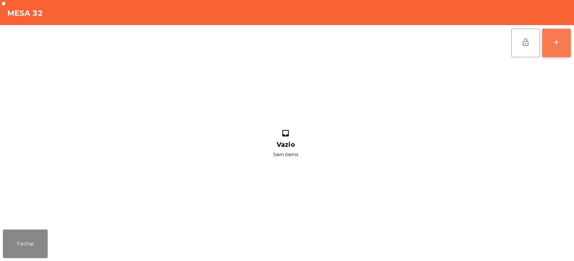
click at [557, 45] on div "add" at bounding box center [556, 42] width 9 height 9
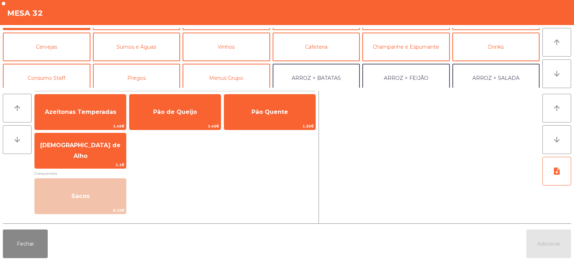
scroll to position [39, 0]
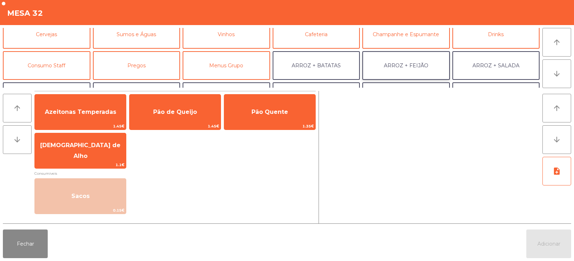
click at [394, 67] on button "ARROZ + FEIJÃO" at bounding box center [405, 65] width 87 height 29
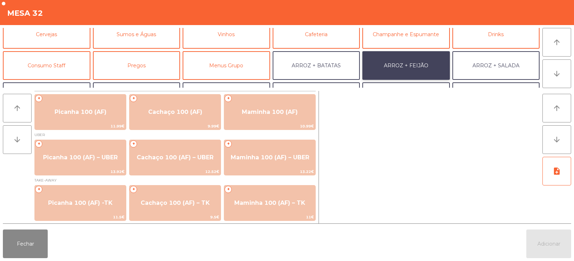
scroll to position [0, 0]
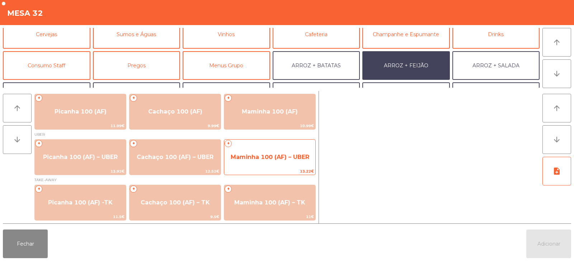
click at [293, 157] on span "Maminha 100 (AF) – UBER" at bounding box center [270, 157] width 79 height 7
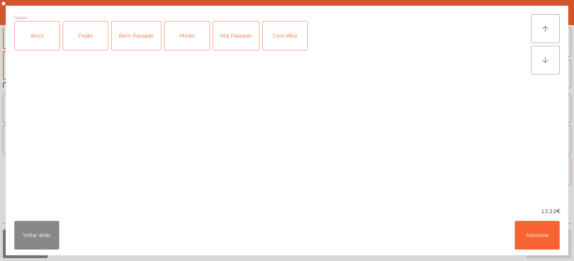
click at [36, 39] on div "Arroz" at bounding box center [37, 36] width 45 height 29
click at [81, 42] on div "Feijão" at bounding box center [85, 36] width 45 height 29
click at [194, 34] on div "Medio" at bounding box center [187, 36] width 45 height 29
click at [544, 241] on button "Adicionar" at bounding box center [536, 235] width 45 height 29
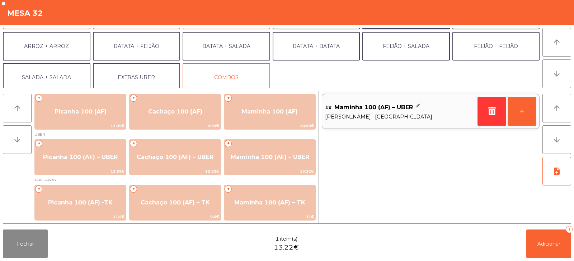
scroll to position [76, 0]
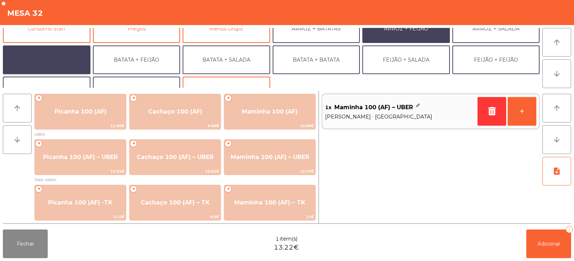
click at [51, 63] on button "ARROZ + ARROZ" at bounding box center [46, 60] width 87 height 29
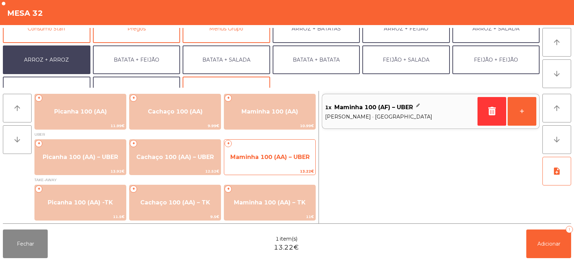
click at [250, 158] on span "Maminha 100 (AA) – UBER" at bounding box center [269, 157] width 79 height 7
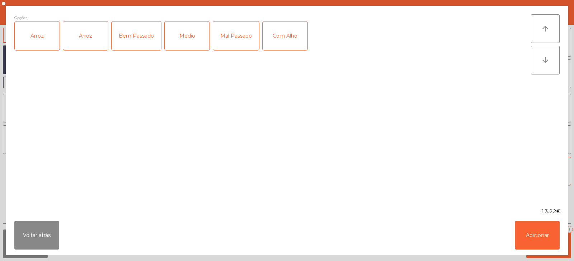
click at [41, 38] on div "Arroz" at bounding box center [37, 36] width 45 height 29
click at [89, 41] on div "Arroz" at bounding box center [85, 36] width 45 height 29
click at [108, 45] on div "Arroz" at bounding box center [85, 36] width 45 height 29
click at [196, 27] on div "Medio" at bounding box center [187, 36] width 45 height 29
click at [535, 241] on button "Adicionar" at bounding box center [536, 235] width 45 height 29
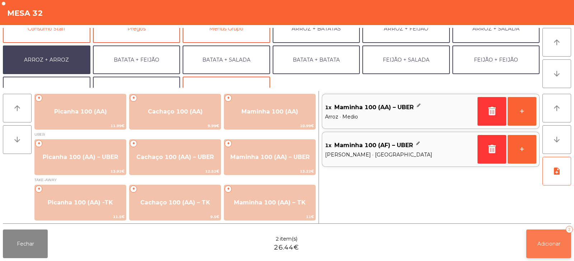
click at [543, 252] on button "Adicionar 2" at bounding box center [548, 244] width 45 height 29
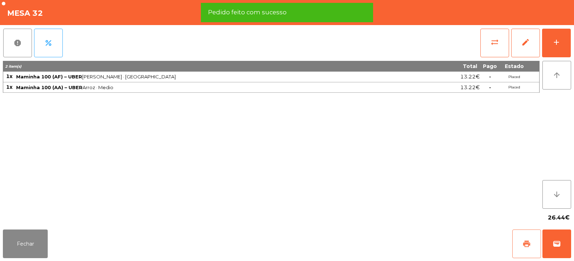
click at [528, 245] on span "print" at bounding box center [526, 244] width 9 height 9
click at [557, 245] on span "wallet" at bounding box center [556, 244] width 9 height 9
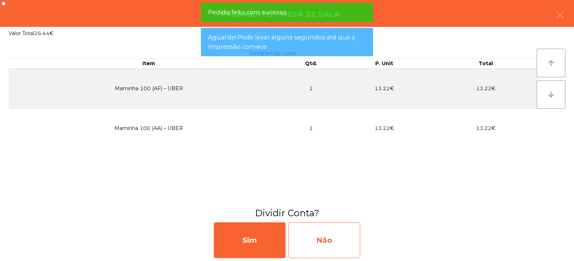
click at [336, 240] on div "Não" at bounding box center [324, 241] width 72 height 36
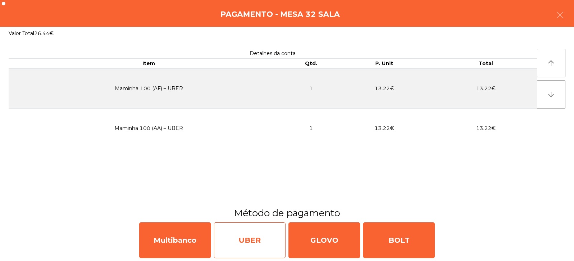
click at [256, 246] on div "UBER" at bounding box center [250, 241] width 72 height 36
select select "**"
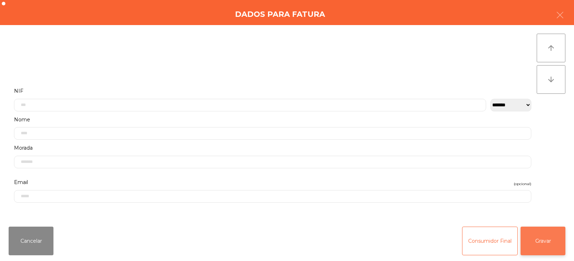
click at [544, 244] on button "Gravar" at bounding box center [542, 241] width 45 height 29
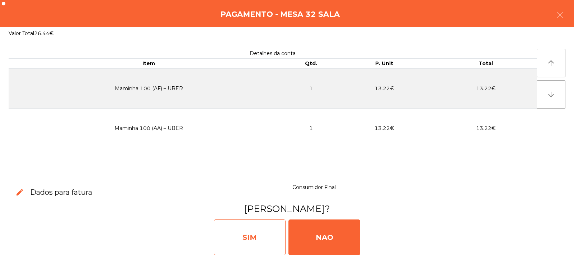
click at [270, 237] on div "SIM" at bounding box center [250, 238] width 72 height 36
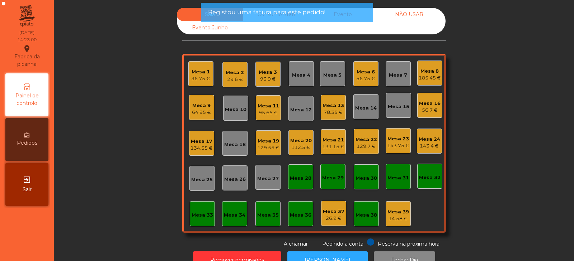
click at [273, 145] on div "129.55 €" at bounding box center [268, 147] width 22 height 7
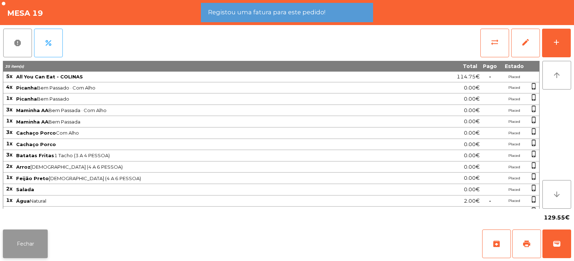
click at [35, 252] on button "Fechar" at bounding box center [25, 244] width 45 height 29
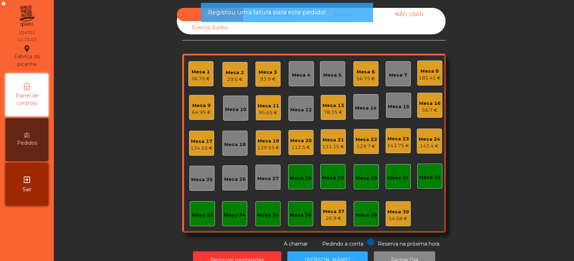
click at [291, 142] on div "Mesa 20" at bounding box center [301, 140] width 22 height 7
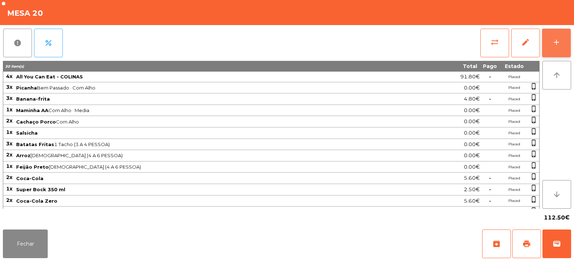
click at [552, 49] on button "add" at bounding box center [556, 43] width 29 height 29
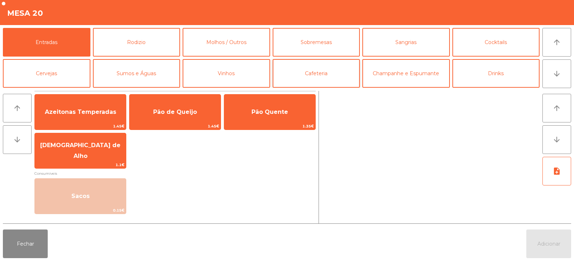
click at [298, 73] on button "Cafeteria" at bounding box center [315, 73] width 87 height 29
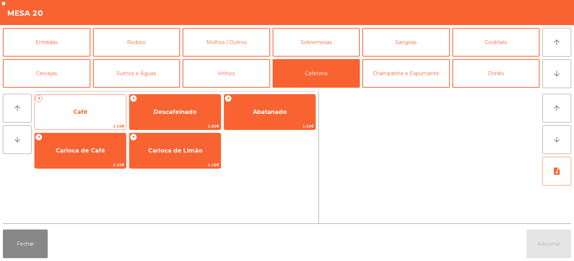
click at [106, 115] on span "Café" at bounding box center [80, 112] width 91 height 19
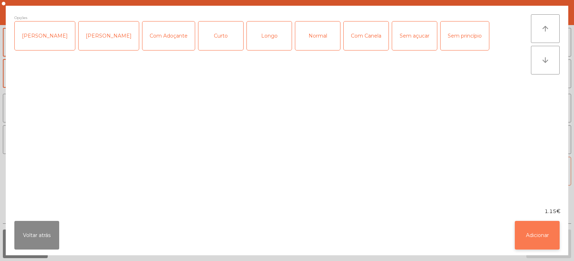
click at [536, 234] on button "Adicionar" at bounding box center [536, 235] width 45 height 29
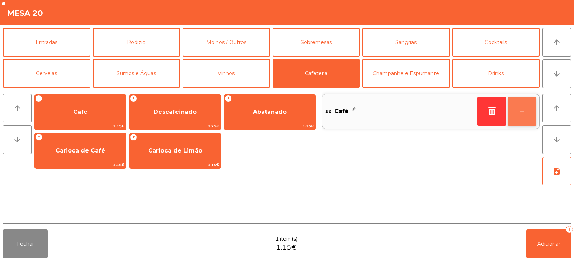
click at [521, 111] on button "+" at bounding box center [521, 111] width 29 height 29
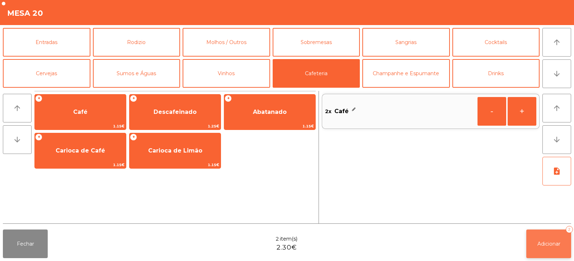
click at [545, 244] on span "Adicionar" at bounding box center [548, 244] width 23 height 6
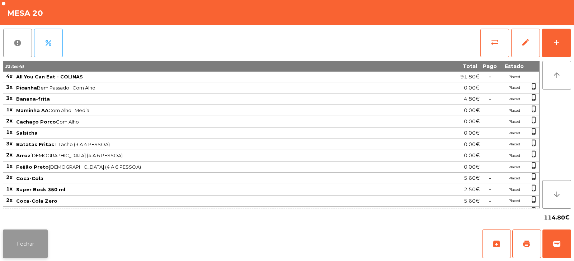
click at [37, 243] on button "Fechar" at bounding box center [25, 244] width 45 height 29
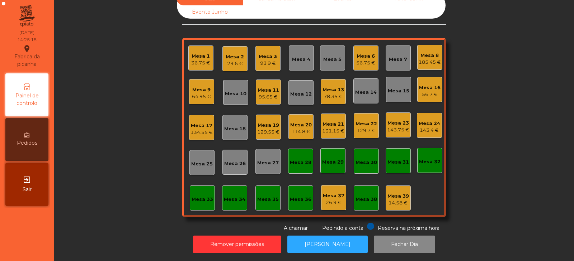
scroll to position [0, 0]
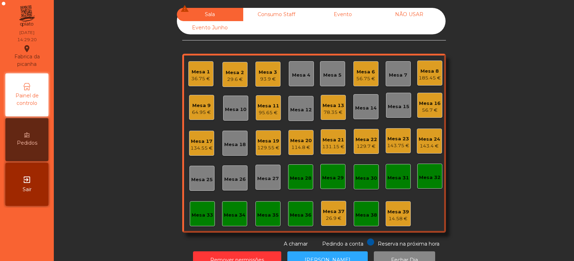
click at [364, 141] on div "Mesa 22" at bounding box center [366, 139] width 22 height 7
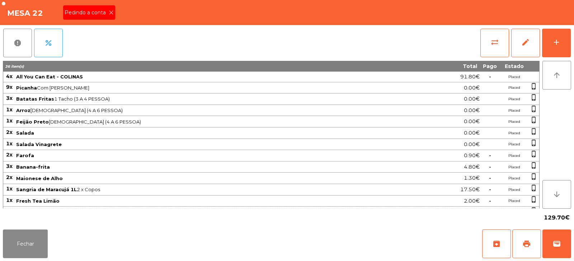
click at [107, 13] on span "Pedindo a conta" at bounding box center [87, 13] width 44 height 8
click at [525, 239] on button "print" at bounding box center [526, 244] width 29 height 29
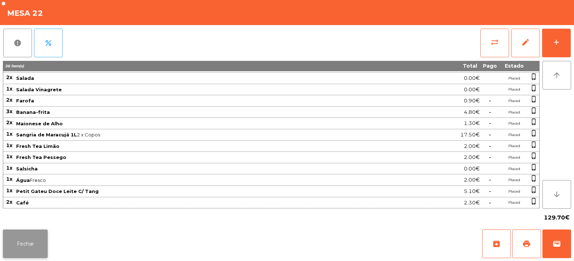
click at [39, 242] on button "Fechar" at bounding box center [25, 244] width 45 height 29
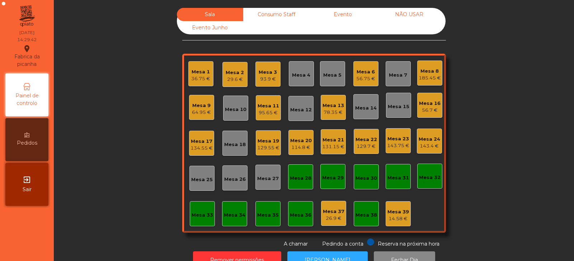
click at [427, 108] on div "56.7 €" at bounding box center [430, 110] width 22 height 7
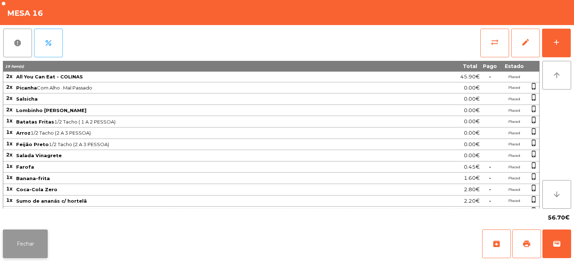
click at [37, 239] on button "Fechar" at bounding box center [25, 244] width 45 height 29
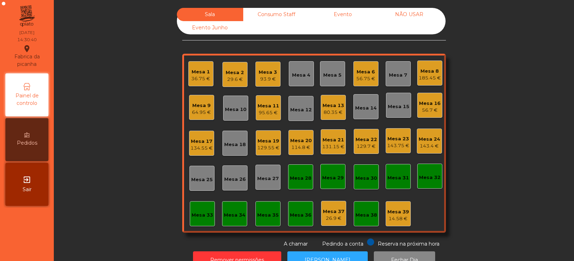
click at [429, 109] on div "56.7 €" at bounding box center [430, 110] width 22 height 7
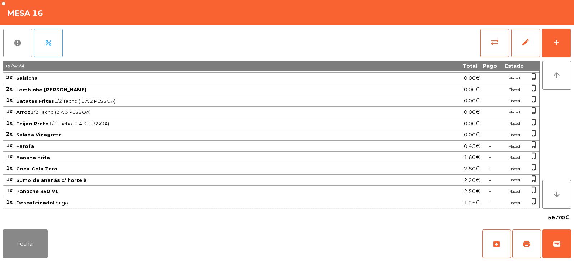
scroll to position [0, 0]
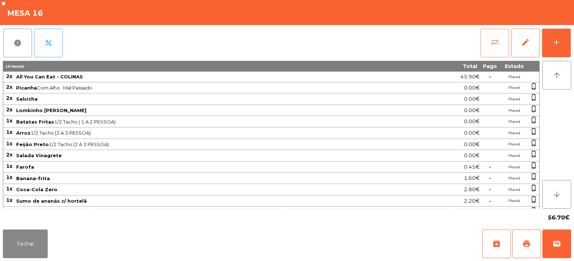
click at [490, 45] on span "sync_alt" at bounding box center [494, 42] width 9 height 9
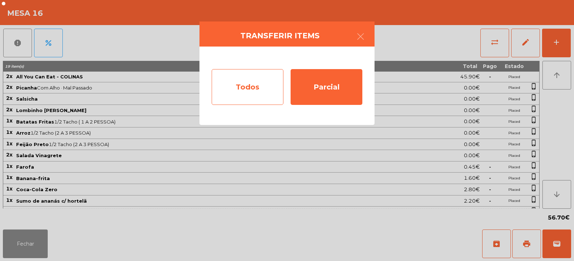
click at [266, 84] on div "Todos" at bounding box center [248, 87] width 72 height 36
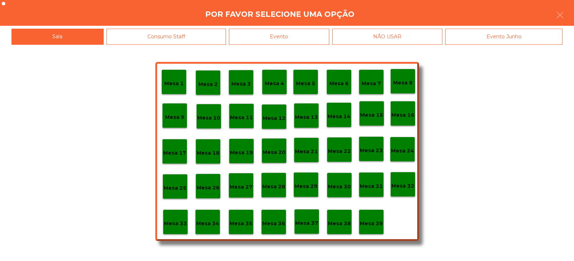
click at [275, 225] on p "Mesa 36" at bounding box center [273, 224] width 23 height 8
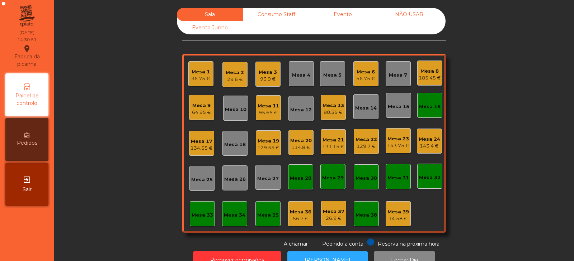
click at [205, 76] on div "36.75 €" at bounding box center [200, 78] width 19 height 7
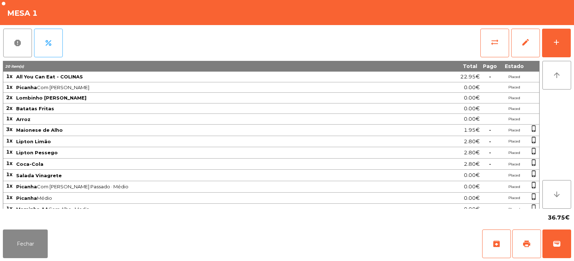
scroll to position [18, 0]
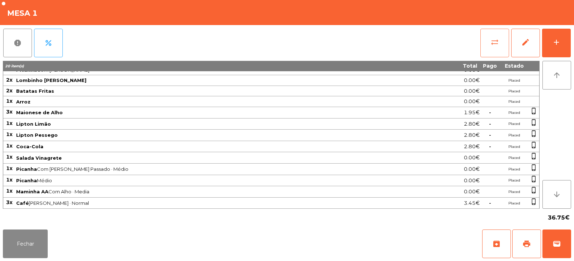
click at [494, 48] on button "sync_alt" at bounding box center [494, 43] width 29 height 29
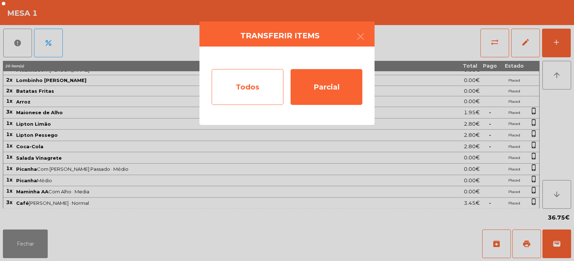
click at [261, 88] on div "Todos" at bounding box center [248, 87] width 72 height 36
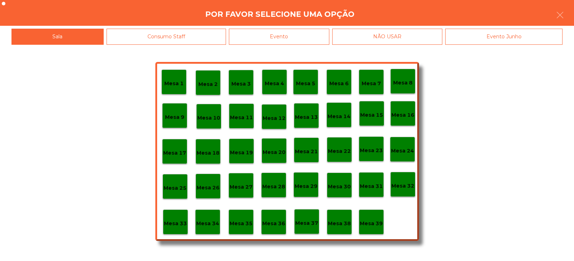
click at [243, 223] on p "Mesa 35" at bounding box center [240, 224] width 23 height 8
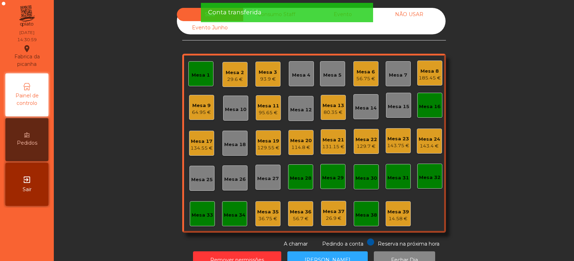
click at [426, 113] on div "Mesa 16" at bounding box center [429, 105] width 25 height 25
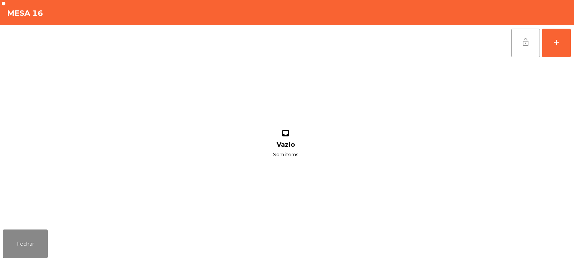
click at [527, 47] on button "lock_open" at bounding box center [525, 43] width 29 height 29
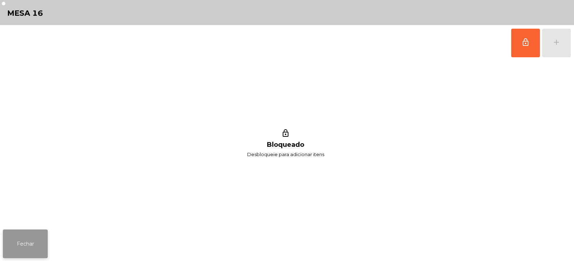
click at [34, 245] on button "Fechar" at bounding box center [25, 244] width 45 height 29
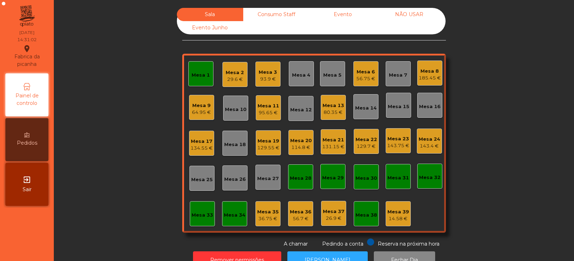
click at [196, 69] on div "Mesa 1" at bounding box center [200, 74] width 18 height 10
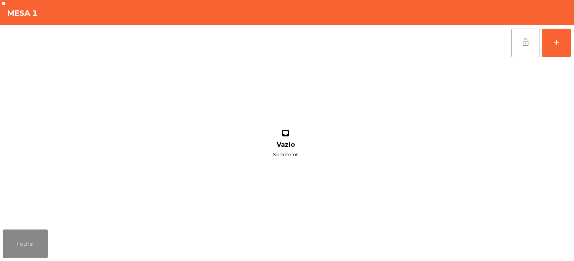
click at [527, 44] on span "lock_open" at bounding box center [525, 42] width 9 height 9
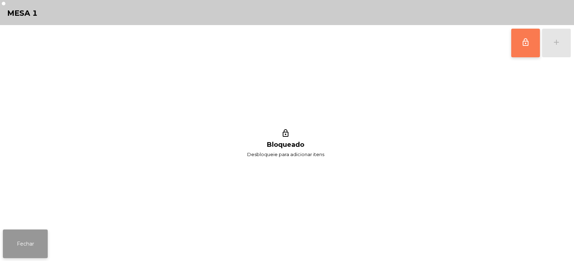
click at [36, 244] on button "Fechar" at bounding box center [25, 244] width 45 height 29
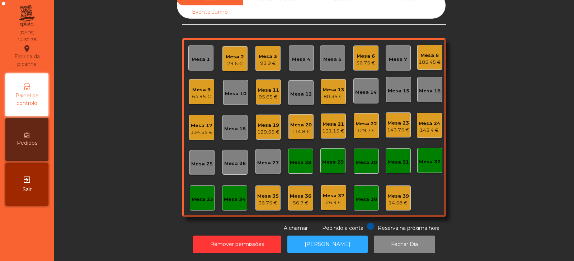
scroll to position [0, 0]
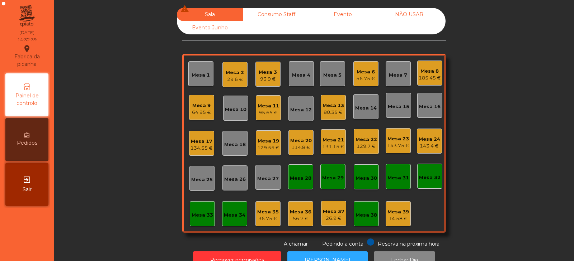
click at [302, 148] on div "114.8 €" at bounding box center [301, 147] width 22 height 7
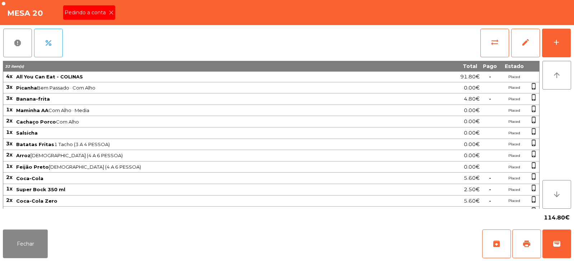
click at [110, 13] on icon at bounding box center [111, 12] width 5 height 5
click at [530, 245] on span "print" at bounding box center [526, 244] width 9 height 9
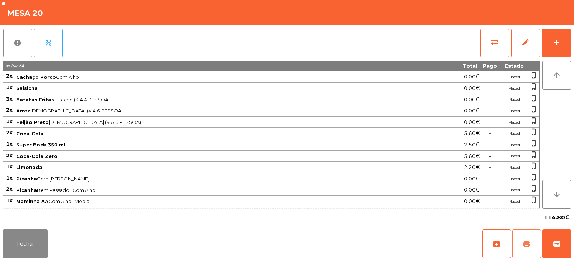
scroll to position [54, 0]
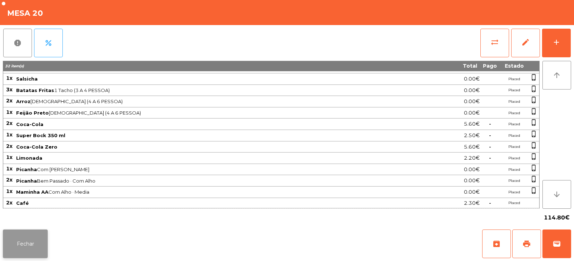
click at [39, 237] on button "Fechar" at bounding box center [25, 244] width 45 height 29
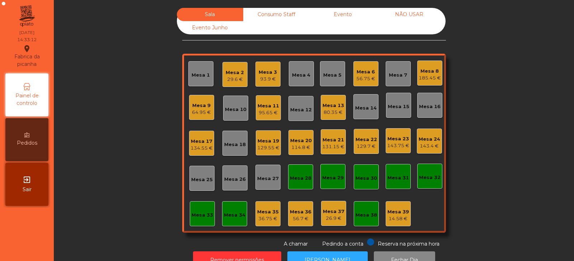
scroll to position [21, 0]
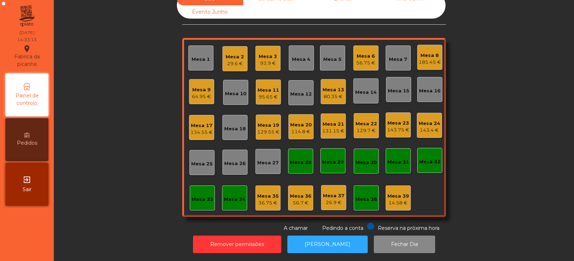
click at [305, 128] on div "114.8 €" at bounding box center [301, 131] width 22 height 7
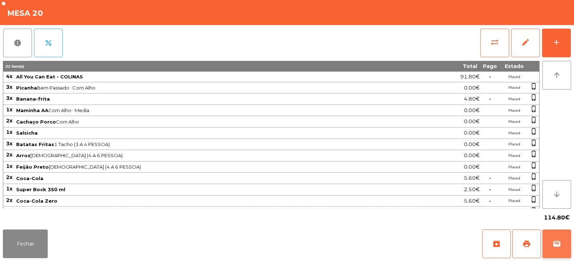
click at [554, 241] on span "wallet" at bounding box center [556, 244] width 9 height 9
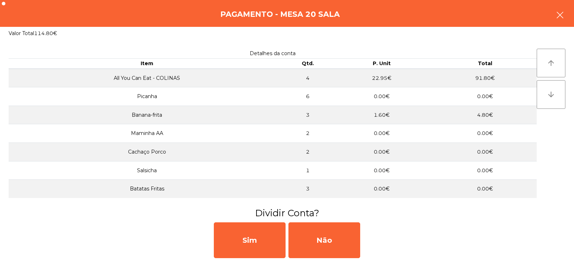
click at [555, 13] on icon "button" at bounding box center [559, 15] width 9 height 9
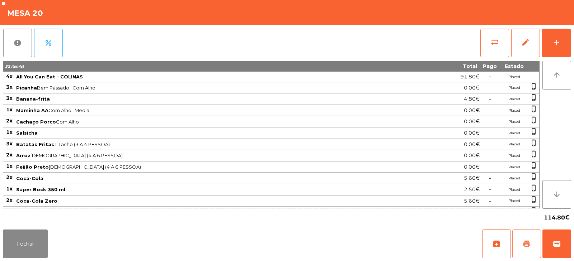
click at [530, 243] on span "print" at bounding box center [526, 244] width 9 height 9
click at [491, 49] on button "sync_alt" at bounding box center [494, 43] width 29 height 29
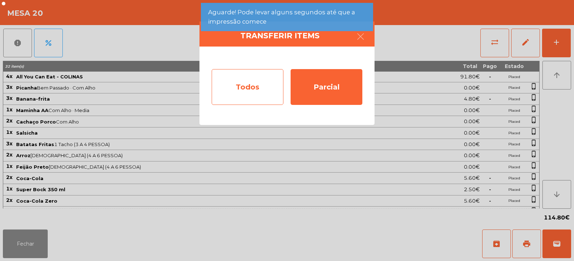
click at [253, 94] on div "Todos" at bounding box center [248, 87] width 72 height 36
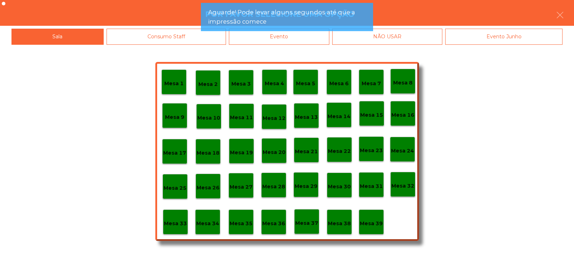
click at [318, 39] on div "Evento" at bounding box center [279, 37] width 100 height 16
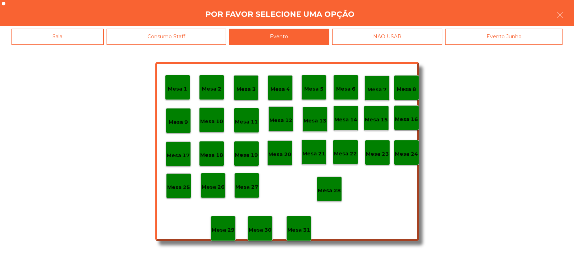
click at [332, 190] on p "Mesa 28" at bounding box center [329, 191] width 23 height 8
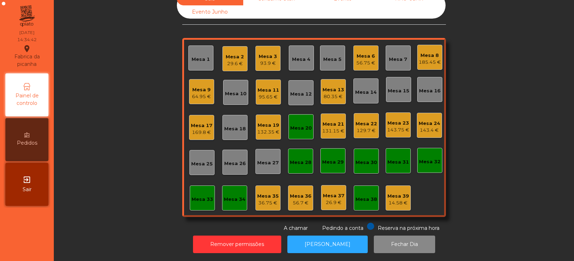
click at [303, 125] on div "Mesa 20" at bounding box center [301, 128] width 22 height 7
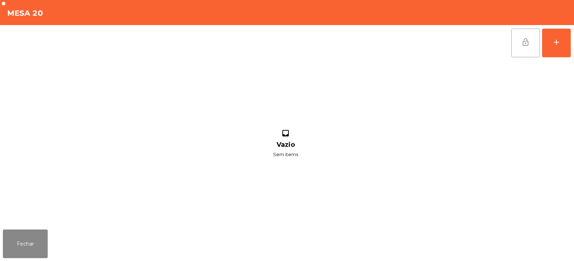
click at [528, 44] on span "lock_open" at bounding box center [525, 42] width 9 height 9
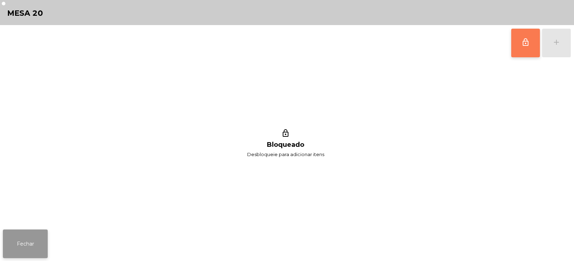
click at [31, 242] on button "Fechar" at bounding box center [25, 244] width 45 height 29
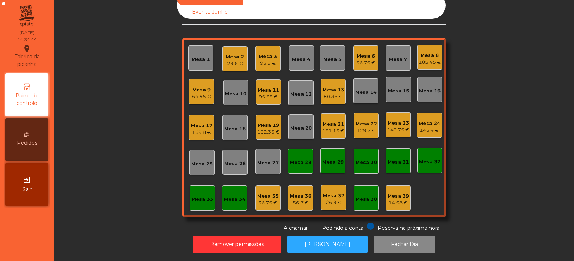
click at [394, 127] on div "143.75 €" at bounding box center [398, 130] width 22 height 7
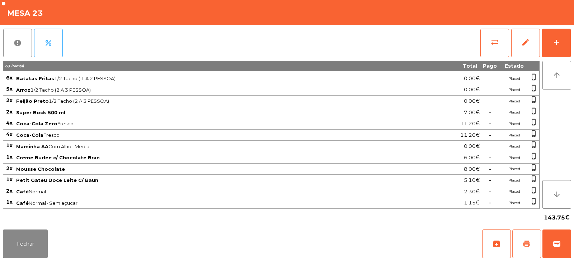
click at [526, 241] on span "print" at bounding box center [526, 244] width 9 height 9
click at [35, 246] on button "Fechar" at bounding box center [25, 244] width 45 height 29
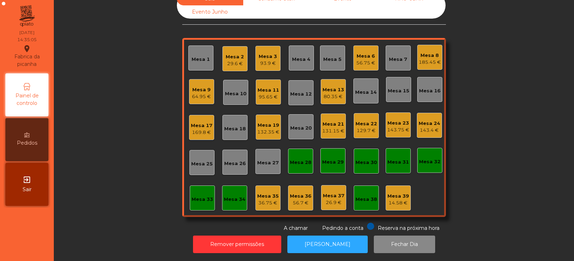
click at [393, 120] on div "Mesa 23" at bounding box center [398, 123] width 22 height 7
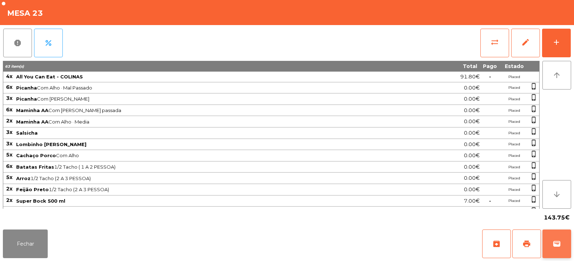
click at [552, 247] on button "wallet" at bounding box center [556, 244] width 29 height 29
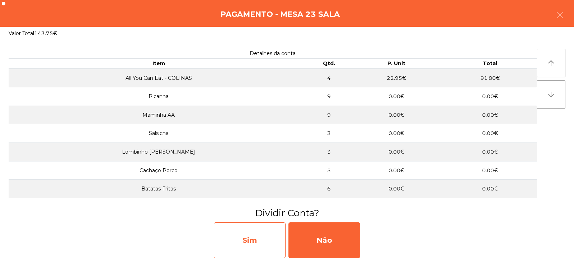
click at [264, 237] on div "Sim" at bounding box center [250, 241] width 72 height 36
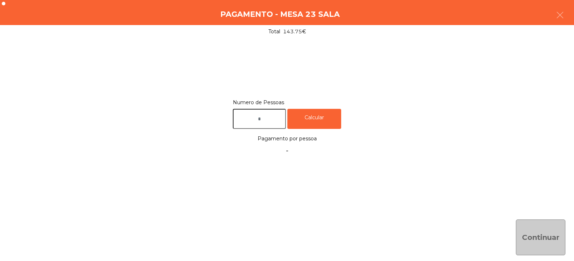
click at [284, 118] on input "text" at bounding box center [259, 119] width 53 height 20
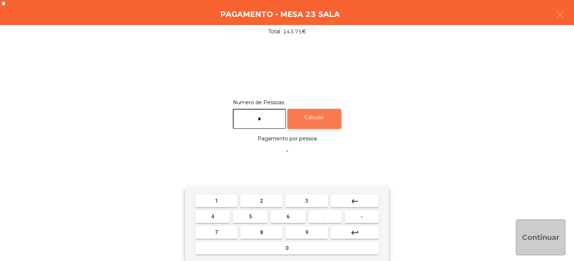
type input "*"
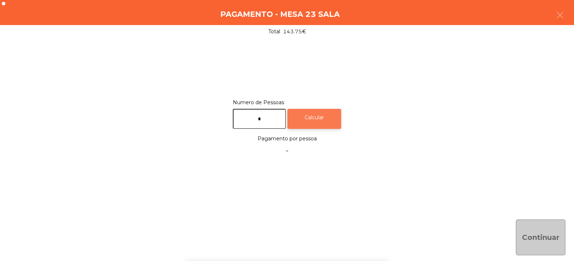
click at [326, 118] on div "Calcular" at bounding box center [314, 119] width 54 height 20
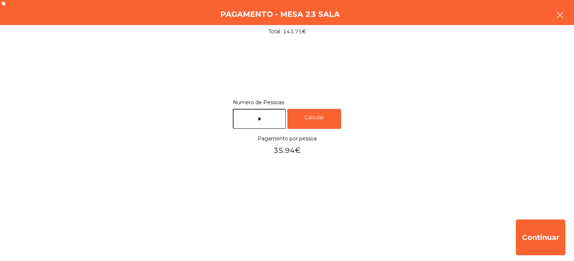
click at [560, 11] on icon "button" at bounding box center [559, 15] width 9 height 9
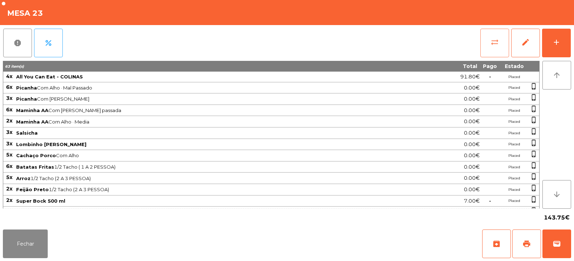
click at [493, 44] on span "sync_alt" at bounding box center [494, 42] width 9 height 9
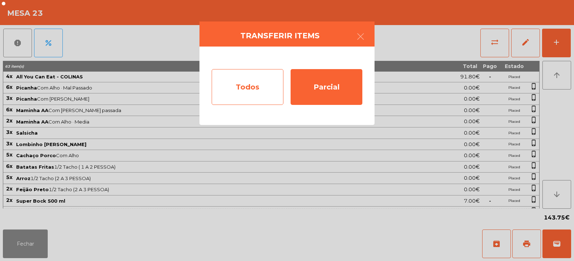
click at [265, 86] on div "Todos" at bounding box center [248, 87] width 72 height 36
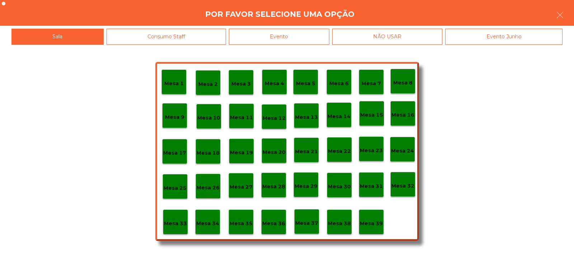
click at [307, 33] on div "Evento" at bounding box center [279, 37] width 100 height 16
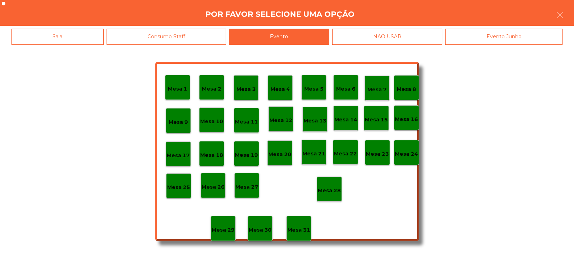
click at [333, 187] on p "Mesa 28" at bounding box center [329, 191] width 23 height 8
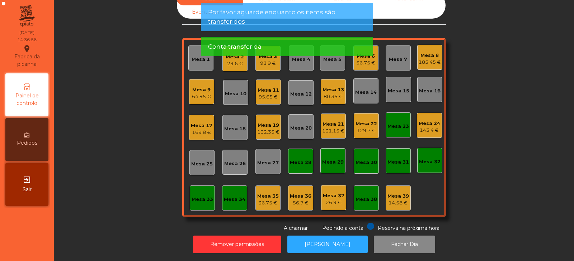
click at [397, 124] on div "Mesa 23" at bounding box center [398, 126] width 22 height 7
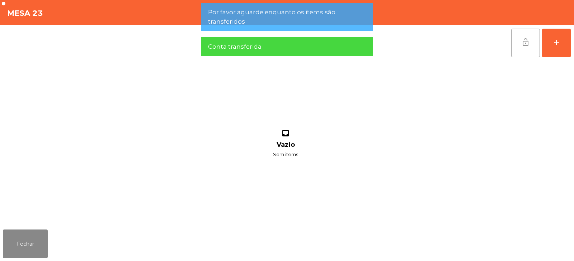
click at [522, 39] on span "lock_open" at bounding box center [525, 42] width 9 height 9
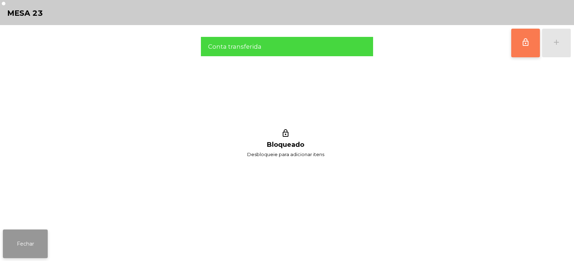
click at [35, 250] on button "Fechar" at bounding box center [25, 244] width 45 height 29
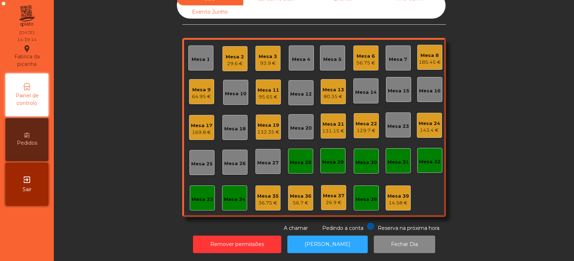
scroll to position [21, 0]
click at [262, 87] on div "Mesa 11" at bounding box center [268, 90] width 22 height 7
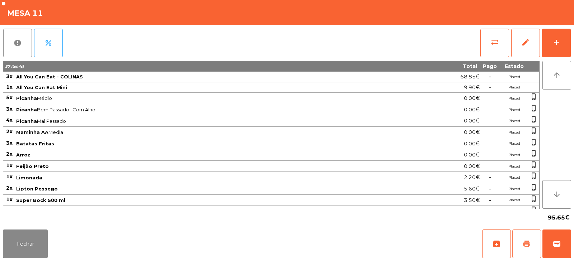
click at [523, 242] on span "print" at bounding box center [526, 244] width 9 height 9
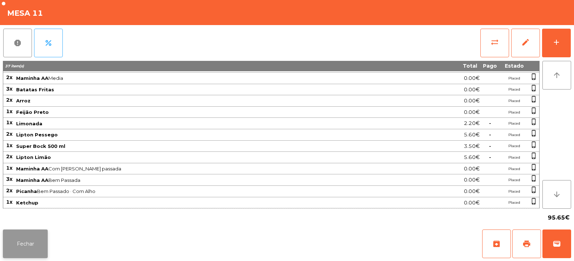
click at [40, 241] on button "Fechar" at bounding box center [25, 244] width 45 height 29
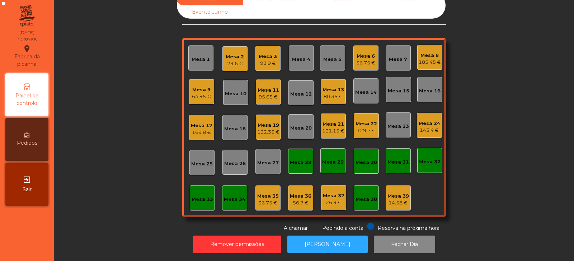
click at [258, 94] on div "95.65 €" at bounding box center [268, 97] width 22 height 7
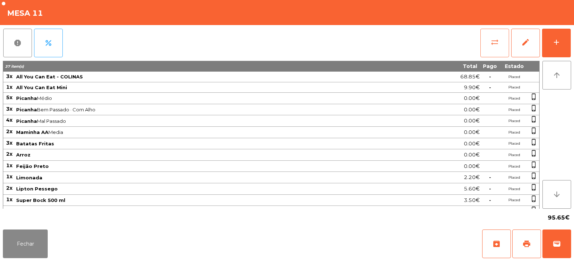
click at [498, 45] on span "sync_alt" at bounding box center [494, 42] width 9 height 9
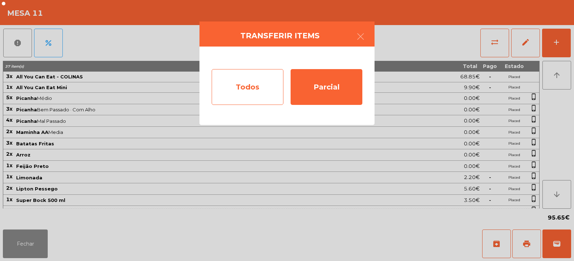
click at [246, 89] on div "Todos" at bounding box center [248, 87] width 72 height 36
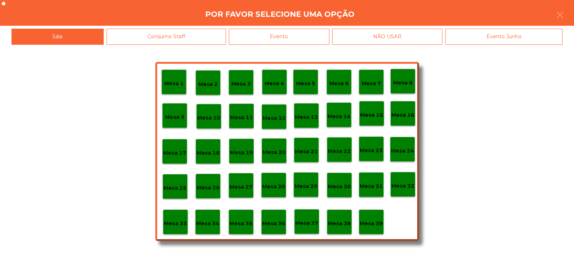
click at [309, 35] on div "Evento" at bounding box center [279, 37] width 100 height 16
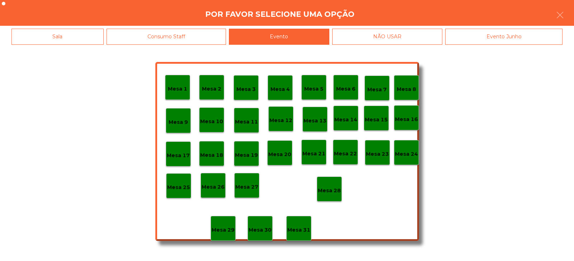
click at [332, 184] on div "Mesa 28" at bounding box center [329, 189] width 23 height 11
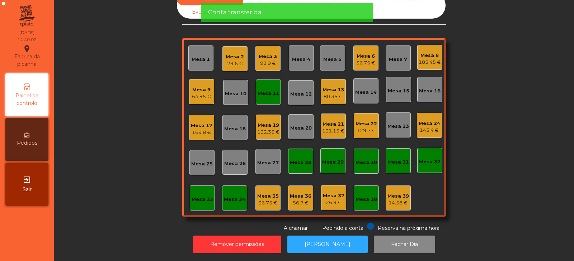
click at [276, 95] on div "Mesa 11" at bounding box center [268, 92] width 25 height 25
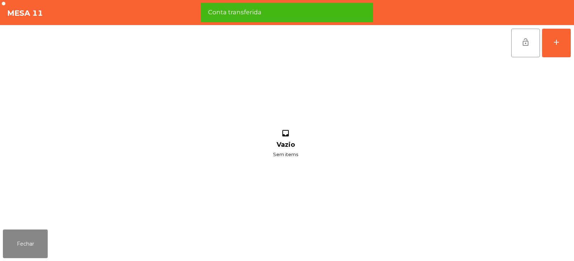
click at [524, 47] on button "lock_open" at bounding box center [525, 43] width 29 height 29
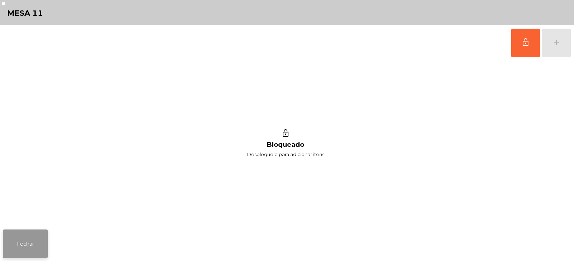
click at [33, 245] on button "Fechar" at bounding box center [25, 244] width 45 height 29
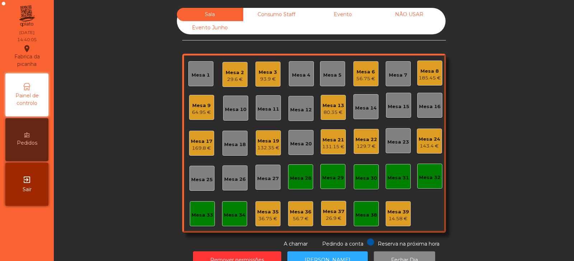
scroll to position [21, 0]
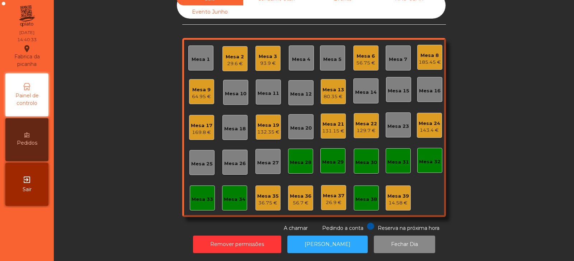
click at [237, 91] on div "Mesa 10" at bounding box center [236, 93] width 22 height 7
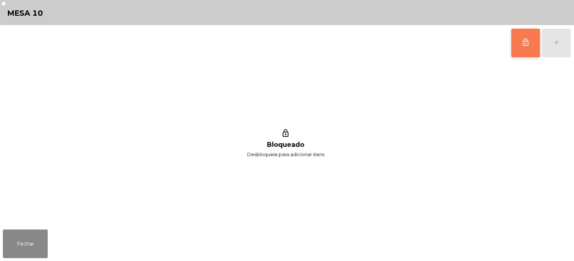
click at [527, 44] on span "lock_outline" at bounding box center [525, 42] width 9 height 9
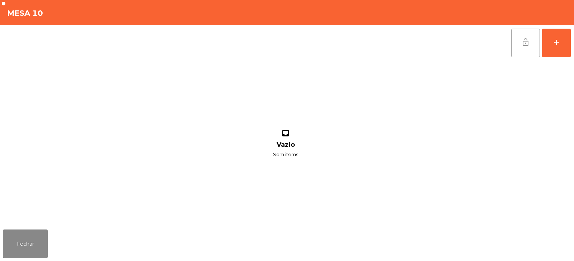
click at [557, 47] on div "lock_open add" at bounding box center [541, 43] width 60 height 36
click at [550, 42] on button "add" at bounding box center [556, 43] width 29 height 29
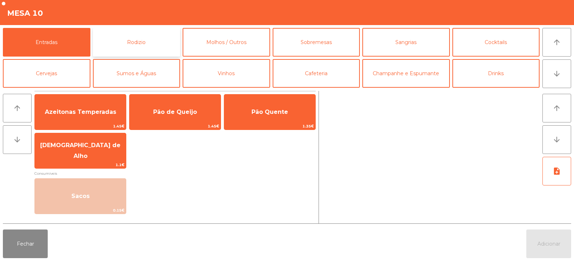
click at [130, 47] on button "Rodizio" at bounding box center [136, 42] width 87 height 29
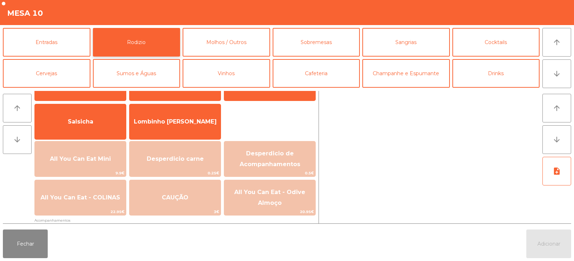
scroll to position [44, 0]
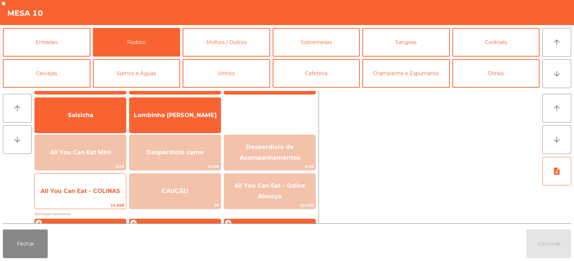
click at [92, 198] on span "All You Can Eat - COLINAS" at bounding box center [80, 191] width 91 height 19
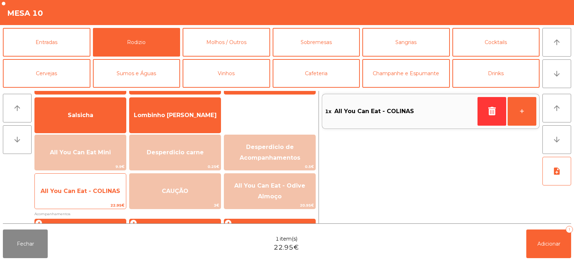
click at [90, 197] on span "All You Can Eat - COLINAS" at bounding box center [80, 191] width 91 height 19
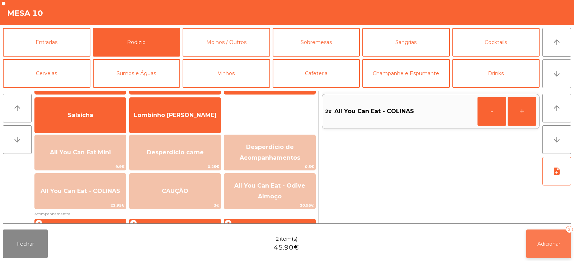
click at [549, 244] on span "Adicionar" at bounding box center [548, 244] width 23 height 6
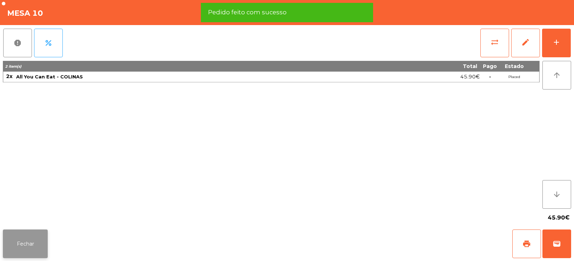
click at [29, 240] on button "Fechar" at bounding box center [25, 244] width 45 height 29
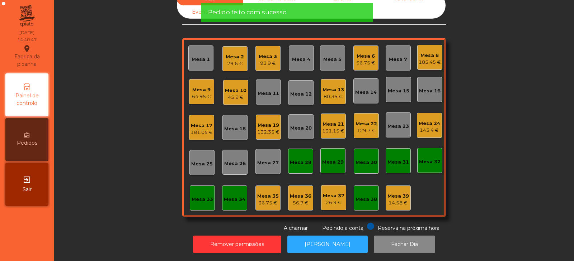
scroll to position [0, 0]
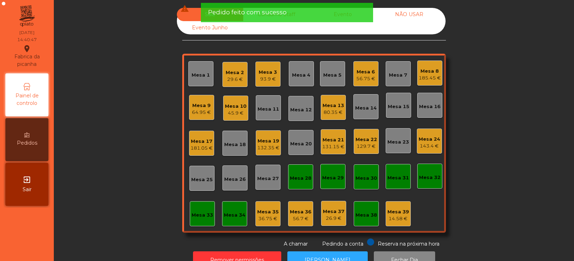
click at [329, 113] on div "80.35 €" at bounding box center [333, 112] width 22 height 7
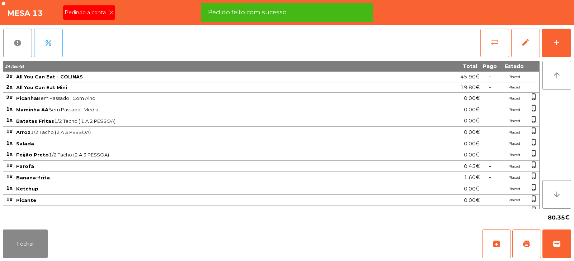
click at [493, 43] on span "sync_alt" at bounding box center [494, 42] width 9 height 9
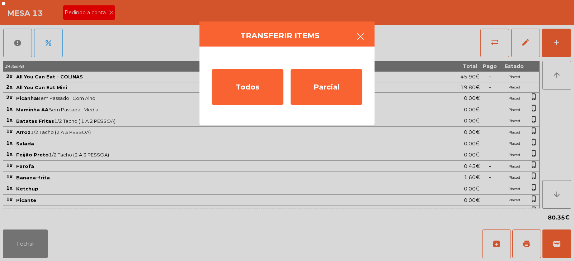
click at [367, 40] on button "button" at bounding box center [360, 38] width 20 height 22
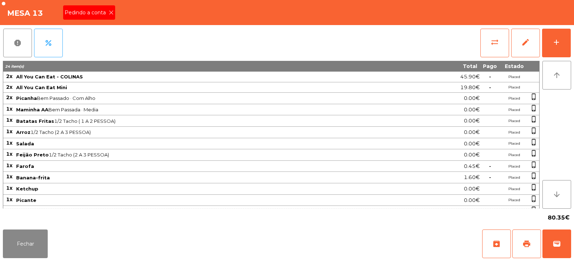
click at [110, 13] on icon at bounding box center [111, 12] width 5 height 5
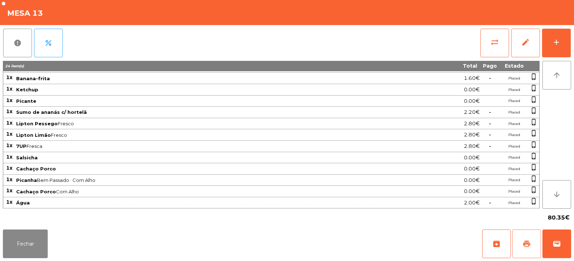
click at [519, 247] on button "print" at bounding box center [526, 244] width 29 height 29
click at [24, 247] on button "Fechar" at bounding box center [25, 244] width 45 height 29
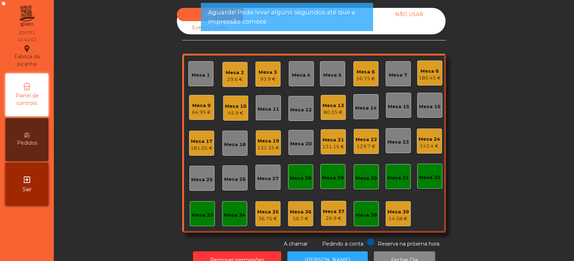
click at [232, 112] on div "45.9 €" at bounding box center [236, 113] width 22 height 7
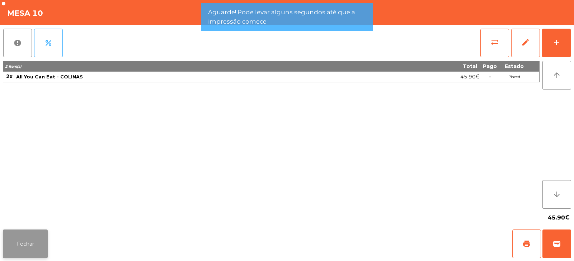
click at [28, 245] on button "Fechar" at bounding box center [25, 244] width 45 height 29
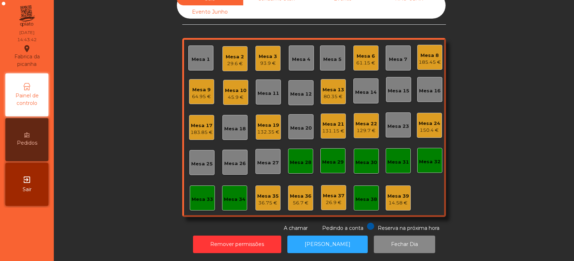
scroll to position [0, 0]
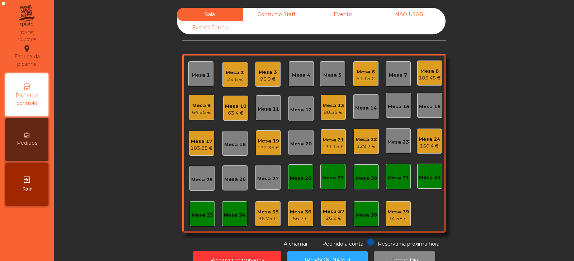
click at [334, 114] on div "80.35 €" at bounding box center [333, 112] width 22 height 7
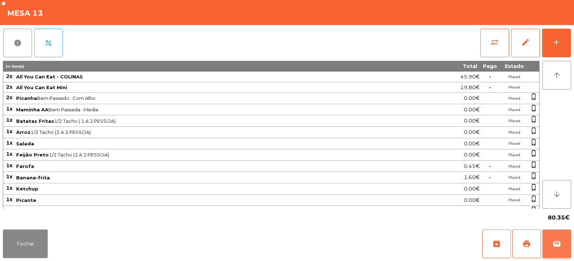
click at [553, 245] on span "wallet" at bounding box center [556, 244] width 9 height 9
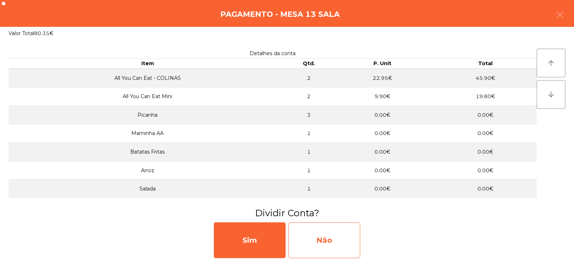
click at [321, 234] on div "Não" at bounding box center [324, 241] width 72 height 36
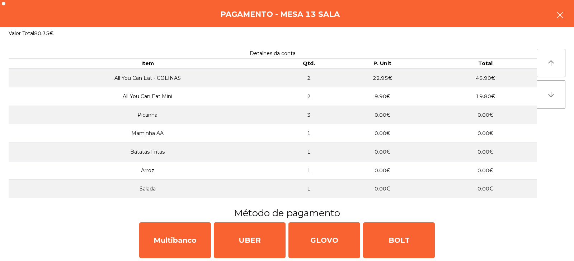
click at [558, 12] on icon "button" at bounding box center [559, 15] width 9 height 9
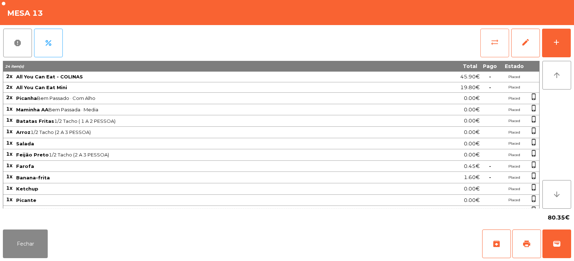
click at [490, 38] on button "sync_alt" at bounding box center [494, 43] width 29 height 29
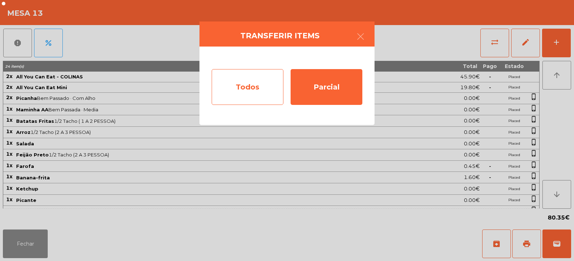
click at [266, 85] on div "Todos" at bounding box center [248, 87] width 72 height 36
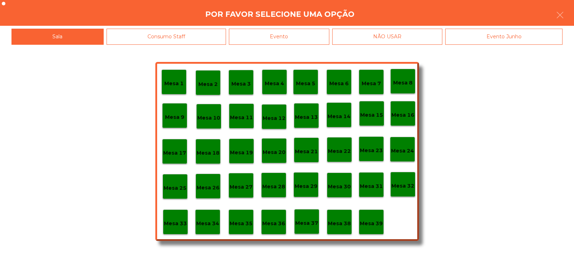
click at [319, 34] on div "Evento" at bounding box center [279, 37] width 100 height 16
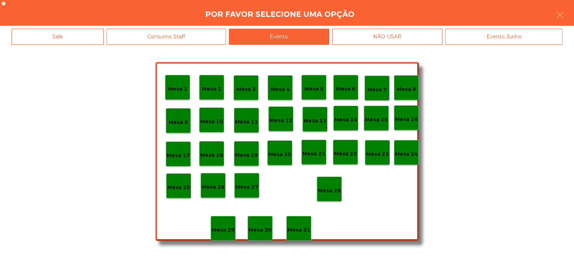
click at [331, 185] on div "Mesa 28" at bounding box center [329, 189] width 23 height 11
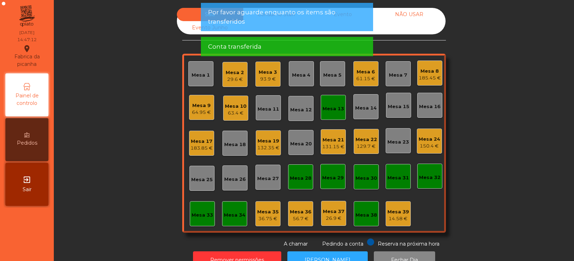
click at [332, 111] on div "Mesa 13" at bounding box center [333, 108] width 22 height 7
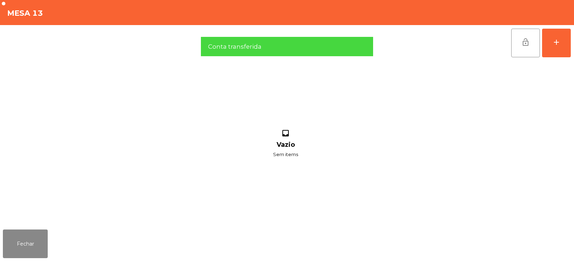
click at [527, 38] on span "lock_open" at bounding box center [525, 42] width 9 height 9
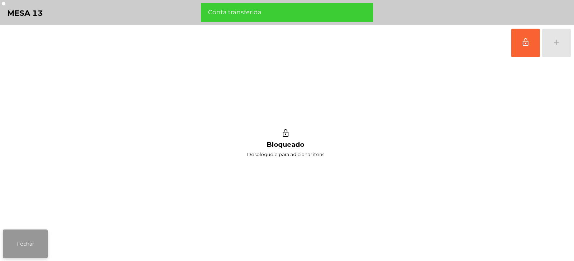
click at [34, 256] on button "Fechar" at bounding box center [25, 244] width 45 height 29
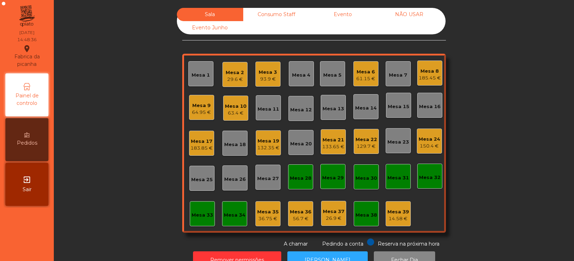
scroll to position [21, 0]
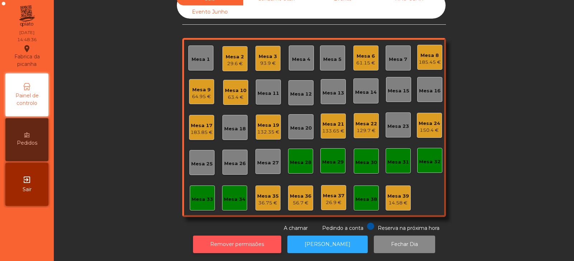
click at [257, 236] on button "Remover permissões" at bounding box center [237, 245] width 88 height 18
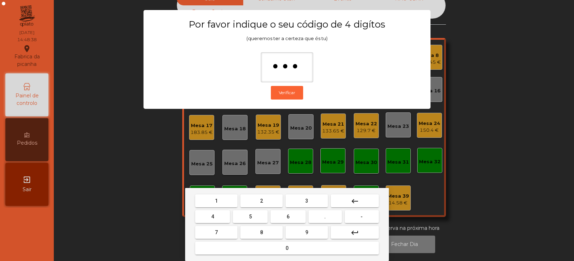
type input "****"
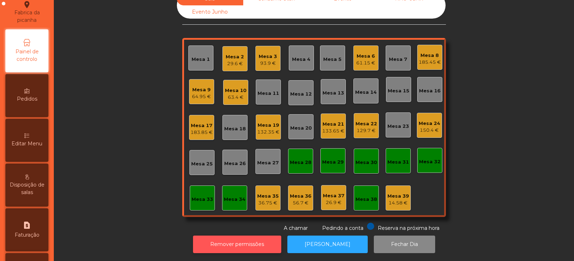
scroll to position [55, 0]
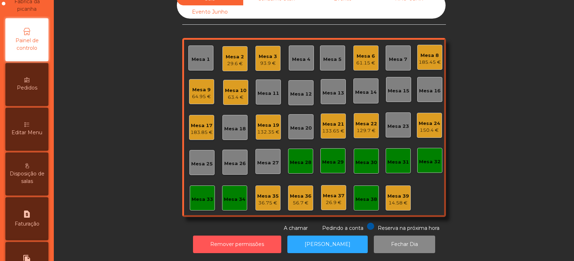
click at [28, 132] on span "Editar Menu" at bounding box center [26, 133] width 31 height 8
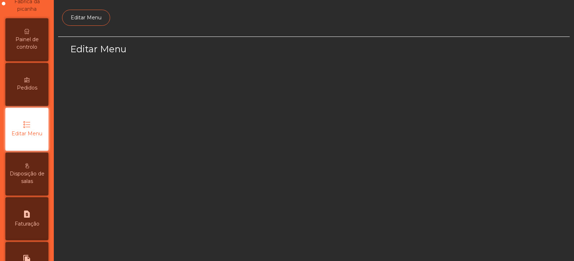
scroll to position [54, 0]
select select "*"
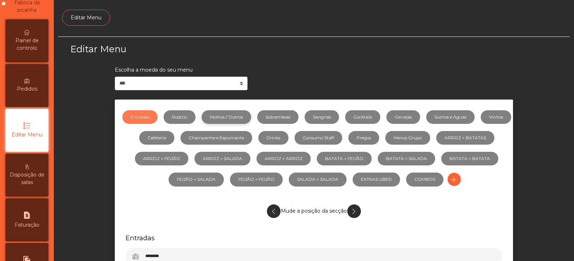
click at [251, 119] on link "Molhos / Outros" at bounding box center [225, 117] width 49 height 14
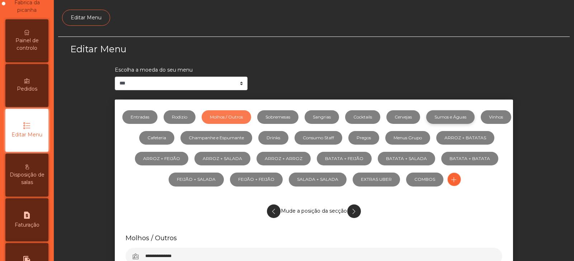
click at [461, 118] on link "Sumos e Águas" at bounding box center [450, 117] width 48 height 14
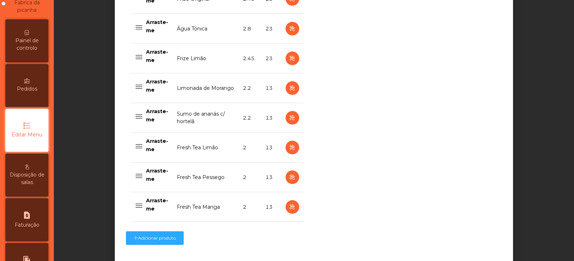
scroll to position [693, 0]
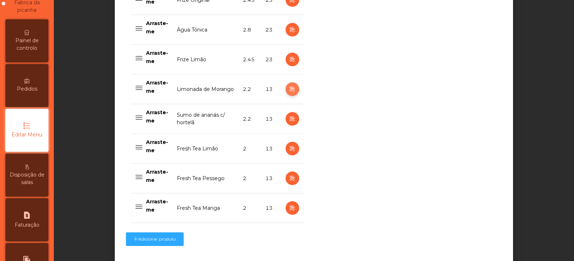
click at [289, 89] on icon "button" at bounding box center [292, 89] width 8 height 9
select select "***"
select select "**"
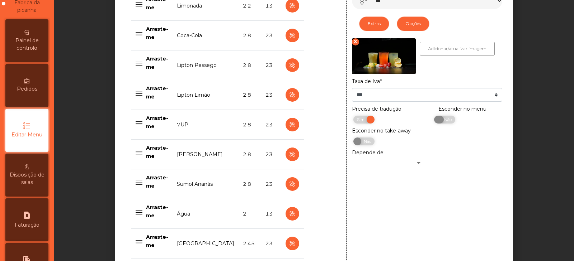
click at [445, 124] on span "Não" at bounding box center [447, 120] width 18 height 8
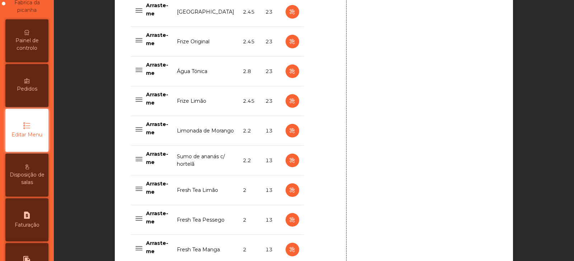
scroll to position [745, 0]
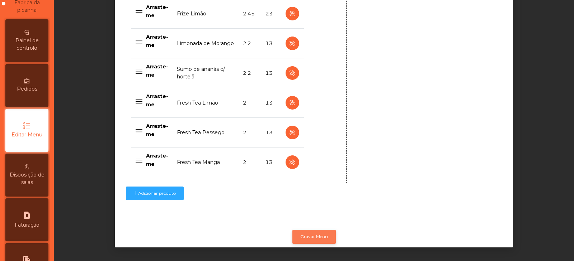
click at [321, 230] on button "Gravar Menu" at bounding box center [313, 237] width 43 height 14
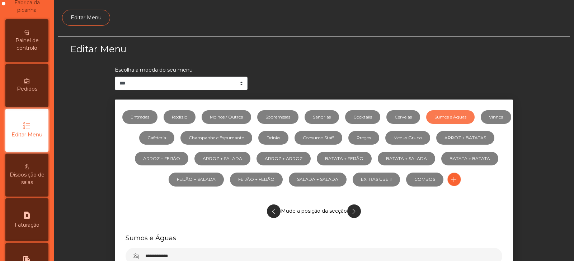
scroll to position [0, 0]
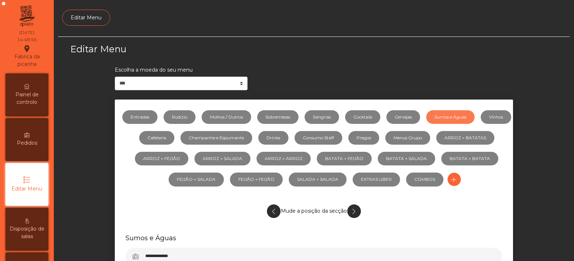
click at [34, 101] on span "Painel de controlo" at bounding box center [26, 98] width 39 height 15
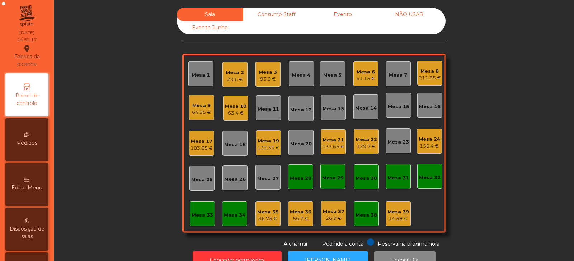
click at [426, 177] on div "Mesa 32" at bounding box center [430, 177] width 22 height 7
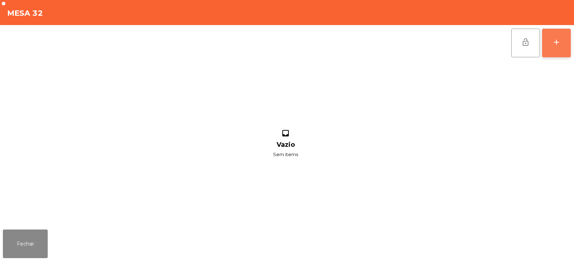
click at [564, 49] on button "add" at bounding box center [556, 43] width 29 height 29
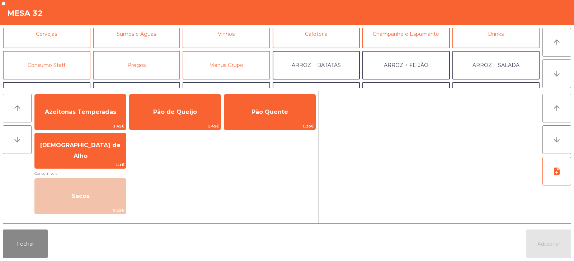
scroll to position [53, 0]
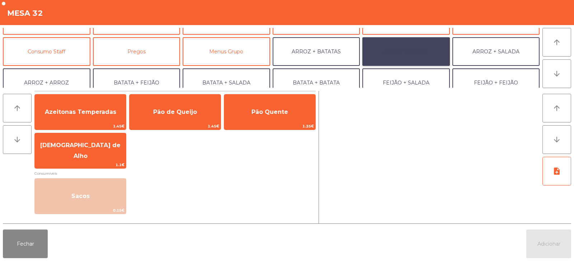
click at [428, 54] on button "ARROZ + FEIJÃO" at bounding box center [405, 51] width 87 height 29
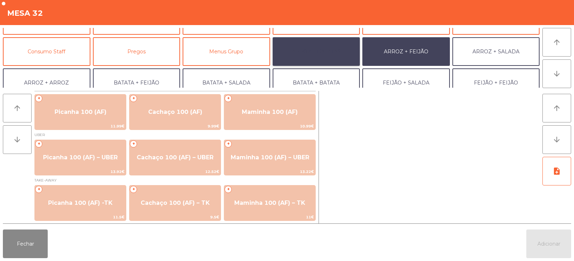
click at [346, 54] on button "ARROZ + BATATAS" at bounding box center [315, 51] width 87 height 29
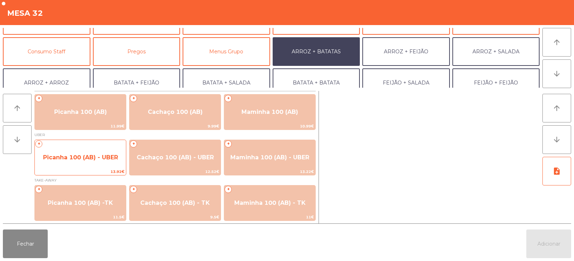
click at [79, 156] on span "Picanha 100 (AB) - UBER" at bounding box center [80, 157] width 75 height 7
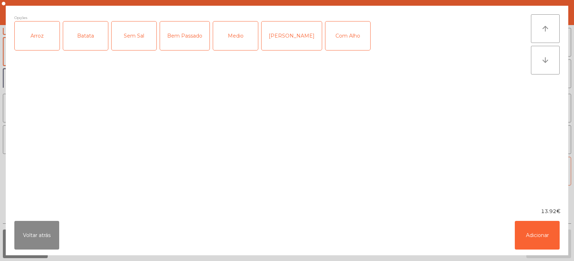
click at [39, 44] on div "Arroz" at bounding box center [37, 36] width 45 height 29
click at [90, 42] on div "Batata" at bounding box center [85, 36] width 45 height 29
click at [180, 44] on div "Bem Passado" at bounding box center [184, 36] width 49 height 29
click at [548, 241] on button "Adicionar" at bounding box center [536, 235] width 45 height 29
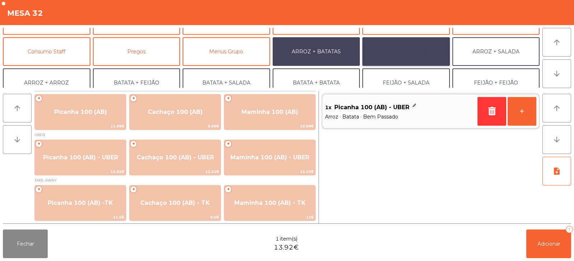
click at [419, 59] on button "ARROZ + FEIJÃO" at bounding box center [405, 51] width 87 height 29
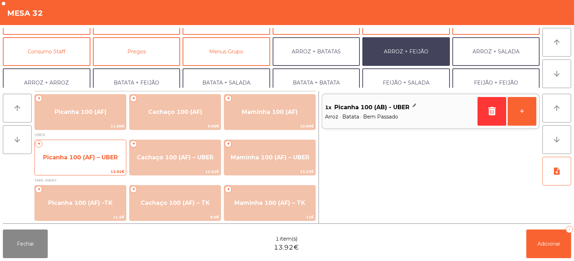
click at [84, 156] on span "Picanha 100 (AF) – UBER" at bounding box center [80, 157] width 75 height 7
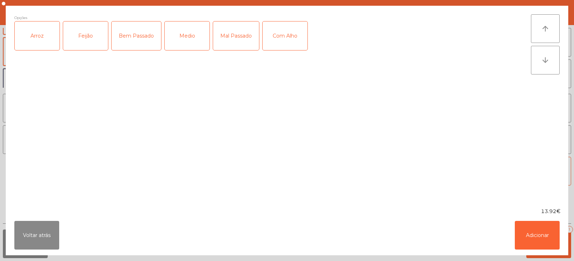
click at [37, 39] on div "Arroz" at bounding box center [37, 36] width 45 height 29
click at [75, 38] on div "Feijão" at bounding box center [85, 36] width 45 height 29
click at [137, 41] on div "Bem Passado" at bounding box center [135, 36] width 49 height 29
click at [537, 236] on button "Adicionar" at bounding box center [536, 235] width 45 height 29
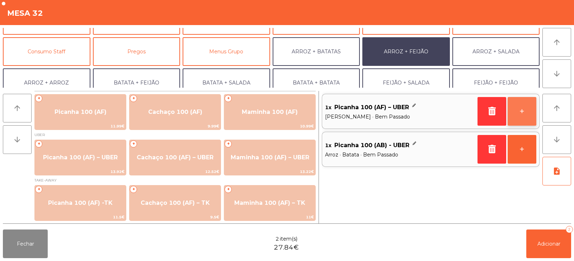
click at [522, 112] on button "+" at bounding box center [521, 111] width 29 height 29
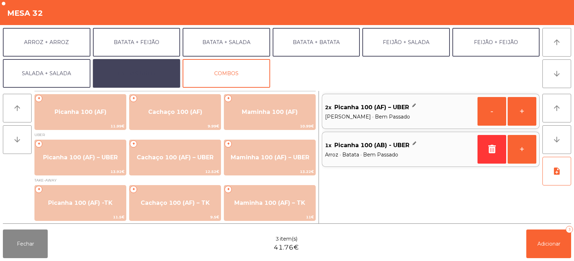
click at [116, 64] on button "EXTRAS UBER" at bounding box center [136, 73] width 87 height 29
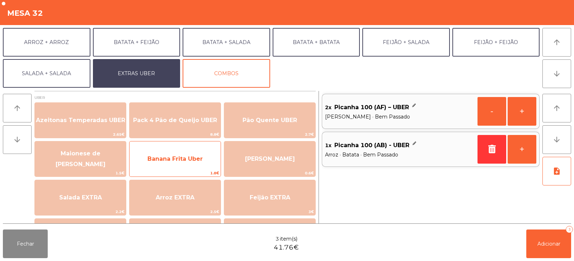
click at [167, 160] on span "Banana Frita Uber" at bounding box center [174, 159] width 55 height 7
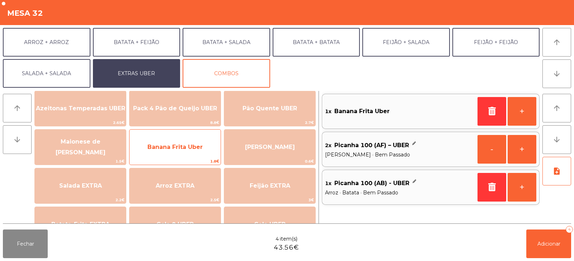
scroll to position [8, 0]
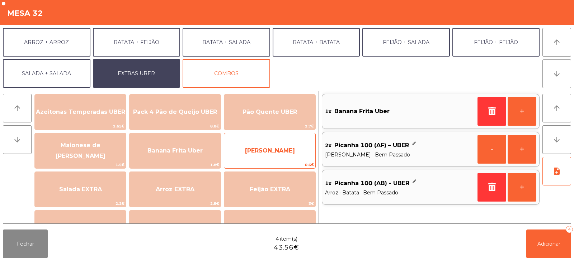
click at [297, 153] on span "[PERSON_NAME]" at bounding box center [269, 150] width 91 height 19
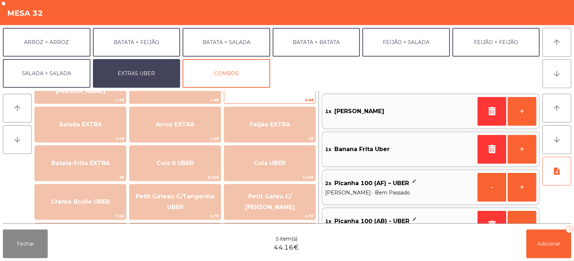
scroll to position [80, 0]
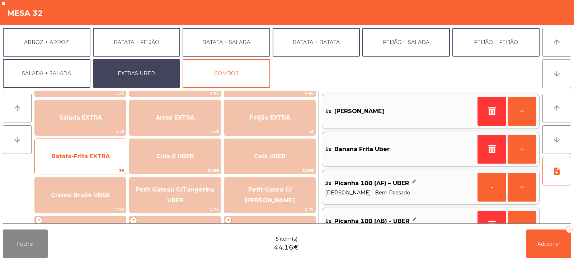
click at [78, 158] on span "Batata-Frita EXTRA" at bounding box center [80, 156] width 58 height 7
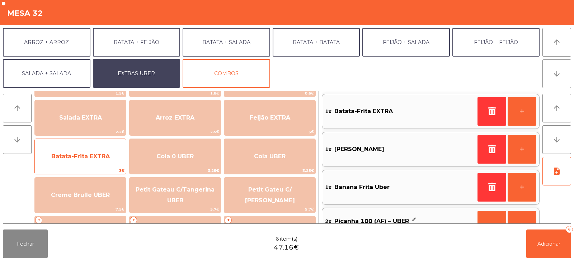
scroll to position [3, 0]
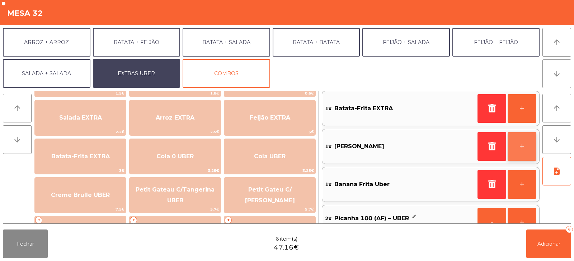
click at [522, 149] on button "+" at bounding box center [521, 146] width 29 height 29
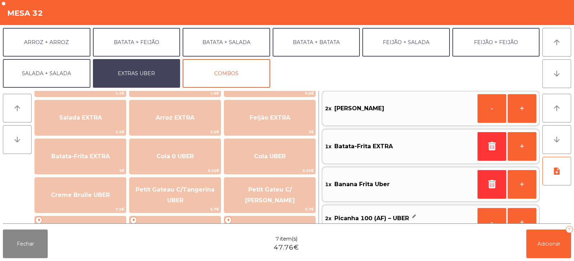
scroll to position [0, 0]
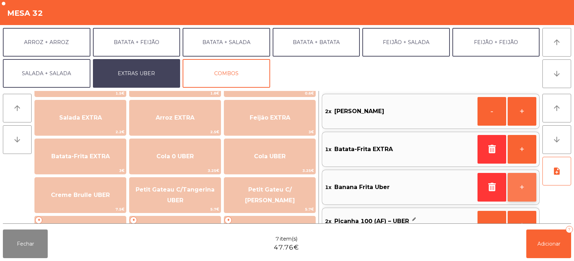
click at [520, 189] on button "+" at bounding box center [521, 187] width 29 height 29
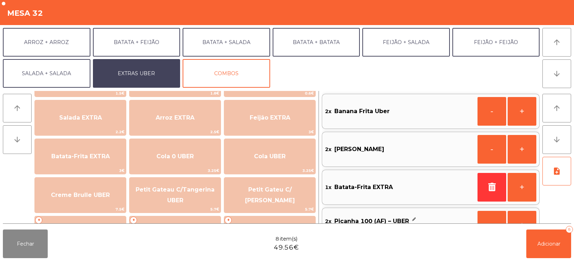
scroll to position [3, 0]
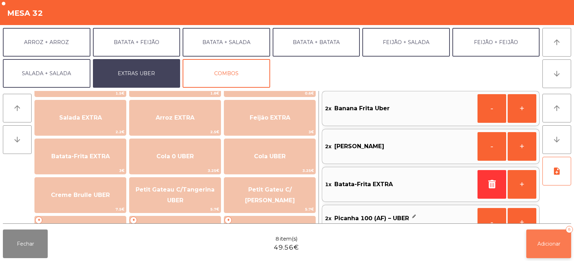
click at [549, 247] on span "Adicionar" at bounding box center [548, 244] width 23 height 6
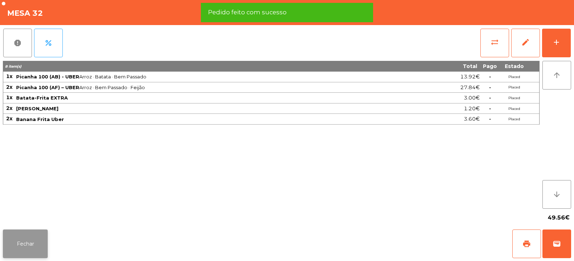
click at [47, 239] on button "Fechar" at bounding box center [25, 244] width 45 height 29
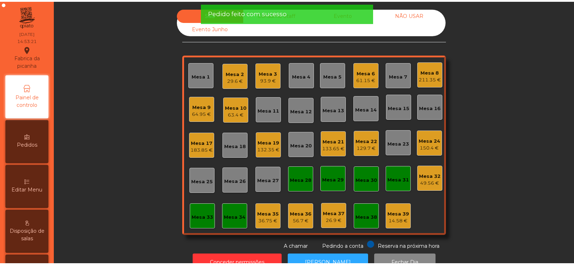
scroll to position [21, 0]
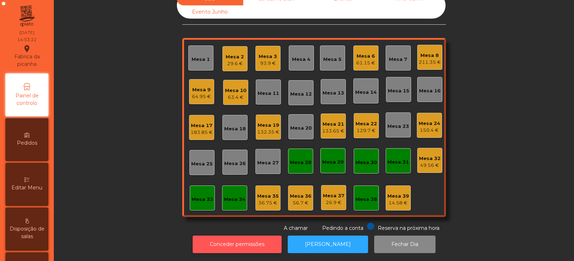
click at [253, 237] on button "Conceder permissões" at bounding box center [237, 245] width 89 height 18
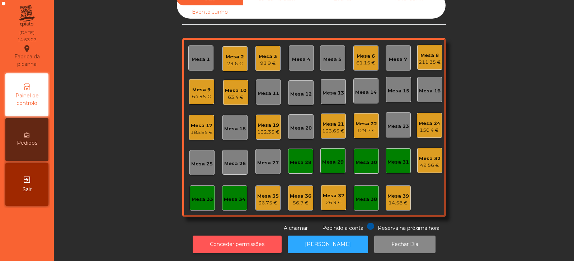
click at [223, 236] on button "Conceder permissões" at bounding box center [237, 245] width 89 height 18
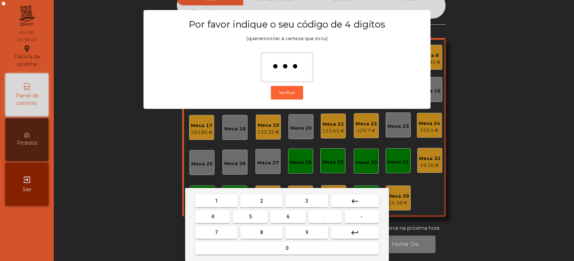
type input "****"
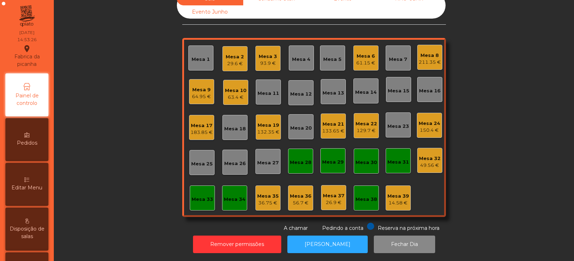
click at [430, 162] on div "49.56 €" at bounding box center [430, 165] width 22 height 7
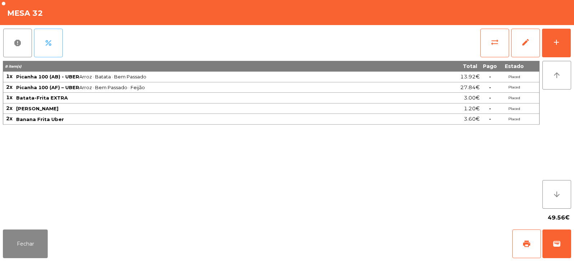
click at [54, 51] on button "percent" at bounding box center [48, 43] width 29 height 29
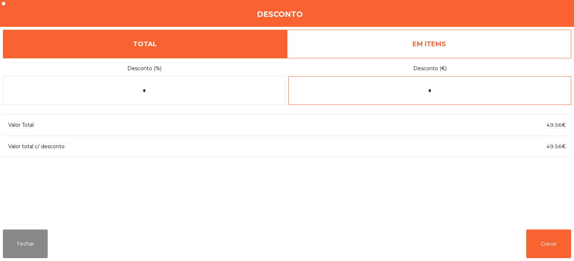
click at [463, 93] on input "*" at bounding box center [429, 90] width 283 height 29
click at [535, 143] on div "49.56€" at bounding box center [475, 147] width 189 height 10
click at [468, 92] on input "*" at bounding box center [429, 90] width 283 height 29
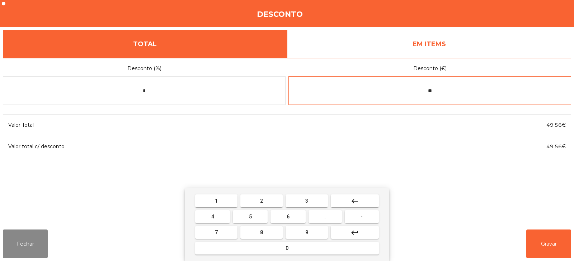
type input "*"
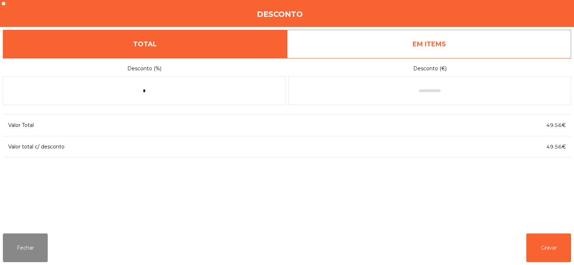
scroll to position [18, 0]
click at [393, 187] on div "Desconto (%) * Desconto (€) Valor Total 49.56€ Valor total c/ desconto 49.56€" at bounding box center [287, 143] width 568 height 170
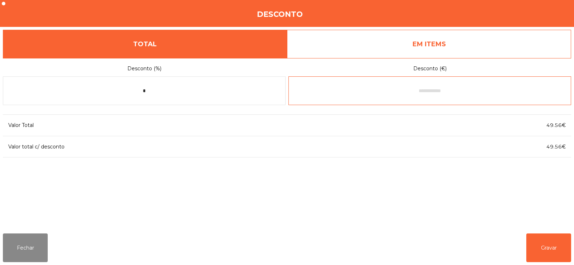
click at [466, 93] on input "text" at bounding box center [429, 90] width 283 height 29
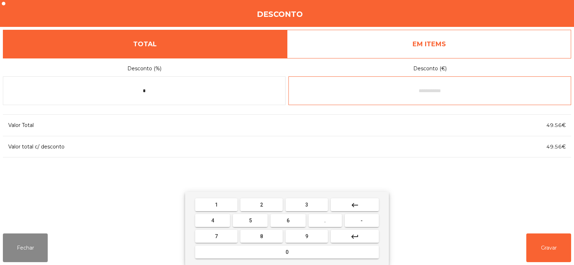
click at [361, 222] on span "-" at bounding box center [361, 221] width 2 height 6
click at [305, 251] on button "0" at bounding box center [287, 252] width 184 height 13
click at [329, 222] on button "." at bounding box center [324, 220] width 33 height 13
click at [314, 205] on button "3" at bounding box center [306, 204] width 42 height 13
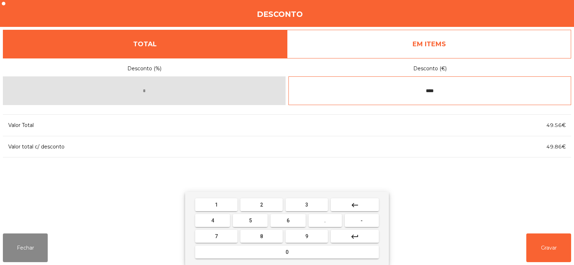
click at [224, 203] on button "1" at bounding box center [216, 204] width 42 height 13
click at [469, 94] on input "*****" at bounding box center [429, 90] width 283 height 29
click at [366, 204] on button "keyboard_backspace" at bounding box center [355, 204] width 48 height 13
type input "****"
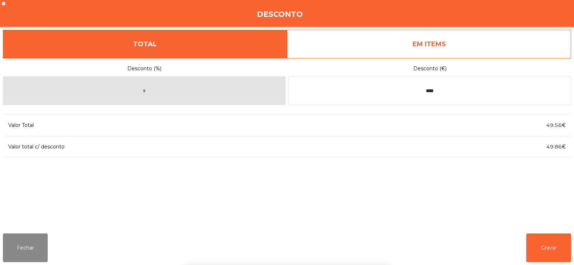
click at [546, 249] on div "1 2 3 keyboard_backspace 4 5 6 . - 7 8 9 keyboard_return 0" at bounding box center [287, 228] width 574 height 73
click at [547, 248] on button "Gravar" at bounding box center [548, 247] width 45 height 29
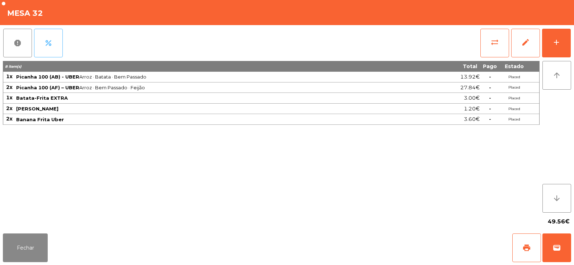
click at [53, 42] on button "percent" at bounding box center [48, 43] width 29 height 29
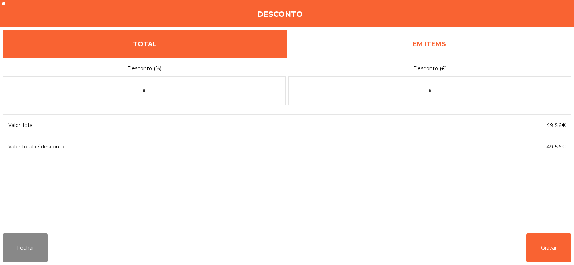
click at [487, 46] on link "EM ITEMS" at bounding box center [429, 44] width 284 height 29
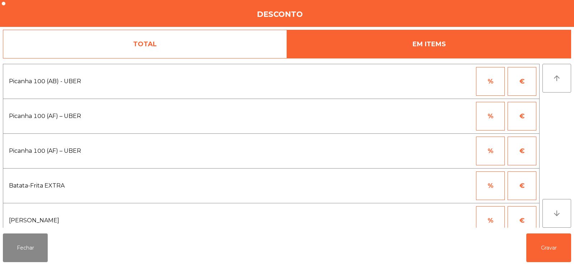
click at [498, 82] on button "%" at bounding box center [490, 81] width 29 height 29
click at [459, 82] on input "*" at bounding box center [455, 81] width 36 height 29
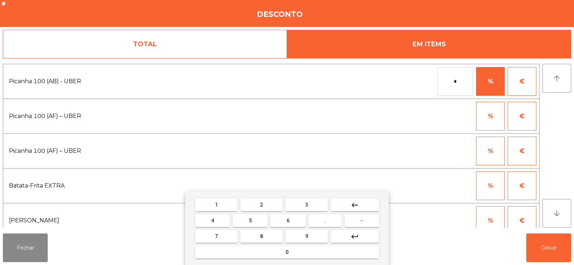
click at [366, 207] on button "keyboard_backspace" at bounding box center [355, 204] width 48 height 13
click at [364, 208] on button "keyboard_backspace" at bounding box center [355, 204] width 48 height 13
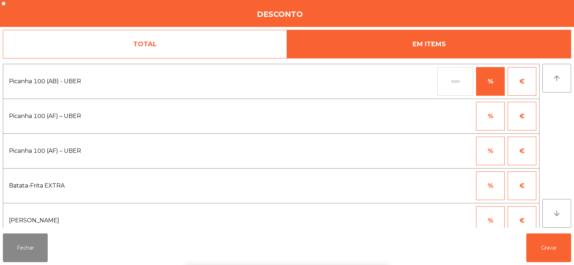
click at [533, 91] on button "€" at bounding box center [521, 81] width 29 height 29
type input "*"
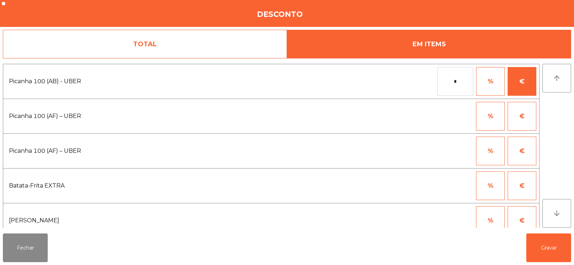
click at [465, 84] on input "*" at bounding box center [455, 81] width 36 height 29
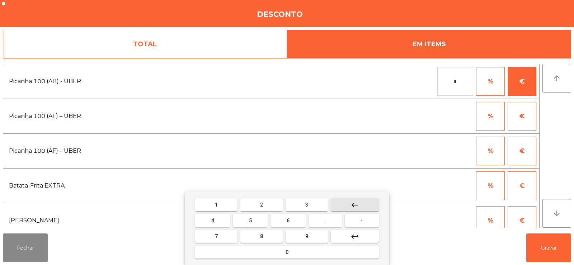
click at [360, 208] on button "keyboard_backspace" at bounding box center [355, 204] width 48 height 13
click at [362, 205] on button "keyboard_backspace" at bounding box center [355, 204] width 48 height 13
click at [360, 225] on button "-" at bounding box center [362, 220] width 34 height 13
click at [333, 220] on button "." at bounding box center [324, 220] width 33 height 13
click at [368, 206] on button "keyboard_backspace" at bounding box center [355, 204] width 48 height 13
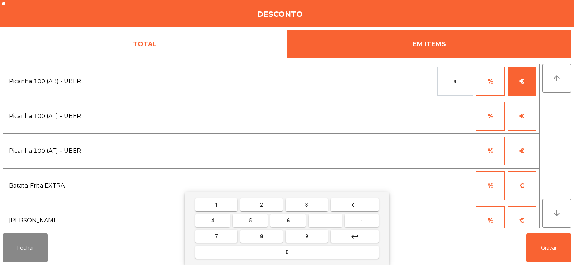
click at [293, 254] on button "0" at bounding box center [287, 252] width 184 height 13
click at [325, 220] on span "." at bounding box center [324, 221] width 1 height 6
click at [312, 207] on button "3" at bounding box center [306, 204] width 42 height 13
click at [228, 209] on button "1" at bounding box center [216, 204] width 42 height 13
type input "*****"
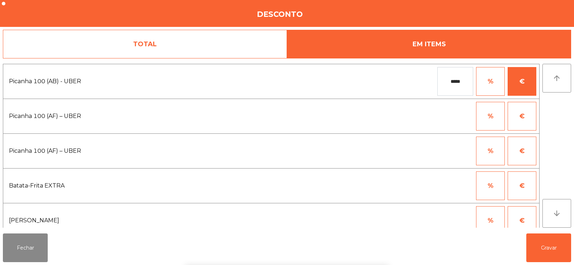
click at [554, 248] on div "1 2 3 keyboard_backspace 4 5 6 . - 7 8 9 keyboard_return 0" at bounding box center [287, 228] width 574 height 73
click at [551, 249] on button "Gravar" at bounding box center [548, 247] width 45 height 29
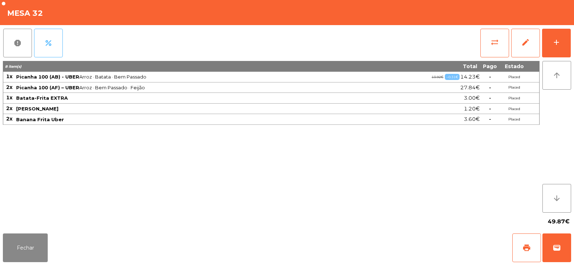
click at [55, 42] on button "percent" at bounding box center [48, 43] width 29 height 29
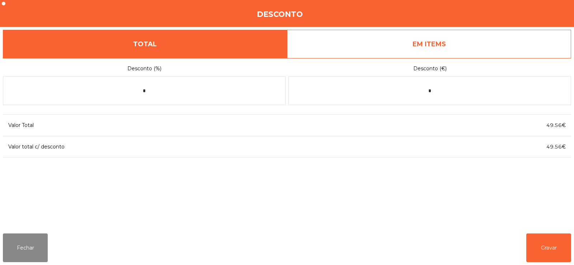
click at [495, 41] on link "EM ITEMS" at bounding box center [429, 44] width 284 height 29
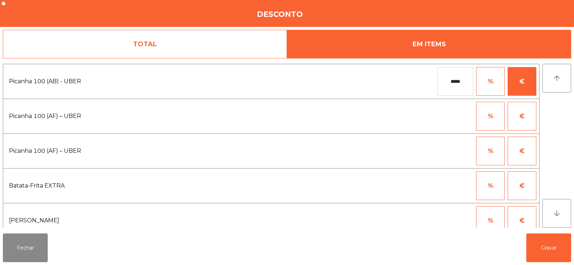
click at [498, 114] on button "%" at bounding box center [490, 116] width 29 height 29
click at [526, 120] on button "€" at bounding box center [521, 116] width 29 height 29
click at [462, 117] on input "*" at bounding box center [455, 116] width 36 height 29
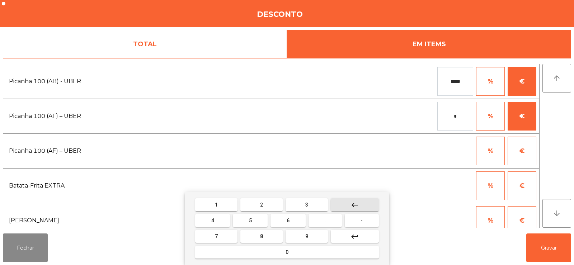
click at [364, 207] on button "keyboard_backspace" at bounding box center [355, 204] width 48 height 13
click at [363, 205] on button "keyboard_backspace" at bounding box center [355, 204] width 48 height 13
click at [324, 221] on span "." at bounding box center [324, 221] width 1 height 6
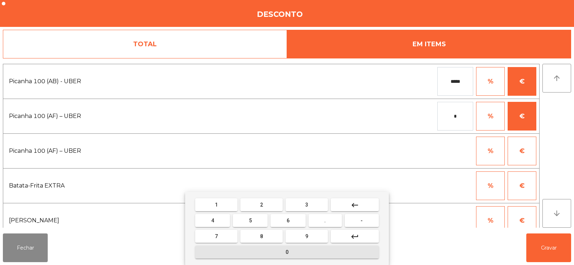
click at [315, 250] on button "0" at bounding box center [287, 252] width 184 height 13
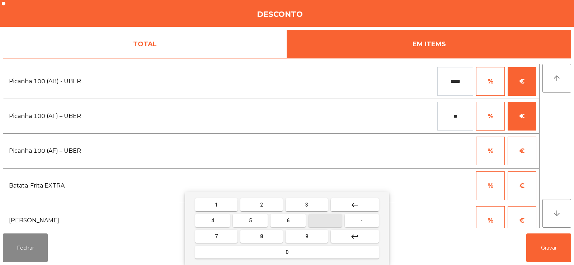
click at [330, 222] on button "." at bounding box center [324, 220] width 33 height 13
click at [275, 204] on button "2" at bounding box center [261, 204] width 42 height 13
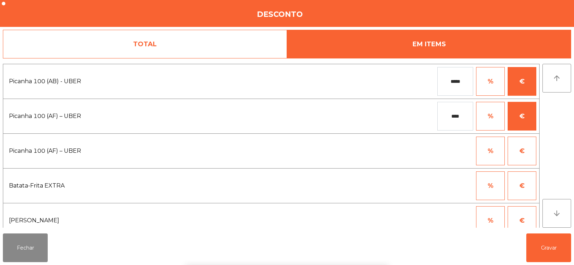
click at [550, 251] on div "1 2 3 keyboard_backspace 4 5 6 . - 7 8 9 keyboard_return 0" at bounding box center [287, 228] width 574 height 73
click at [450, 116] on input "****" at bounding box center [455, 116] width 36 height 29
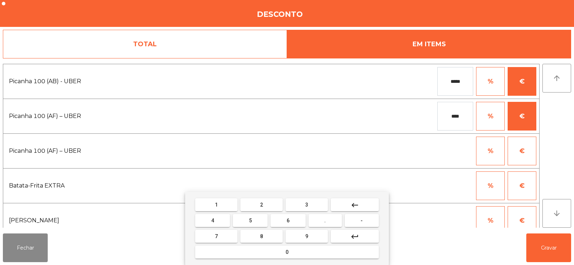
click at [370, 204] on button "keyboard_backspace" at bounding box center [355, 204] width 48 height 13
click at [362, 220] on span "-" at bounding box center [361, 221] width 2 height 6
type input "****"
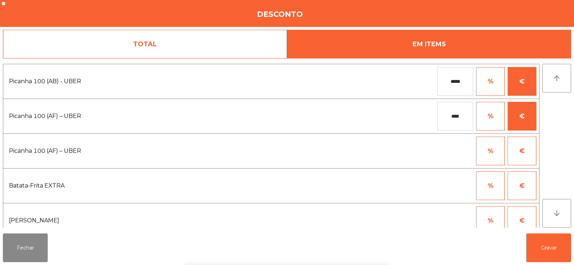
click at [546, 251] on div "1 2 3 keyboard_backspace 4 5 6 . - 7 8 9 keyboard_return 0" at bounding box center [287, 228] width 574 height 73
click at [550, 255] on button "Gravar" at bounding box center [548, 247] width 45 height 29
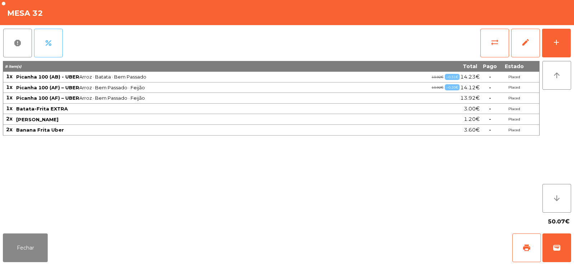
click at [58, 47] on button "percent" at bounding box center [48, 43] width 29 height 29
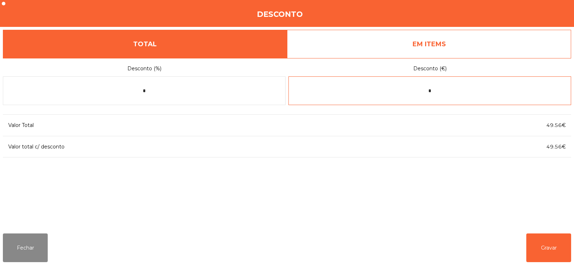
click at [470, 90] on input "*" at bounding box center [429, 90] width 283 height 29
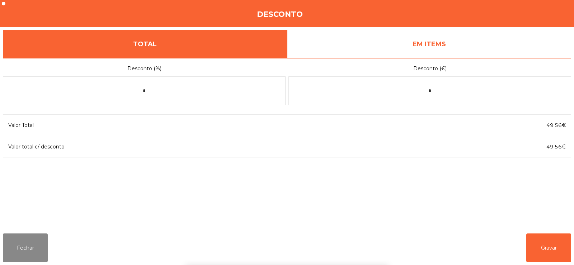
click at [471, 48] on link "EM ITEMS" at bounding box center [429, 44] width 284 height 29
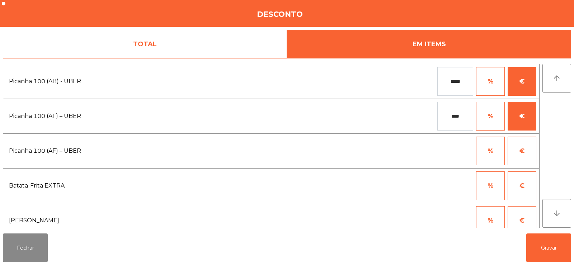
click at [461, 116] on input "****" at bounding box center [455, 116] width 36 height 29
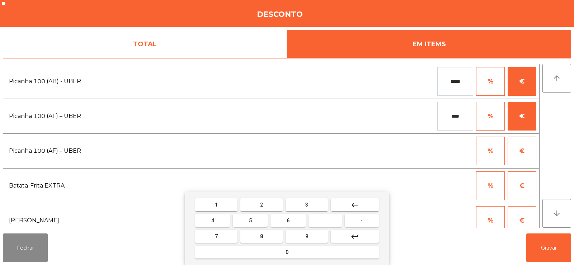
click at [365, 206] on button "keyboard_backspace" at bounding box center [355, 204] width 48 height 13
click at [280, 252] on button "0" at bounding box center [287, 252] width 184 height 13
click at [273, 210] on button "2" at bounding box center [261, 204] width 42 height 13
type input "*****"
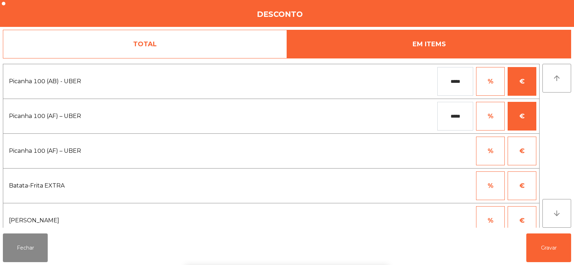
click at [545, 252] on div "1 2 3 keyboard_backspace 4 5 6 . - 7 8 9 keyboard_return 0" at bounding box center [287, 228] width 574 height 73
click at [549, 251] on button "Gravar" at bounding box center [548, 247] width 45 height 29
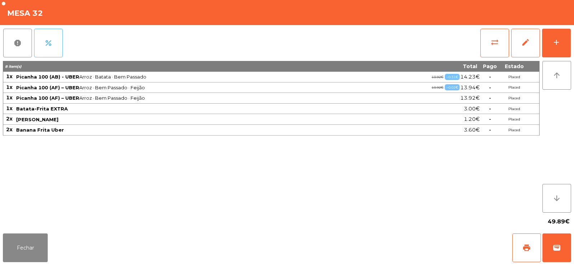
click at [50, 47] on button "percent" at bounding box center [48, 43] width 29 height 29
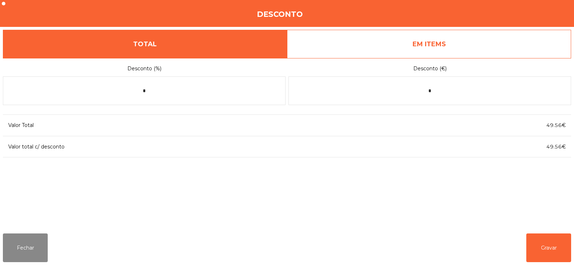
click at [484, 43] on link "EM ITEMS" at bounding box center [429, 44] width 284 height 29
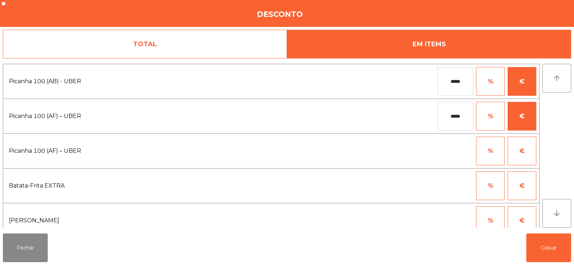
click at [465, 117] on input "*****" at bounding box center [455, 116] width 36 height 29
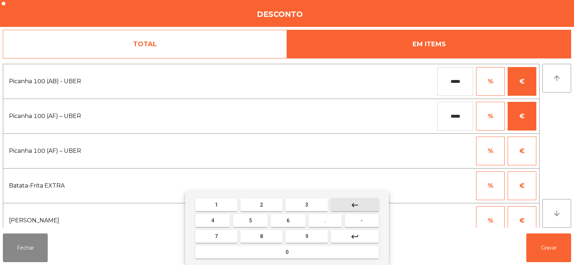
click at [363, 206] on button "keyboard_backspace" at bounding box center [355, 204] width 48 height 13
click at [365, 204] on button "keyboard_backspace" at bounding box center [355, 204] width 48 height 13
click at [221, 204] on button "1" at bounding box center [216, 204] width 42 height 13
click at [222, 231] on button "7" at bounding box center [216, 236] width 42 height 13
click at [363, 203] on button "keyboard_backspace" at bounding box center [355, 204] width 48 height 13
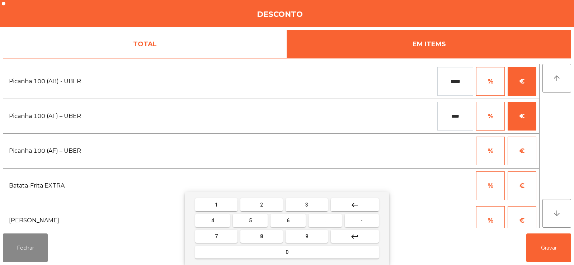
click at [363, 207] on button "keyboard_backspace" at bounding box center [355, 204] width 48 height 13
click at [311, 250] on button "0" at bounding box center [287, 252] width 184 height 13
click at [221, 236] on button "7" at bounding box center [216, 236] width 42 height 13
type input "*****"
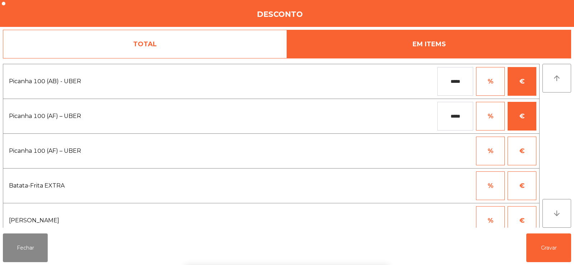
click at [543, 243] on div "1 2 3 keyboard_backspace 4 5 6 . - 7 8 9 keyboard_return 0" at bounding box center [287, 228] width 574 height 73
click at [547, 250] on button "Gravar" at bounding box center [548, 247] width 45 height 29
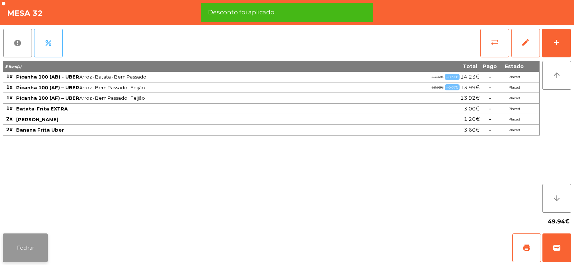
click at [17, 252] on button "Fechar" at bounding box center [25, 247] width 45 height 29
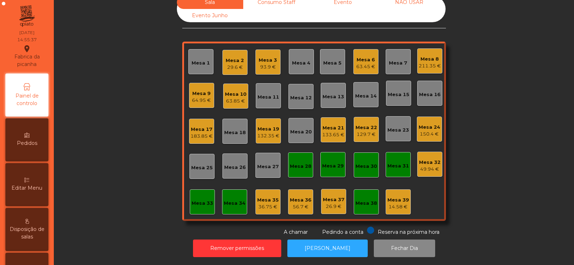
click at [327, 57] on div "Mesa 5" at bounding box center [332, 62] width 18 height 10
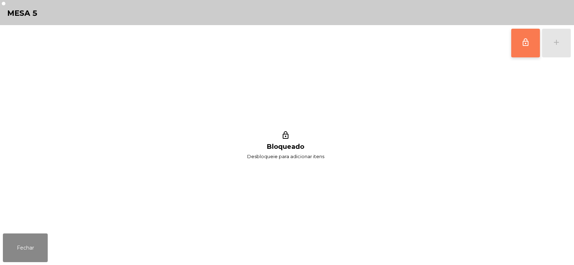
click at [524, 42] on span "lock_outline" at bounding box center [525, 42] width 9 height 9
click at [559, 48] on button "add" at bounding box center [556, 43] width 29 height 29
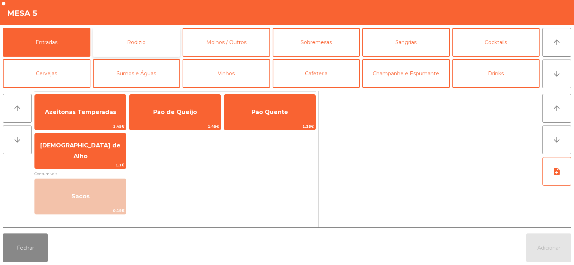
click at [93, 48] on button "Rodizio" at bounding box center [136, 42] width 87 height 29
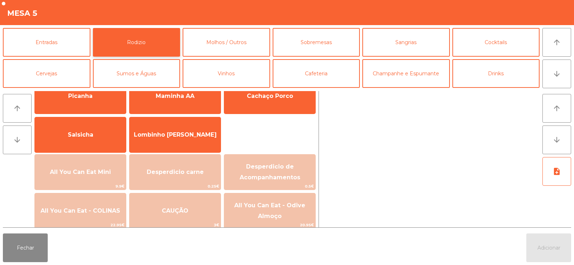
scroll to position [40, 0]
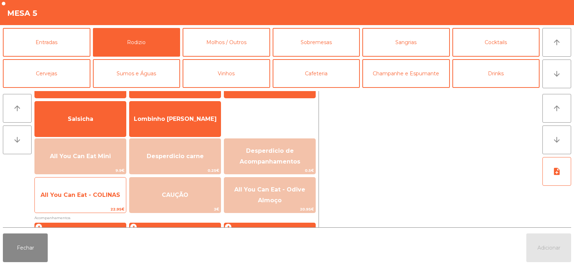
click at [96, 193] on span "All You Can Eat - COLINAS" at bounding box center [81, 194] width 80 height 7
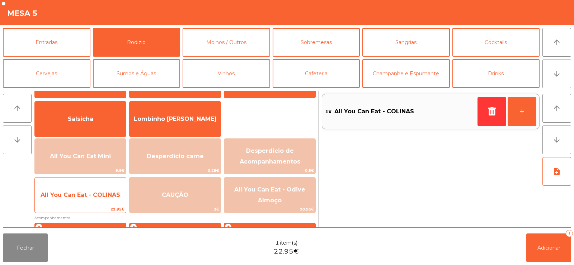
click at [95, 191] on span "All You Can Eat - COLINAS" at bounding box center [81, 194] width 80 height 7
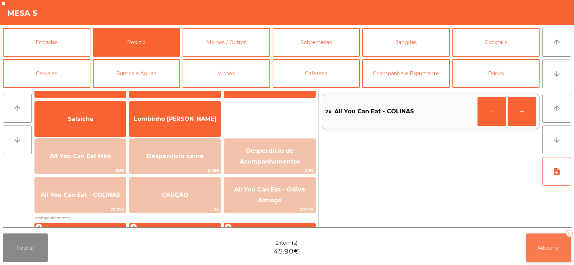
click at [560, 259] on button "Adicionar 2" at bounding box center [548, 247] width 45 height 29
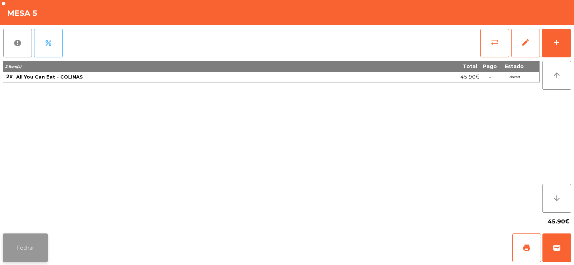
click at [22, 252] on button "Fechar" at bounding box center [25, 247] width 45 height 29
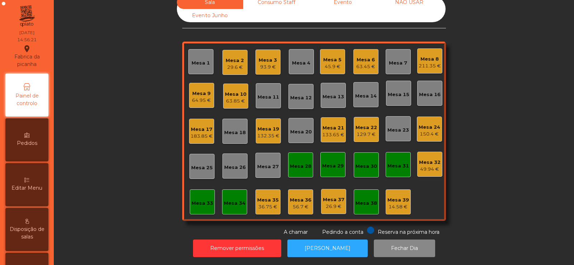
click at [425, 160] on div "Mesa 32" at bounding box center [430, 162] width 22 height 7
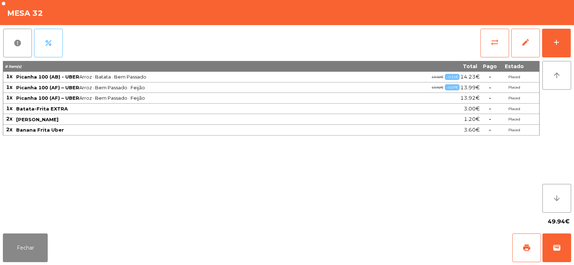
click at [57, 51] on button "percent" at bounding box center [48, 43] width 29 height 29
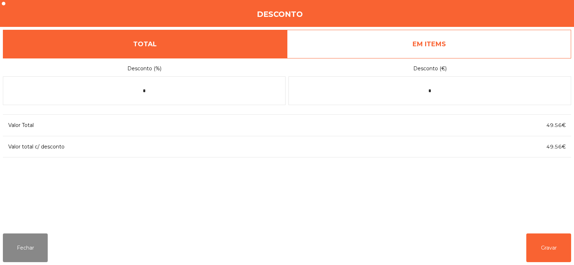
click at [487, 45] on link "EM ITEMS" at bounding box center [429, 44] width 284 height 29
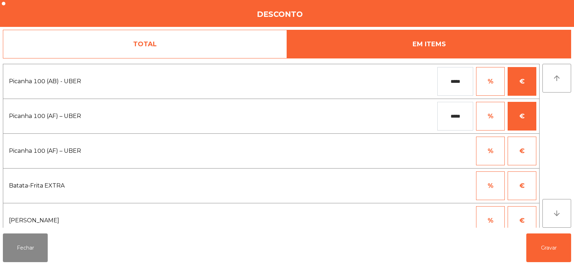
click at [463, 117] on input "*****" at bounding box center [455, 116] width 36 height 29
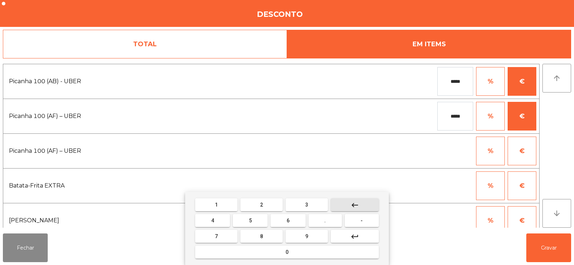
click at [367, 203] on button "keyboard_backspace" at bounding box center [355, 204] width 48 height 13
click at [361, 206] on button "keyboard_backspace" at bounding box center [355, 204] width 48 height 13
click at [369, 202] on button "keyboard_backspace" at bounding box center [355, 204] width 48 height 13
click at [369, 204] on button "keyboard_backspace" at bounding box center [355, 204] width 48 height 13
click at [368, 204] on button "keyboard_backspace" at bounding box center [355, 204] width 48 height 13
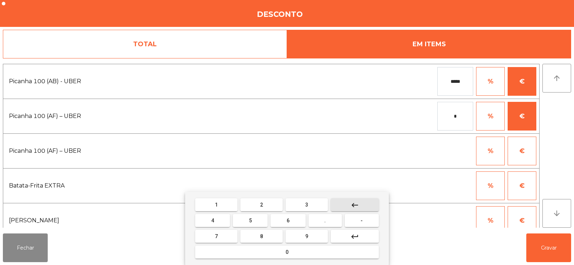
type input "*"
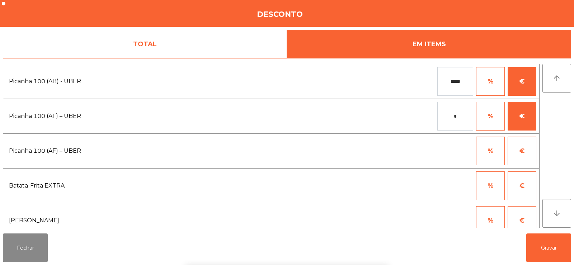
click at [464, 84] on input "*****" at bounding box center [455, 81] width 36 height 29
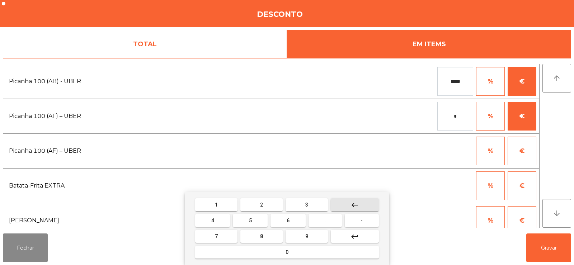
click at [366, 207] on button "keyboard_backspace" at bounding box center [355, 204] width 48 height 13
click at [275, 204] on button "2" at bounding box center [261, 204] width 42 height 13
type input "*****"
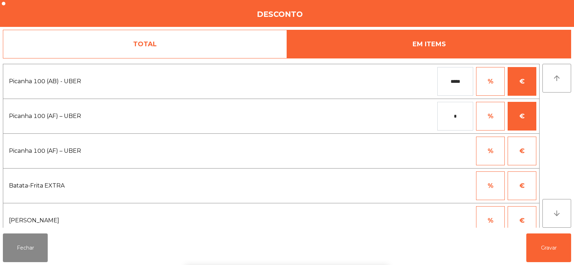
click at [546, 249] on div "1 2 3 keyboard_backspace 4 5 6 . - 7 8 9 keyboard_return 0" at bounding box center [287, 228] width 574 height 73
click at [551, 250] on button "Gravar" at bounding box center [548, 247] width 45 height 29
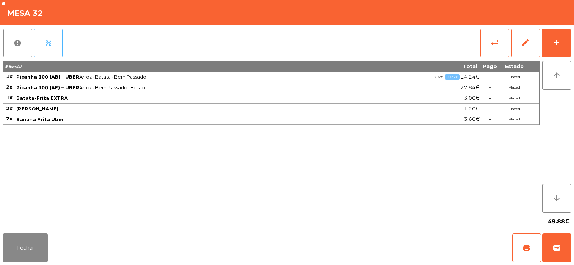
click at [54, 48] on button "percent" at bounding box center [48, 43] width 29 height 29
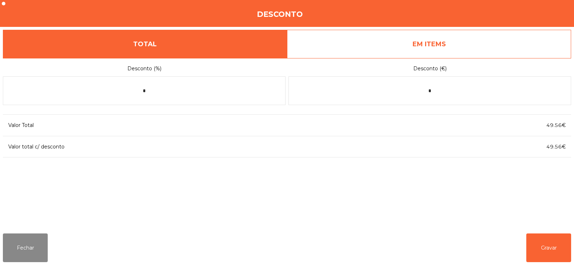
click at [499, 45] on link "EM ITEMS" at bounding box center [429, 44] width 284 height 29
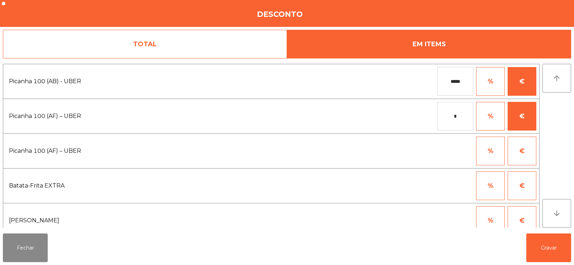
click at [464, 84] on input "*****" at bounding box center [455, 81] width 36 height 29
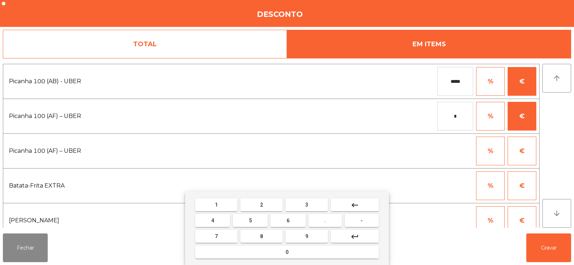
click at [373, 203] on button "keyboard_backspace" at bounding box center [355, 204] width 48 height 13
click at [301, 207] on button "3" at bounding box center [306, 204] width 42 height 13
type input "*****"
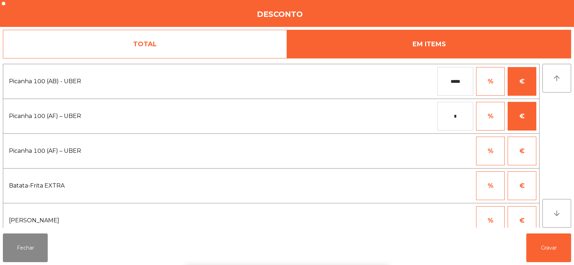
click at [544, 247] on div "1 2 3 keyboard_backspace 4 5 6 . - 7 8 9 keyboard_return 0" at bounding box center [287, 228] width 574 height 73
click at [555, 248] on button "Gravar" at bounding box center [548, 247] width 45 height 29
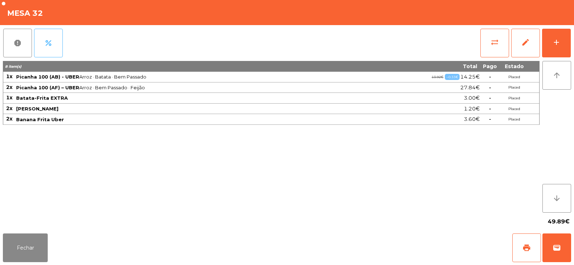
click at [50, 47] on span "percent" at bounding box center [48, 43] width 9 height 9
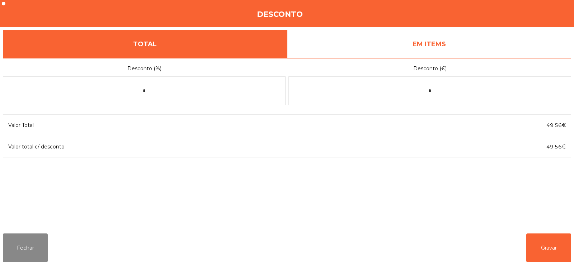
click at [494, 44] on link "EM ITEMS" at bounding box center [429, 44] width 284 height 29
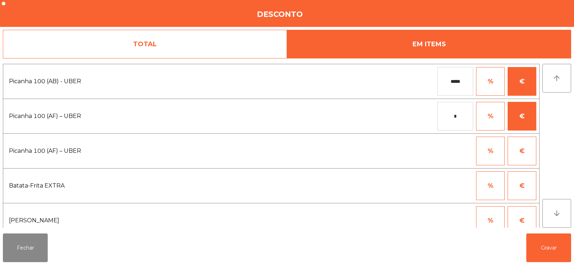
click at [464, 81] on input "*****" at bounding box center [455, 81] width 36 height 29
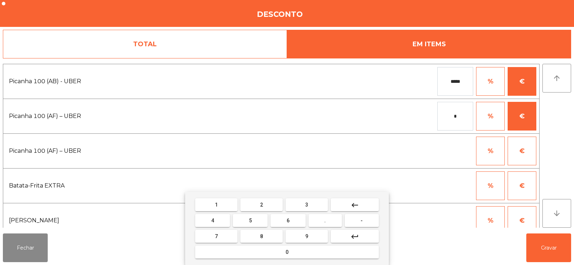
click at [368, 203] on button "keyboard_backspace" at bounding box center [355, 204] width 48 height 13
click at [367, 204] on button "keyboard_backspace" at bounding box center [355, 204] width 48 height 13
click at [317, 201] on button "3" at bounding box center [306, 204] width 42 height 13
type input "****"
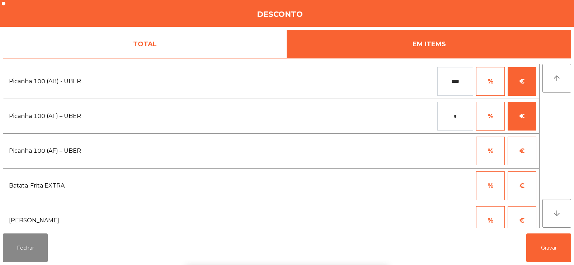
click at [547, 253] on div "1 2 3 keyboard_backspace 4 5 6 . - 7 8 9 keyboard_return 0" at bounding box center [287, 228] width 574 height 73
click at [551, 252] on button "Gravar" at bounding box center [548, 247] width 45 height 29
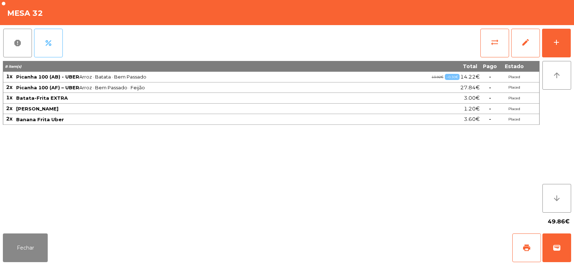
click at [46, 49] on button "percent" at bounding box center [48, 43] width 29 height 29
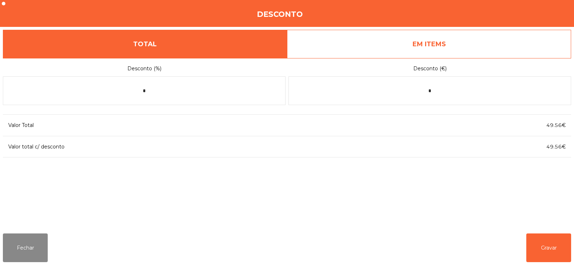
click at [503, 48] on link "EM ITEMS" at bounding box center [429, 44] width 284 height 29
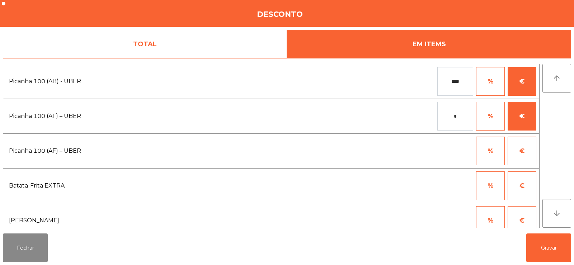
click at [465, 82] on input "****" at bounding box center [455, 81] width 36 height 29
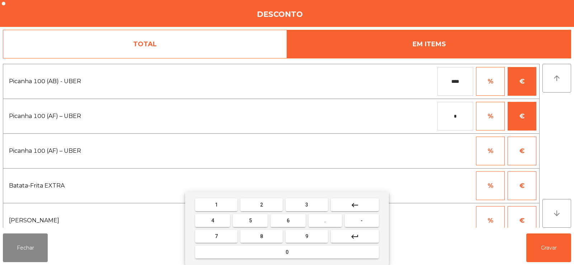
click at [374, 203] on button "keyboard_backspace" at bounding box center [355, 204] width 48 height 13
click at [267, 207] on button "2" at bounding box center [261, 204] width 42 height 13
click at [297, 237] on button "9" at bounding box center [306, 236] width 42 height 13
type input "*****"
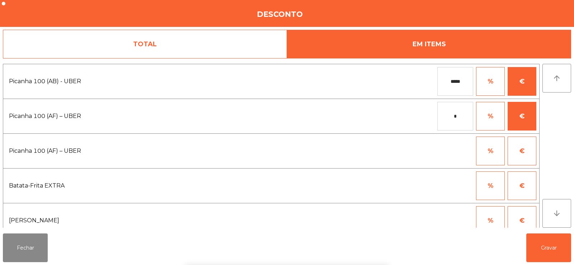
click at [547, 243] on div "1 2 3 keyboard_backspace 4 5 6 . - 7 8 9 keyboard_return 0" at bounding box center [287, 228] width 574 height 73
click at [555, 250] on button "Gravar" at bounding box center [548, 247] width 45 height 29
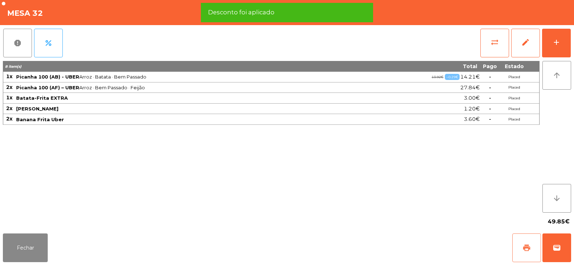
click at [531, 246] on button "print" at bounding box center [526, 247] width 29 height 29
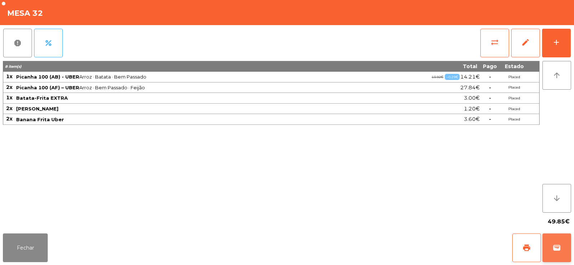
click at [564, 248] on button "wallet" at bounding box center [556, 247] width 29 height 29
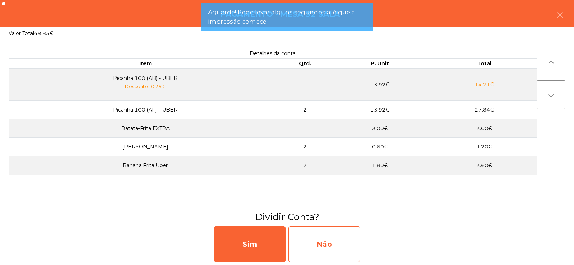
click at [346, 247] on div "Não" at bounding box center [324, 244] width 72 height 36
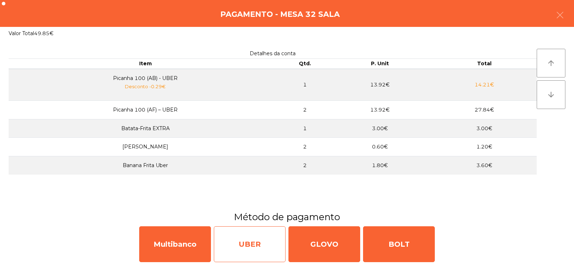
click at [269, 241] on div "UBER" at bounding box center [250, 244] width 72 height 36
select select "**"
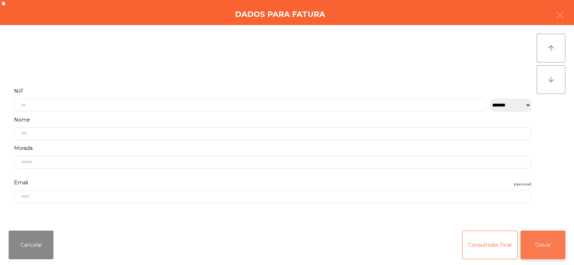
click at [551, 251] on button "Gravar" at bounding box center [542, 245] width 45 height 29
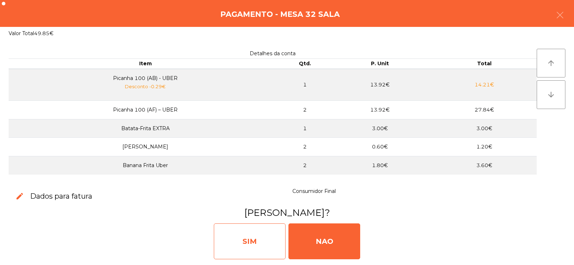
click at [259, 241] on div "SIM" at bounding box center [250, 241] width 72 height 36
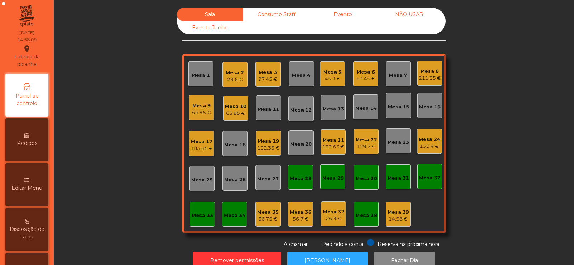
scroll to position [0, 0]
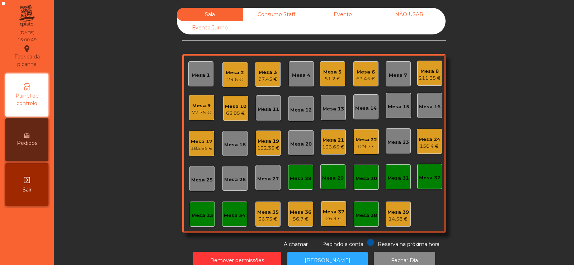
click at [371, 77] on div "63.45 €" at bounding box center [365, 78] width 19 height 7
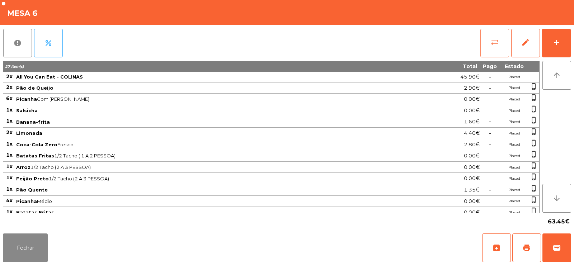
click at [498, 42] on span "sync_alt" at bounding box center [494, 42] width 9 height 9
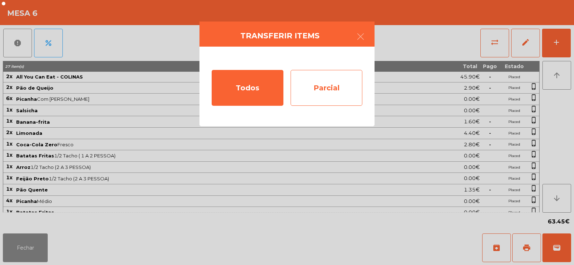
click at [329, 84] on div "Parcial" at bounding box center [326, 88] width 72 height 36
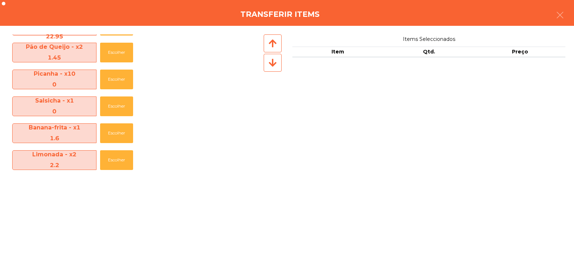
scroll to position [32, 0]
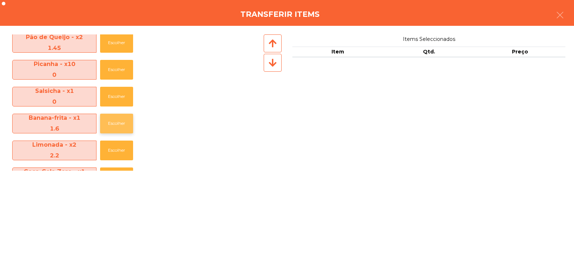
click at [114, 124] on button "Escolher" at bounding box center [116, 124] width 33 height 20
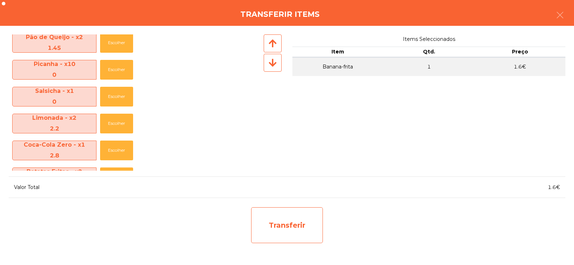
click at [299, 226] on div "Transferir" at bounding box center [287, 225] width 72 height 36
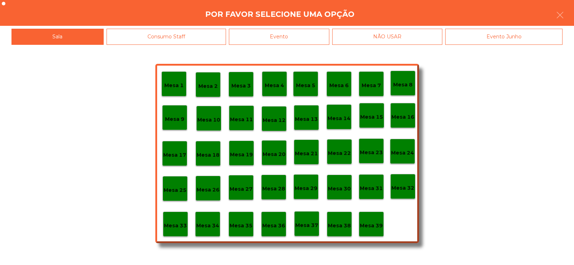
click at [309, 223] on p "Mesa 37" at bounding box center [306, 225] width 23 height 8
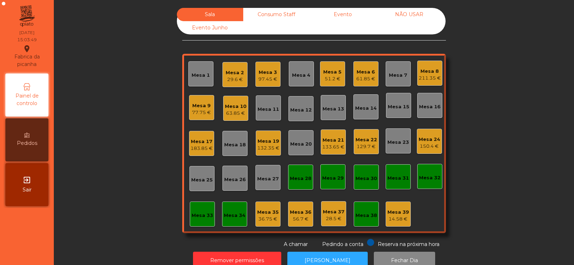
scroll to position [18, 0]
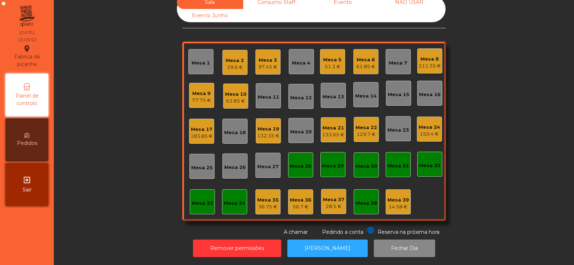
click at [365, 63] on div "61.85 €" at bounding box center [365, 66] width 19 height 7
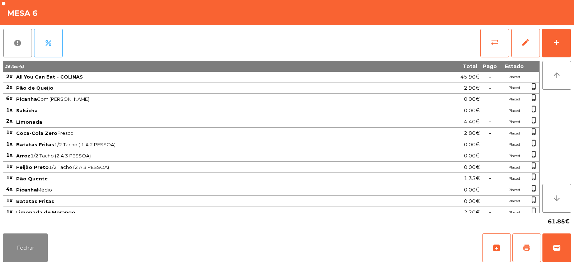
click at [527, 253] on button "print" at bounding box center [526, 247] width 29 height 29
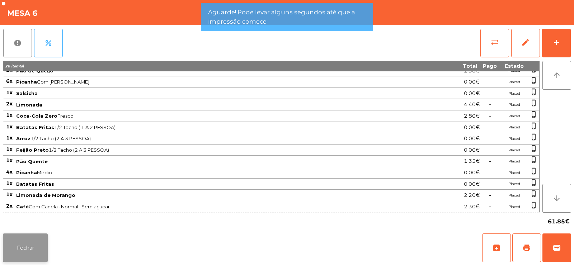
click at [31, 238] on button "Fechar" at bounding box center [25, 247] width 45 height 29
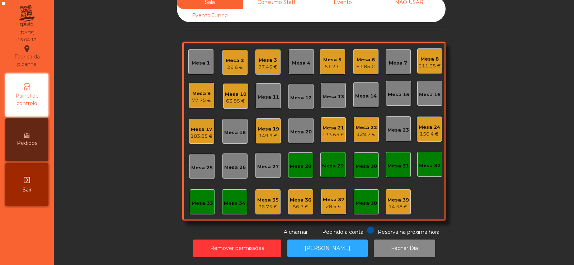
scroll to position [0, 0]
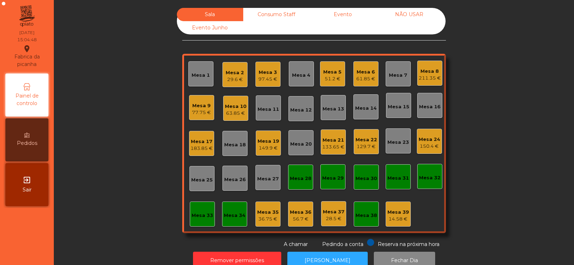
click at [368, 82] on div "61.85 €" at bounding box center [365, 78] width 19 height 7
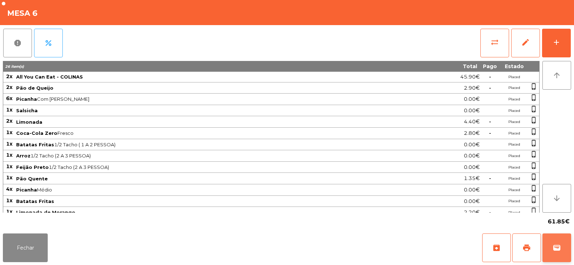
click at [552, 239] on button "wallet" at bounding box center [556, 247] width 29 height 29
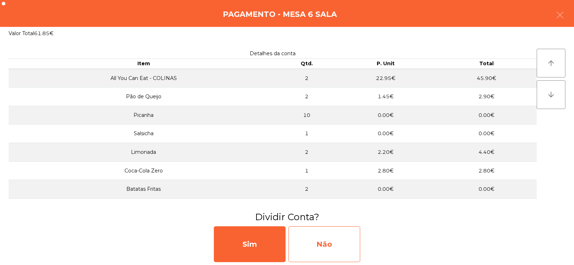
click at [340, 244] on div "Não" at bounding box center [324, 244] width 72 height 36
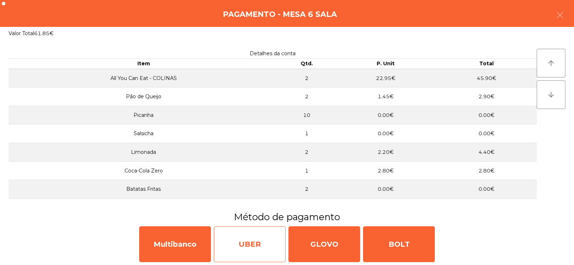
click at [245, 242] on div "UBER" at bounding box center [250, 244] width 72 height 36
select select "**"
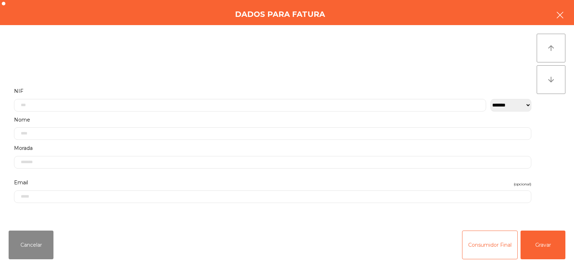
click at [561, 15] on icon "button" at bounding box center [559, 15] width 9 height 9
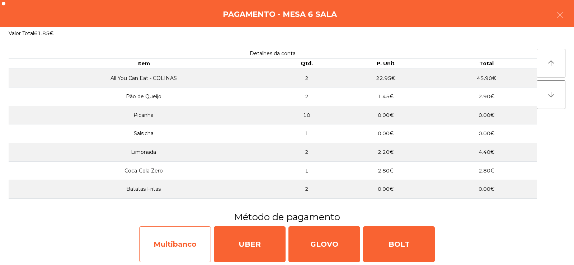
click at [180, 246] on div "Multibanco" at bounding box center [175, 244] width 72 height 36
select select "**"
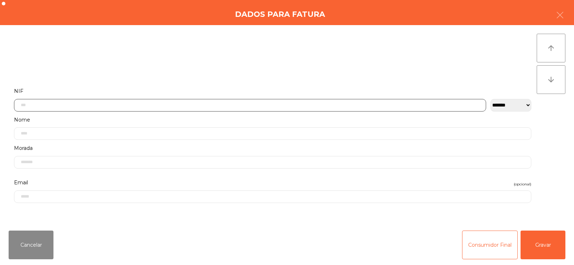
click at [287, 104] on input "text" at bounding box center [250, 105] width 472 height 13
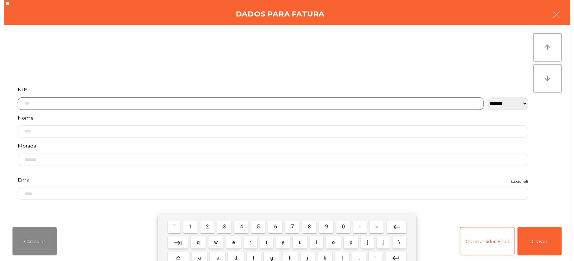
scroll to position [52, 0]
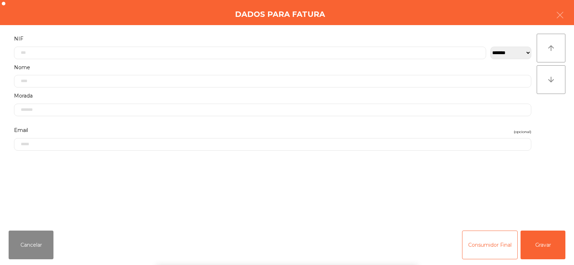
click at [506, 192] on div "` 1 2 3 4 5 6 7 8 9 0 - = keyboard_backspace keyboard_tab q w e r t y u i o p […" at bounding box center [287, 220] width 574 height 89
click at [393, 53] on input "text" at bounding box center [250, 53] width 472 height 13
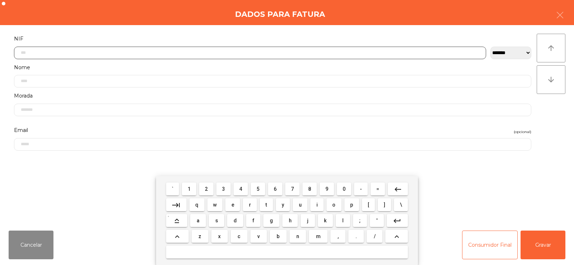
click at [392, 50] on input "text" at bounding box center [250, 53] width 472 height 13
click at [385, 52] on input "text" at bounding box center [250, 53] width 472 height 13
click at [386, 50] on input "text" at bounding box center [250, 53] width 472 height 13
click at [384, 50] on input "text" at bounding box center [250, 53] width 472 height 13
click at [384, 51] on input "text" at bounding box center [250, 53] width 472 height 13
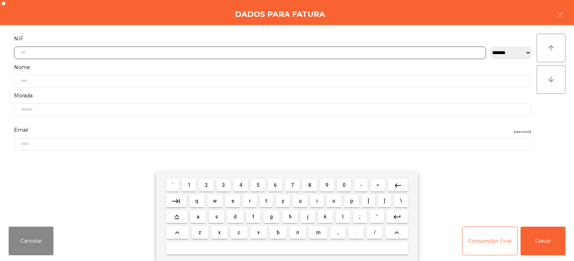
click at [371, 50] on input "text" at bounding box center [250, 53] width 472 height 13
type input "*********"
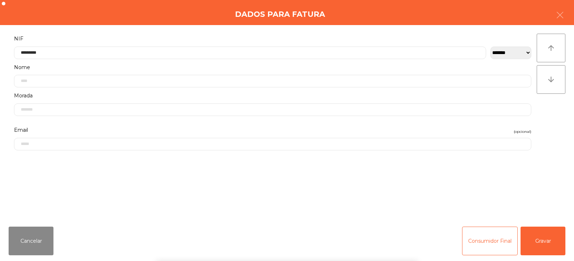
click at [548, 243] on div "` 1 2 3 4 5 6 7 8 9 0 - = keyboard_backspace keyboard_tab q w e r t y u i o p […" at bounding box center [287, 216] width 574 height 89
click at [545, 245] on button "Gravar" at bounding box center [542, 241] width 45 height 29
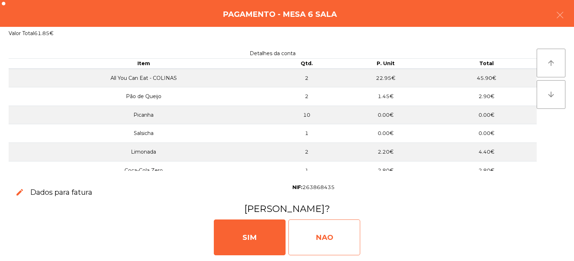
click at [338, 227] on div "NAO" at bounding box center [324, 238] width 72 height 36
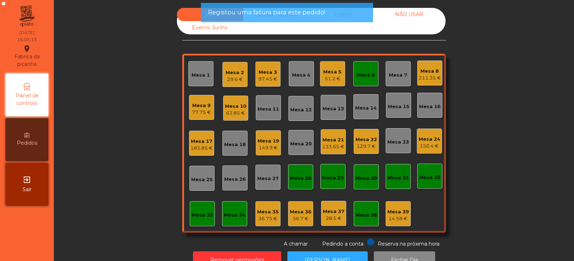
click at [364, 78] on div "Mesa 6" at bounding box center [365, 75] width 18 height 7
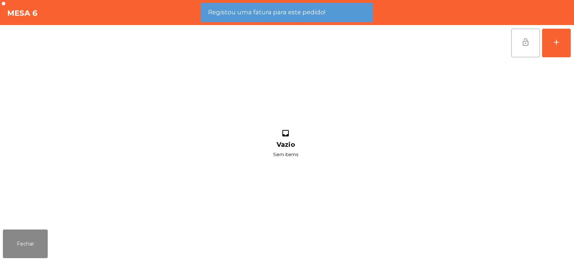
click at [526, 36] on button "lock_open" at bounding box center [525, 43] width 29 height 29
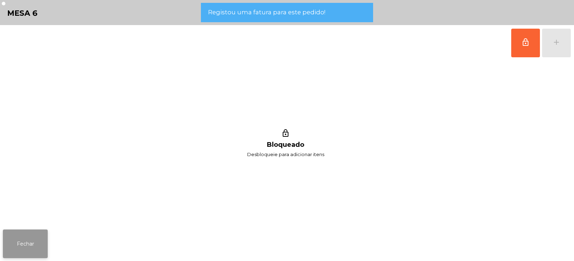
click at [35, 253] on button "Fechar" at bounding box center [25, 244] width 45 height 29
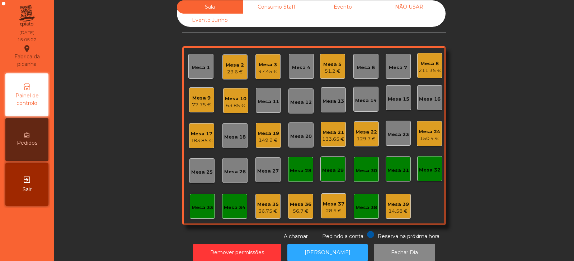
scroll to position [0, 0]
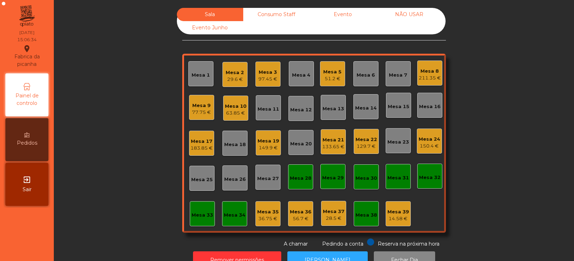
click at [260, 74] on div "Mesa 3" at bounding box center [267, 72] width 19 height 7
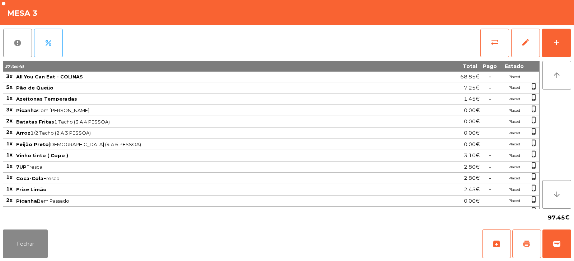
click at [527, 246] on span "print" at bounding box center [526, 244] width 9 height 9
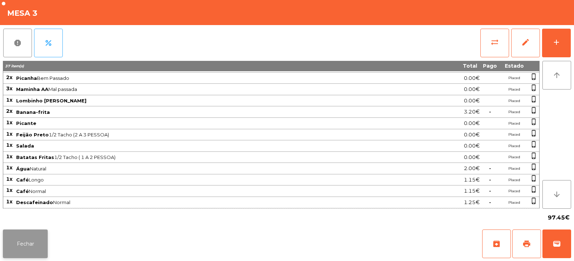
click at [42, 245] on button "Fechar" at bounding box center [25, 244] width 45 height 29
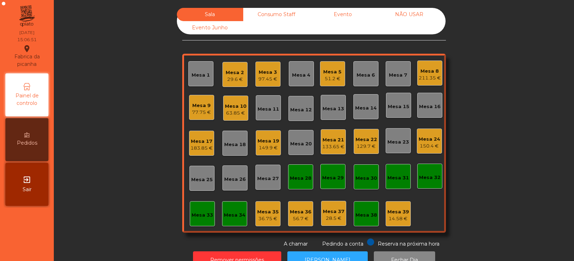
click at [269, 79] on div "97.45 €" at bounding box center [267, 79] width 19 height 7
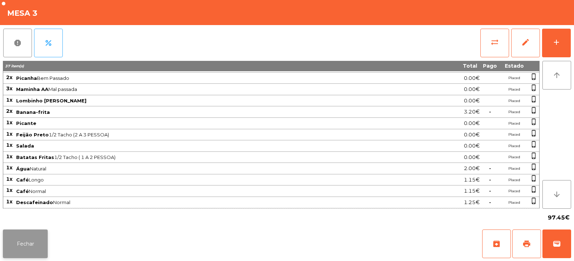
click at [19, 247] on button "Fechar" at bounding box center [25, 244] width 45 height 29
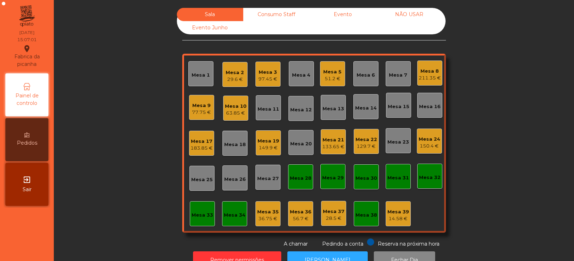
scroll to position [21, 0]
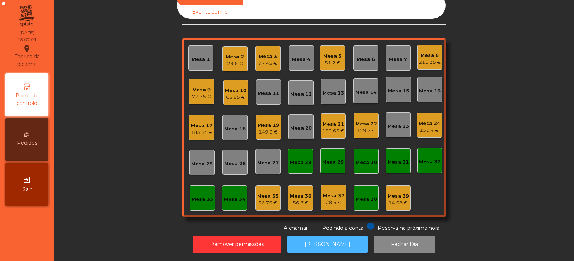
click at [331, 241] on button "[PERSON_NAME]" at bounding box center [327, 245] width 80 height 18
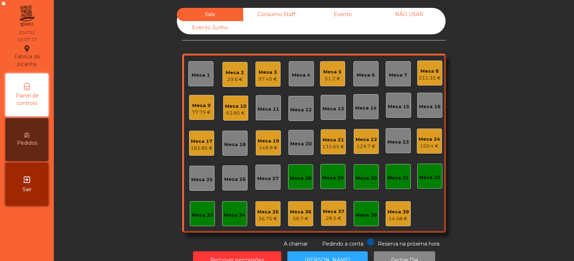
click at [270, 79] on div "97.45 €" at bounding box center [267, 79] width 19 height 7
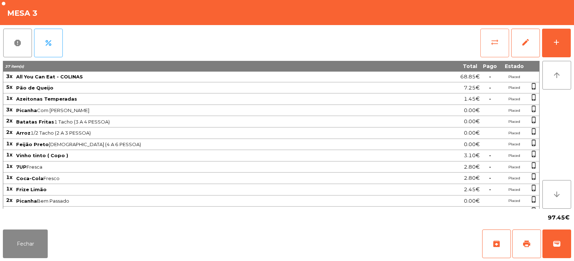
click at [494, 50] on button "sync_alt" at bounding box center [494, 43] width 29 height 29
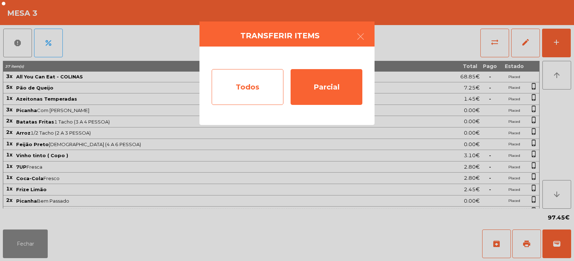
click at [255, 86] on div "Todos" at bounding box center [248, 87] width 72 height 36
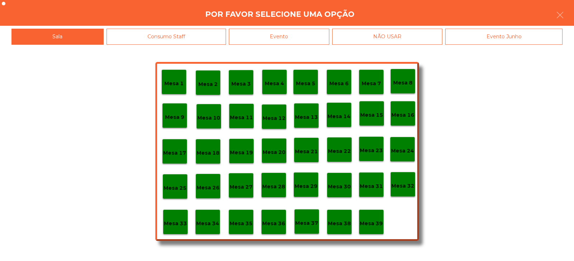
click at [317, 29] on div "Evento" at bounding box center [279, 37] width 100 height 16
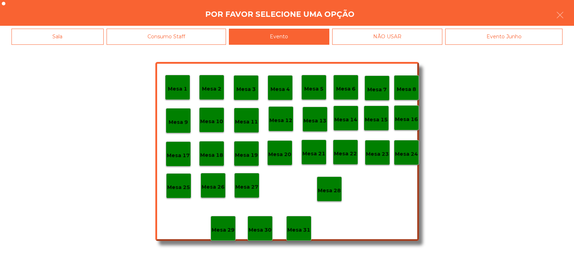
click at [333, 192] on p "Mesa 28" at bounding box center [329, 191] width 23 height 8
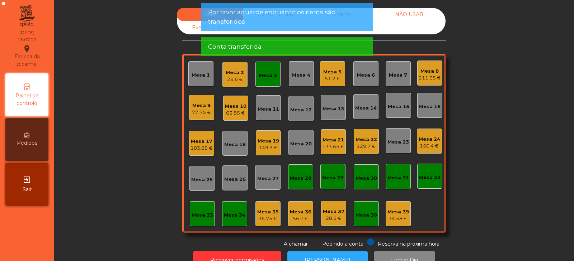
click at [270, 77] on div "Mesa 3" at bounding box center [267, 75] width 18 height 7
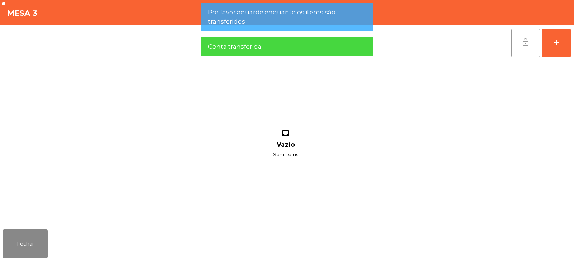
click at [522, 49] on button "lock_open" at bounding box center [525, 43] width 29 height 29
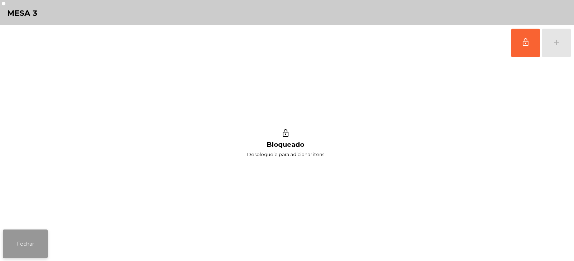
click at [38, 243] on button "Fechar" at bounding box center [25, 244] width 45 height 29
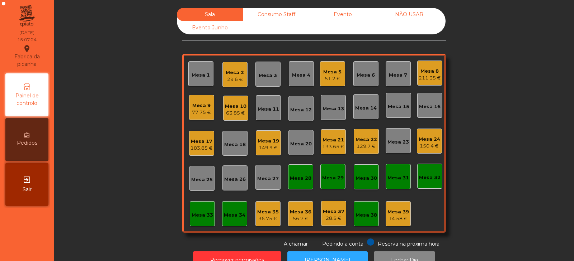
scroll to position [21, 0]
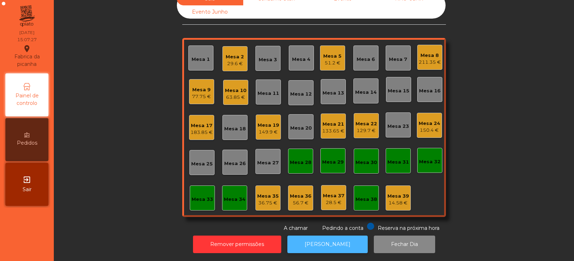
click at [336, 236] on button "[PERSON_NAME]" at bounding box center [327, 245] width 80 height 18
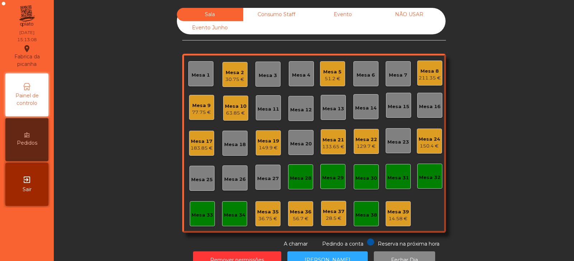
click at [427, 172] on div "Mesa 32" at bounding box center [430, 176] width 22 height 10
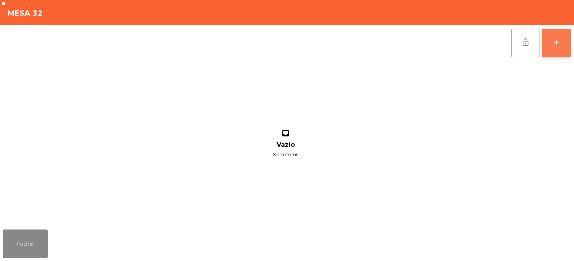
click at [552, 40] on div "add" at bounding box center [556, 42] width 9 height 9
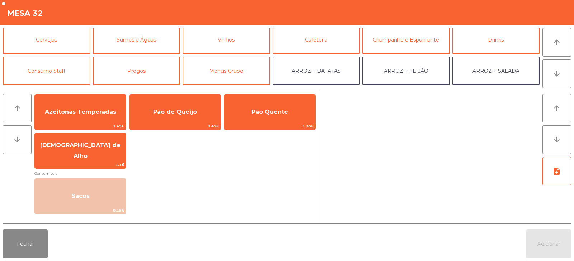
scroll to position [41, 0]
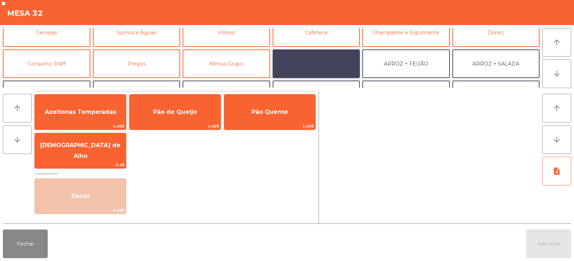
click at [337, 58] on button "ARROZ + BATATAS" at bounding box center [315, 63] width 87 height 29
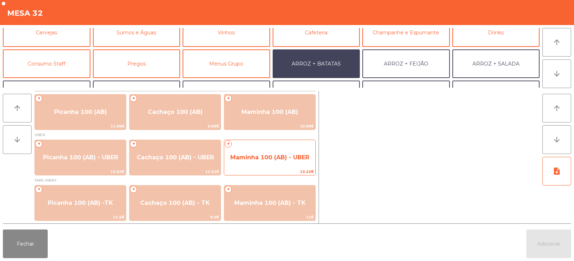
click at [296, 156] on span "Maminha 100 (AB) - UBER" at bounding box center [269, 157] width 79 height 7
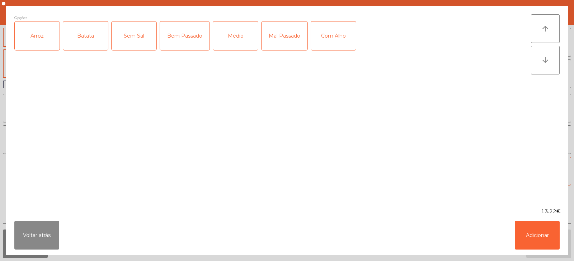
click at [41, 44] on div "Arroz" at bounding box center [37, 36] width 45 height 29
click at [84, 43] on div "Batata" at bounding box center [85, 36] width 45 height 29
click at [239, 30] on div "Médio" at bounding box center [235, 36] width 45 height 29
click at [550, 241] on button "Adicionar" at bounding box center [536, 235] width 45 height 29
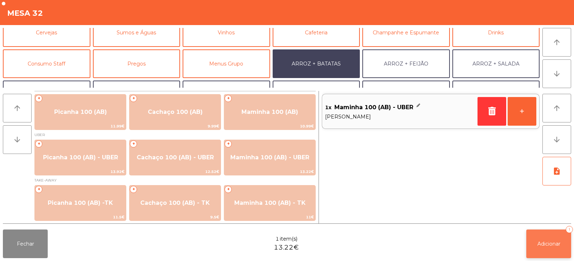
click at [554, 250] on button "Adicionar 1" at bounding box center [548, 244] width 45 height 29
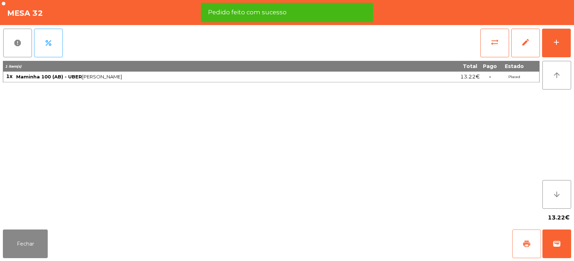
click at [526, 251] on button "print" at bounding box center [526, 244] width 29 height 29
click at [555, 244] on span "wallet" at bounding box center [556, 244] width 9 height 9
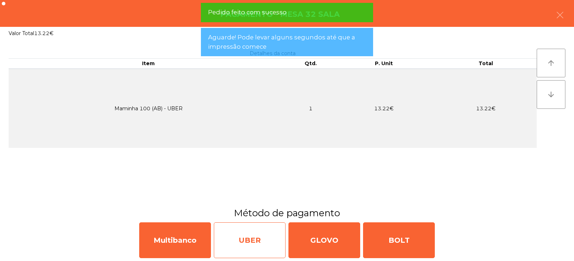
click at [256, 243] on div "UBER" at bounding box center [250, 241] width 72 height 36
select select "**"
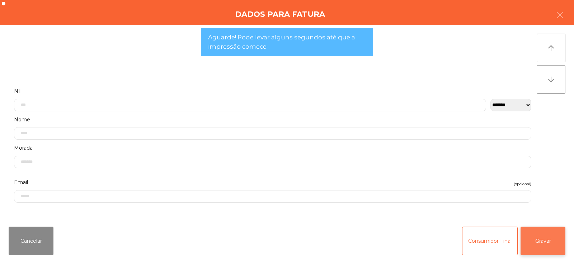
click at [554, 243] on button "Gravar" at bounding box center [542, 241] width 45 height 29
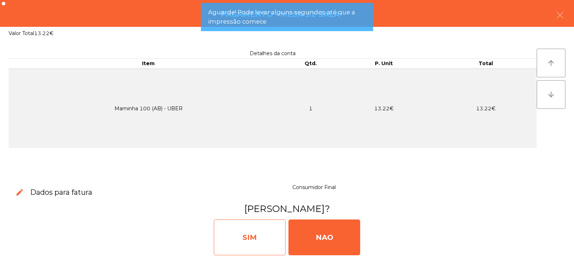
click at [260, 233] on div "SIM" at bounding box center [250, 238] width 72 height 36
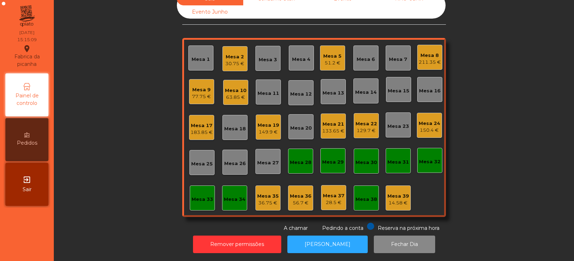
scroll to position [0, 0]
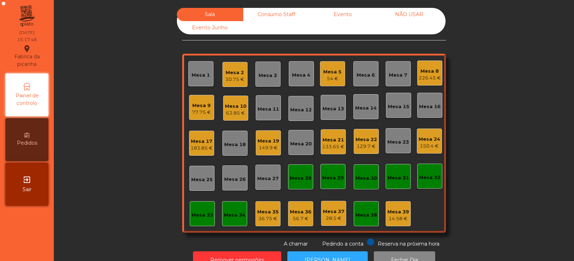
click at [427, 175] on div "Mesa 32" at bounding box center [430, 177] width 22 height 7
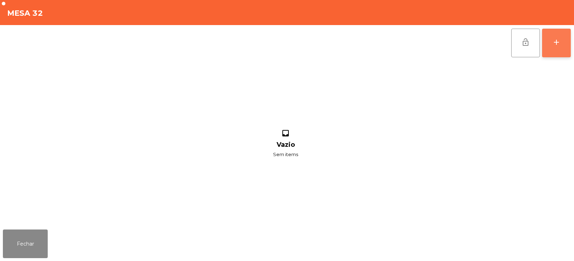
click at [554, 45] on div "add" at bounding box center [556, 42] width 9 height 9
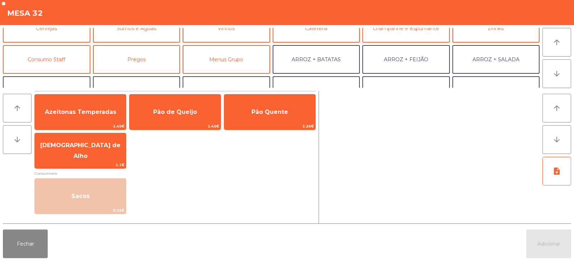
scroll to position [52, 0]
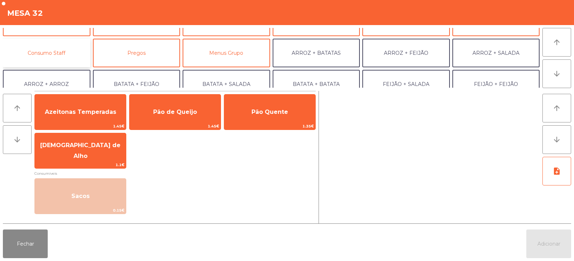
click at [72, 54] on button "Consumo Staff" at bounding box center [46, 53] width 87 height 29
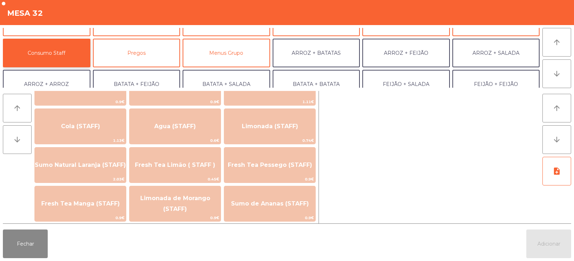
scroll to position [156, 0]
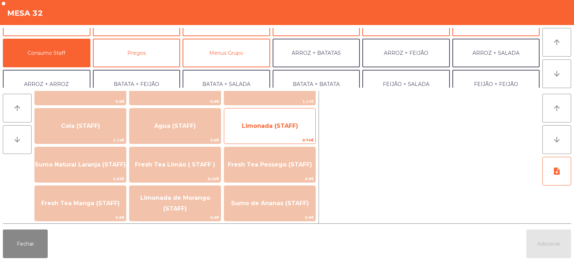
click at [288, 132] on span "Limonada (STAFF)" at bounding box center [269, 126] width 91 height 19
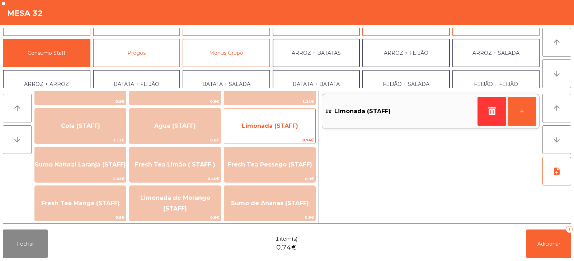
click at [287, 128] on span "Limonada (STAFF)" at bounding box center [270, 126] width 56 height 7
click at [290, 130] on span "Limonada (STAFF)" at bounding box center [269, 126] width 91 height 19
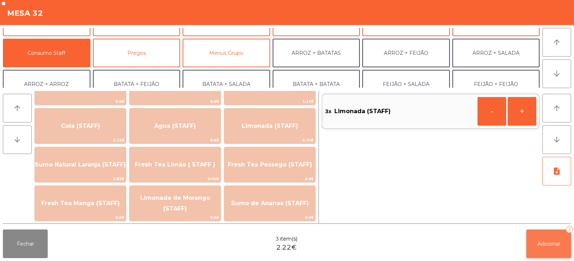
click at [549, 250] on button "Adicionar 3" at bounding box center [548, 244] width 45 height 29
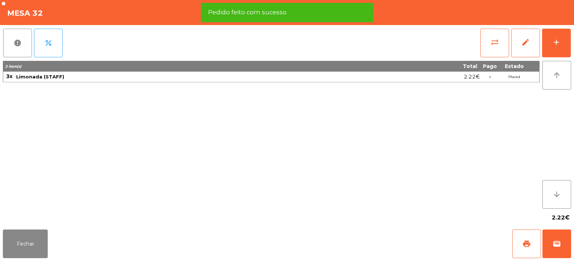
click at [55, 236] on div "Fechar print wallet" at bounding box center [287, 244] width 574 height 34
click at [41, 242] on button "Fechar" at bounding box center [25, 244] width 45 height 29
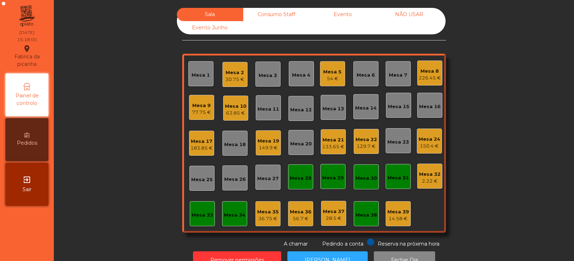
click at [427, 178] on div "2.22 €" at bounding box center [430, 181] width 22 height 7
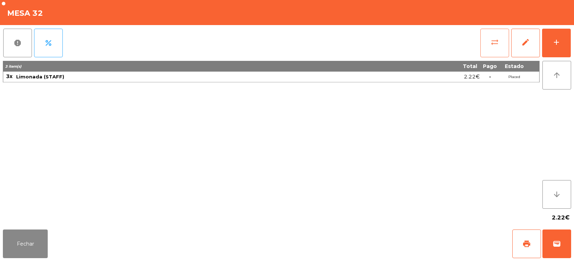
click at [494, 52] on button "sync_alt" at bounding box center [494, 43] width 29 height 29
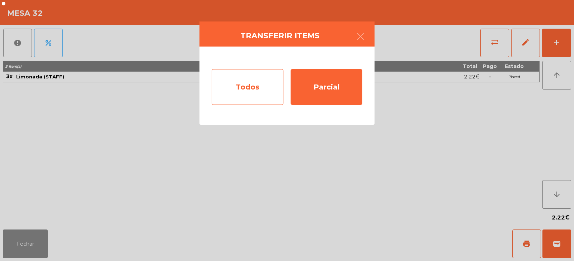
click at [255, 81] on div "Todos" at bounding box center [248, 87] width 72 height 36
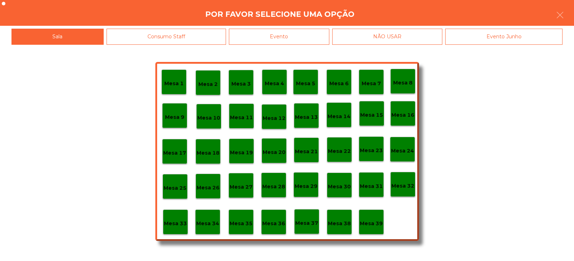
click at [376, 220] on p "Mesa 39" at bounding box center [371, 224] width 23 height 8
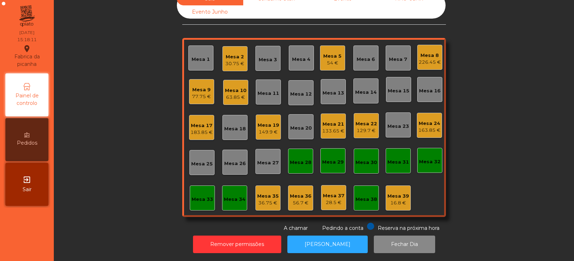
scroll to position [0, 0]
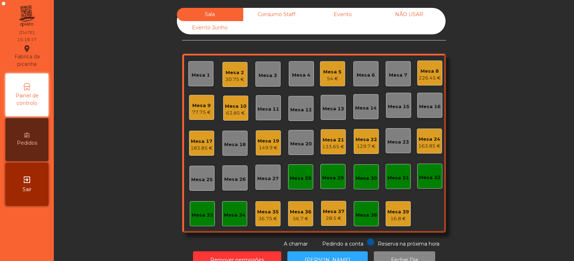
click at [432, 184] on div "Mesa 32" at bounding box center [429, 176] width 25 height 25
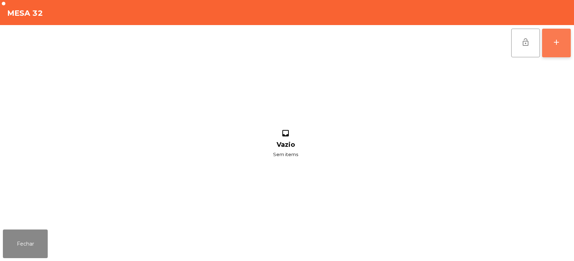
click at [556, 48] on button "add" at bounding box center [556, 43] width 29 height 29
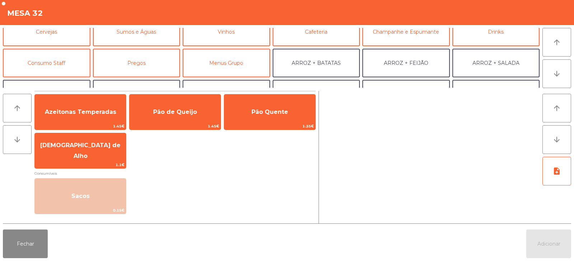
scroll to position [49, 0]
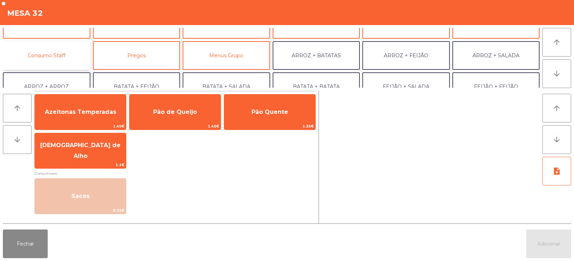
click at [70, 52] on button "Consumo Staff" at bounding box center [46, 55] width 87 height 29
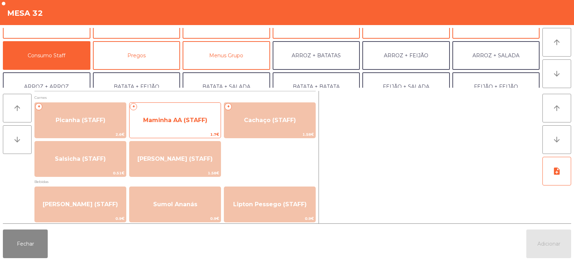
click at [177, 120] on span "Maminha AA (STAFF)" at bounding box center [175, 120] width 64 height 7
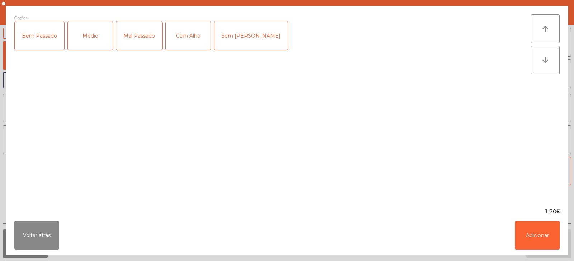
click at [92, 38] on div "Médio" at bounding box center [90, 36] width 45 height 29
click at [194, 35] on div "Com Alho" at bounding box center [188, 36] width 45 height 29
click at [531, 236] on button "Adicionar" at bounding box center [536, 235] width 45 height 29
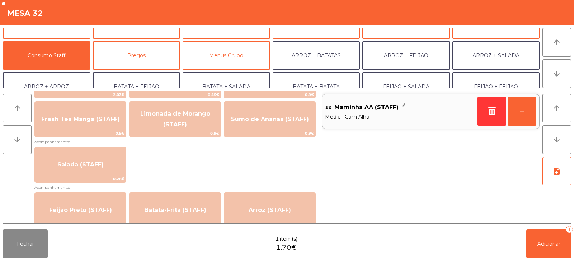
scroll to position [251, 0]
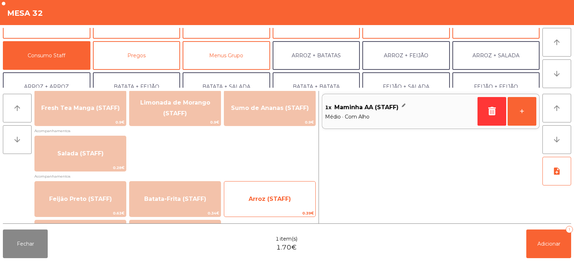
click at [273, 198] on span "Arroz (STAFF)" at bounding box center [269, 199] width 42 height 7
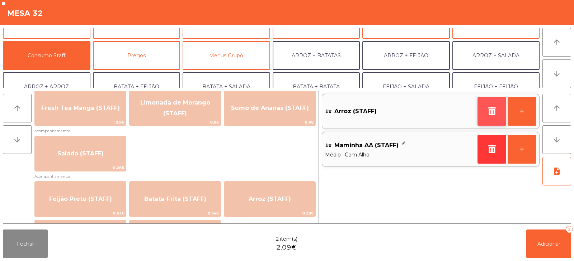
click at [487, 115] on icon "button" at bounding box center [491, 111] width 11 height 9
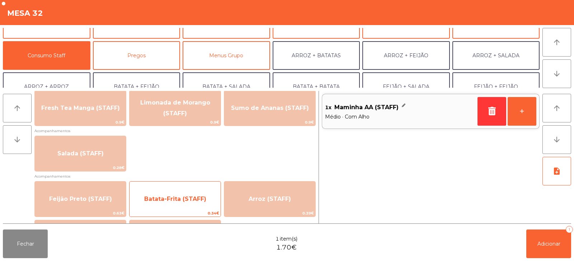
click at [180, 196] on span "Batata-Frita (STAFF)" at bounding box center [175, 199] width 62 height 7
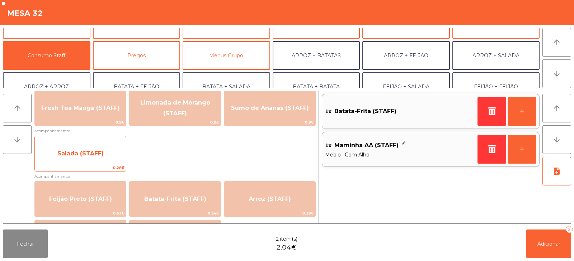
click at [96, 157] on span "Salada (STAFF)" at bounding box center [80, 153] width 91 height 19
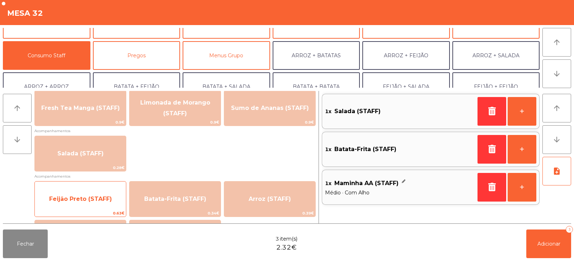
click at [98, 196] on span "Feijão Preto (STAFF)" at bounding box center [80, 199] width 63 height 7
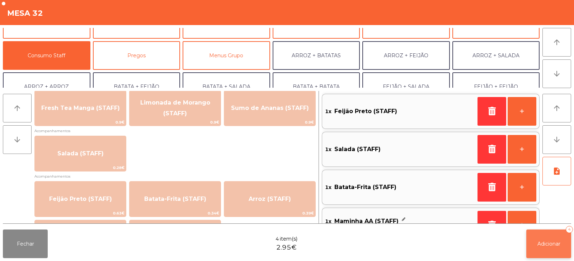
click at [554, 250] on button "Adicionar 4" at bounding box center [548, 244] width 45 height 29
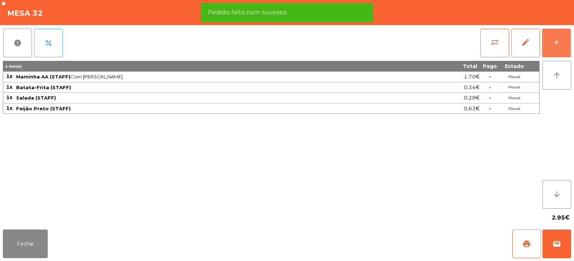
click at [565, 50] on button "add" at bounding box center [556, 43] width 29 height 29
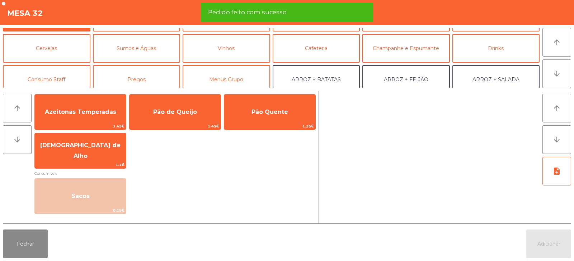
scroll to position [30, 0]
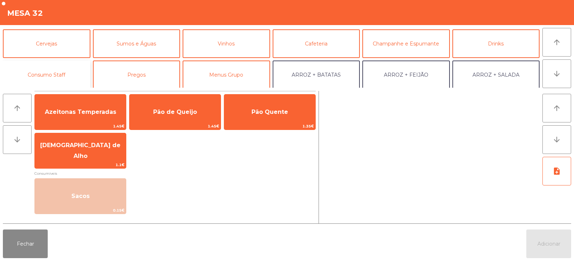
click at [68, 65] on button "Consumo Staff" at bounding box center [46, 75] width 87 height 29
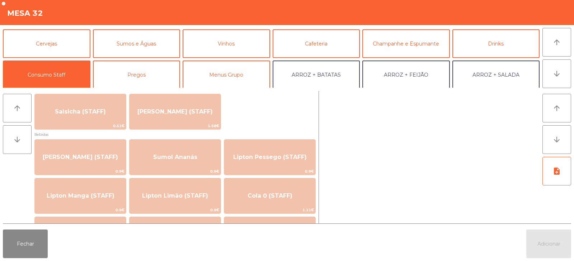
scroll to position [60, 0]
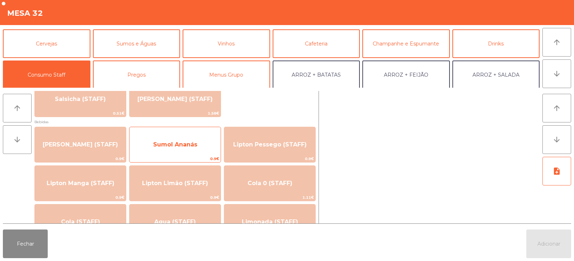
click at [196, 152] on span "Sumol Ananás" at bounding box center [174, 144] width 91 height 19
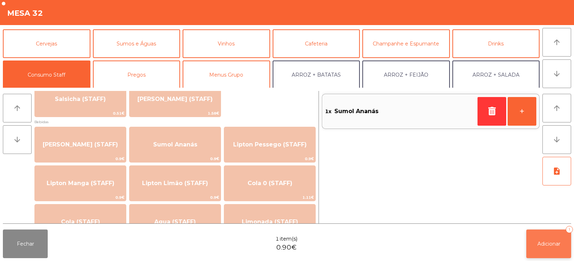
click at [549, 251] on button "Adicionar 1" at bounding box center [548, 244] width 45 height 29
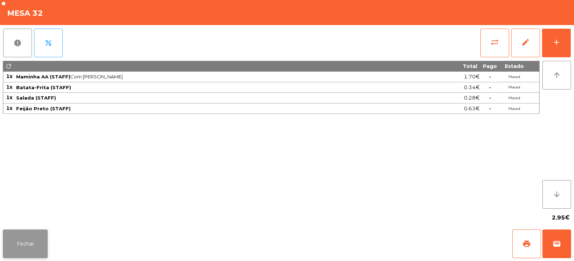
click at [24, 246] on button "Fechar" at bounding box center [25, 244] width 45 height 29
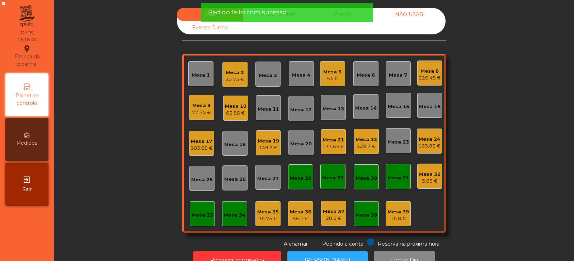
click at [397, 181] on div "Mesa 31" at bounding box center [398, 178] width 22 height 7
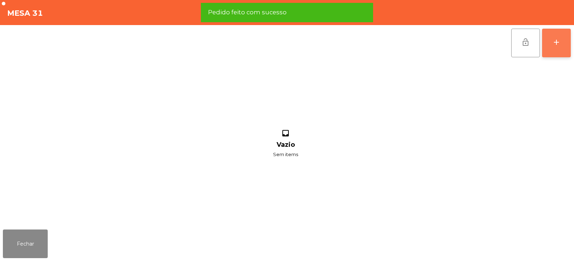
click at [566, 55] on button "add" at bounding box center [556, 43] width 29 height 29
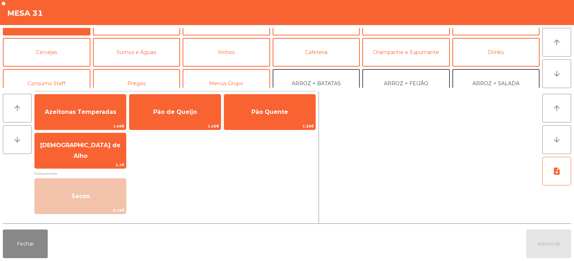
scroll to position [34, 0]
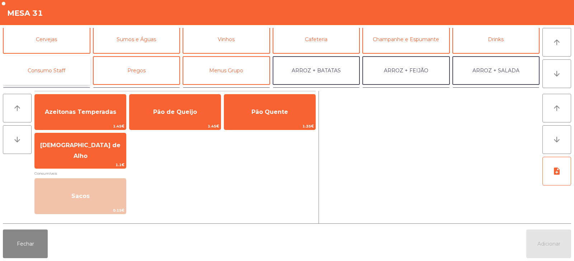
click at [65, 70] on button "Consumo Staff" at bounding box center [46, 70] width 87 height 29
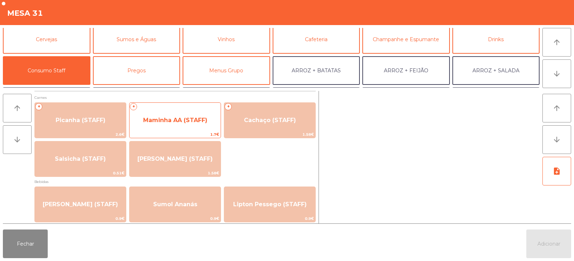
click at [170, 113] on span "Maminha AA (STAFF)" at bounding box center [174, 120] width 91 height 19
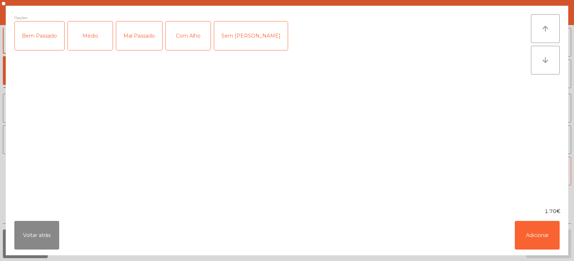
click at [95, 43] on div "Médio" at bounding box center [90, 36] width 45 height 29
click at [195, 34] on div "Com Alho" at bounding box center [188, 36] width 45 height 29
click at [530, 241] on button "Adicionar" at bounding box center [536, 235] width 45 height 29
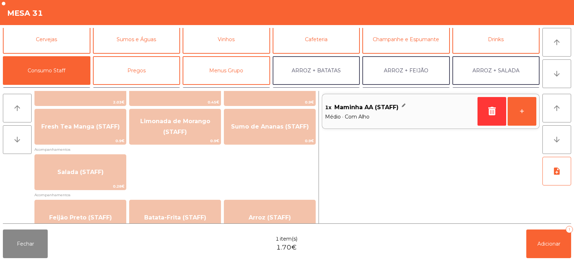
scroll to position [233, 0]
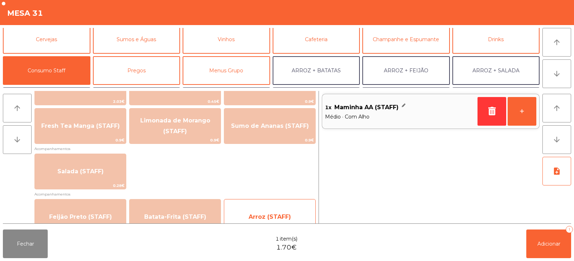
click at [261, 210] on span "Arroz (STAFF)" at bounding box center [269, 217] width 91 height 19
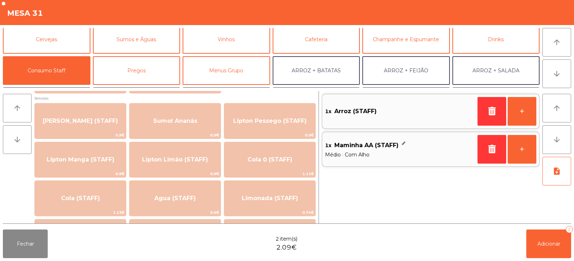
scroll to position [81, 0]
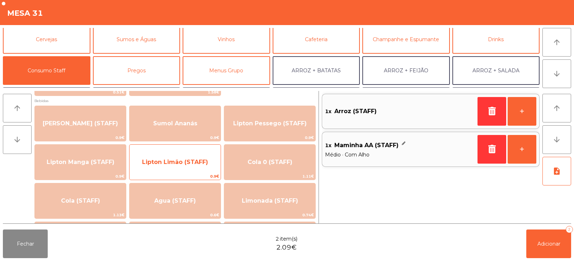
click at [201, 166] on span "Lipton Limão (STAFF)" at bounding box center [174, 162] width 91 height 19
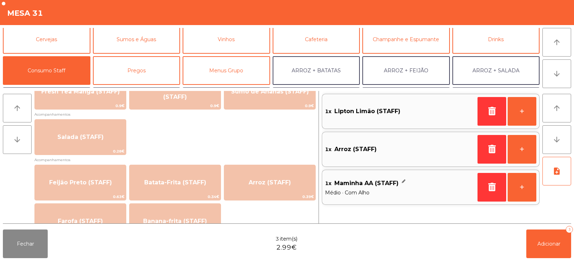
scroll to position [269, 0]
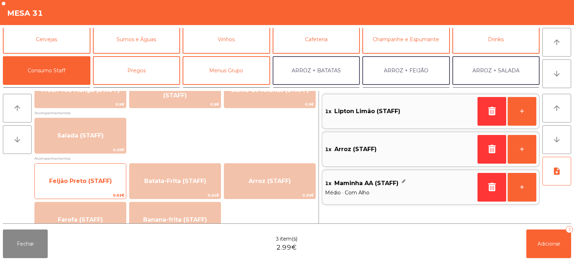
click at [109, 182] on span "Feijão Preto (STAFF)" at bounding box center [80, 181] width 63 height 7
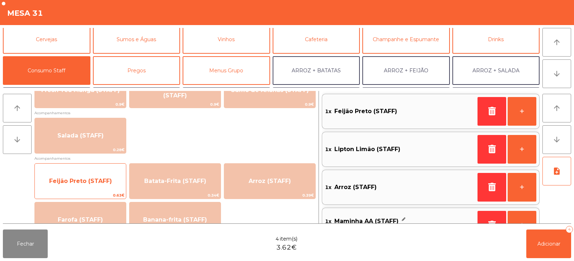
scroll to position [22, 0]
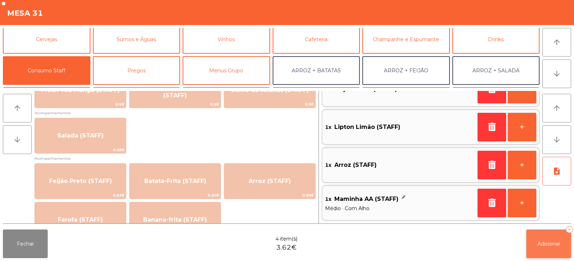
click at [552, 250] on button "Adicionar 4" at bounding box center [548, 244] width 45 height 29
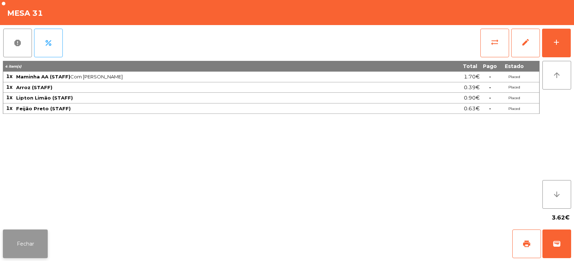
click at [16, 250] on button "Fechar" at bounding box center [25, 244] width 45 height 29
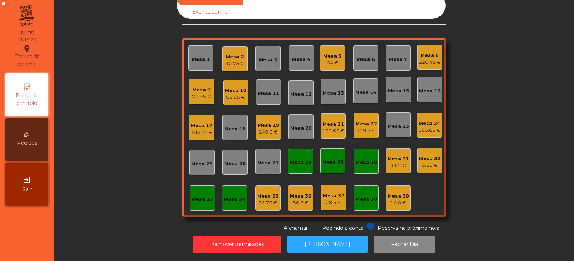
scroll to position [0, 0]
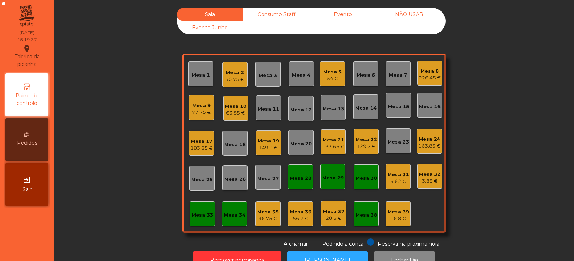
click at [358, 181] on div "Mesa 30" at bounding box center [366, 178] width 22 height 7
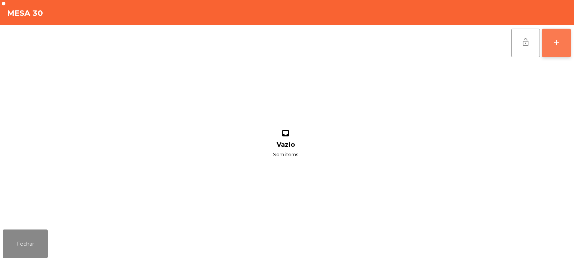
click at [553, 47] on button "add" at bounding box center [556, 43] width 29 height 29
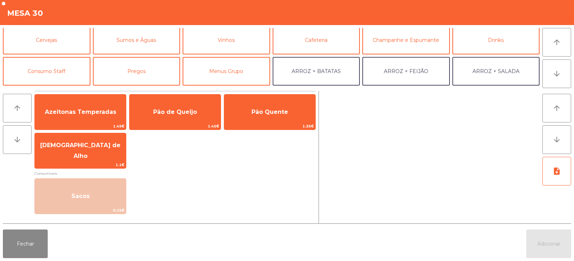
scroll to position [58, 0]
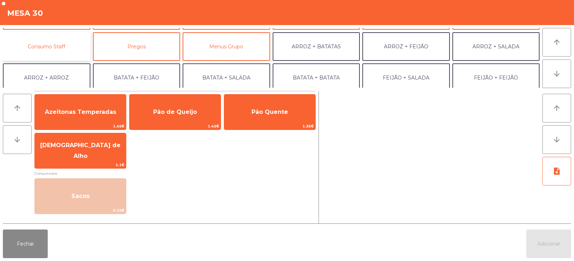
click at [30, 52] on button "Consumo Staff" at bounding box center [46, 46] width 87 height 29
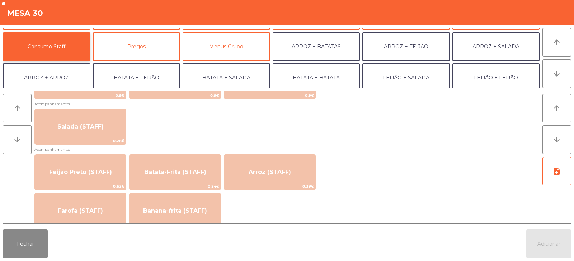
scroll to position [290, 0]
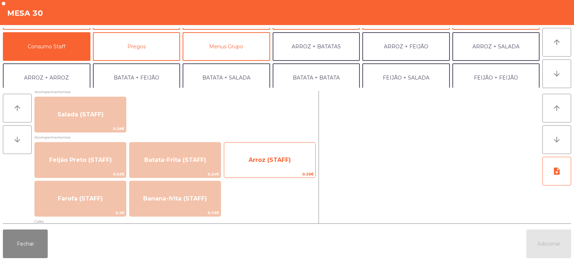
click at [252, 167] on span "Arroz (STAFF)" at bounding box center [269, 160] width 91 height 19
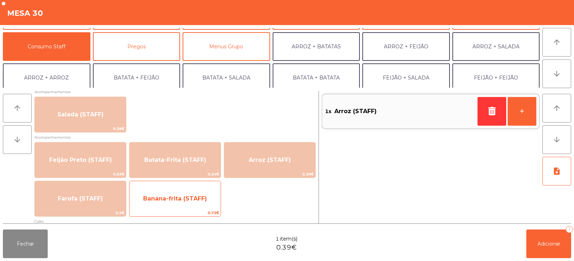
click at [204, 204] on span "Banana-frita (STAFF)" at bounding box center [174, 198] width 91 height 19
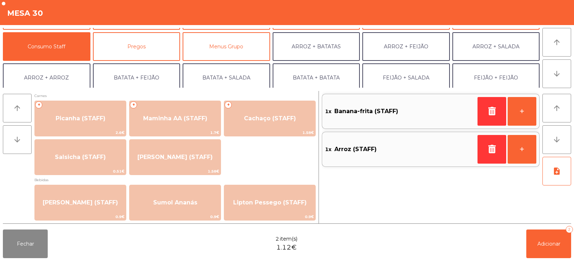
scroll to position [0, 0]
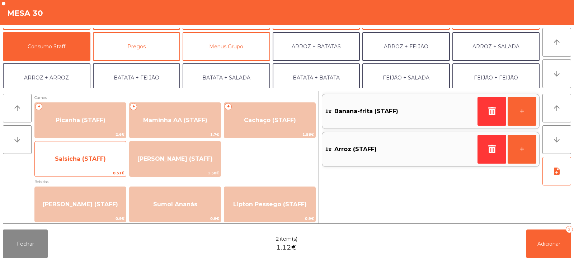
click at [54, 165] on span "Salsicha (STAFF)" at bounding box center [80, 159] width 91 height 19
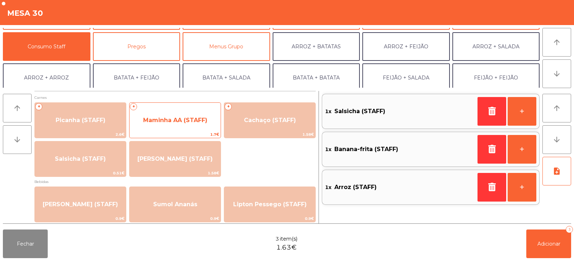
click at [205, 124] on span "Maminha AA (STAFF)" at bounding box center [174, 120] width 91 height 19
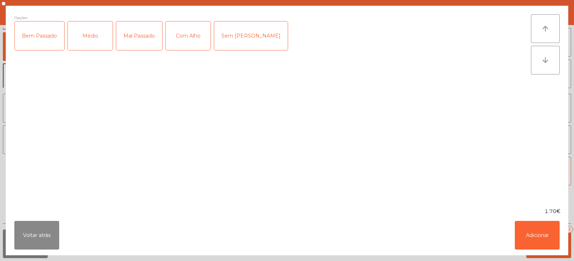
click at [82, 43] on div "Médio" at bounding box center [90, 36] width 45 height 29
click at [185, 43] on div "Com Alho" at bounding box center [188, 36] width 45 height 29
click at [536, 244] on button "Adicionar" at bounding box center [536, 235] width 45 height 29
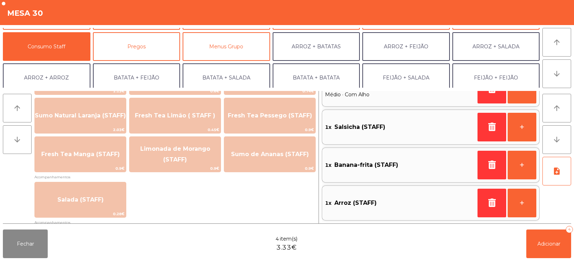
scroll to position [242, 0]
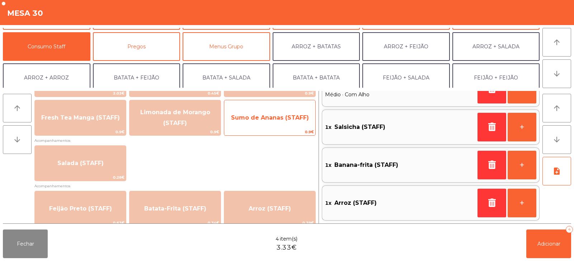
click at [291, 122] on span "Sumo de Ananas (STAFF)" at bounding box center [269, 117] width 91 height 19
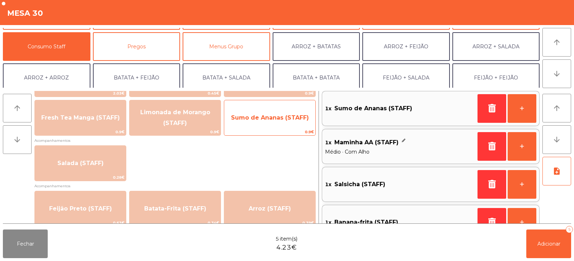
scroll to position [60, 0]
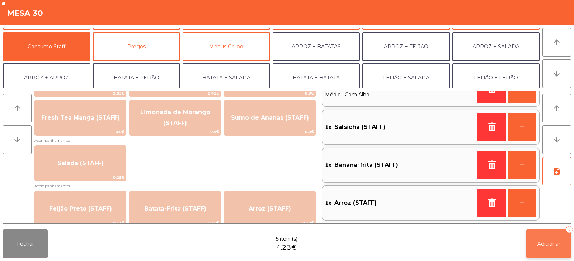
click at [547, 245] on span "Adicionar" at bounding box center [548, 244] width 23 height 6
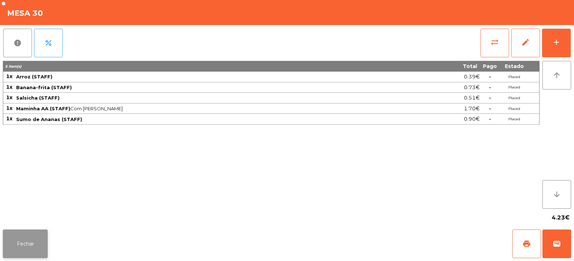
click at [28, 253] on button "Fechar" at bounding box center [25, 244] width 45 height 29
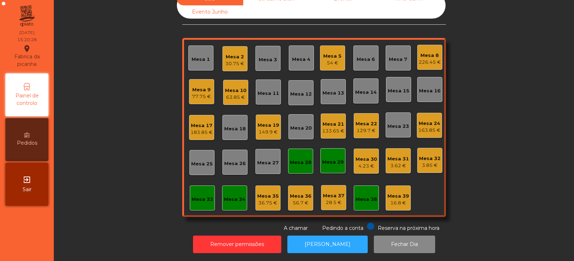
scroll to position [0, 0]
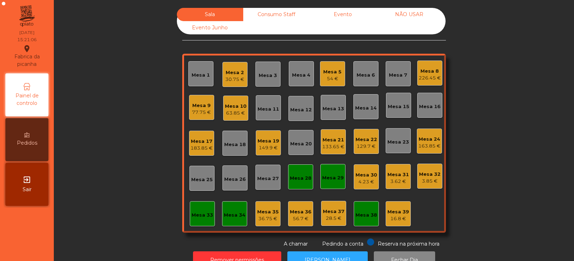
click at [335, 177] on div "Mesa 29" at bounding box center [333, 178] width 22 height 7
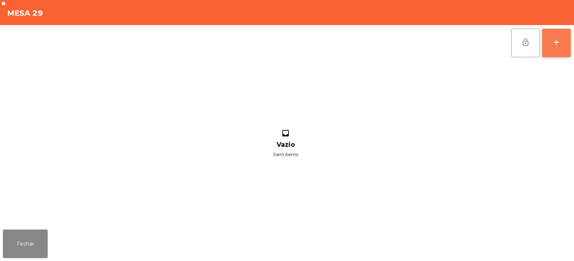
click at [557, 39] on div "add" at bounding box center [556, 42] width 9 height 9
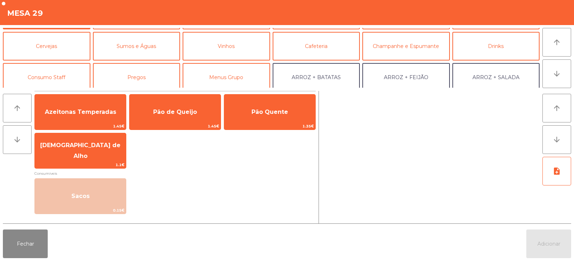
scroll to position [48, 0]
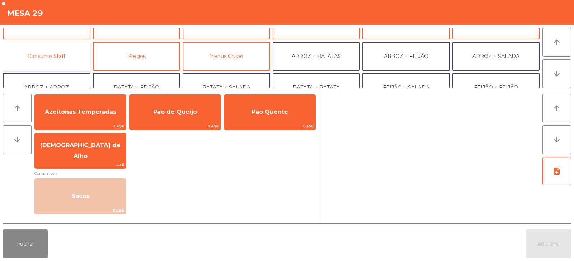
click at [76, 54] on button "Consumo Staff" at bounding box center [46, 56] width 87 height 29
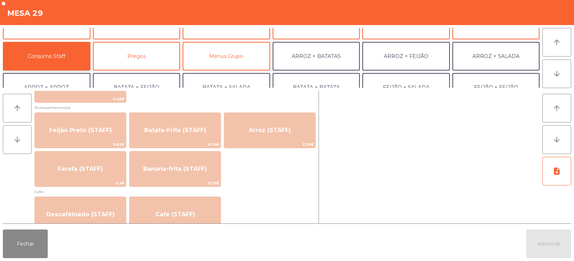
scroll to position [322, 0]
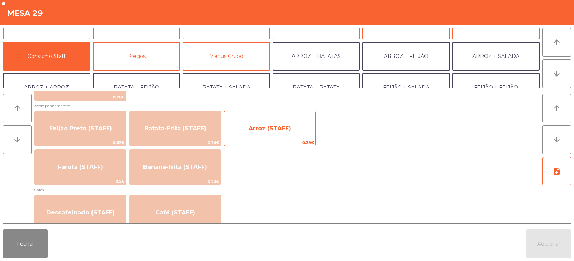
click at [289, 129] on span "Arroz (STAFF)" at bounding box center [269, 128] width 42 height 7
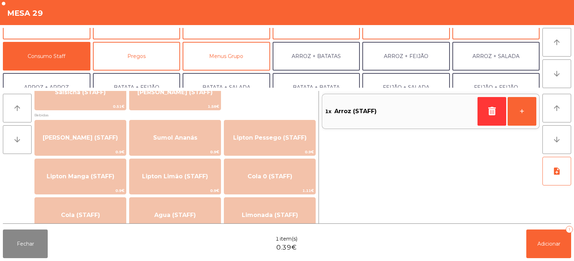
scroll to position [0, 0]
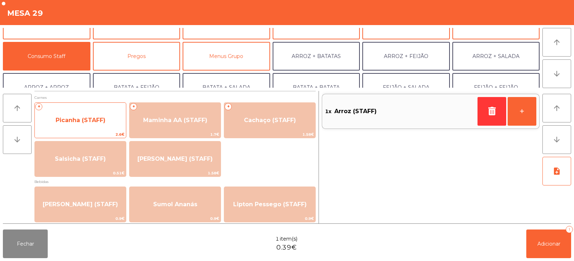
click at [93, 120] on span "Picanha (STAFF)" at bounding box center [81, 120] width 50 height 7
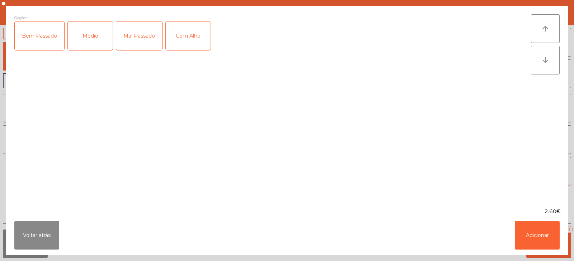
click at [95, 36] on div "Medio" at bounding box center [90, 36] width 45 height 29
click at [185, 38] on div "Com Alho" at bounding box center [188, 36] width 45 height 29
click at [545, 249] on button "Adicionar" at bounding box center [536, 235] width 45 height 29
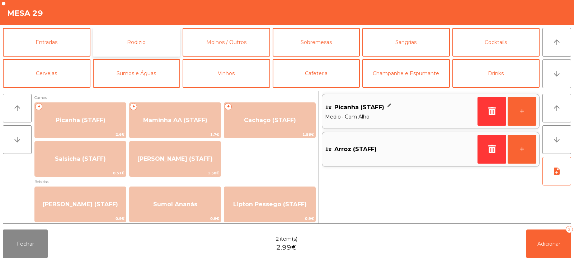
click at [158, 38] on button "Rodizio" at bounding box center [136, 42] width 87 height 29
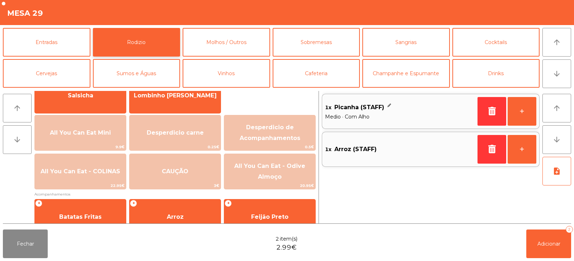
scroll to position [117, 0]
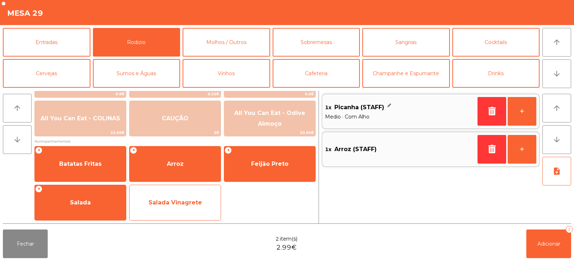
click at [195, 198] on span "Salada Vinagrete" at bounding box center [174, 202] width 91 height 19
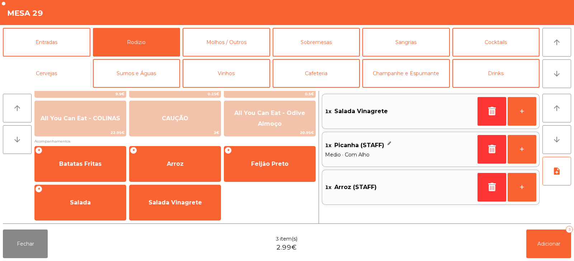
click at [70, 68] on button "Cervejas" at bounding box center [46, 73] width 87 height 29
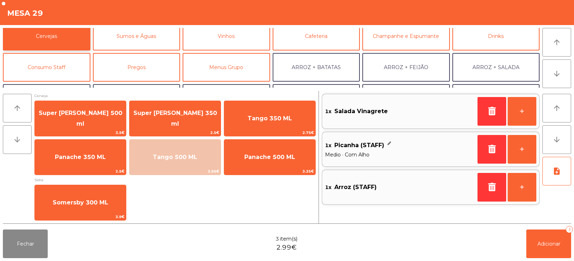
scroll to position [38, 0]
click at [66, 68] on button "Consumo Staff" at bounding box center [46, 67] width 87 height 29
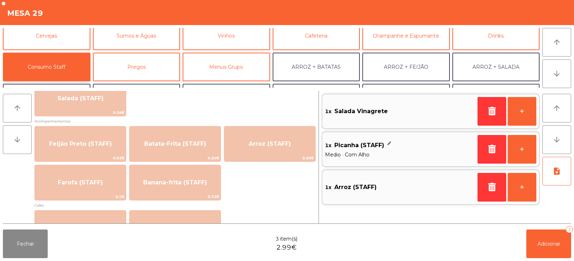
scroll to position [308, 0]
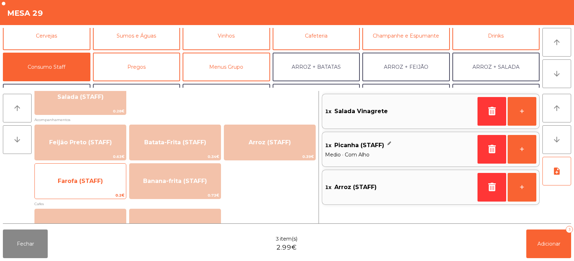
click at [106, 186] on span "Farofa (STAFF)" at bounding box center [80, 181] width 91 height 19
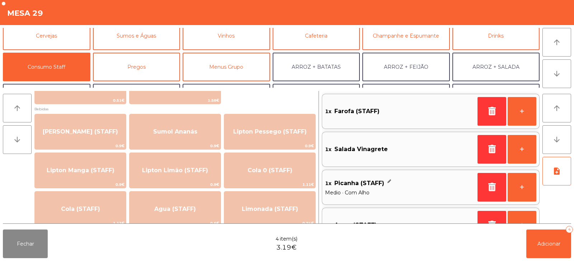
scroll to position [76, 0]
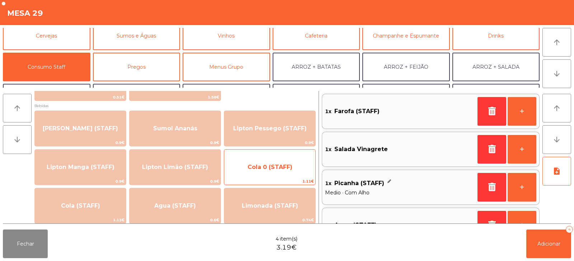
click at [280, 172] on span "Cola 0 (STAFF)" at bounding box center [269, 167] width 91 height 19
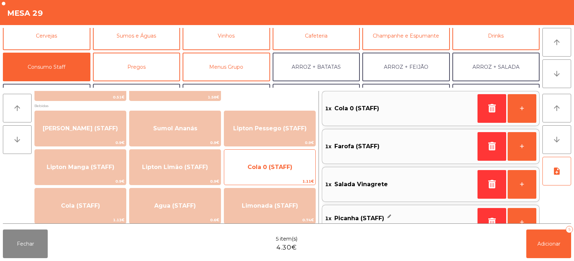
scroll to position [60, 0]
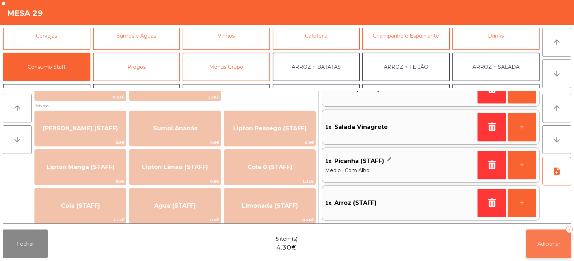
click at [548, 255] on button "Adicionar 5" at bounding box center [548, 244] width 45 height 29
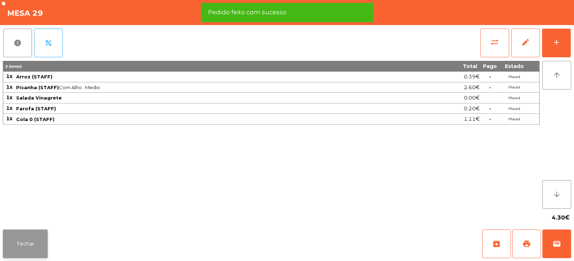
click at [30, 240] on button "Fechar" at bounding box center [25, 244] width 45 height 29
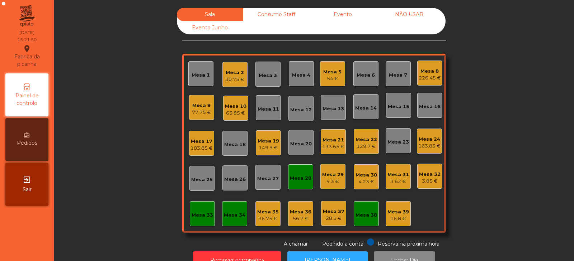
click at [296, 183] on div "Mesa 28" at bounding box center [300, 177] width 25 height 25
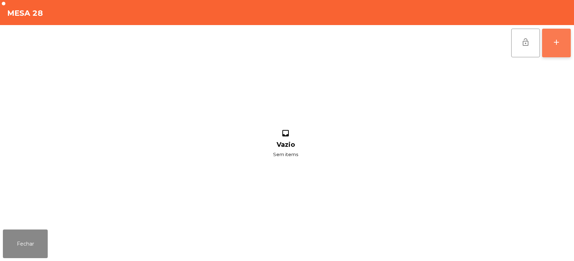
click at [562, 47] on button "add" at bounding box center [556, 43] width 29 height 29
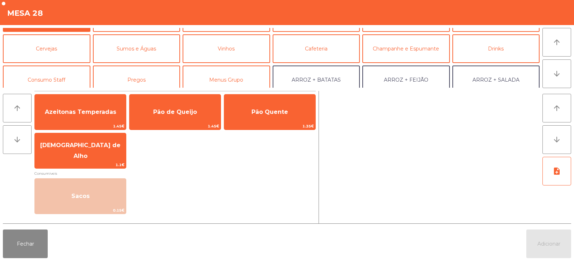
scroll to position [27, 0]
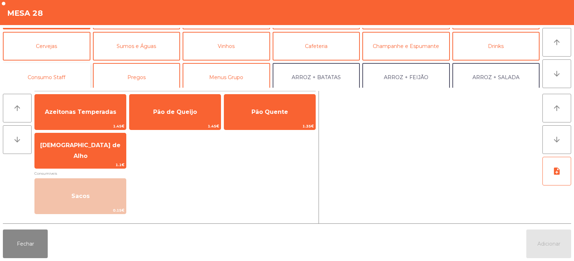
click at [70, 72] on button "Consumo Staff" at bounding box center [46, 77] width 87 height 29
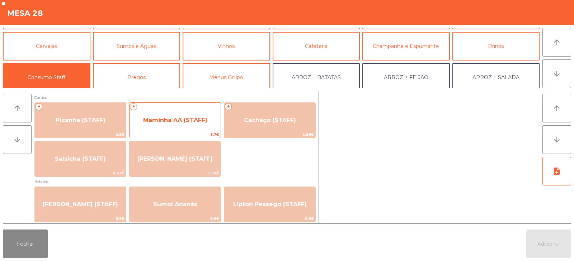
click at [177, 125] on span "Maminha AA (STAFF)" at bounding box center [174, 120] width 91 height 19
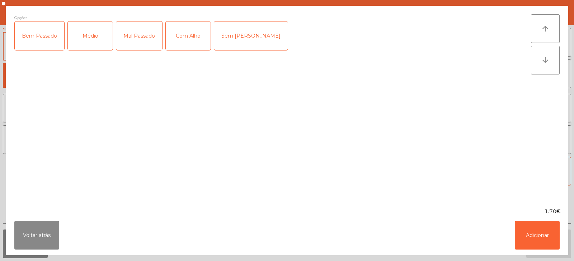
click at [98, 41] on div "Médio" at bounding box center [90, 36] width 45 height 29
click at [150, 40] on div "Mal Passado" at bounding box center [139, 36] width 46 height 29
click at [193, 45] on div "Com Alho" at bounding box center [188, 36] width 45 height 29
click at [538, 242] on button "Adicionar" at bounding box center [536, 235] width 45 height 29
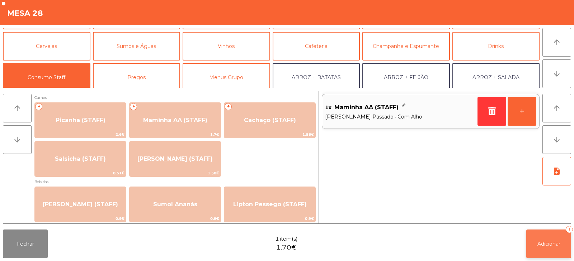
click at [549, 244] on span "Adicionar" at bounding box center [548, 244] width 23 height 6
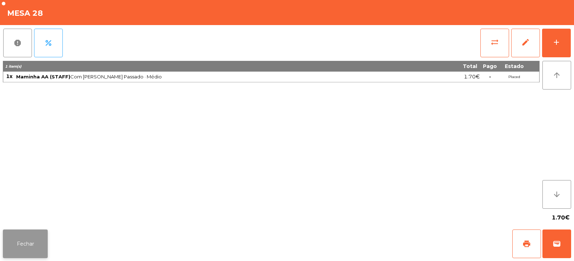
click at [32, 234] on button "Fechar" at bounding box center [25, 244] width 45 height 29
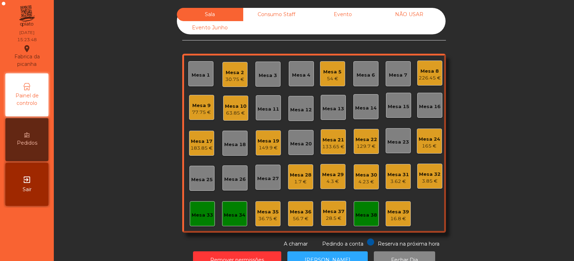
click at [232, 79] on div "30.75 €" at bounding box center [234, 79] width 19 height 7
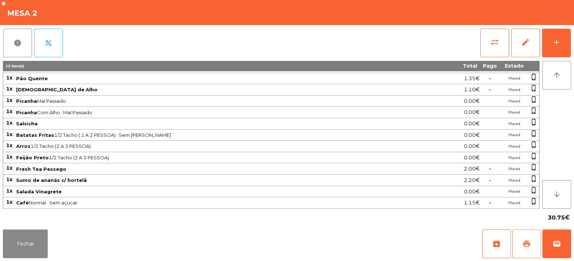
click at [528, 240] on span "print" at bounding box center [526, 244] width 9 height 9
click at [557, 248] on span "wallet" at bounding box center [556, 244] width 9 height 9
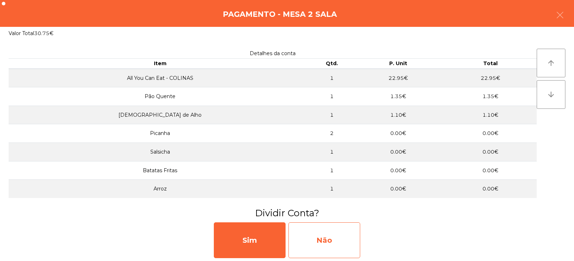
click at [332, 235] on div "Não" at bounding box center [324, 241] width 72 height 36
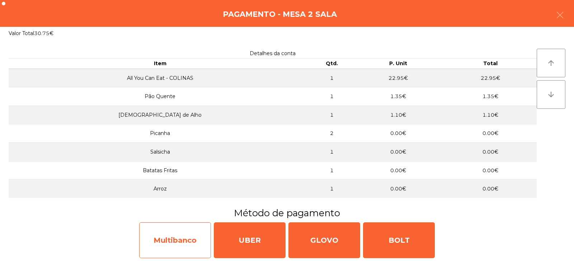
click at [194, 250] on div "Multibanco" at bounding box center [175, 241] width 72 height 36
select select "**"
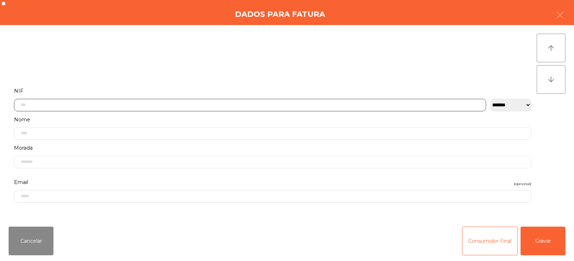
click at [273, 103] on input "text" at bounding box center [250, 105] width 472 height 13
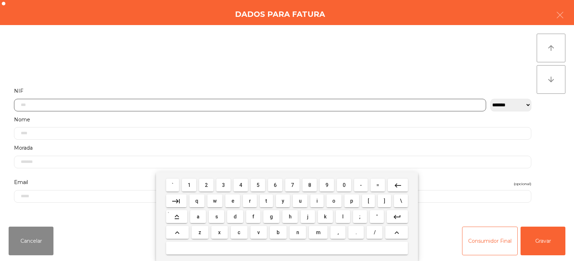
scroll to position [52, 0]
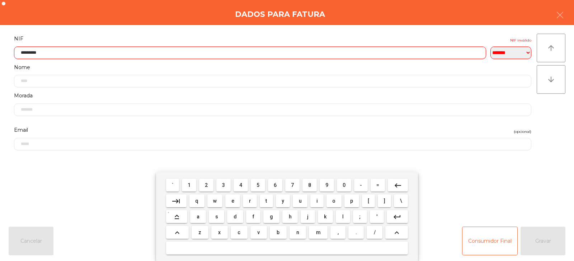
click at [425, 51] on input "*********" at bounding box center [250, 53] width 472 height 13
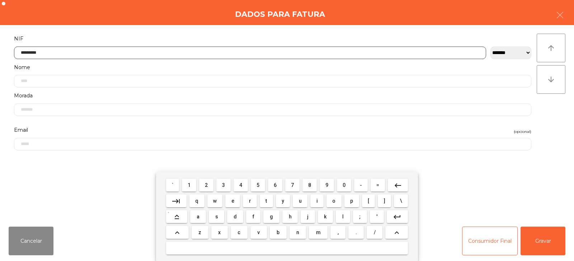
type input "*********"
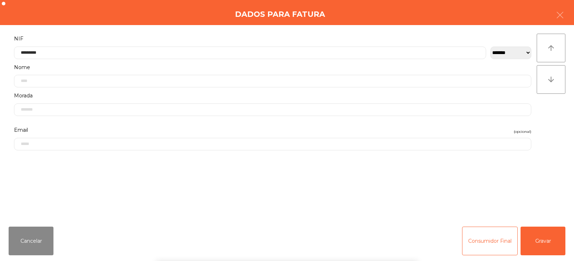
click at [542, 234] on div "` 1 2 3 4 5 6 7 8 9 0 - = keyboard_backspace keyboard_tab q w e r t y u i o p […" at bounding box center [287, 216] width 574 height 89
click at [542, 246] on button "Gravar" at bounding box center [542, 241] width 45 height 29
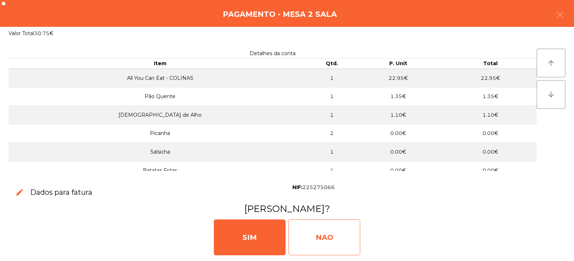
click at [331, 227] on div "NAO" at bounding box center [324, 238] width 72 height 36
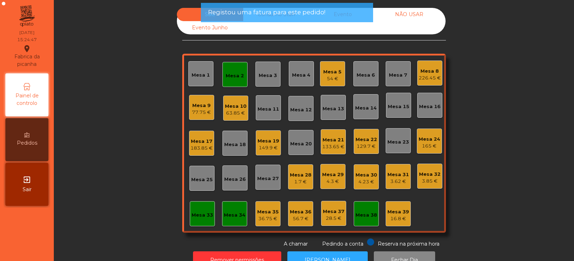
click at [239, 80] on div "Mesa 2" at bounding box center [234, 74] width 25 height 25
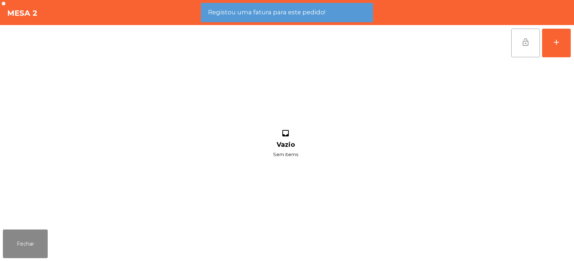
click at [520, 45] on button "lock_open" at bounding box center [525, 43] width 29 height 29
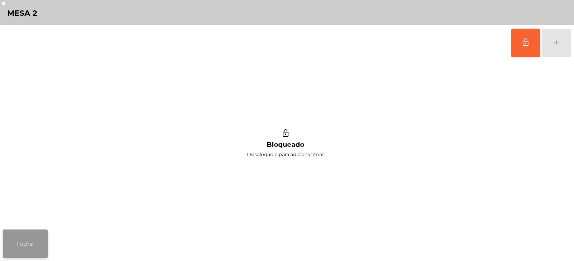
click at [34, 247] on button "Fechar" at bounding box center [25, 244] width 45 height 29
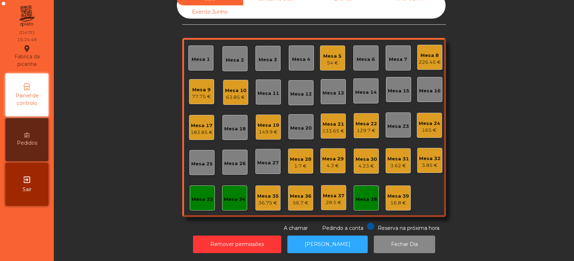
scroll to position [0, 0]
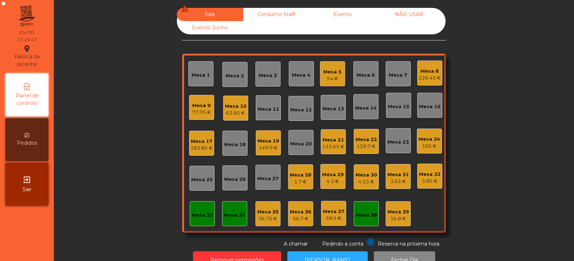
click at [264, 133] on div "Mesa 19 149.9 €" at bounding box center [268, 142] width 25 height 25
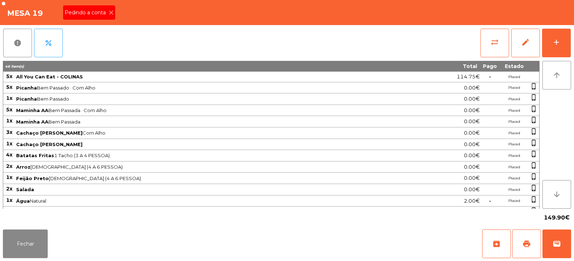
click at [113, 11] on icon at bounding box center [111, 12] width 5 height 5
click at [528, 246] on span "print" at bounding box center [526, 244] width 9 height 9
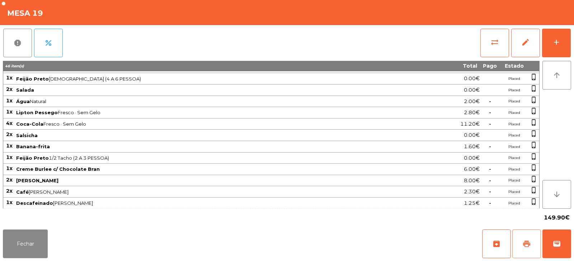
scroll to position [100, 0]
click at [37, 232] on button "Fechar" at bounding box center [25, 244] width 45 height 29
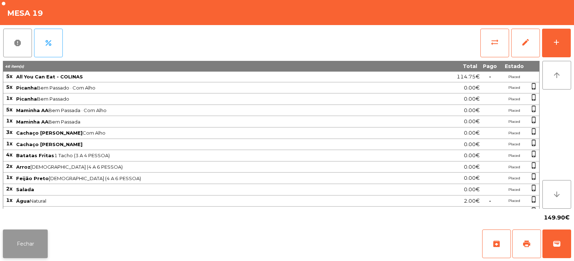
click at [42, 236] on button "Fechar" at bounding box center [25, 244] width 45 height 29
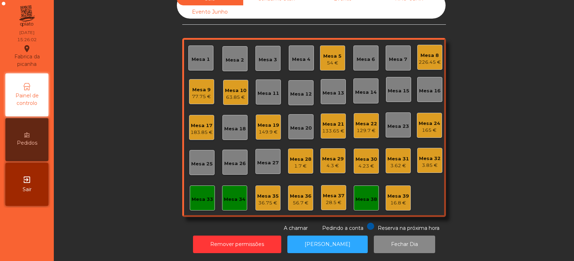
scroll to position [0, 0]
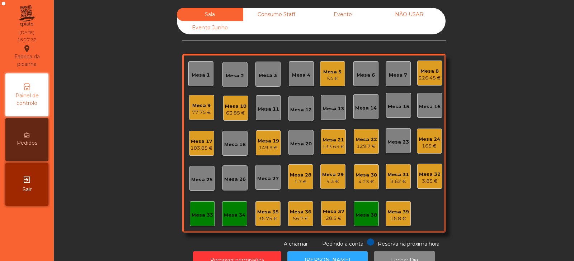
click at [275, 143] on div "Mesa 19" at bounding box center [268, 141] width 22 height 7
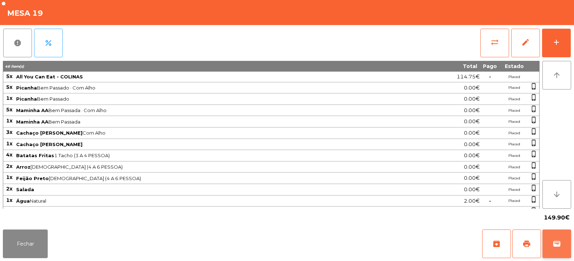
click at [559, 241] on span "wallet" at bounding box center [556, 244] width 9 height 9
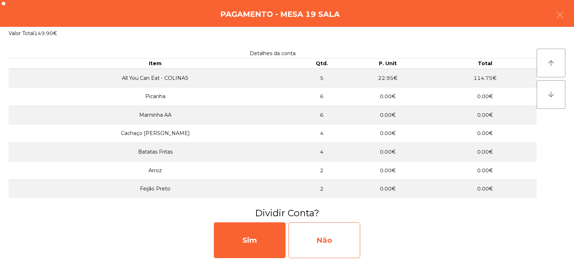
click at [327, 238] on div "Não" at bounding box center [324, 241] width 72 height 36
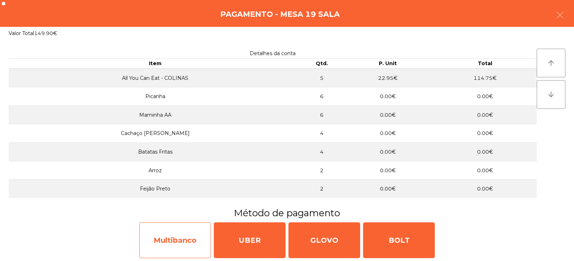
click at [191, 233] on div "Multibanco" at bounding box center [175, 241] width 72 height 36
select select "**"
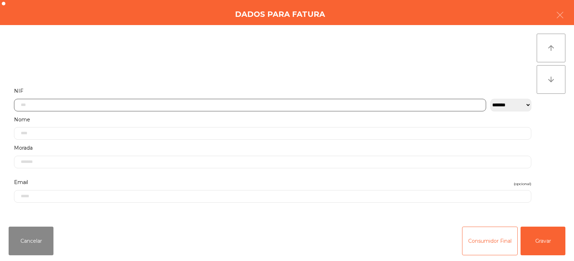
click at [288, 103] on input "text" at bounding box center [250, 105] width 472 height 13
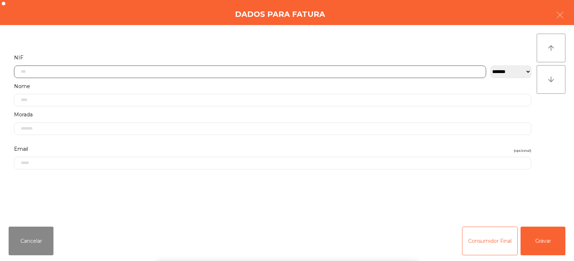
scroll to position [52, 0]
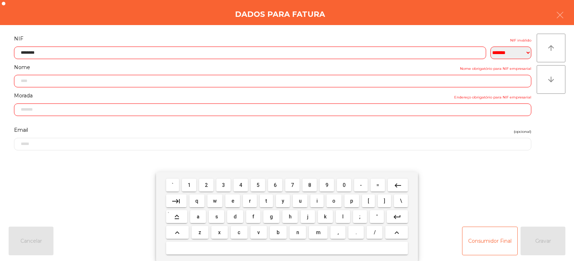
type input "*********"
type input "**********"
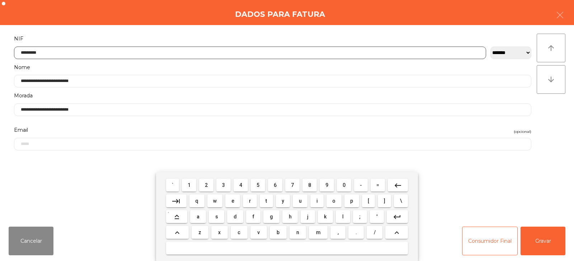
type input "*********"
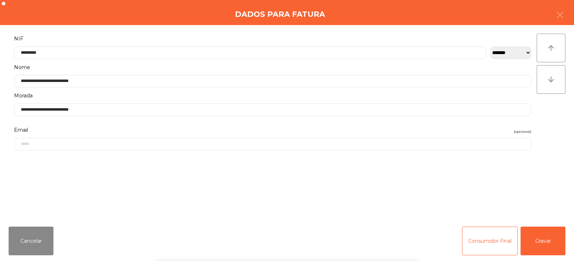
click at [531, 236] on div "` 1 2 3 4 5 6 7 8 9 0 - = keyboard_backspace keyboard_tab q w e r t y u i o p […" at bounding box center [287, 216] width 574 height 89
click at [525, 233] on button "Gravar" at bounding box center [542, 241] width 45 height 29
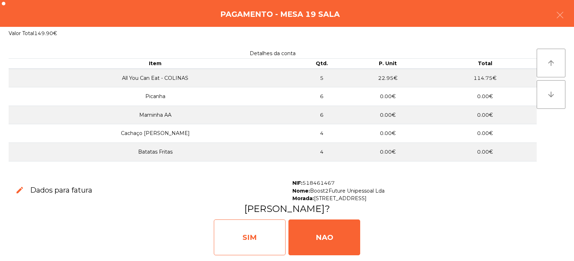
click at [273, 237] on div "SIM" at bounding box center [250, 238] width 72 height 36
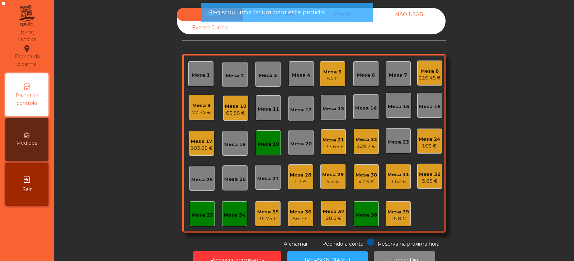
click at [267, 142] on div "Mesa 19" at bounding box center [268, 144] width 22 height 7
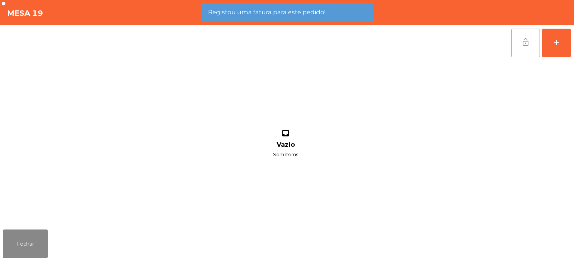
click at [526, 48] on button "lock_open" at bounding box center [525, 43] width 29 height 29
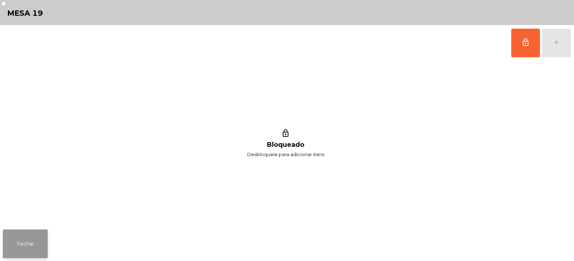
click at [45, 241] on button "Fechar" at bounding box center [25, 244] width 45 height 29
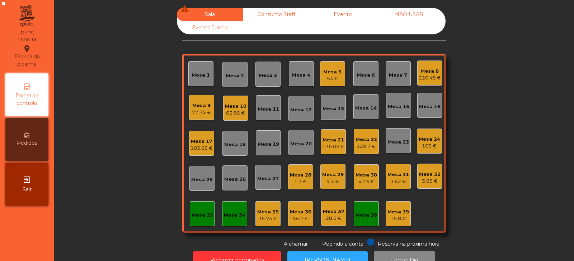
click at [422, 144] on div "165 €" at bounding box center [429, 146] width 22 height 7
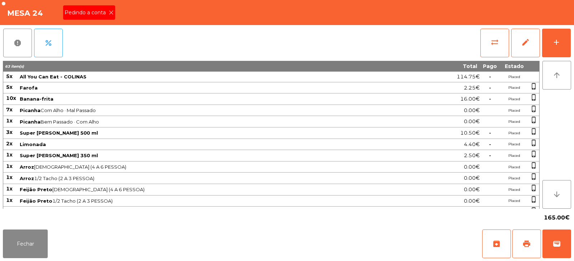
click at [107, 11] on span "Pedindo a conta" at bounding box center [87, 13] width 44 height 8
click at [522, 243] on button "print" at bounding box center [526, 244] width 29 height 29
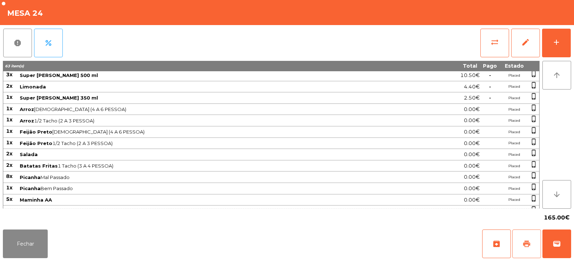
scroll to position [123, 0]
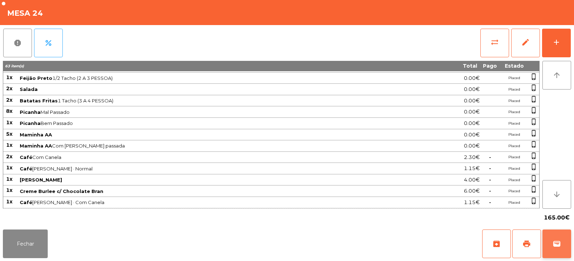
click at [552, 241] on span "wallet" at bounding box center [556, 244] width 9 height 9
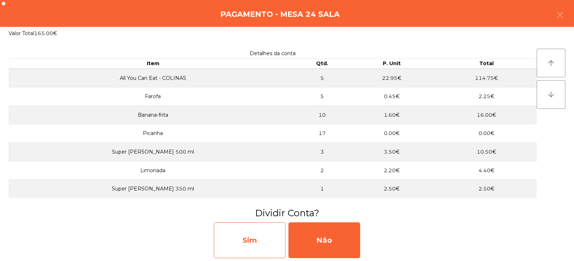
click at [248, 238] on div "Sim" at bounding box center [250, 241] width 72 height 36
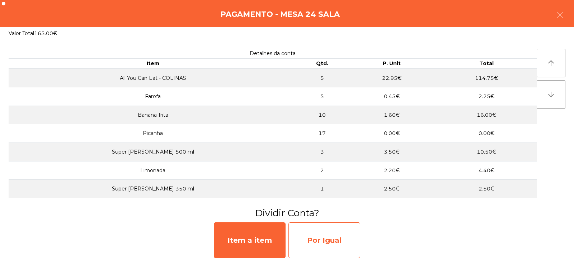
click at [322, 233] on div "Por Igual" at bounding box center [324, 241] width 72 height 36
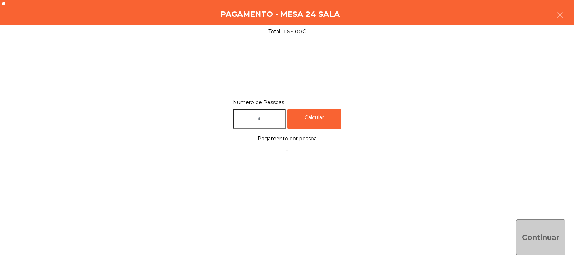
click at [286, 118] on input "text" at bounding box center [259, 119] width 53 height 20
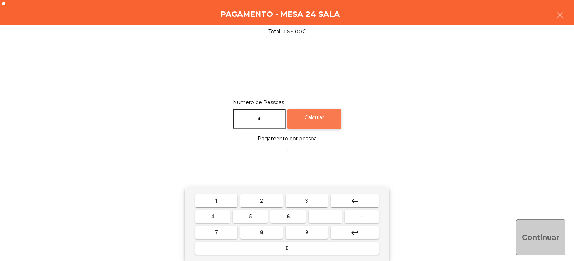
type input "*"
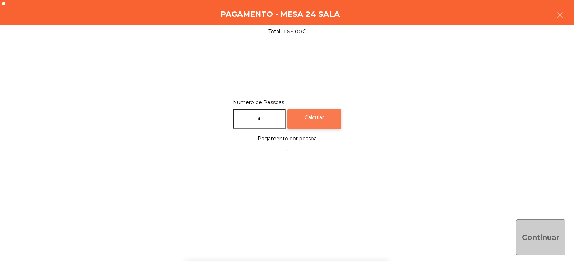
click at [326, 119] on div "Calcular" at bounding box center [314, 119] width 54 height 20
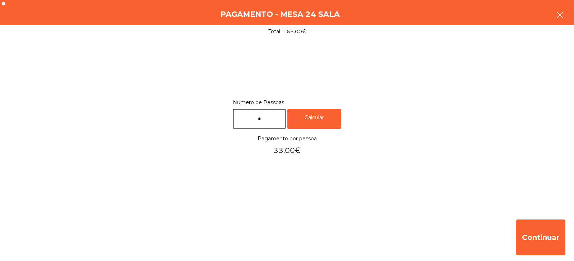
click at [561, 18] on icon "button" at bounding box center [559, 15] width 9 height 9
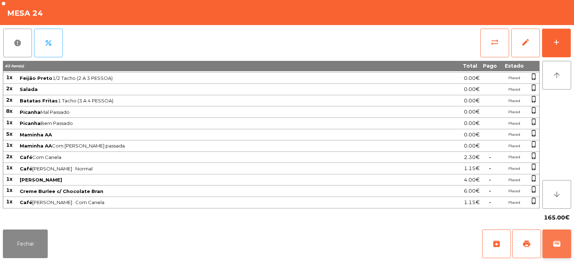
click at [557, 245] on span "wallet" at bounding box center [556, 244] width 9 height 9
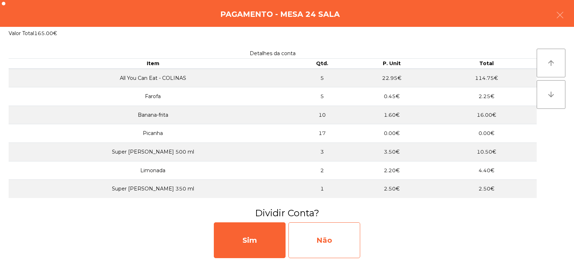
click at [340, 238] on div "Não" at bounding box center [324, 241] width 72 height 36
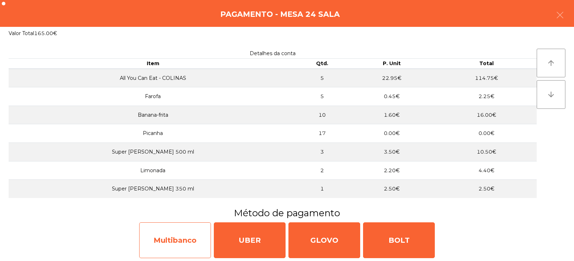
click at [170, 248] on div "Multibanco" at bounding box center [175, 241] width 72 height 36
select select "**"
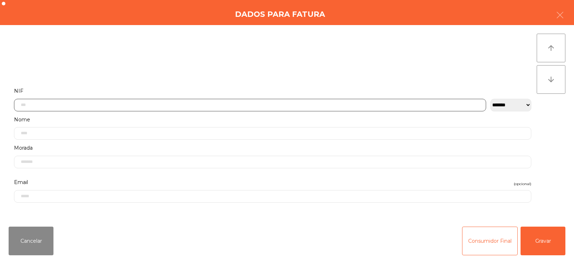
click at [172, 105] on input "text" at bounding box center [250, 105] width 472 height 13
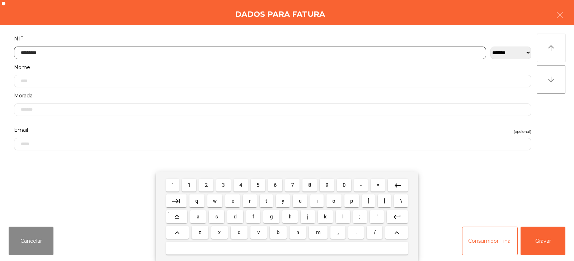
type input "*********"
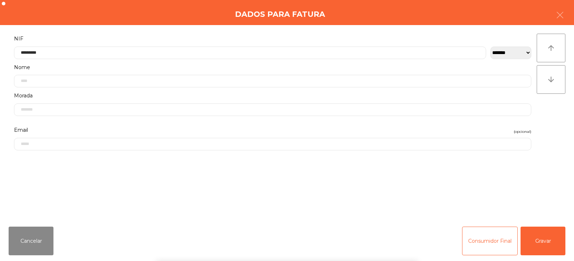
click at [546, 233] on div "` 1 2 3 4 5 6 7 8 9 0 - = keyboard_backspace keyboard_tab q w e r t y u i o p […" at bounding box center [287, 216] width 574 height 89
click at [545, 244] on button "Gravar" at bounding box center [542, 241] width 45 height 29
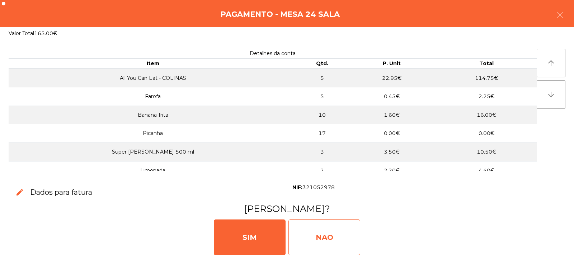
click at [332, 234] on div "NAO" at bounding box center [324, 238] width 72 height 36
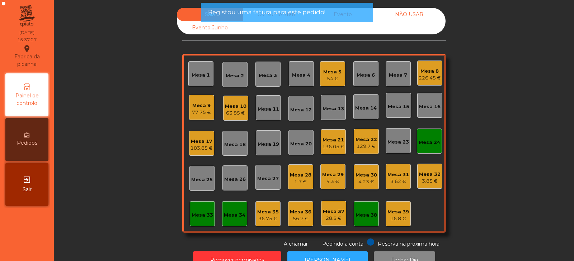
click at [427, 140] on div "Mesa 24" at bounding box center [429, 142] width 22 height 7
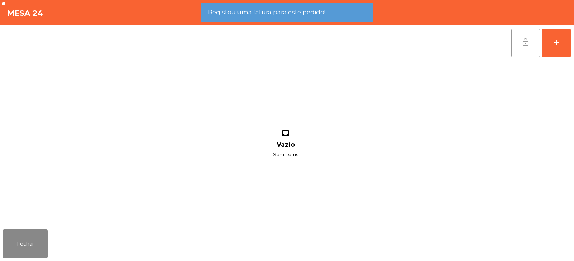
click at [526, 37] on button "lock_open" at bounding box center [525, 43] width 29 height 29
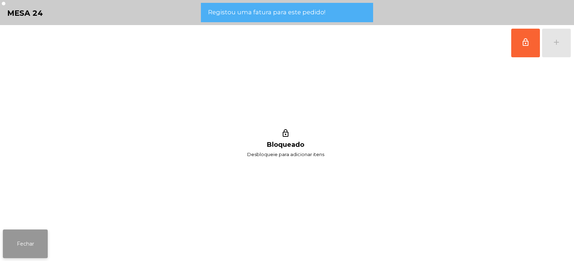
click at [35, 244] on button "Fechar" at bounding box center [25, 244] width 45 height 29
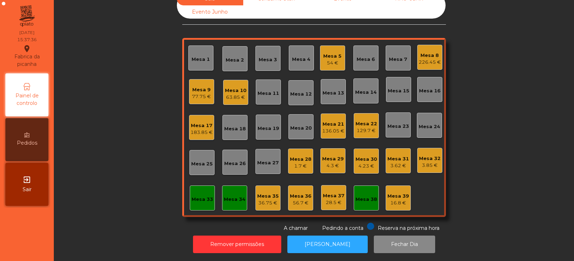
scroll to position [0, 0]
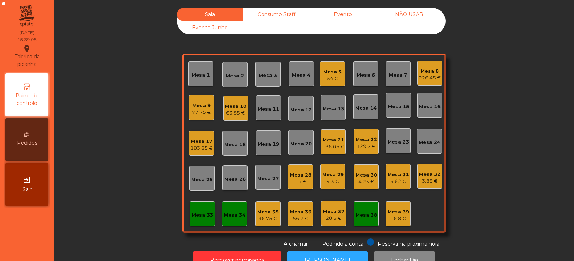
click at [201, 103] on div "Mesa 9" at bounding box center [201, 105] width 19 height 7
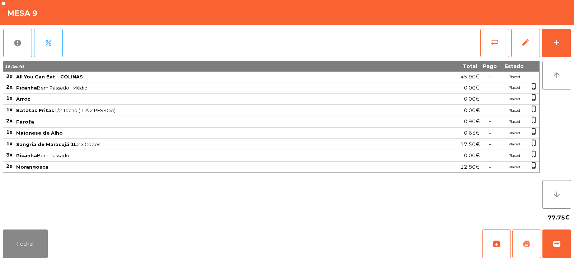
click at [525, 241] on span "print" at bounding box center [526, 244] width 9 height 9
click at [553, 241] on span "wallet" at bounding box center [556, 244] width 9 height 9
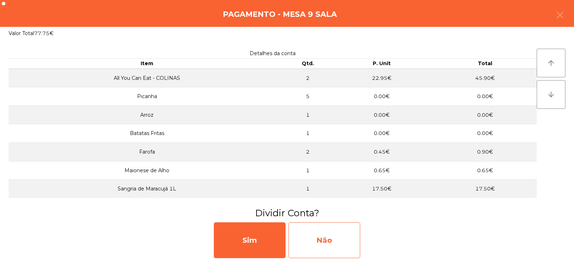
click at [321, 237] on div "Não" at bounding box center [324, 241] width 72 height 36
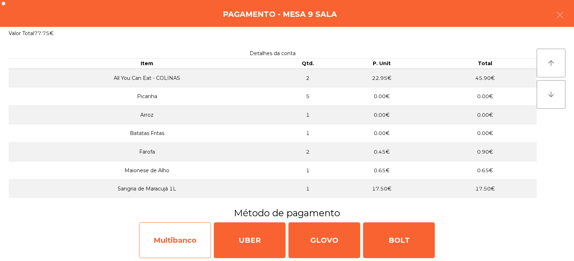
click at [179, 233] on div "Multibanco" at bounding box center [175, 241] width 72 height 36
select select "**"
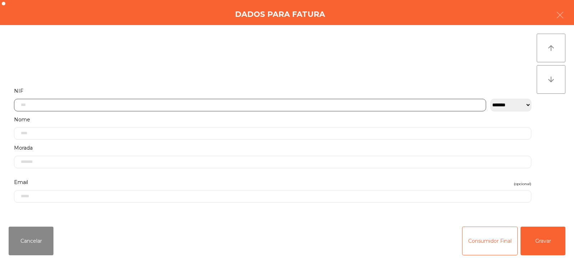
click at [60, 106] on input "text" at bounding box center [250, 105] width 472 height 13
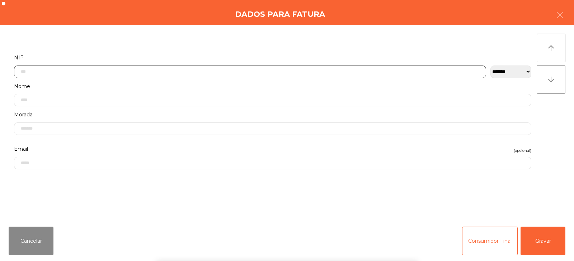
scroll to position [52, 0]
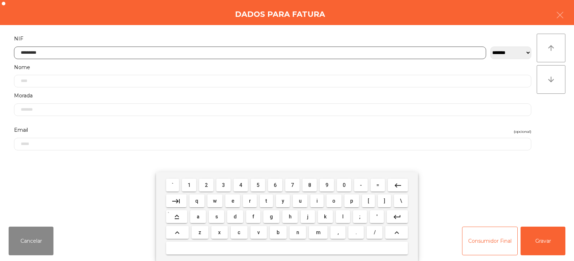
type input "*********"
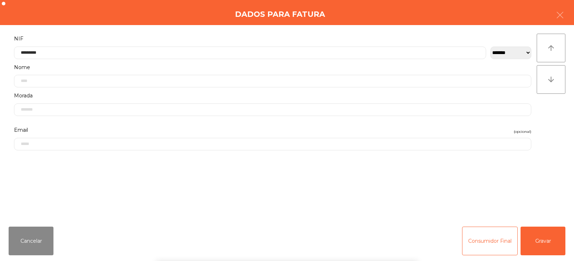
click at [554, 130] on div "arrow_upward arrow_downward" at bounding box center [550, 123] width 29 height 179
click at [536, 239] on button "Gravar" at bounding box center [542, 241] width 45 height 29
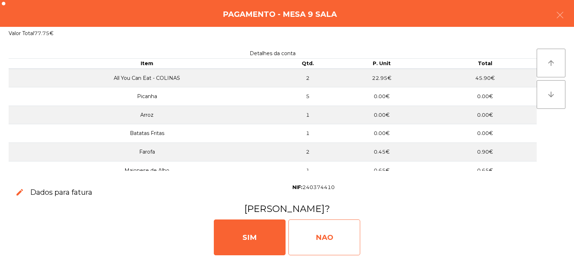
click at [315, 241] on div "NAO" at bounding box center [324, 238] width 72 height 36
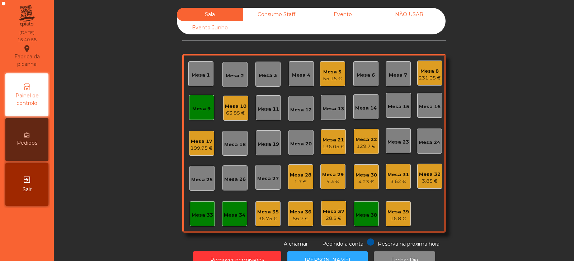
click at [195, 105] on div "Mesa 9" at bounding box center [201, 108] width 18 height 7
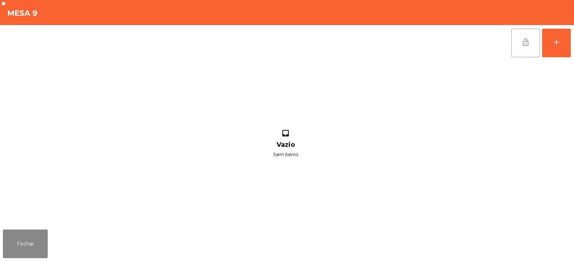
click at [530, 44] on button "lock_open" at bounding box center [525, 43] width 29 height 29
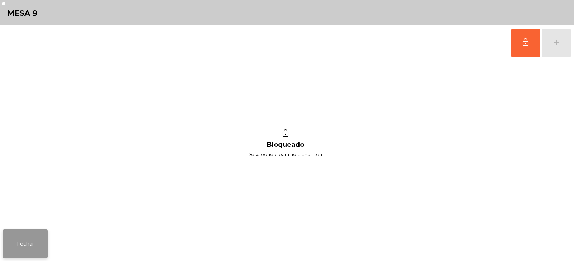
click at [29, 243] on button "Fechar" at bounding box center [25, 244] width 45 height 29
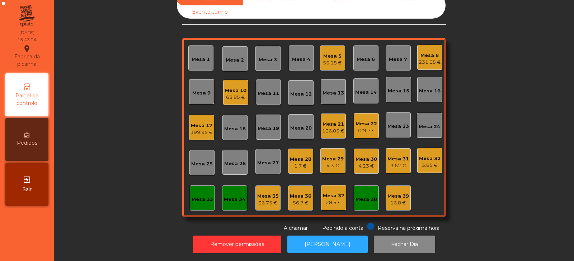
scroll to position [0, 0]
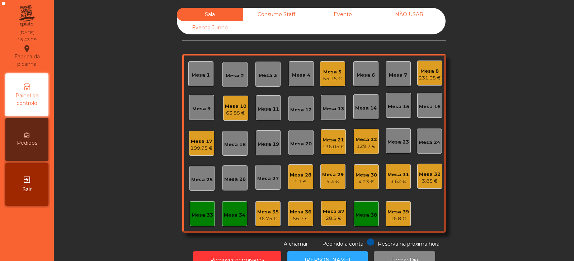
click at [330, 142] on div "Mesa 21" at bounding box center [333, 140] width 22 height 7
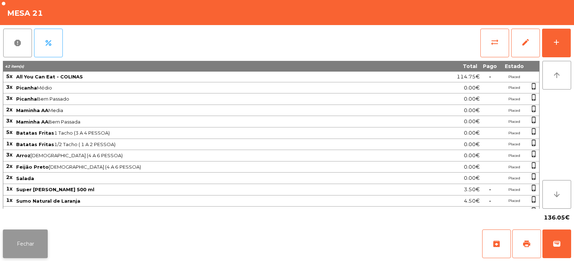
click at [43, 248] on button "Fechar" at bounding box center [25, 244] width 45 height 29
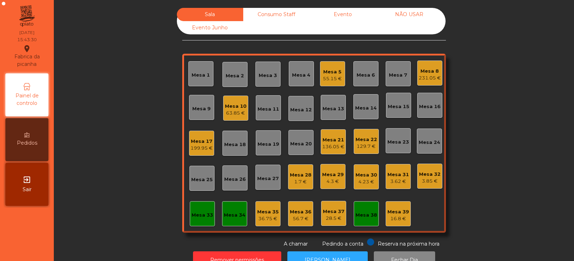
click at [368, 146] on div "129.7 €" at bounding box center [366, 146] width 22 height 7
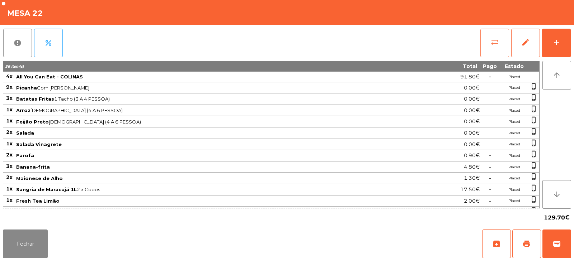
click at [496, 39] on span "sync_alt" at bounding box center [494, 42] width 9 height 9
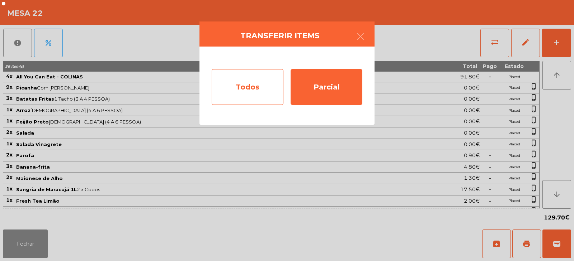
click at [262, 79] on div "Todos" at bounding box center [248, 87] width 72 height 36
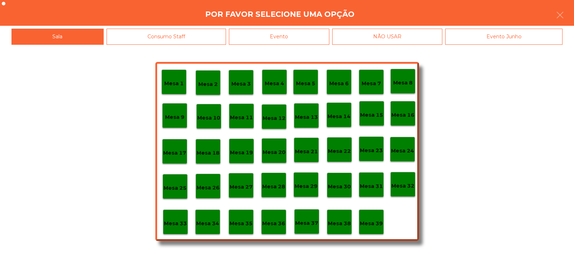
click at [313, 35] on div "Evento" at bounding box center [279, 37] width 100 height 16
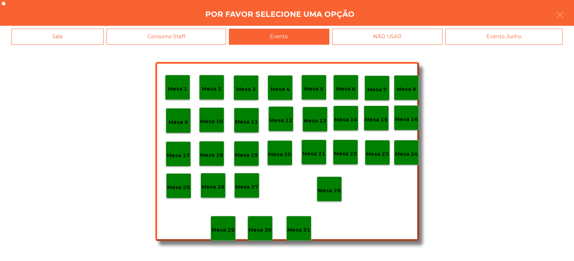
click at [331, 182] on div "Mesa 28" at bounding box center [329, 189] width 25 height 25
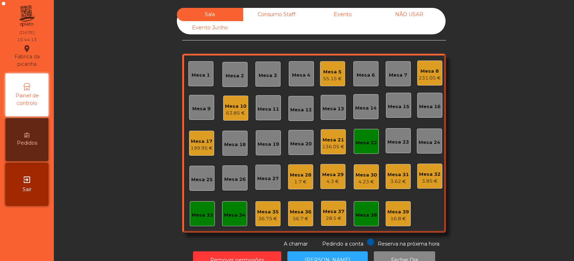
click at [368, 142] on div "Mesa 22" at bounding box center [366, 142] width 22 height 7
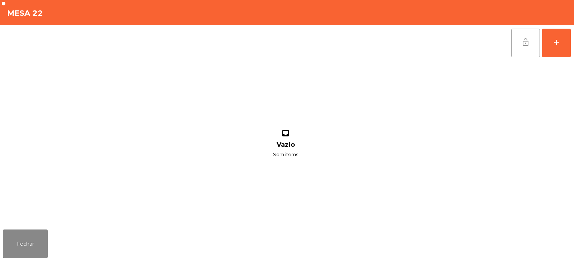
click at [523, 44] on span "lock_open" at bounding box center [525, 42] width 9 height 9
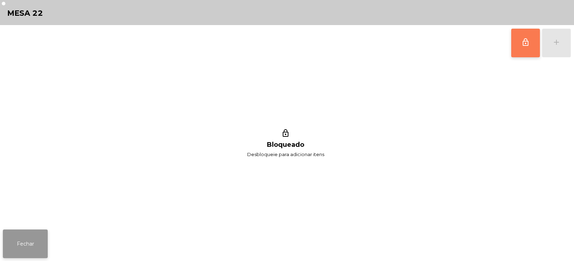
click at [27, 238] on button "Fechar" at bounding box center [25, 244] width 45 height 29
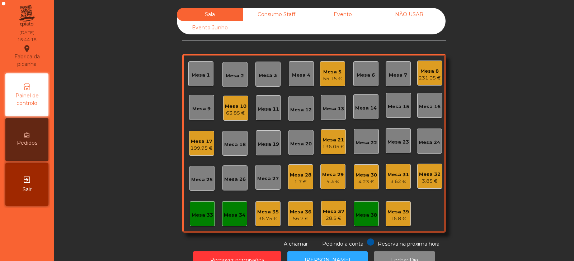
click at [337, 148] on div "136.05 €" at bounding box center [333, 146] width 22 height 7
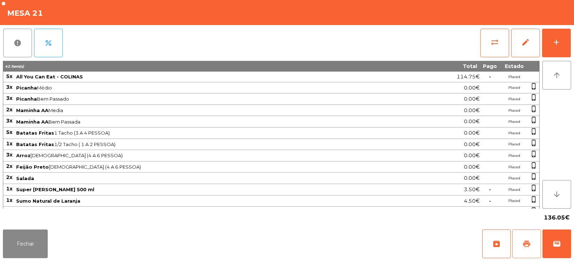
click at [530, 246] on span "print" at bounding box center [526, 244] width 9 height 9
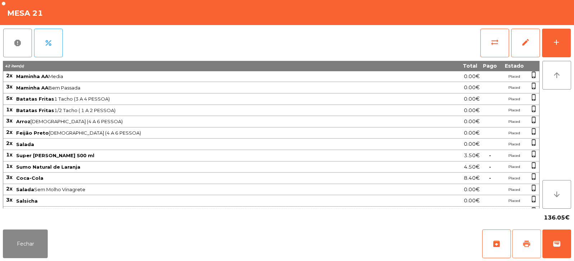
scroll to position [66, 0]
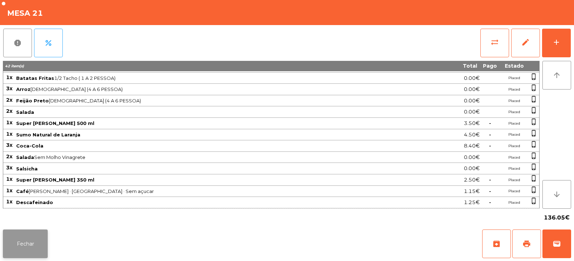
click at [35, 243] on button "Fechar" at bounding box center [25, 244] width 45 height 29
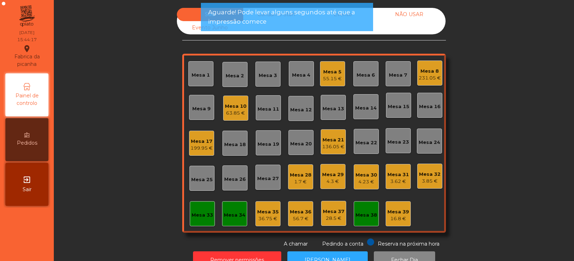
click at [426, 76] on div "231.05 €" at bounding box center [429, 78] width 22 height 7
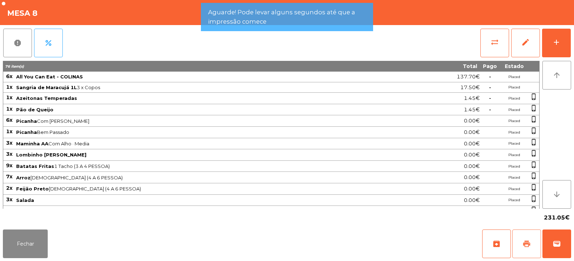
click at [524, 246] on span "print" at bounding box center [526, 244] width 9 height 9
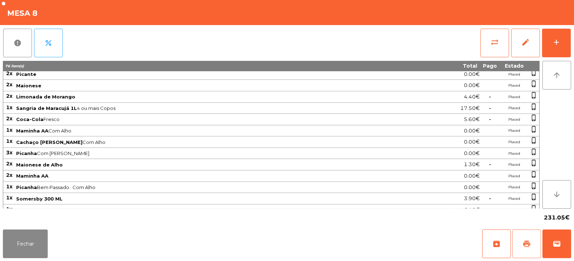
scroll to position [224, 0]
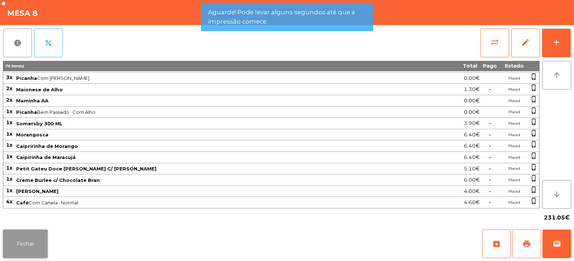
click at [44, 246] on button "Fechar" at bounding box center [25, 244] width 45 height 29
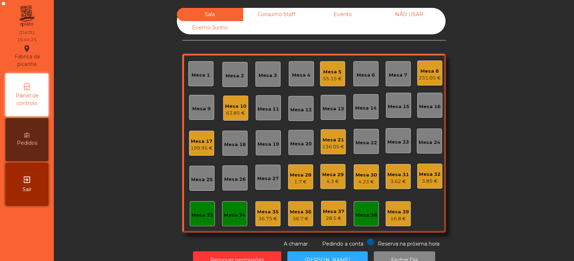
click at [328, 75] on div "Mesa 5" at bounding box center [332, 71] width 19 height 7
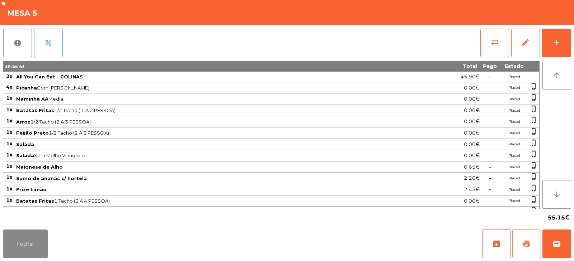
click at [531, 246] on button "print" at bounding box center [526, 244] width 29 height 29
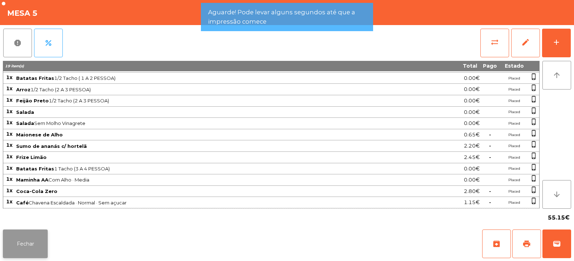
click at [45, 243] on button "Fechar" at bounding box center [25, 244] width 45 height 29
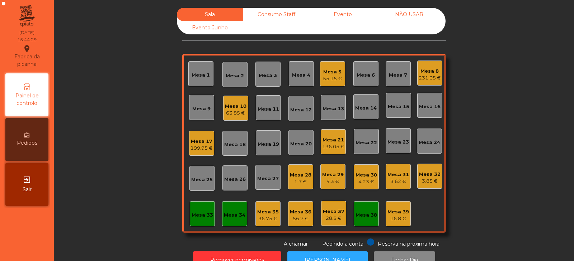
click at [233, 111] on div "63.85 €" at bounding box center [236, 113] width 22 height 7
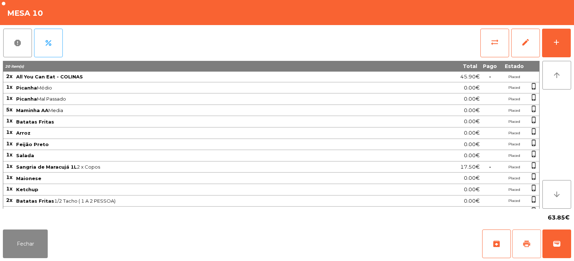
click at [522, 240] on button "print" at bounding box center [526, 244] width 29 height 29
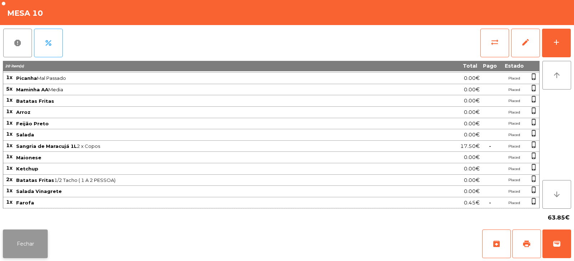
click at [44, 250] on button "Fechar" at bounding box center [25, 244] width 45 height 29
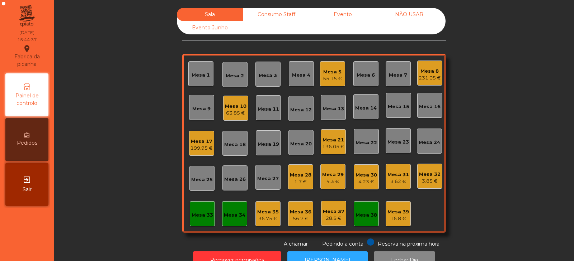
click at [201, 140] on div "Mesa 17" at bounding box center [201, 141] width 22 height 7
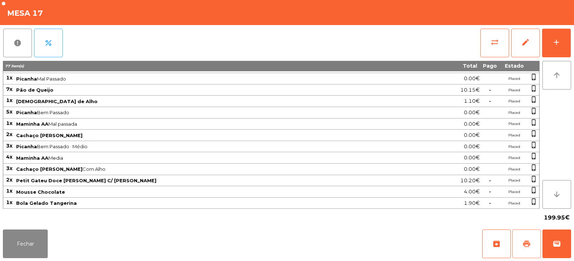
click at [527, 241] on span "print" at bounding box center [526, 244] width 9 height 9
click at [42, 245] on button "Fechar" at bounding box center [25, 244] width 45 height 29
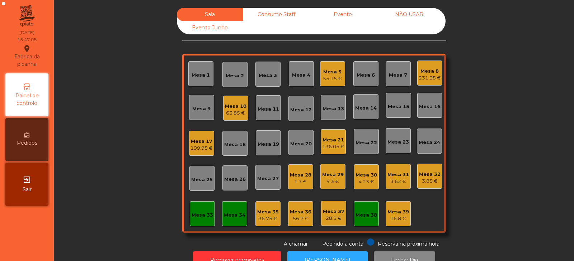
click at [333, 144] on div "136.05 €" at bounding box center [333, 146] width 22 height 7
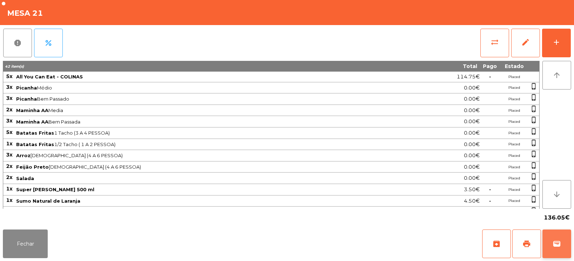
click at [560, 241] on span "wallet" at bounding box center [556, 244] width 9 height 9
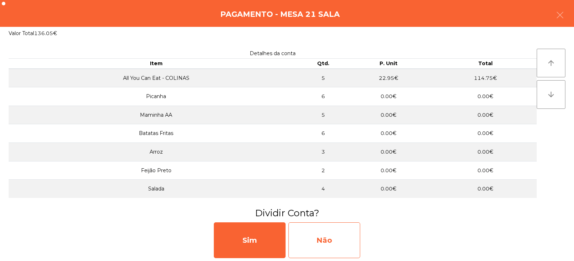
click at [341, 235] on div "Não" at bounding box center [324, 241] width 72 height 36
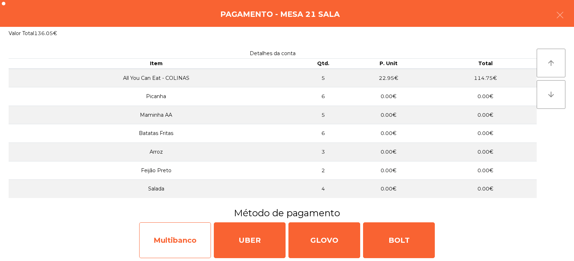
click at [197, 235] on div "Multibanco" at bounding box center [175, 241] width 72 height 36
select select "**"
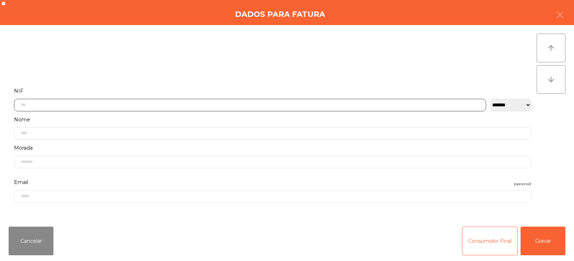
click at [341, 105] on input "text" at bounding box center [250, 105] width 472 height 13
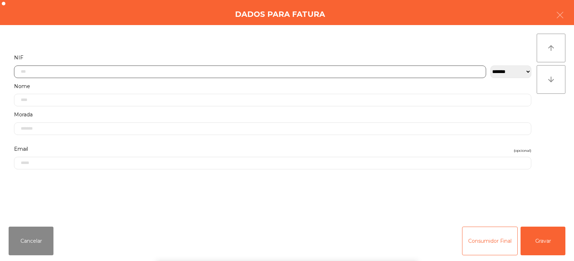
scroll to position [52, 0]
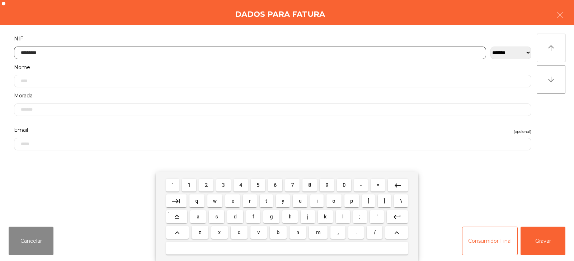
type input "*********"
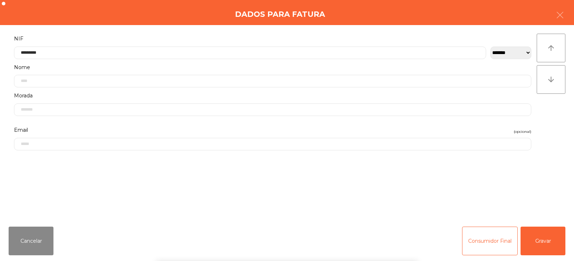
click at [546, 245] on div "` 1 2 3 4 5 6 7 8 9 0 - = keyboard_backspace keyboard_tab q w e r t y u i o p […" at bounding box center [287, 216] width 574 height 89
click at [544, 241] on button "Gravar" at bounding box center [542, 241] width 45 height 29
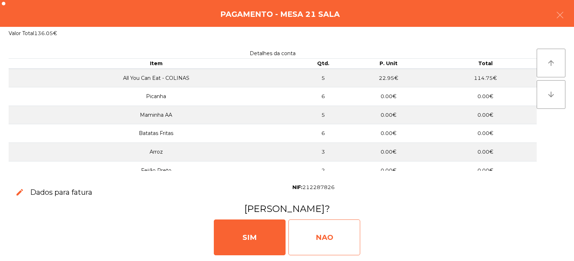
click at [332, 238] on div "NAO" at bounding box center [324, 238] width 72 height 36
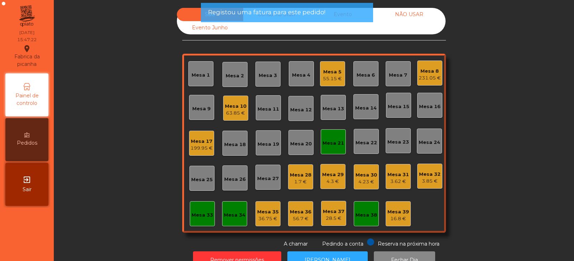
click at [332, 135] on div "Mesa 21" at bounding box center [333, 141] width 25 height 25
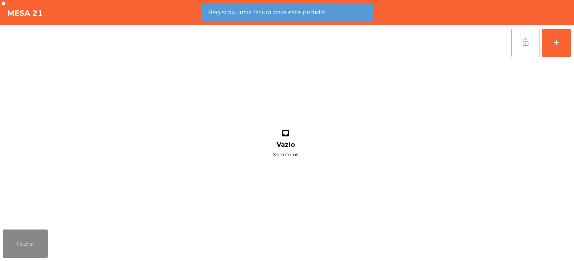
click at [521, 40] on span "lock_open" at bounding box center [525, 42] width 9 height 9
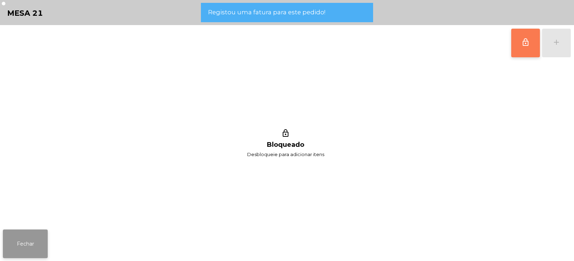
click at [31, 249] on button "Fechar" at bounding box center [25, 244] width 45 height 29
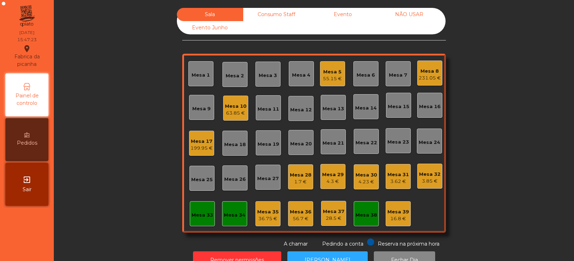
scroll to position [21, 0]
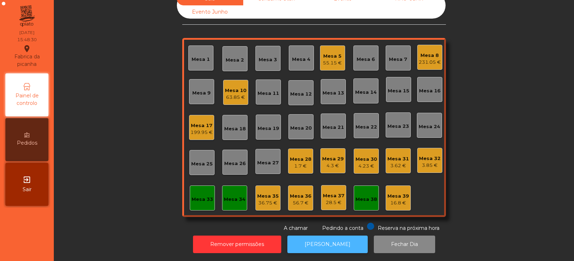
click at [331, 237] on button "[PERSON_NAME]" at bounding box center [327, 245] width 80 height 18
click at [331, 53] on div "Mesa 5" at bounding box center [332, 56] width 19 height 7
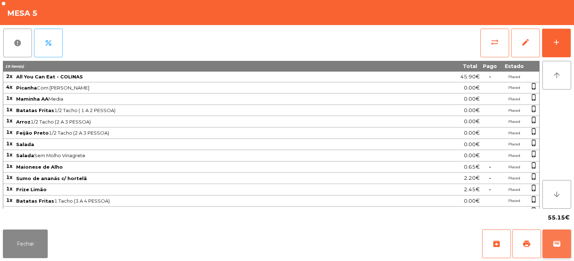
click at [564, 252] on button "wallet" at bounding box center [556, 244] width 29 height 29
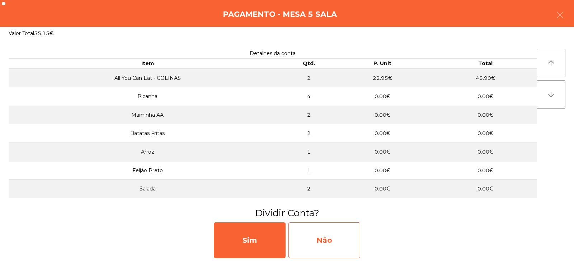
click at [327, 237] on div "Não" at bounding box center [324, 241] width 72 height 36
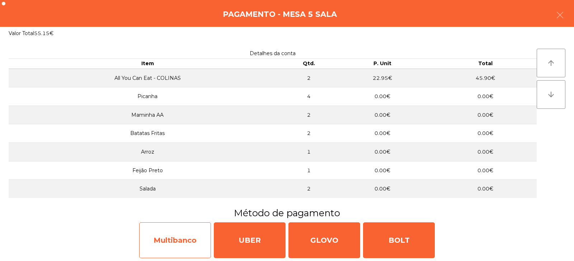
click at [189, 239] on div "Multibanco" at bounding box center [175, 241] width 72 height 36
select select "**"
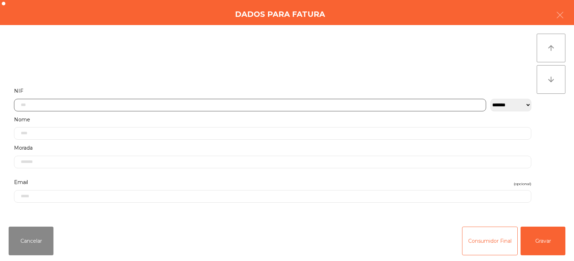
click at [284, 103] on input "text" at bounding box center [250, 105] width 472 height 13
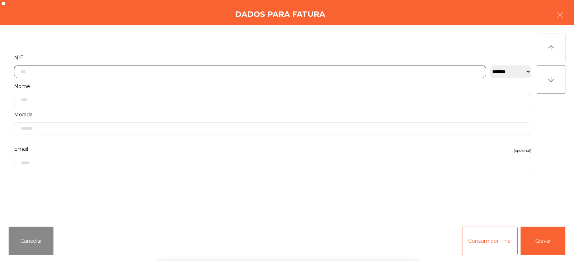
scroll to position [52, 0]
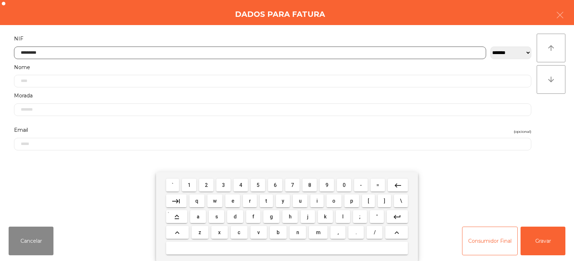
type input "*********"
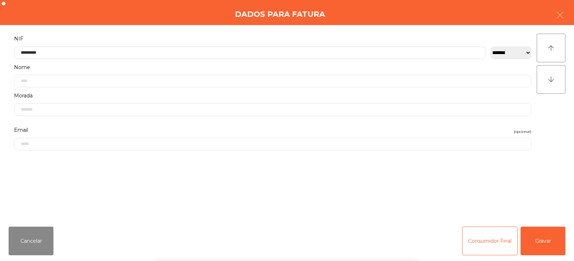
click at [543, 241] on div "` 1 2 3 4 5 6 7 8 9 0 - = keyboard_backspace keyboard_tab q w e r t y u i o p […" at bounding box center [287, 216] width 574 height 89
click at [541, 242] on button "Gravar" at bounding box center [542, 241] width 45 height 29
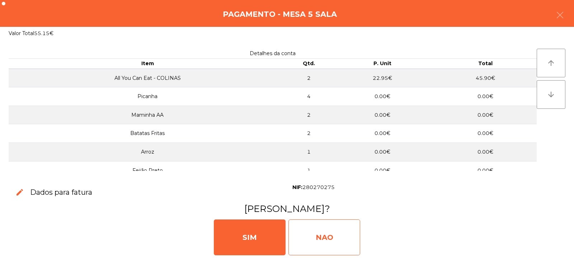
click at [337, 236] on div "NAO" at bounding box center [324, 238] width 72 height 36
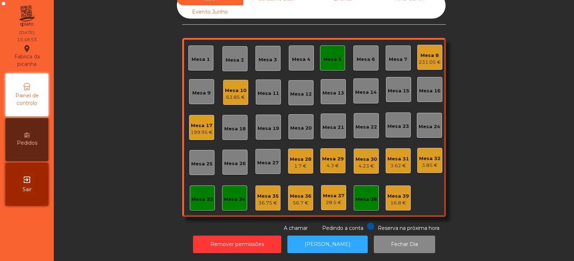
click at [335, 56] on div "Mesa 5" at bounding box center [332, 59] width 18 height 7
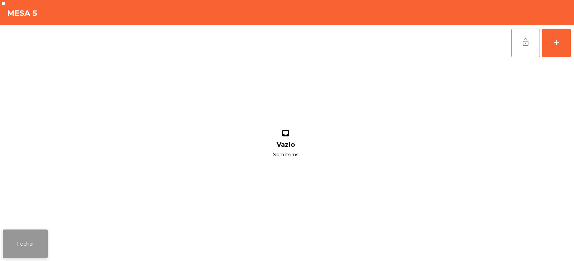
click at [39, 256] on button "Fechar" at bounding box center [25, 244] width 45 height 29
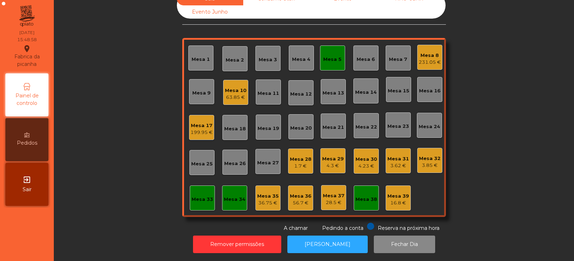
click at [320, 57] on div "Mesa 5" at bounding box center [332, 58] width 25 height 25
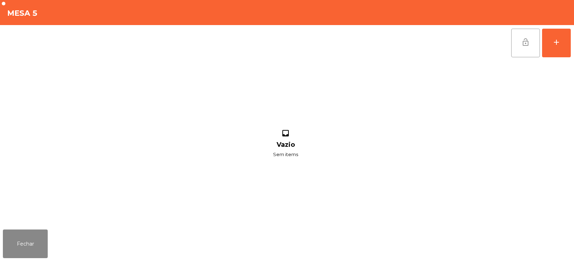
click at [521, 42] on button "lock_open" at bounding box center [525, 43] width 29 height 29
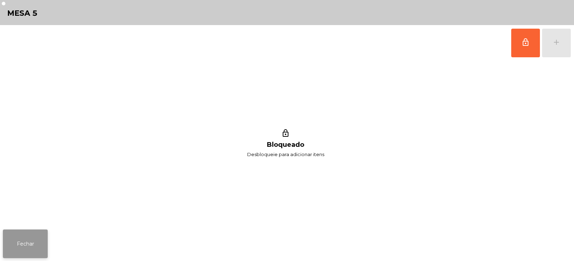
click at [33, 245] on button "Fechar" at bounding box center [25, 244] width 45 height 29
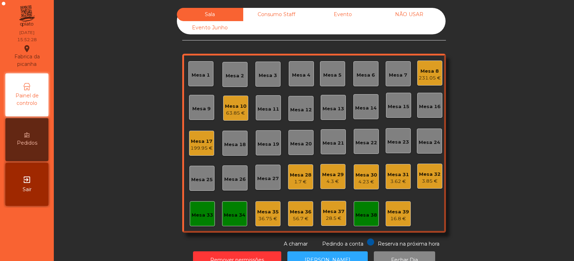
scroll to position [21, 0]
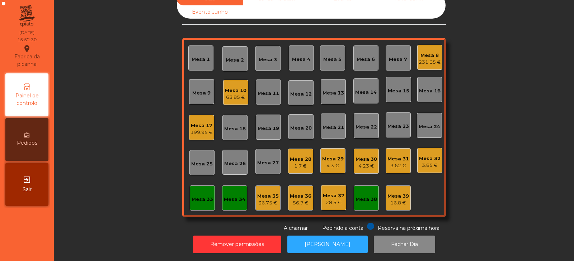
click at [202, 196] on div "Mesa 33" at bounding box center [202, 199] width 22 height 7
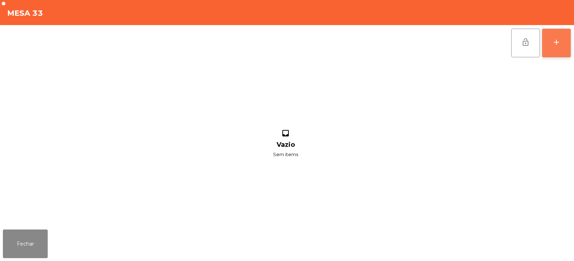
click at [564, 43] on button "add" at bounding box center [556, 43] width 29 height 29
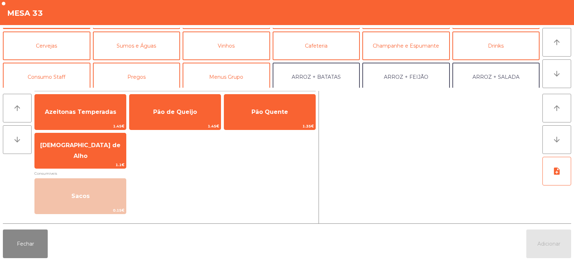
scroll to position [30, 0]
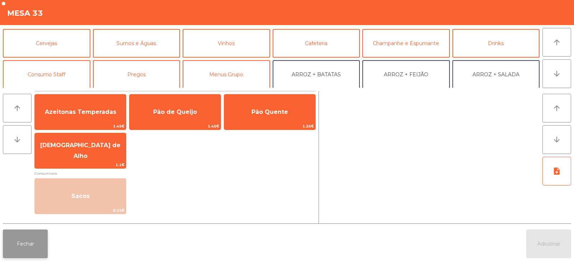
click at [28, 240] on button "Fechar" at bounding box center [25, 244] width 45 height 29
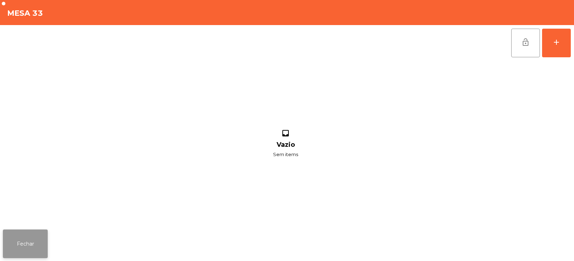
click at [40, 246] on button "Fechar" at bounding box center [25, 244] width 45 height 29
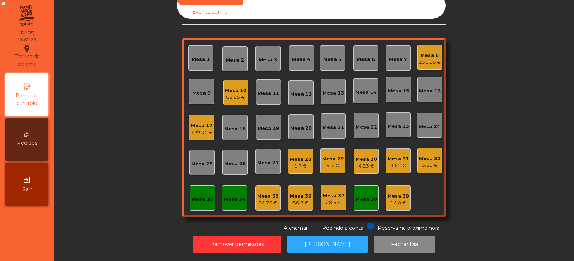
click at [390, 194] on div "Mesa 39" at bounding box center [398, 196] width 22 height 7
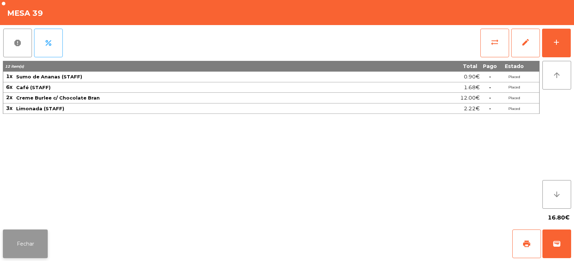
click at [33, 246] on button "Fechar" at bounding box center [25, 244] width 45 height 29
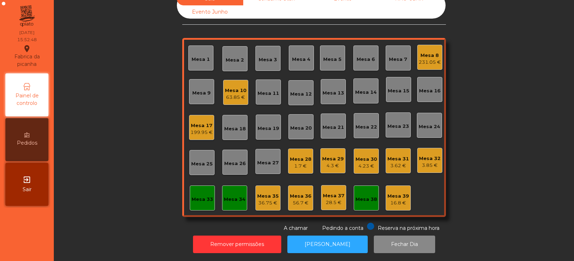
click at [195, 129] on div "199.95 €" at bounding box center [201, 132] width 22 height 7
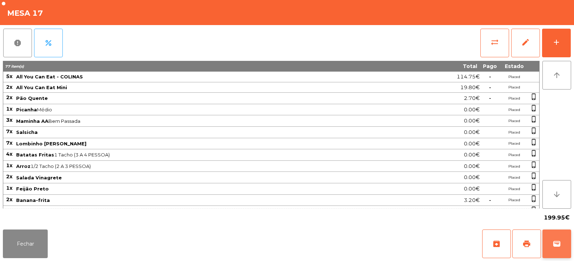
click at [557, 245] on span "wallet" at bounding box center [556, 244] width 9 height 9
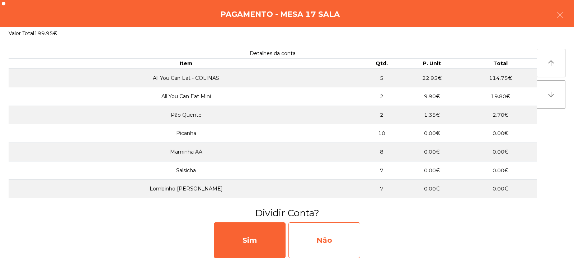
click at [324, 240] on div "Não" at bounding box center [324, 241] width 72 height 36
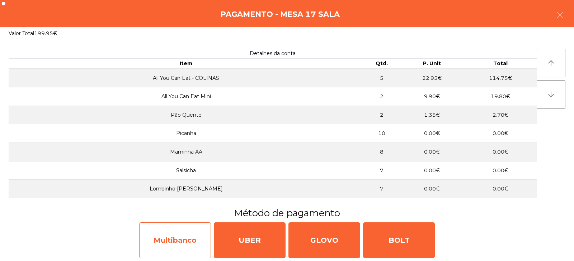
click at [156, 237] on div "Multibanco" at bounding box center [175, 241] width 72 height 36
select select "**"
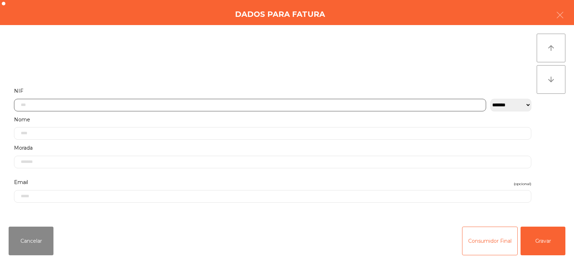
click at [229, 104] on input "text" at bounding box center [250, 105] width 472 height 13
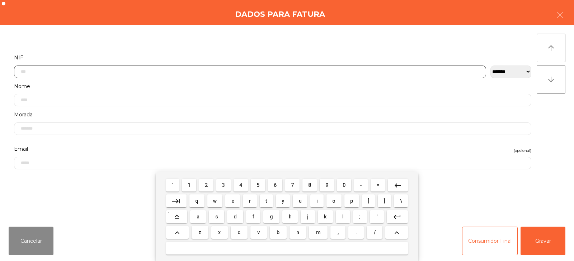
scroll to position [52, 0]
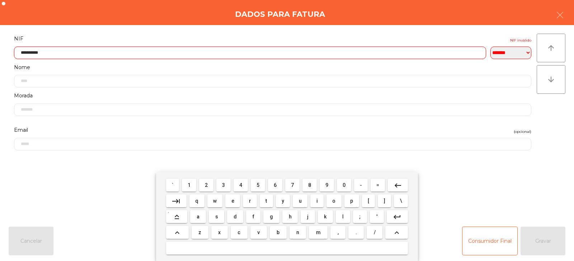
click at [406, 54] on input "**********" at bounding box center [250, 53] width 472 height 13
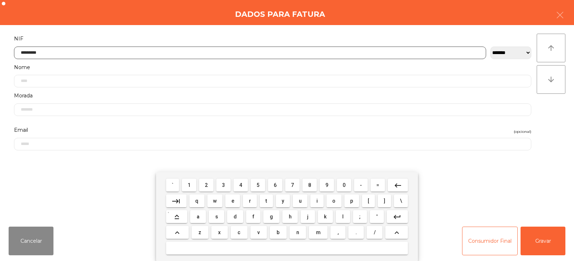
type input "*********"
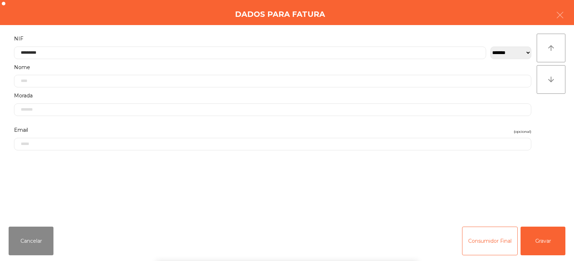
click at [526, 229] on div "` 1 2 3 4 5 6 7 8 9 0 - = keyboard_backspace keyboard_tab q w e r t y u i o p […" at bounding box center [287, 216] width 574 height 89
click at [546, 242] on button "Gravar" at bounding box center [542, 241] width 45 height 29
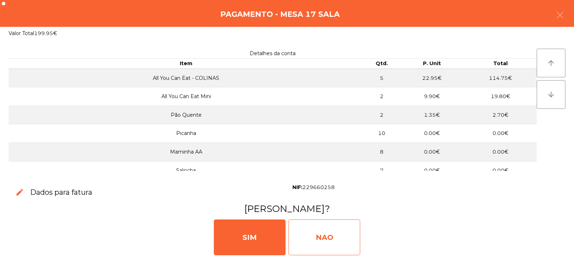
click at [344, 242] on div "NAO" at bounding box center [324, 238] width 72 height 36
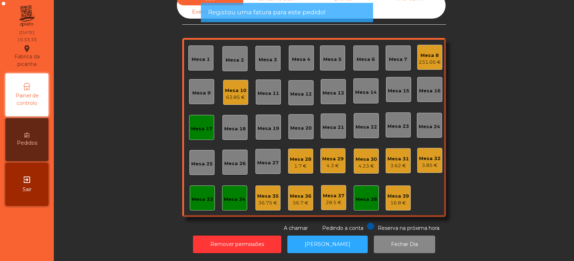
click at [200, 128] on div "Mesa 17" at bounding box center [201, 127] width 25 height 25
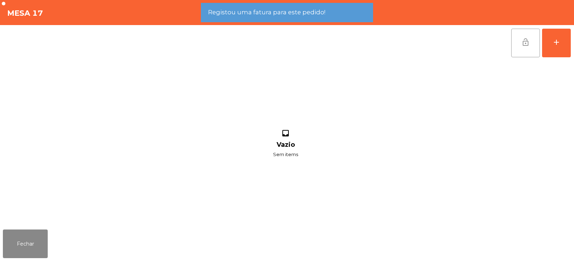
click at [524, 42] on span "lock_open" at bounding box center [525, 42] width 9 height 9
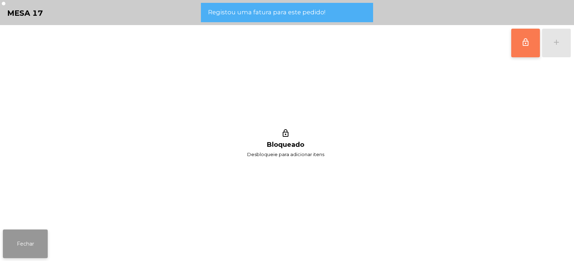
click at [28, 248] on button "Fechar" at bounding box center [25, 244] width 45 height 29
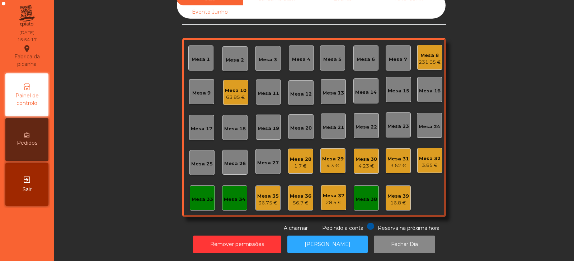
scroll to position [0, 0]
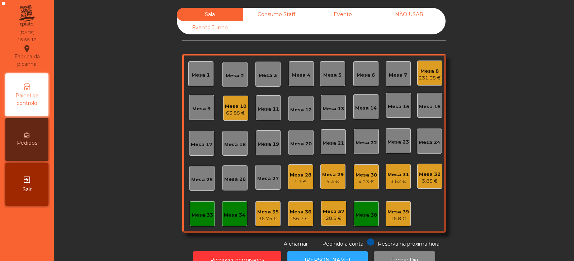
click at [237, 113] on div "63.85 €" at bounding box center [236, 113] width 22 height 7
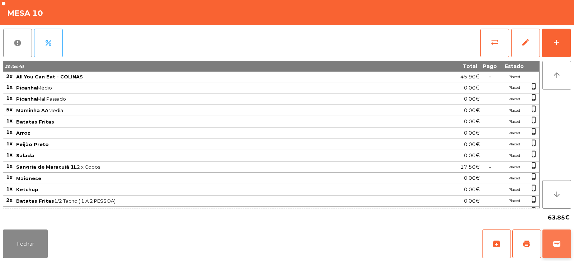
click at [555, 247] on span "wallet" at bounding box center [556, 244] width 9 height 9
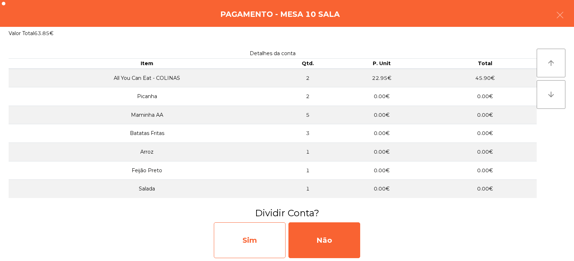
click at [266, 242] on div "Sim" at bounding box center [250, 241] width 72 height 36
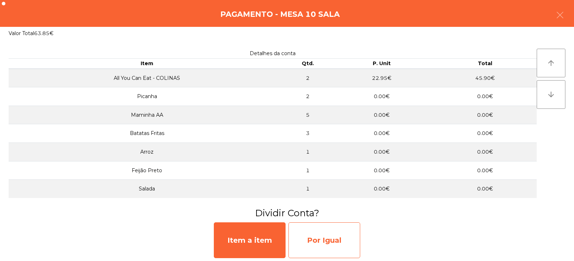
click at [323, 246] on div "Por Igual" at bounding box center [324, 241] width 72 height 36
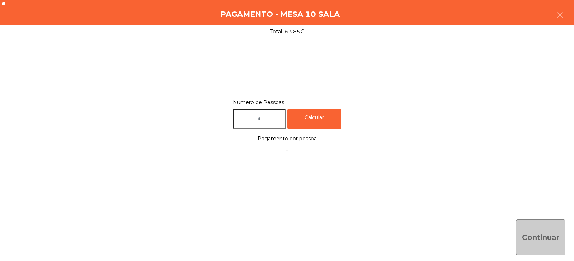
click at [277, 118] on input "text" at bounding box center [259, 119] width 53 height 20
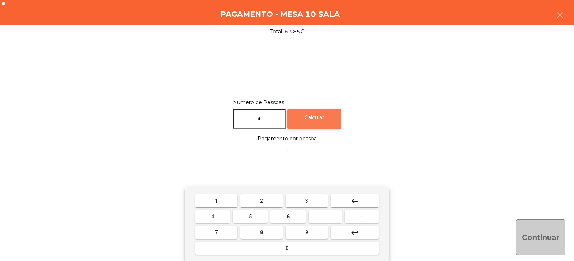
type input "*"
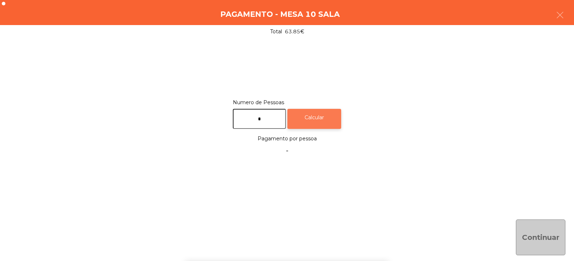
click at [326, 119] on div "Calcular" at bounding box center [314, 119] width 54 height 20
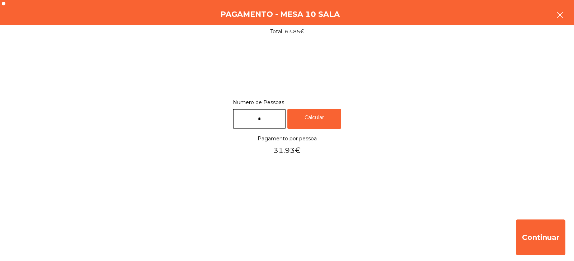
click at [561, 24] on button "button" at bounding box center [560, 16] width 20 height 22
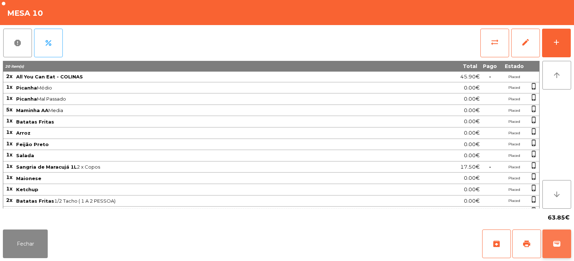
click at [559, 250] on button "wallet" at bounding box center [556, 244] width 29 height 29
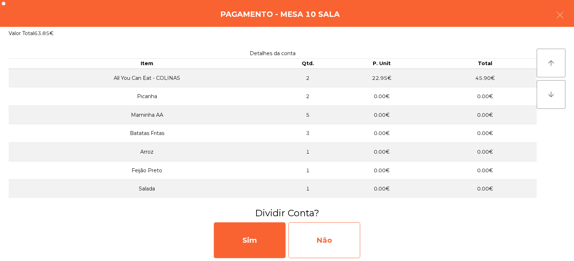
click at [352, 236] on div "Não" at bounding box center [324, 241] width 72 height 36
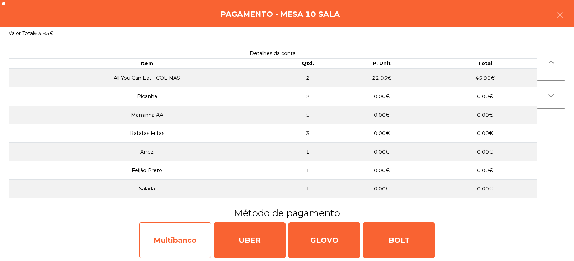
click at [187, 242] on div "Multibanco" at bounding box center [175, 241] width 72 height 36
select select "**"
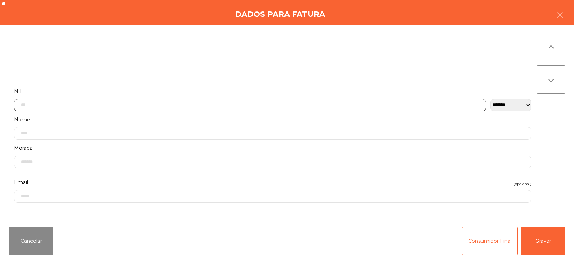
click at [217, 105] on input "text" at bounding box center [250, 105] width 472 height 13
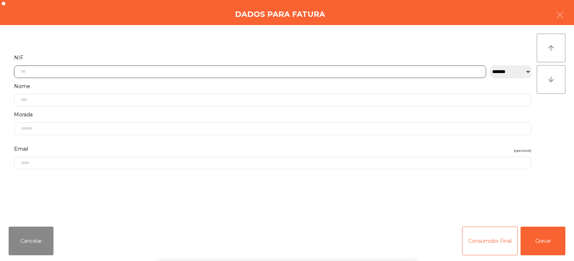
scroll to position [52, 0]
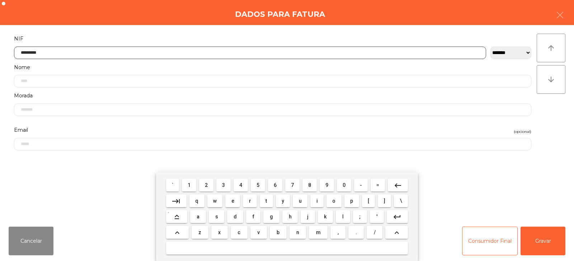
type input "*********"
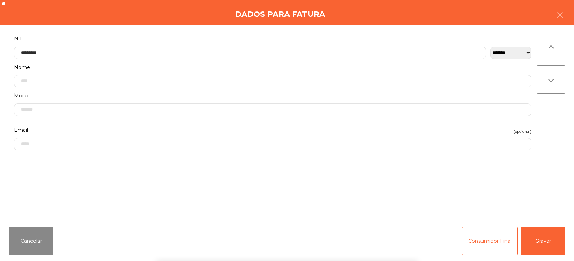
click at [544, 238] on div "` 1 2 3 4 5 6 7 8 9 0 - = keyboard_backspace keyboard_tab q w e r t y u i o p […" at bounding box center [287, 216] width 574 height 89
click at [543, 245] on button "Gravar" at bounding box center [542, 241] width 45 height 29
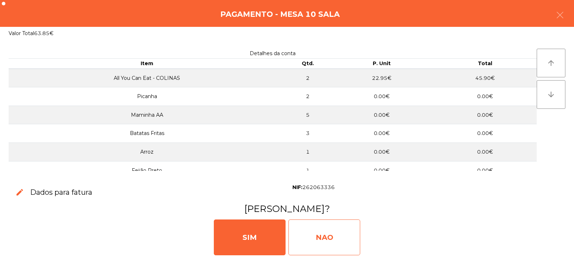
click at [329, 236] on div "NAO" at bounding box center [324, 238] width 72 height 36
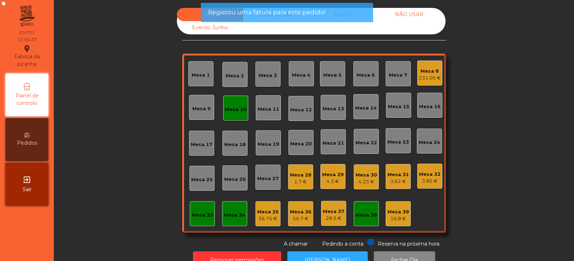
click at [241, 113] on div "Mesa 10" at bounding box center [236, 109] width 22 height 7
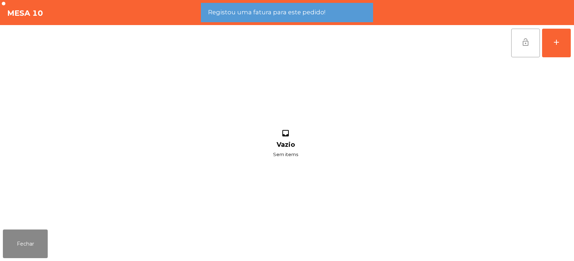
click at [522, 45] on span "lock_open" at bounding box center [525, 42] width 9 height 9
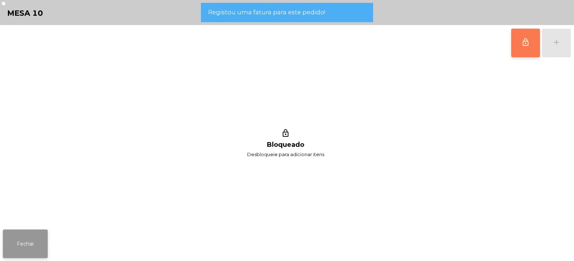
click at [32, 250] on button "Fechar" at bounding box center [25, 244] width 45 height 29
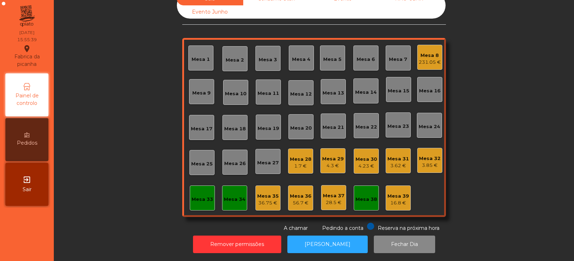
scroll to position [0, 0]
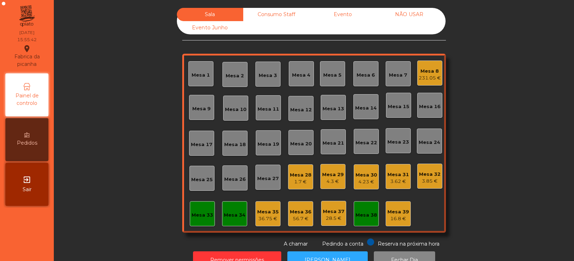
click at [433, 71] on div "Mesa 8" at bounding box center [429, 71] width 22 height 7
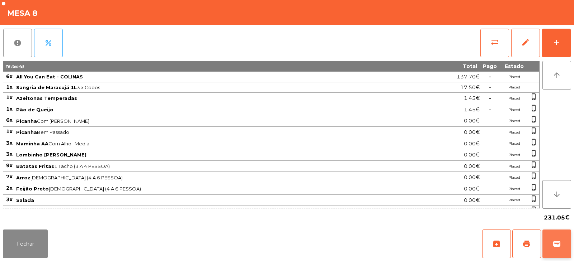
click at [559, 240] on span "wallet" at bounding box center [556, 244] width 9 height 9
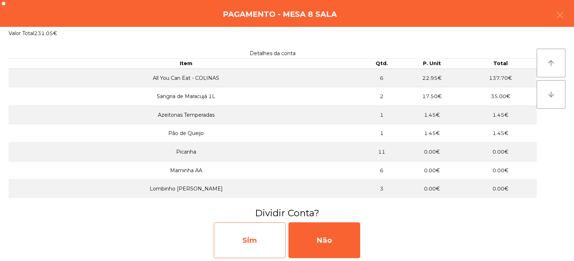
click at [271, 241] on div "Sim" at bounding box center [250, 241] width 72 height 36
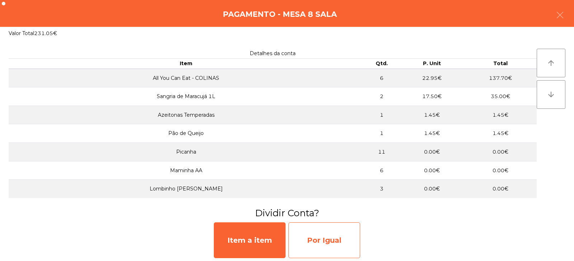
click at [328, 244] on div "Por Igual" at bounding box center [324, 241] width 72 height 36
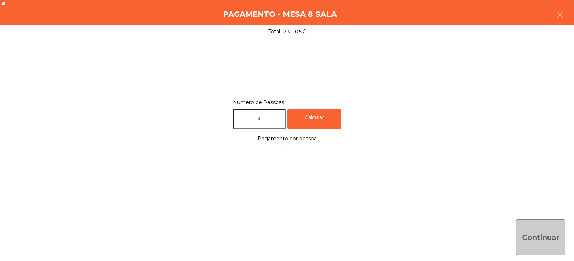
click at [280, 119] on input "text" at bounding box center [259, 119] width 53 height 20
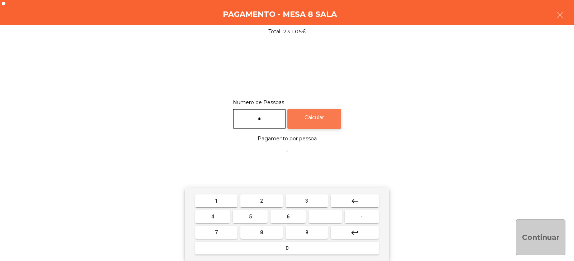
type input "*"
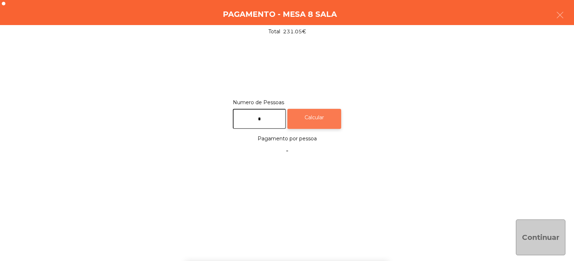
click at [336, 119] on div "Calcular" at bounding box center [314, 119] width 54 height 20
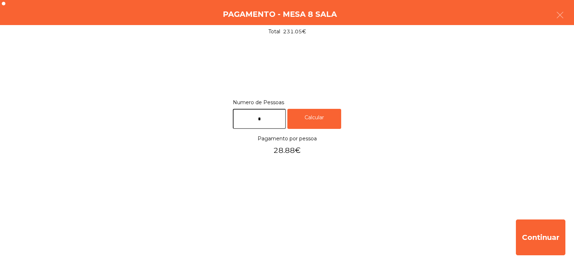
click at [141, 199] on div "Numero de Pessoas * Calcular Pagamento por pessoa 28.88€" at bounding box center [287, 126] width 574 height 176
click at [561, 14] on icon "button" at bounding box center [559, 15] width 9 height 9
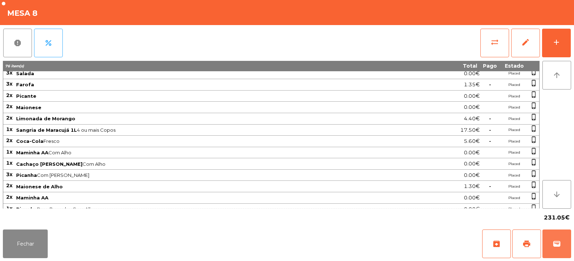
scroll to position [224, 0]
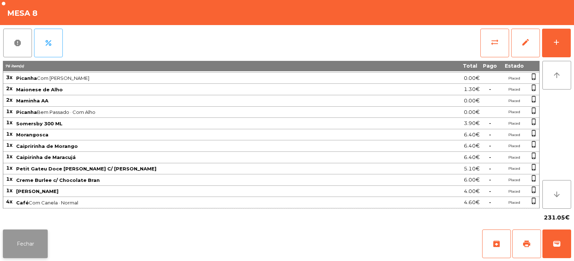
click at [26, 242] on button "Fechar" at bounding box center [25, 244] width 45 height 29
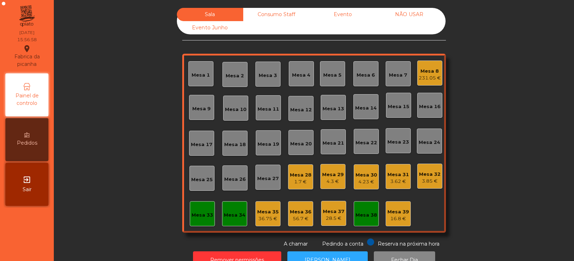
scroll to position [21, 0]
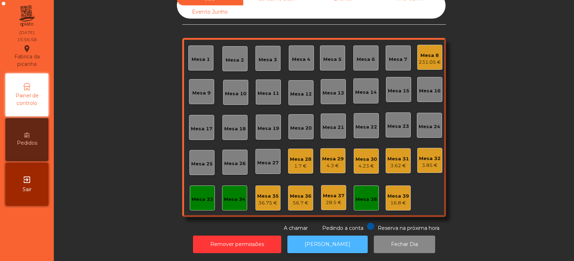
click at [312, 239] on button "[PERSON_NAME]" at bounding box center [327, 245] width 80 height 18
click at [435, 52] on div "Mesa 8" at bounding box center [429, 55] width 22 height 7
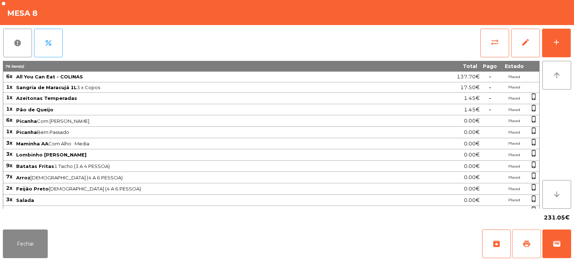
click at [526, 240] on span "print" at bounding box center [526, 244] width 9 height 9
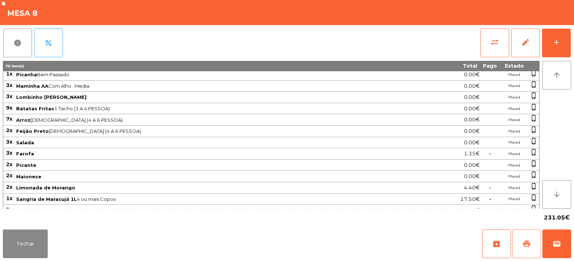
scroll to position [224, 0]
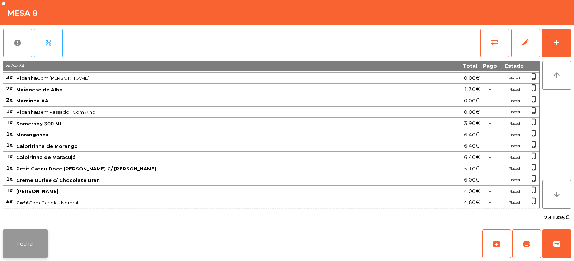
click at [29, 247] on button "Fechar" at bounding box center [25, 244] width 45 height 29
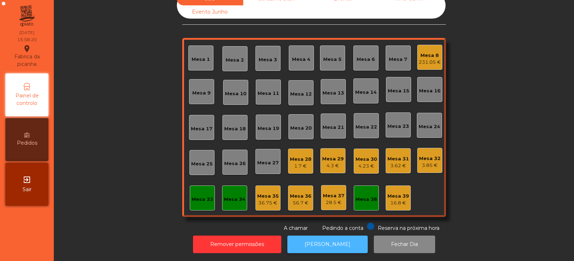
click at [341, 236] on button "[PERSON_NAME]" at bounding box center [327, 245] width 80 height 18
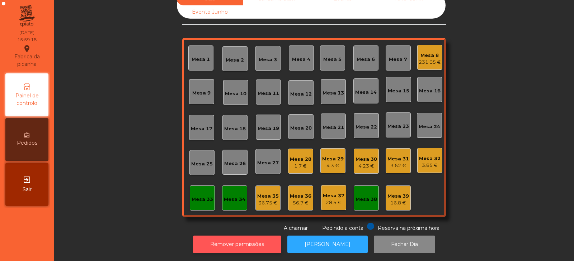
click at [251, 244] on button "Remover permissões" at bounding box center [237, 245] width 88 height 18
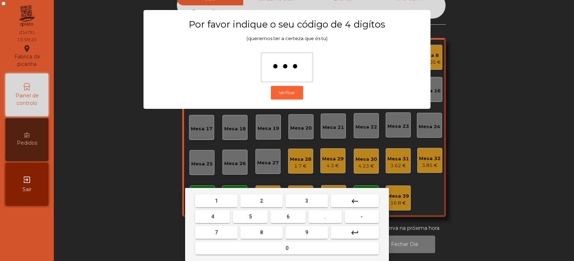
type input "****"
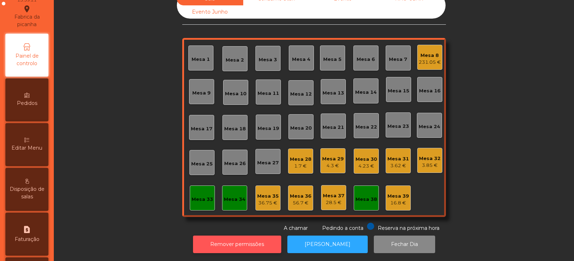
scroll to position [57, 0]
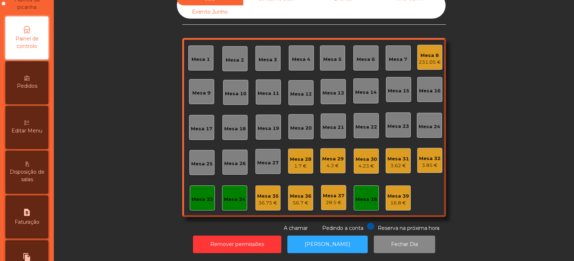
click at [30, 127] on span "Editar Menu" at bounding box center [26, 131] width 31 height 8
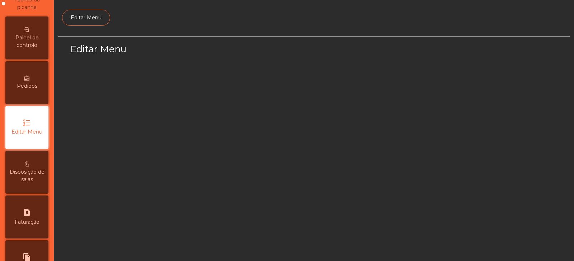
scroll to position [54, 0]
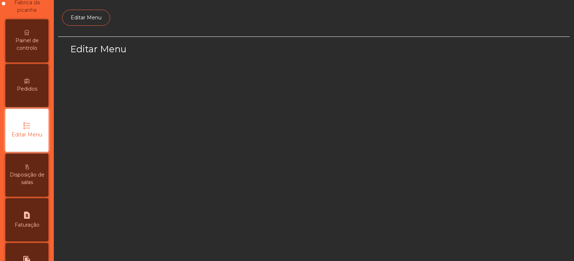
select select "*"
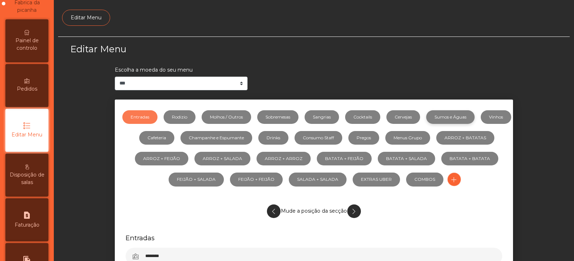
click at [473, 119] on link "Sumos e Águas" at bounding box center [450, 117] width 48 height 14
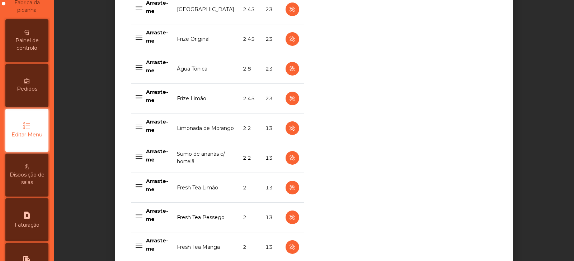
scroll to position [635, 0]
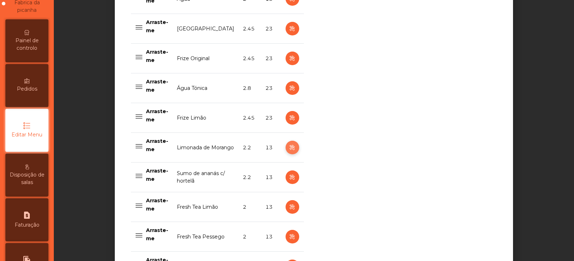
click at [289, 151] on icon "button" at bounding box center [292, 147] width 8 height 9
select select "***"
select select "**"
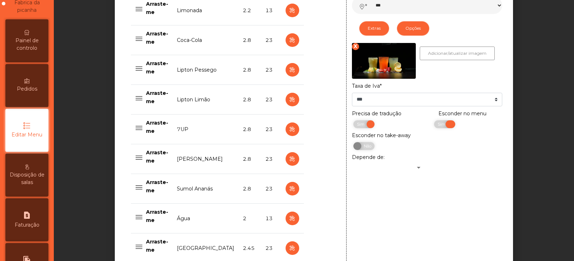
click at [435, 126] on span "Sim" at bounding box center [442, 124] width 18 height 8
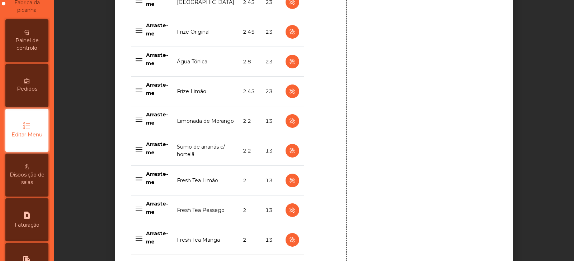
scroll to position [745, 0]
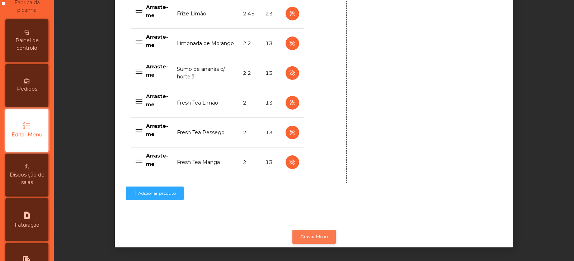
click at [306, 231] on button "Gravar Menu" at bounding box center [313, 237] width 43 height 14
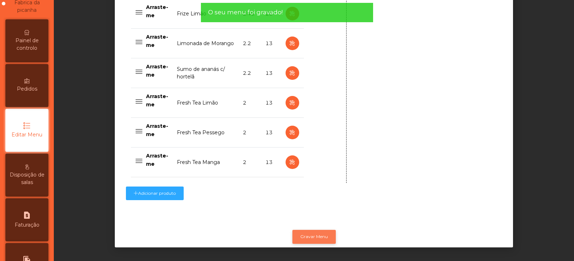
scroll to position [0, 0]
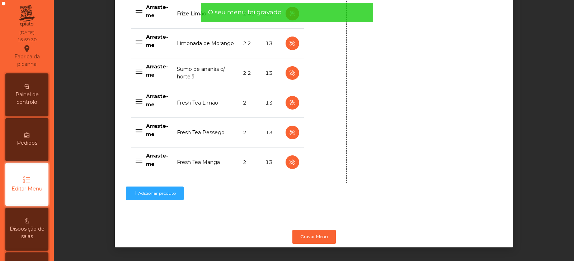
click at [32, 104] on span "Painel de controlo" at bounding box center [26, 98] width 39 height 15
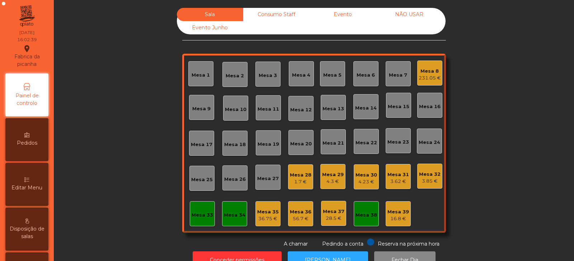
scroll to position [21, 0]
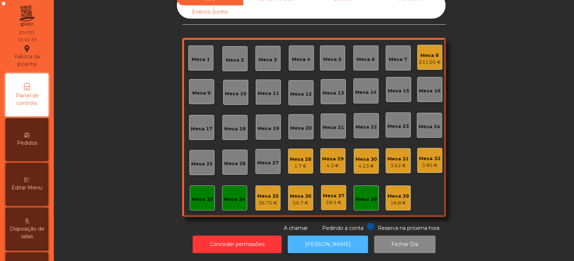
click at [315, 243] on button "[PERSON_NAME]" at bounding box center [328, 245] width 80 height 18
click at [433, 62] on div "Mesa 8 231.05 €" at bounding box center [429, 57] width 25 height 25
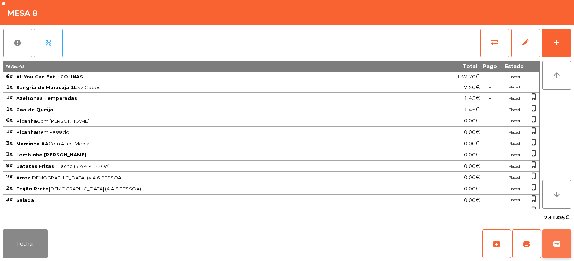
click at [559, 248] on span "wallet" at bounding box center [556, 244] width 9 height 9
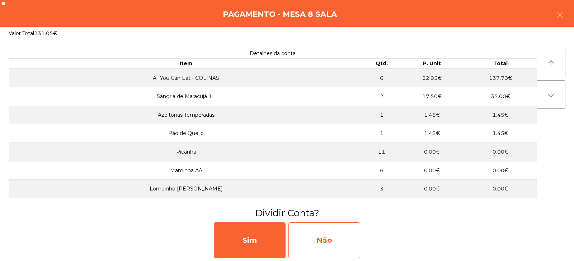
click at [329, 238] on div "Não" at bounding box center [324, 241] width 72 height 36
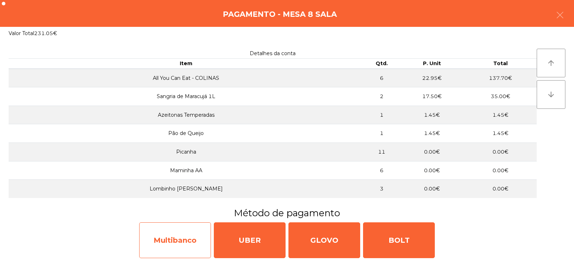
click at [195, 237] on div "Multibanco" at bounding box center [175, 241] width 72 height 36
select select "**"
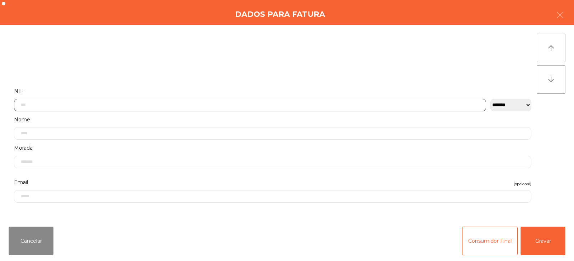
click at [269, 104] on input "text" at bounding box center [250, 105] width 472 height 13
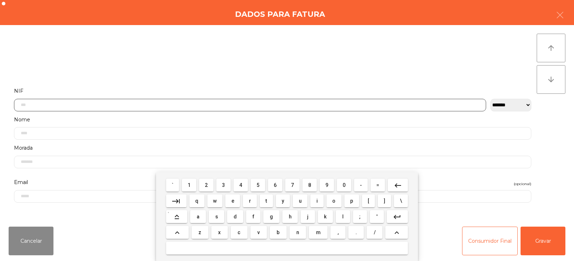
scroll to position [52, 0]
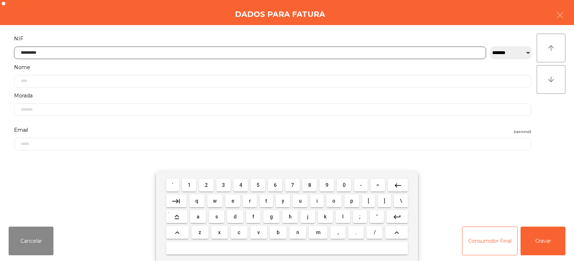
type input "*********"
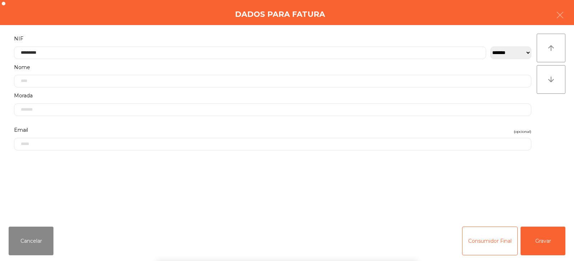
click at [537, 236] on div "` 1 2 3 4 5 6 7 8 9 0 - = keyboard_backspace keyboard_tab q w e r t y u i o p […" at bounding box center [287, 216] width 574 height 89
click at [545, 241] on button "Gravar" at bounding box center [542, 241] width 45 height 29
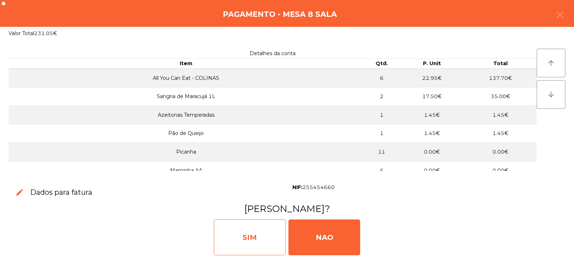
click at [254, 241] on div "SIM" at bounding box center [250, 238] width 72 height 36
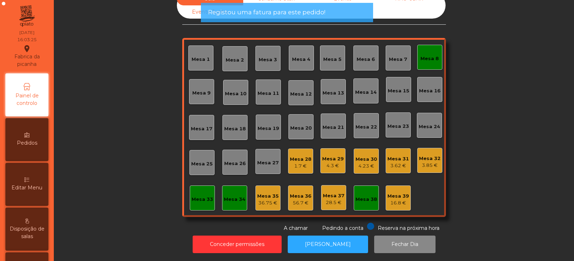
click at [423, 59] on div "Mesa 8" at bounding box center [429, 57] width 25 height 25
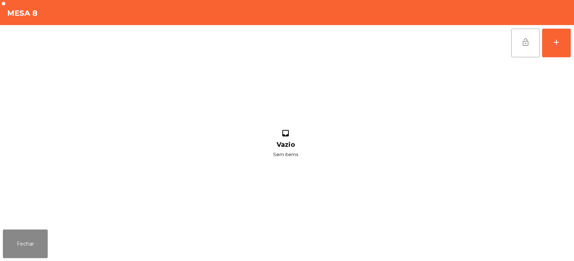
click at [533, 43] on button "lock_open" at bounding box center [525, 43] width 29 height 29
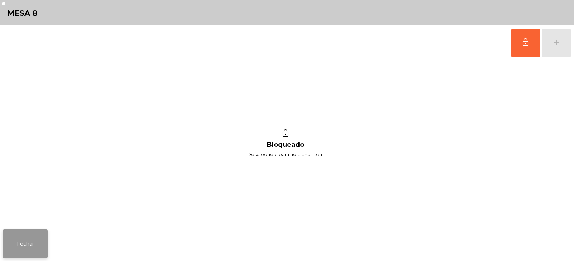
click at [47, 230] on button "Fechar" at bounding box center [25, 244] width 45 height 29
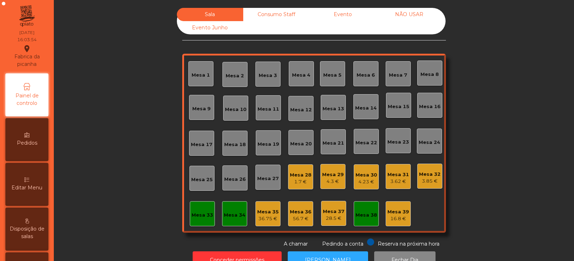
scroll to position [21, 0]
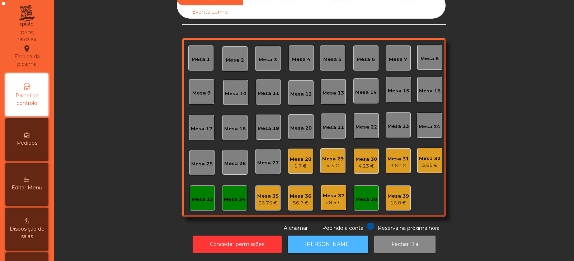
click at [317, 236] on button "[PERSON_NAME]" at bounding box center [328, 245] width 80 height 18
click at [308, 236] on button "[PERSON_NAME]" at bounding box center [328, 245] width 80 height 18
click at [335, 236] on button "[PERSON_NAME]" at bounding box center [328, 245] width 80 height 18
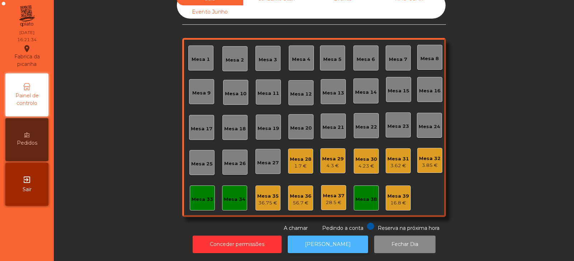
scroll to position [0, 0]
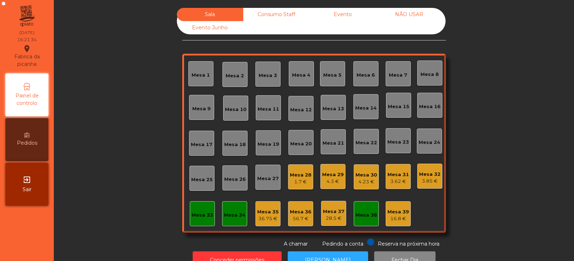
click at [284, 13] on div "Consumo Staff" at bounding box center [276, 14] width 66 height 13
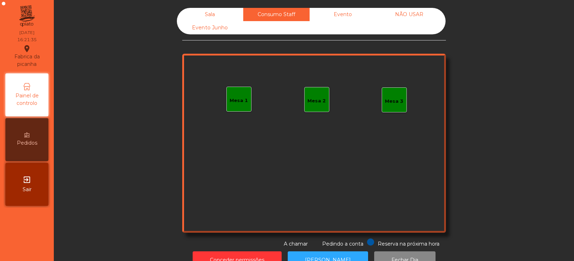
click at [342, 17] on div "Evento" at bounding box center [342, 14] width 66 height 13
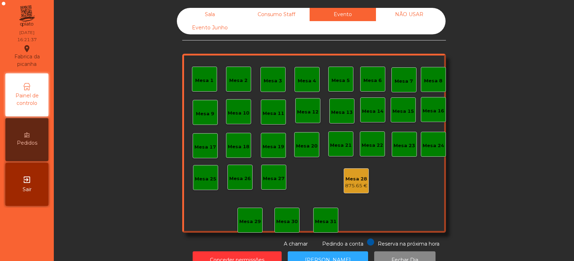
click at [353, 185] on div "875.65 €" at bounding box center [356, 185] width 22 height 7
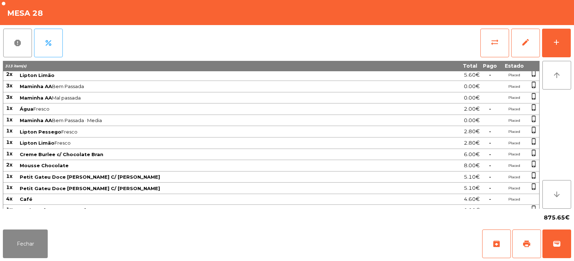
scroll to position [782, 0]
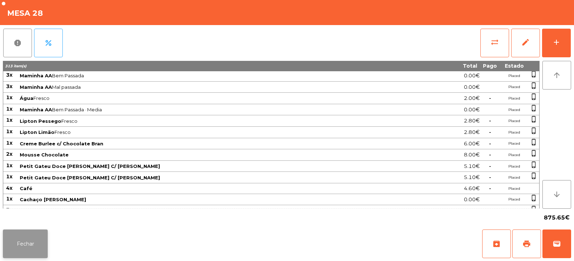
click at [35, 236] on button "Fechar" at bounding box center [25, 244] width 45 height 29
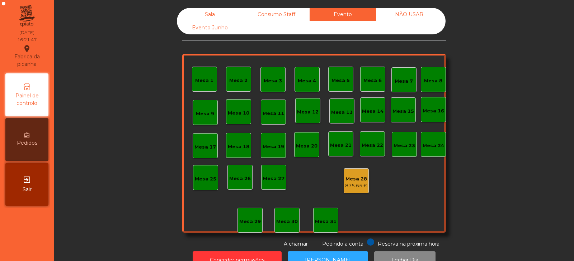
scroll to position [21, 0]
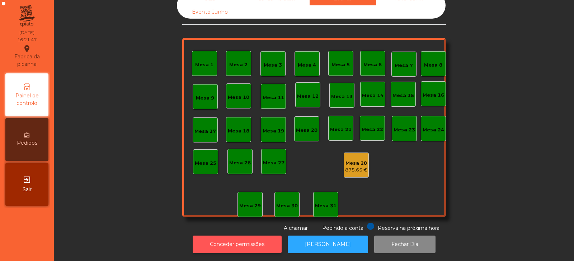
click at [234, 238] on button "Conceder permissões" at bounding box center [237, 245] width 89 height 18
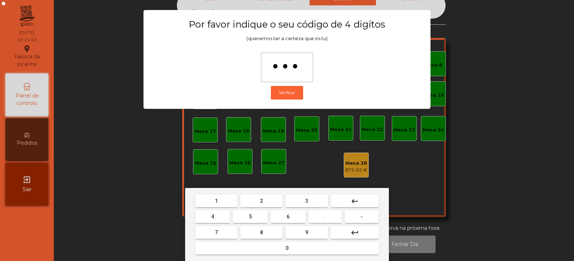
type input "****"
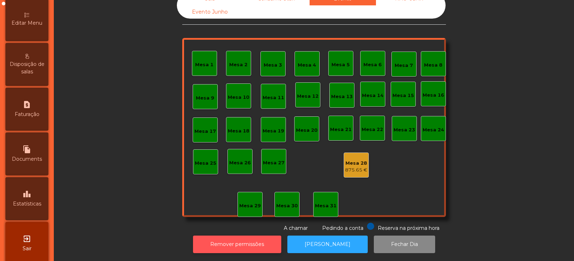
scroll to position [174, 0]
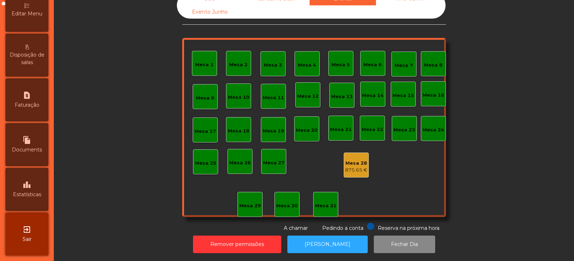
click at [30, 184] on icon "leaderboard" at bounding box center [27, 185] width 9 height 9
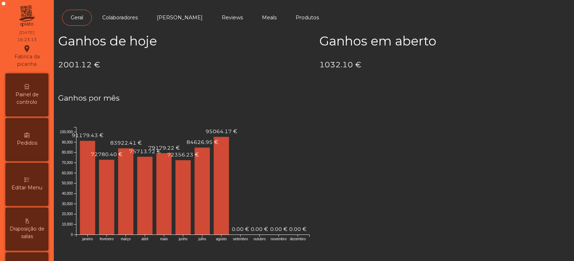
click at [34, 80] on div "Painel de controlo" at bounding box center [26, 94] width 43 height 43
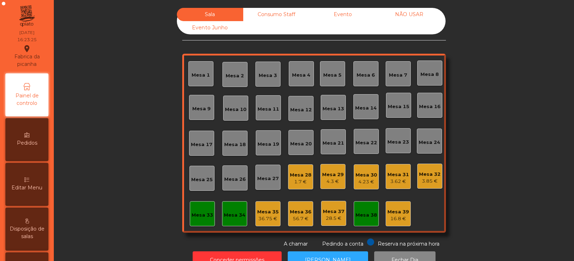
click at [328, 177] on div "Mesa 29" at bounding box center [333, 174] width 22 height 7
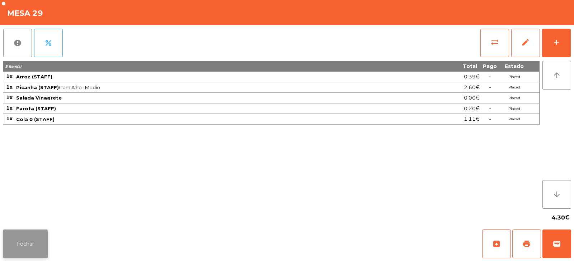
click at [34, 248] on button "Fechar" at bounding box center [25, 244] width 45 height 29
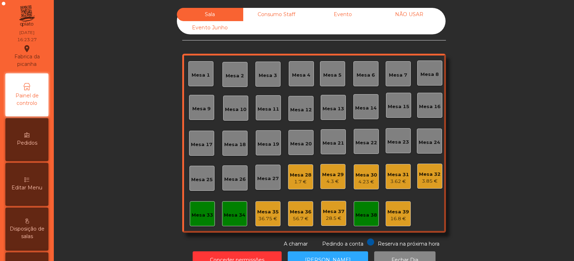
click at [397, 179] on div "3.62 €" at bounding box center [398, 181] width 22 height 7
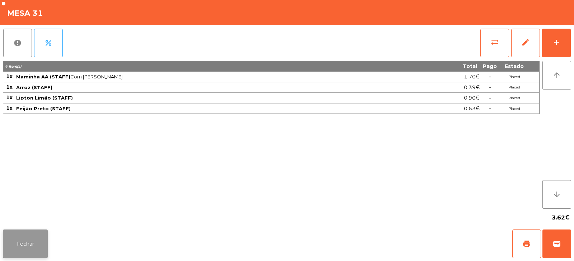
click at [30, 251] on button "Fechar" at bounding box center [25, 244] width 45 height 29
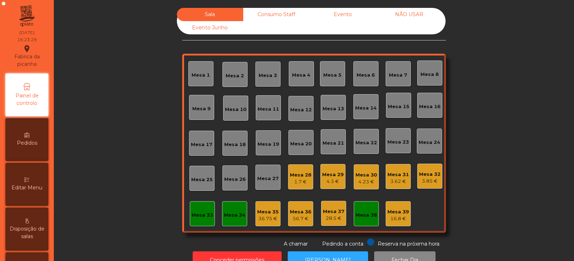
click at [433, 176] on div "Mesa 32" at bounding box center [430, 174] width 22 height 7
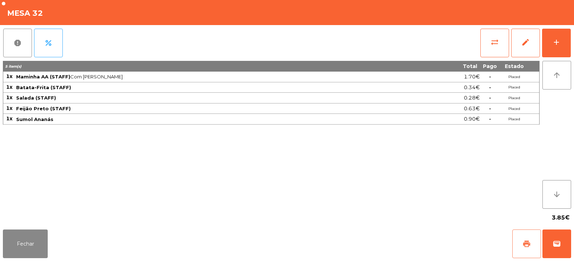
click at [530, 249] on button "print" at bounding box center [526, 244] width 29 height 29
click at [29, 246] on button "Fechar" at bounding box center [25, 244] width 45 height 29
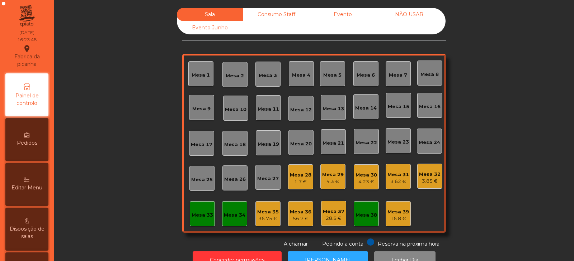
click at [301, 182] on div "1.7 €" at bounding box center [301, 182] width 22 height 7
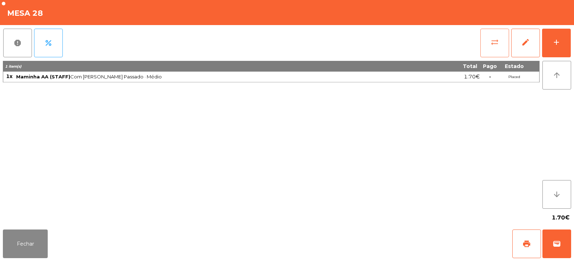
click at [497, 47] on button "sync_alt" at bounding box center [494, 43] width 29 height 29
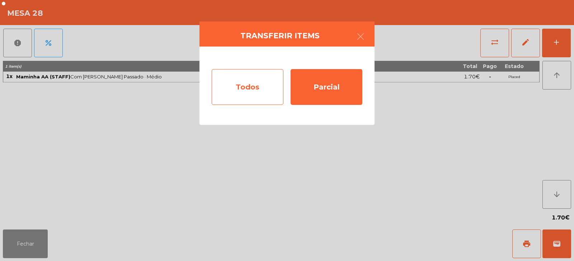
click at [236, 82] on div "Todos" at bounding box center [248, 87] width 72 height 36
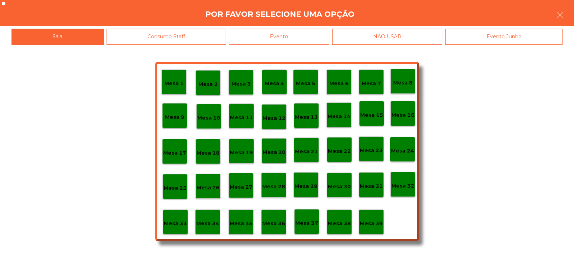
click at [380, 221] on p "Mesa 39" at bounding box center [371, 224] width 23 height 8
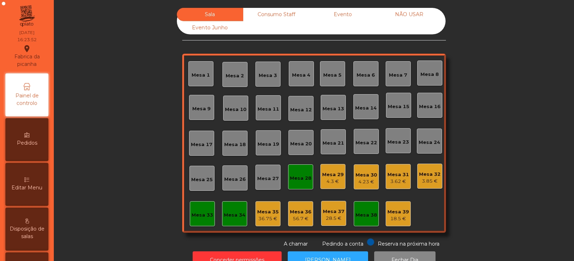
click at [399, 182] on div "3.62 €" at bounding box center [398, 181] width 22 height 7
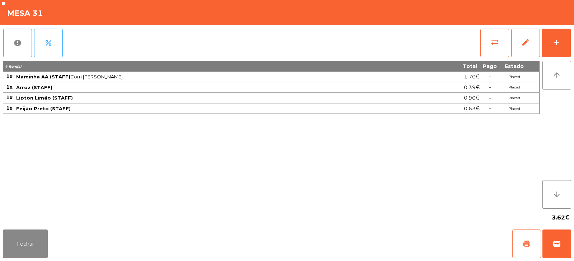
click at [527, 246] on span "print" at bounding box center [526, 244] width 9 height 9
click at [497, 49] on button "sync_alt" at bounding box center [494, 43] width 29 height 29
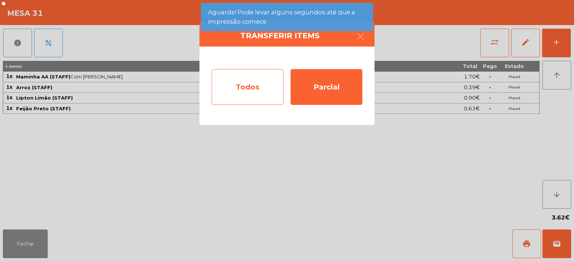
click at [265, 88] on div "Todos" at bounding box center [248, 87] width 72 height 36
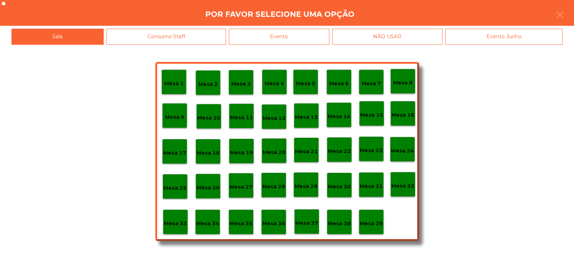
click at [402, 188] on p "Mesa 32" at bounding box center [402, 186] width 23 height 8
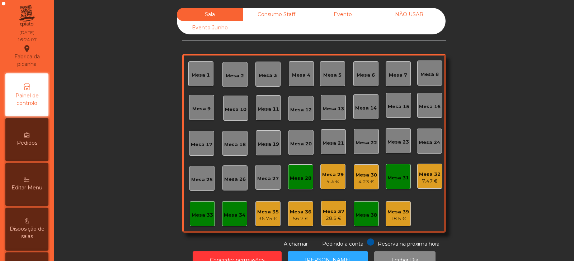
click at [369, 180] on div "4.23 €" at bounding box center [366, 182] width 22 height 7
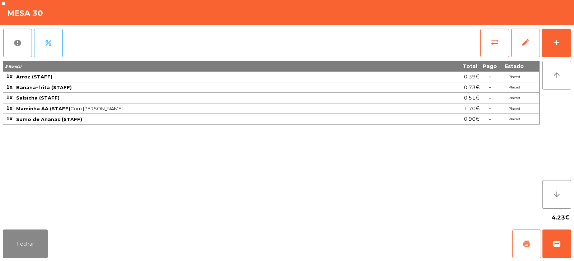
click at [533, 241] on button "print" at bounding box center [526, 244] width 29 height 29
click at [496, 49] on button "sync_alt" at bounding box center [494, 43] width 29 height 29
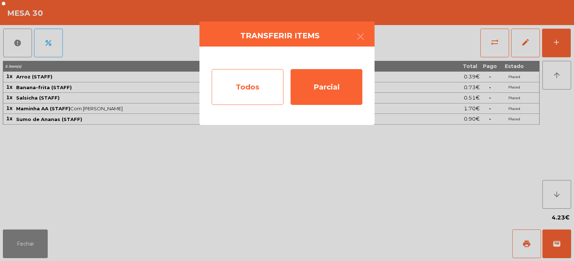
click at [259, 85] on div "Todos" at bounding box center [248, 87] width 72 height 36
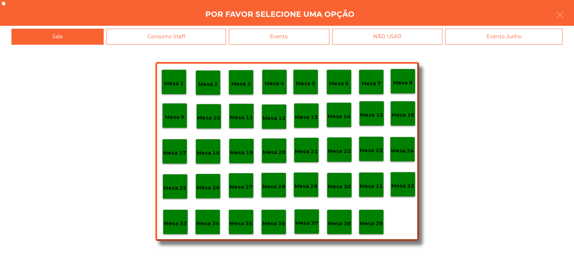
click at [412, 189] on p "Mesa 32" at bounding box center [402, 186] width 23 height 8
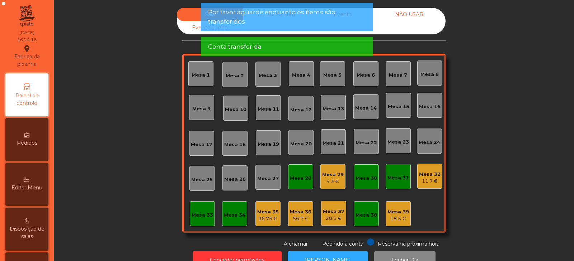
click at [333, 177] on div "Mesa 29" at bounding box center [333, 174] width 22 height 7
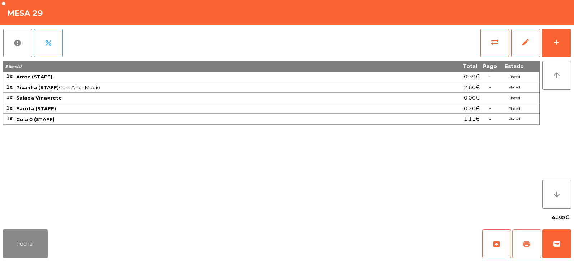
click at [528, 247] on span "print" at bounding box center [526, 244] width 9 height 9
click at [486, 45] on button "sync_alt" at bounding box center [494, 43] width 29 height 29
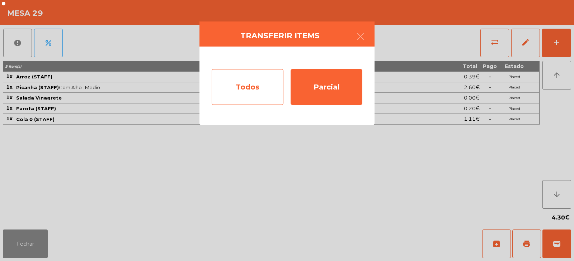
click at [264, 88] on div "Todos" at bounding box center [248, 87] width 72 height 36
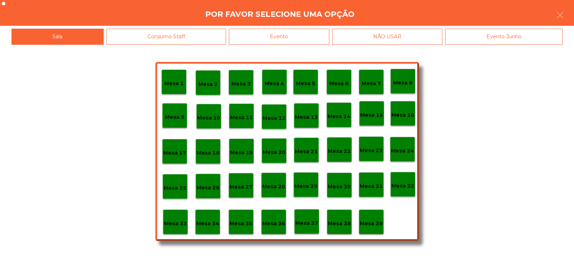
click at [406, 182] on p "Mesa 32" at bounding box center [402, 186] width 23 height 8
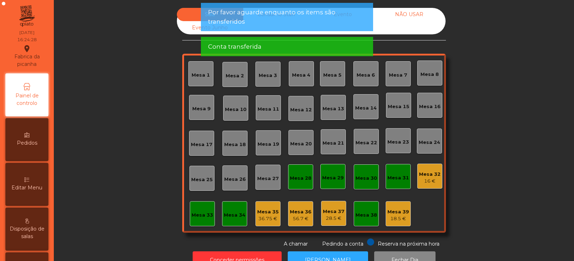
click at [428, 177] on div "Mesa 32" at bounding box center [430, 174] width 22 height 7
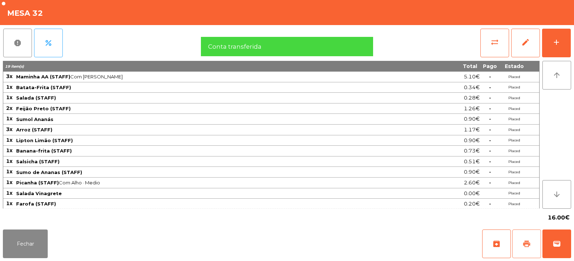
click at [527, 247] on span "print" at bounding box center [526, 244] width 9 height 9
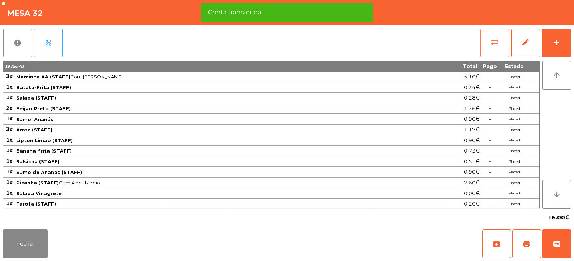
click at [495, 46] on span "sync_alt" at bounding box center [494, 42] width 9 height 9
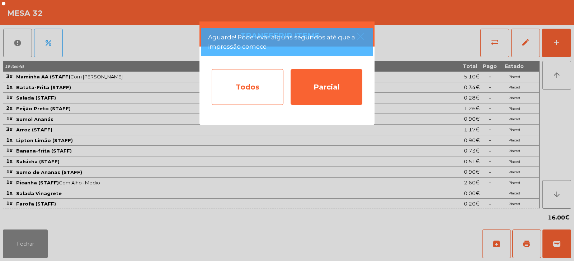
click at [264, 89] on div "Todos" at bounding box center [248, 87] width 72 height 36
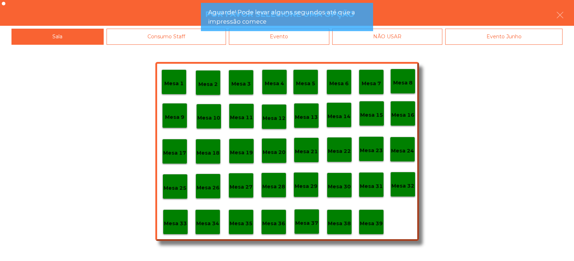
click at [374, 226] on p "Mesa 39" at bounding box center [371, 224] width 23 height 8
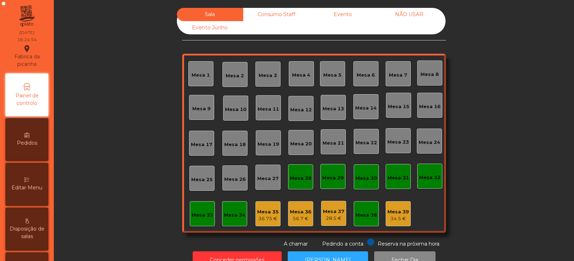
click at [261, 220] on div "36.75 €" at bounding box center [268, 218] width 22 height 7
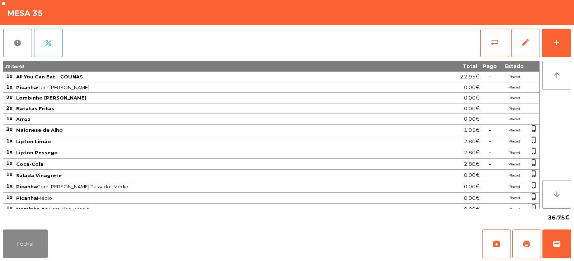
scroll to position [18, 0]
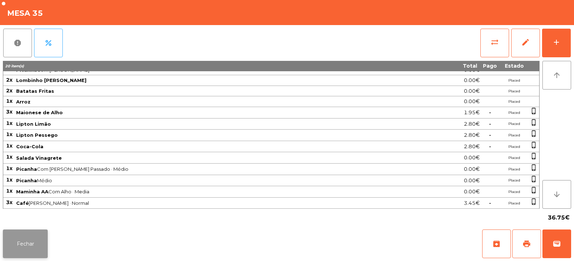
click at [26, 247] on button "Fechar" at bounding box center [25, 244] width 45 height 29
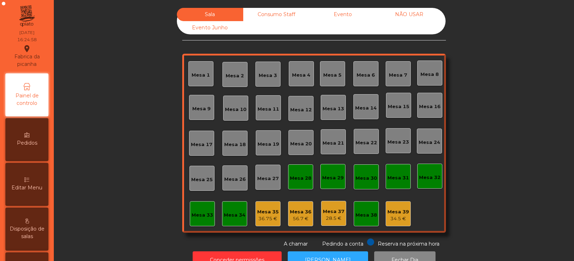
click at [298, 219] on div "56.7 €" at bounding box center [301, 218] width 22 height 7
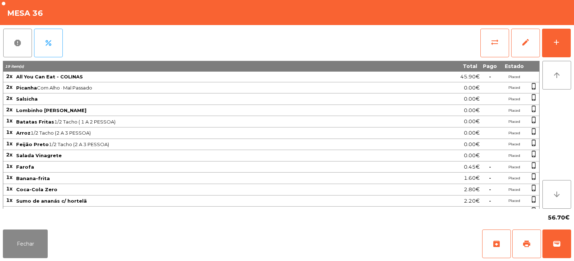
scroll to position [20, 0]
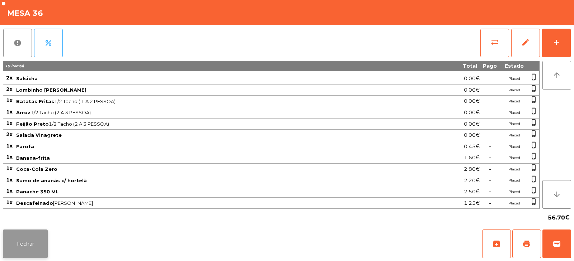
click at [28, 239] on button "Fechar" at bounding box center [25, 244] width 45 height 29
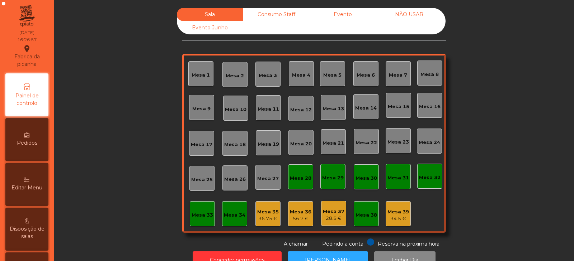
scroll to position [21, 0]
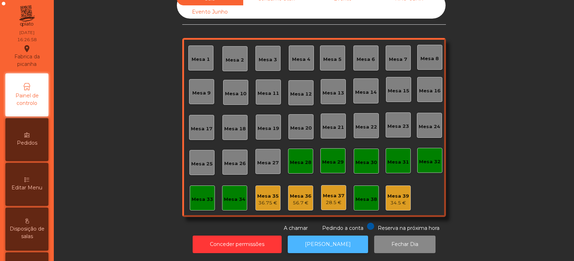
click at [341, 246] on button "[PERSON_NAME]" at bounding box center [328, 245] width 80 height 18
click at [335, 242] on button "[PERSON_NAME]" at bounding box center [328, 245] width 80 height 18
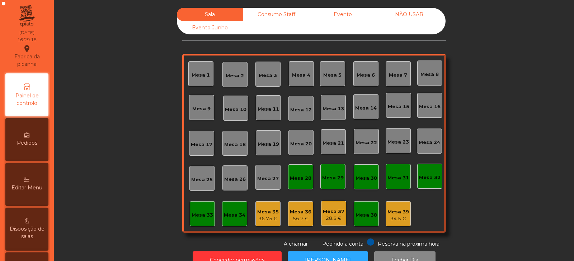
click at [267, 14] on div "Consumo Staff" at bounding box center [276, 14] width 66 height 13
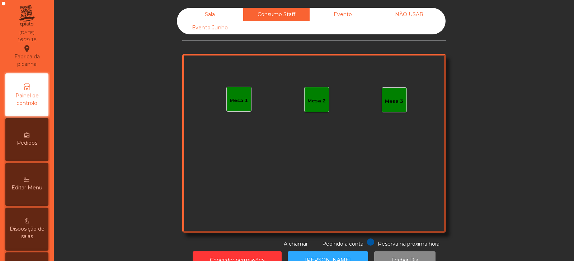
click at [346, 16] on div "Evento" at bounding box center [342, 14] width 66 height 13
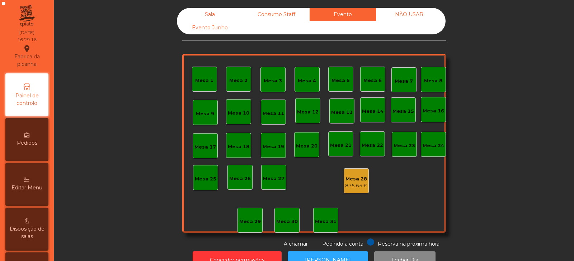
click at [413, 15] on div "NÃO USAR" at bounding box center [409, 14] width 66 height 13
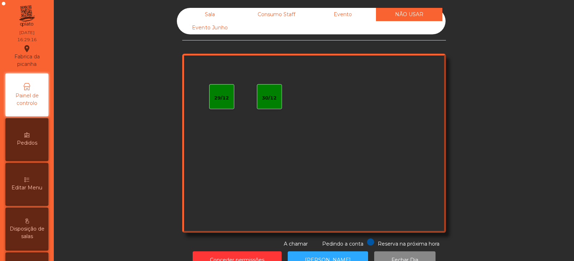
click at [216, 32] on div "Evento Junho" at bounding box center [210, 27] width 66 height 13
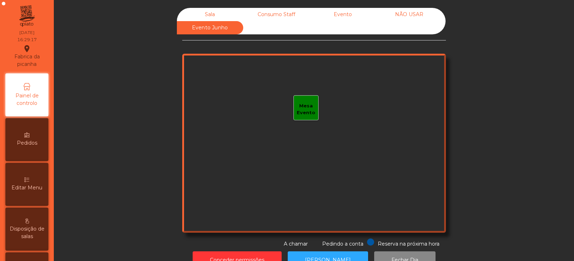
click at [206, 15] on div "Sala" at bounding box center [210, 14] width 66 height 13
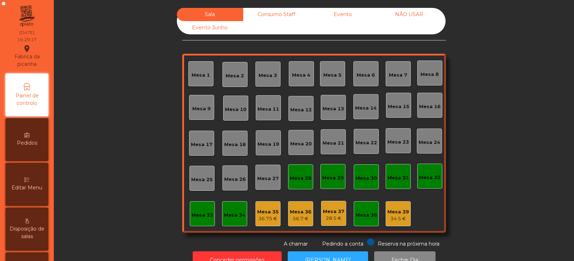
scroll to position [21, 0]
